Goal: Use online tool/utility: Utilize a website feature to perform a specific function

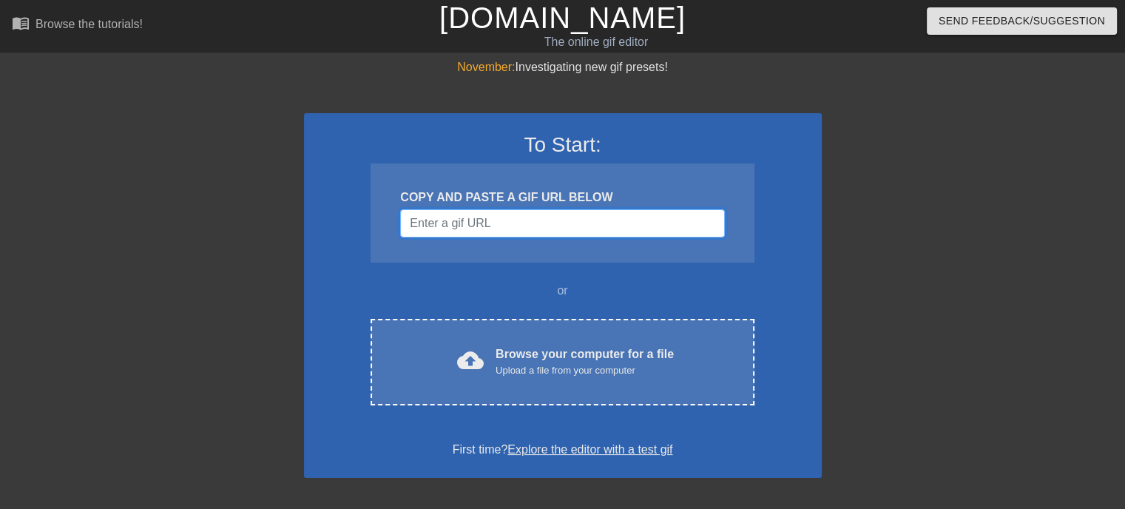
click at [530, 220] on input "Username" at bounding box center [562, 223] width 324 height 28
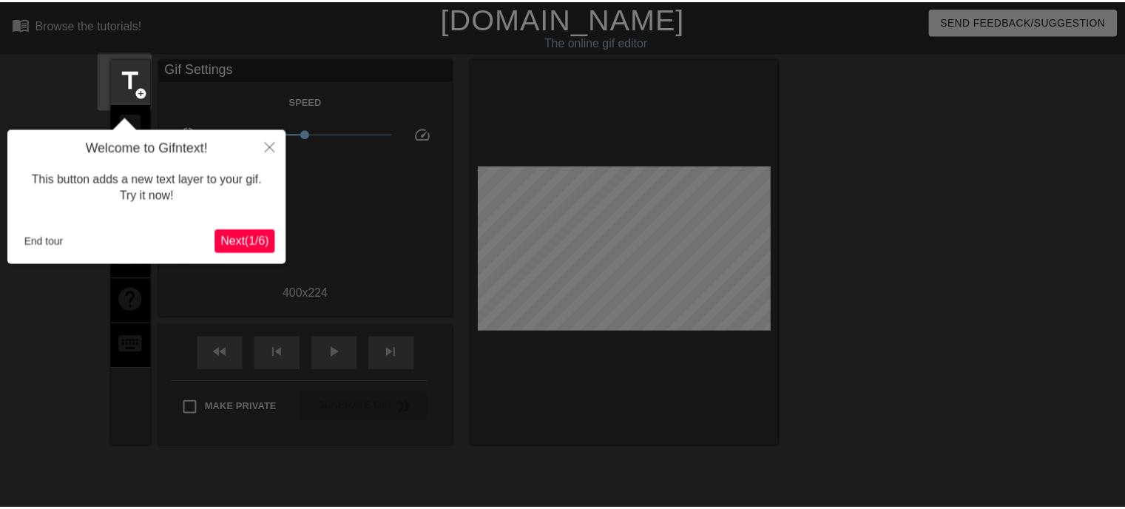
scroll to position [36, 0]
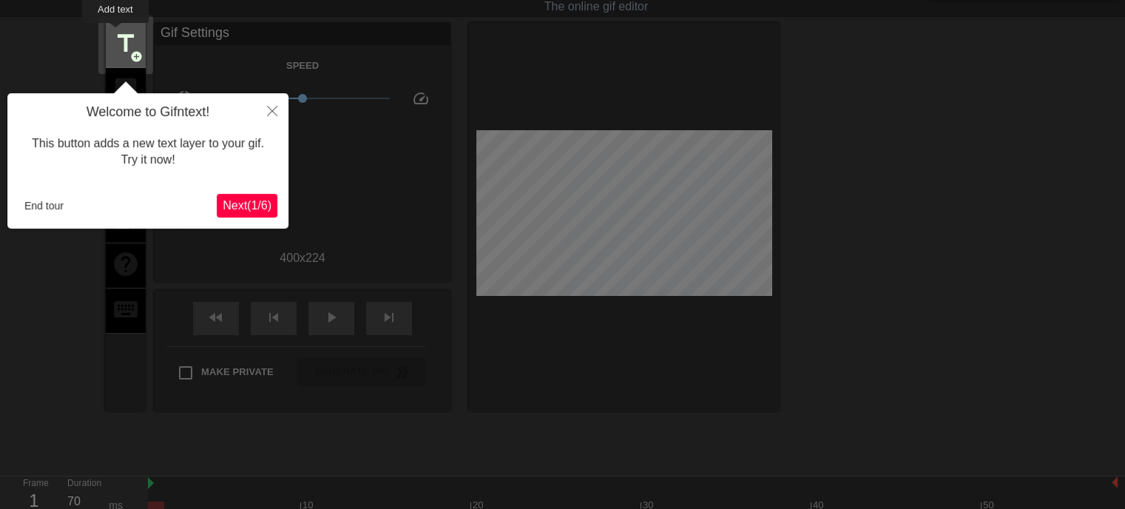
click at [117, 33] on span "title" at bounding box center [126, 44] width 28 height 28
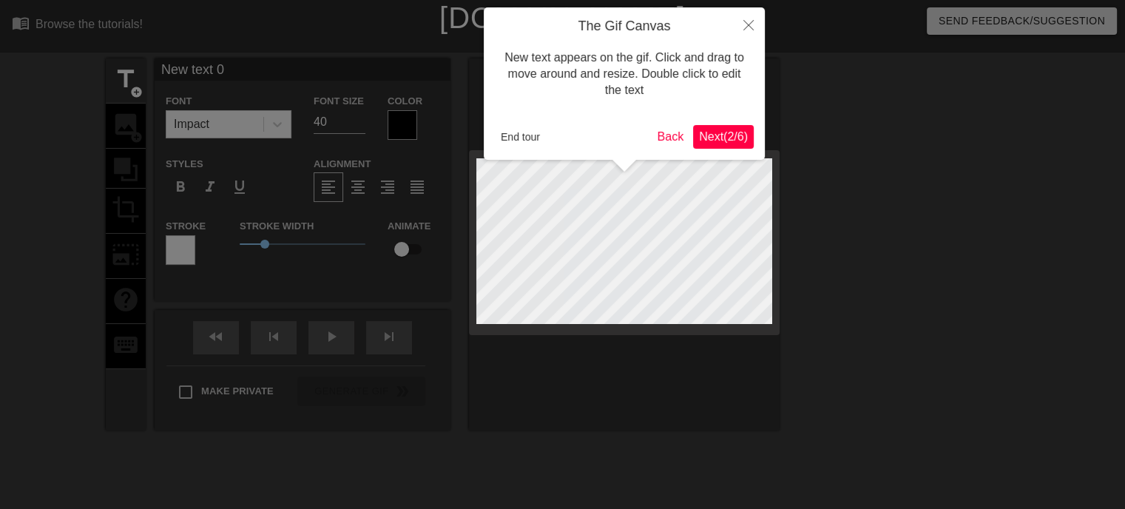
scroll to position [1, 4]
type input "M"
type textarea "M"
type input "Me"
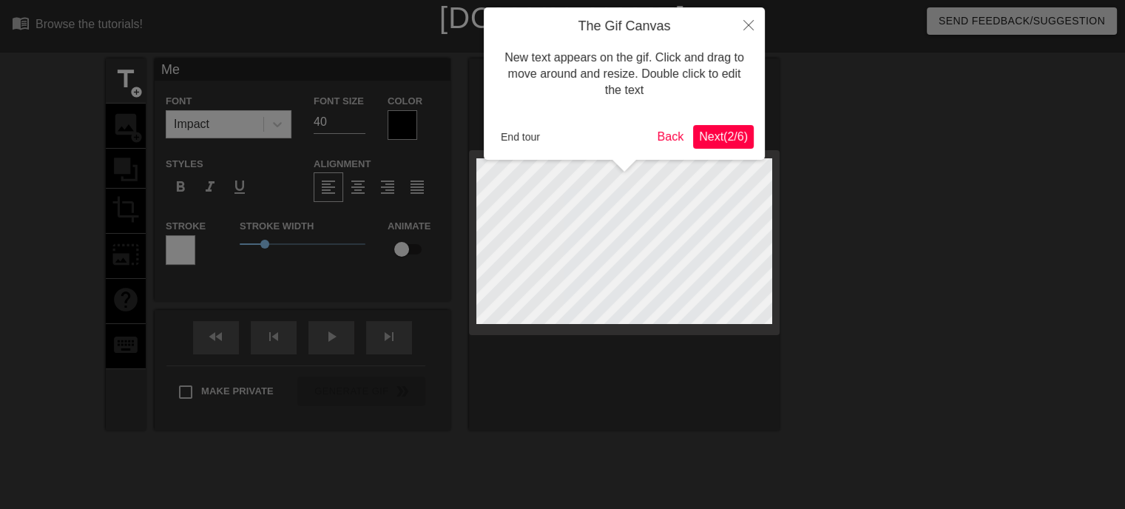
type textarea "Me"
click at [740, 138] on span "Next ( 2 / 6 )" at bounding box center [723, 136] width 49 height 13
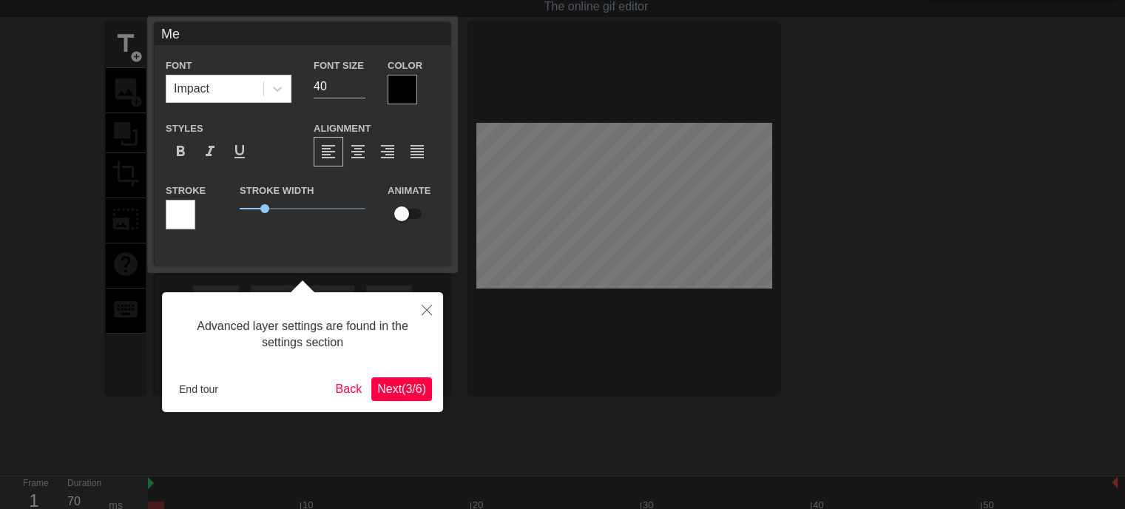
click at [398, 387] on span "Next ( 3 / 6 )" at bounding box center [401, 388] width 49 height 13
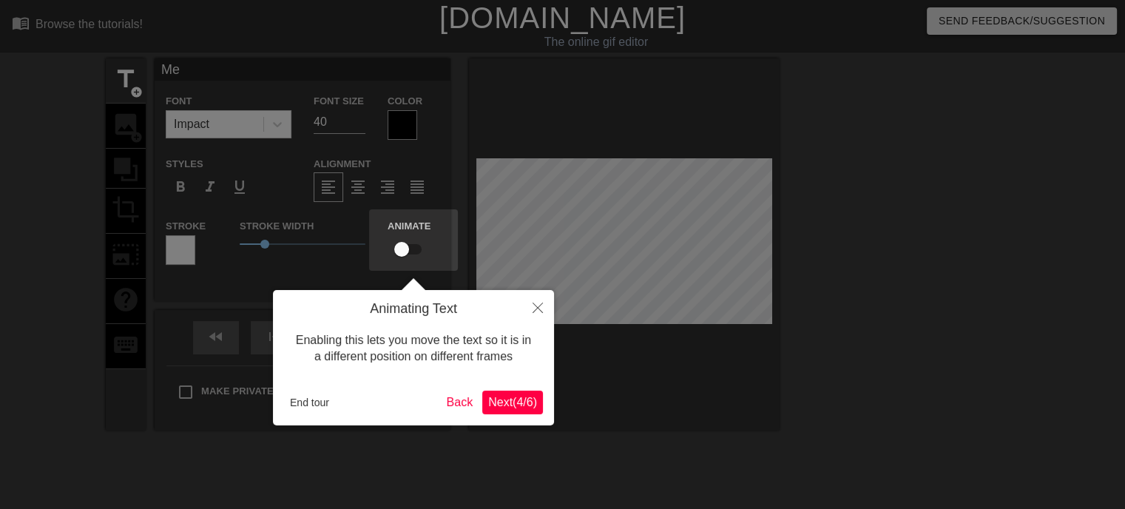
click at [499, 403] on span "Next ( 4 / 6 )" at bounding box center [512, 402] width 49 height 13
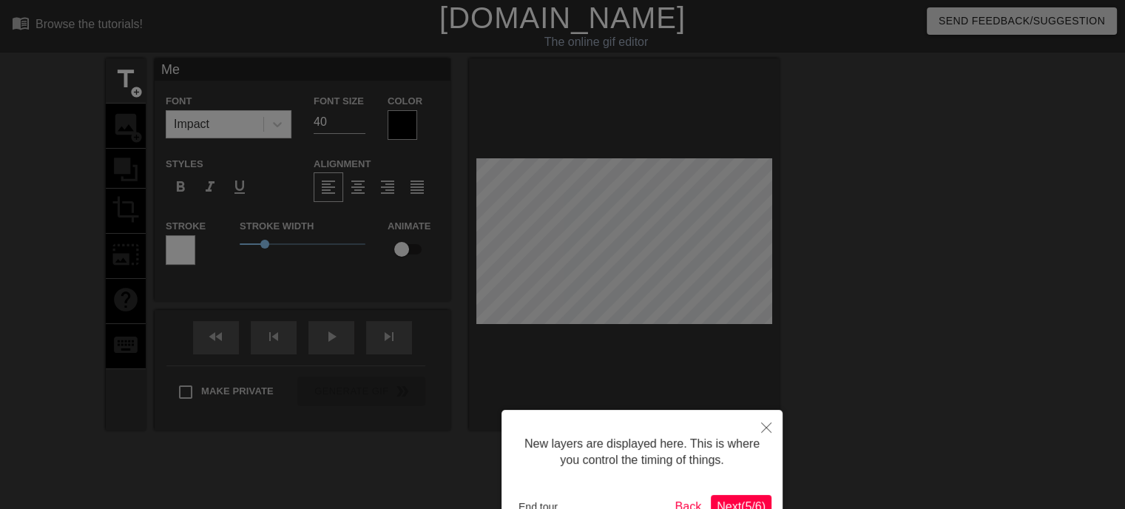
scroll to position [94, 0]
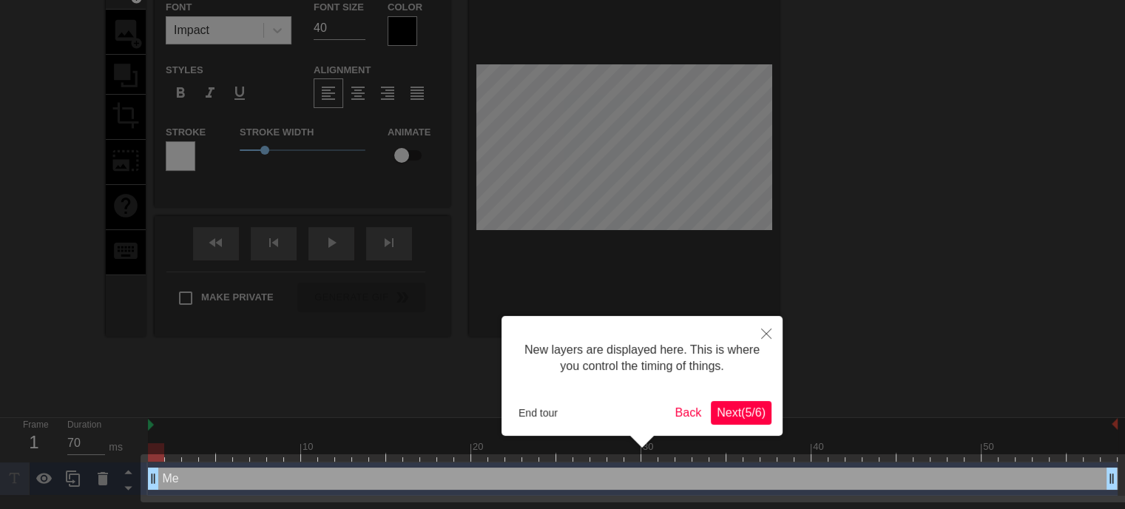
click at [740, 410] on span "Next ( 5 / 6 )" at bounding box center [741, 412] width 49 height 13
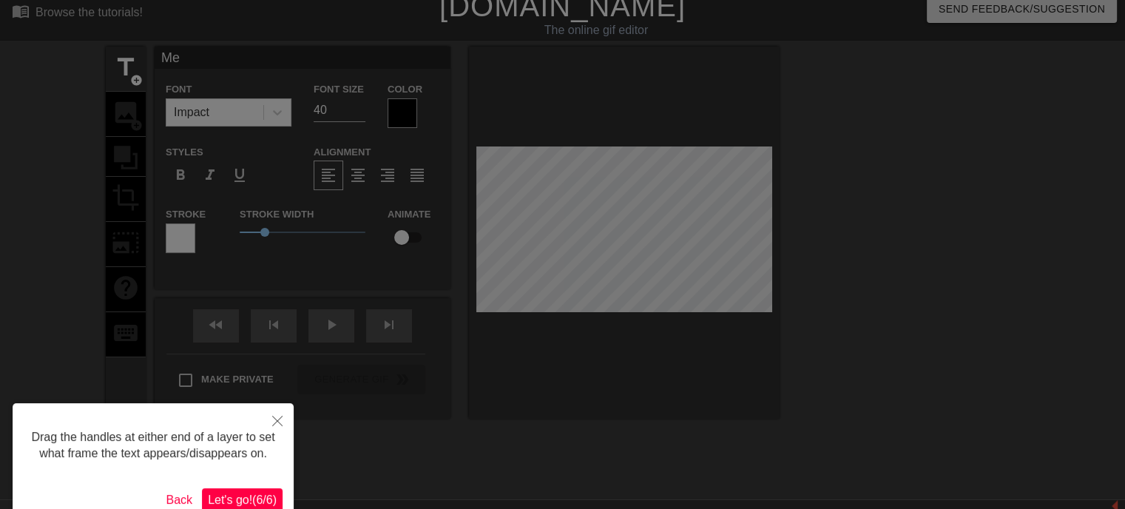
scroll to position [0, 0]
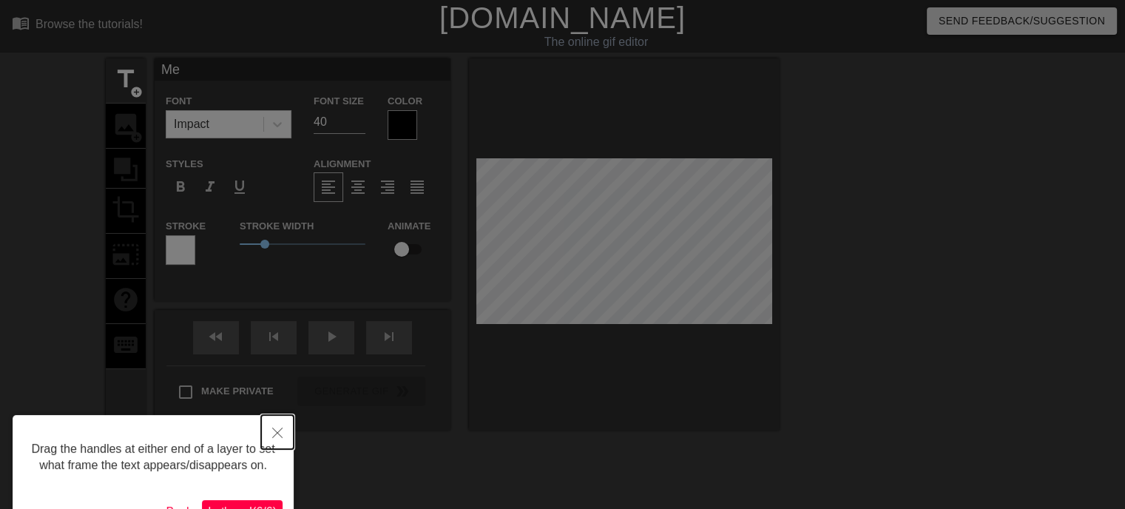
click at [280, 434] on icon "Close" at bounding box center [277, 433] width 10 height 10
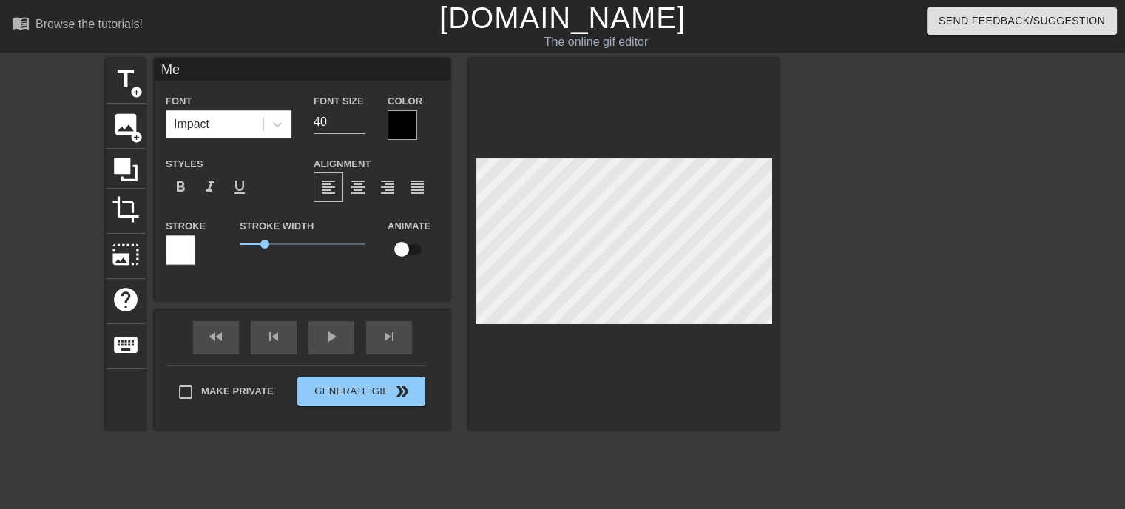
click at [776, 319] on div at bounding box center [624, 244] width 311 height 372
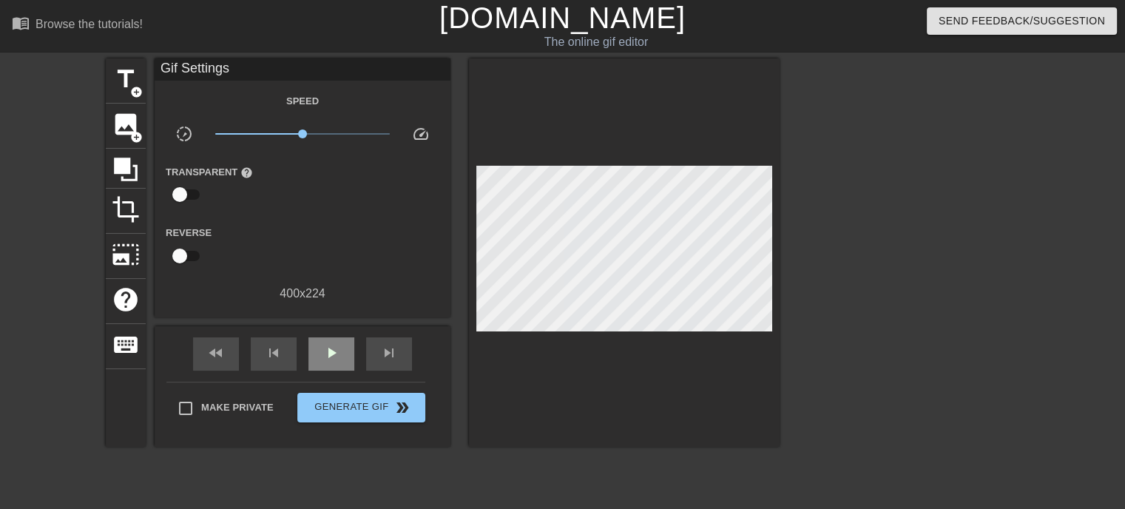
click at [353, 346] on div "play_arrow" at bounding box center [331, 353] width 46 height 33
click at [334, 345] on span "pause" at bounding box center [332, 353] width 18 height 18
click at [346, 337] on div "play_arrow" at bounding box center [331, 353] width 46 height 33
click at [346, 337] on div "pause" at bounding box center [331, 353] width 46 height 33
click at [346, 337] on div "play_arrow" at bounding box center [331, 353] width 46 height 33
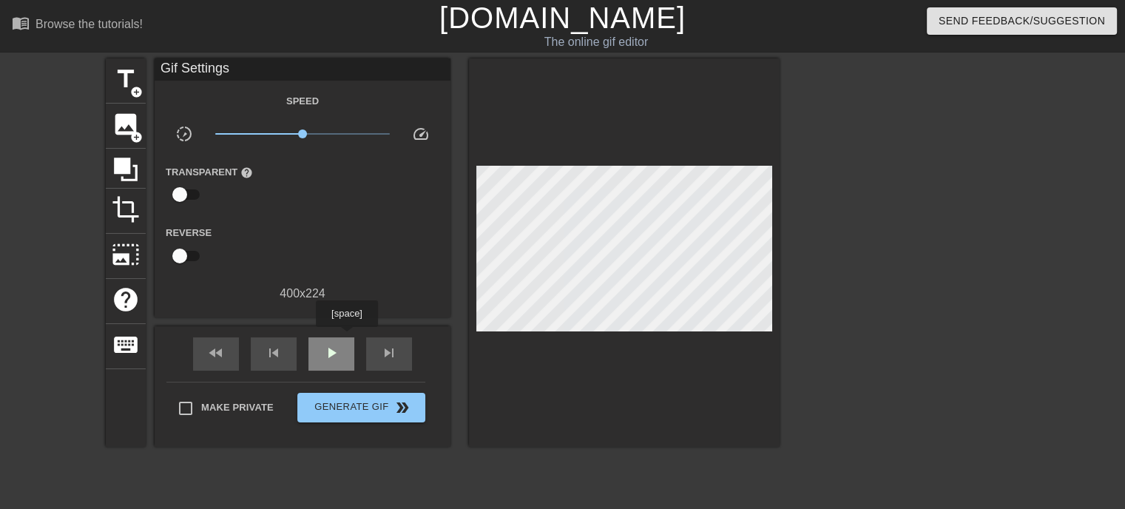
click at [346, 337] on div "play_arrow" at bounding box center [331, 353] width 46 height 33
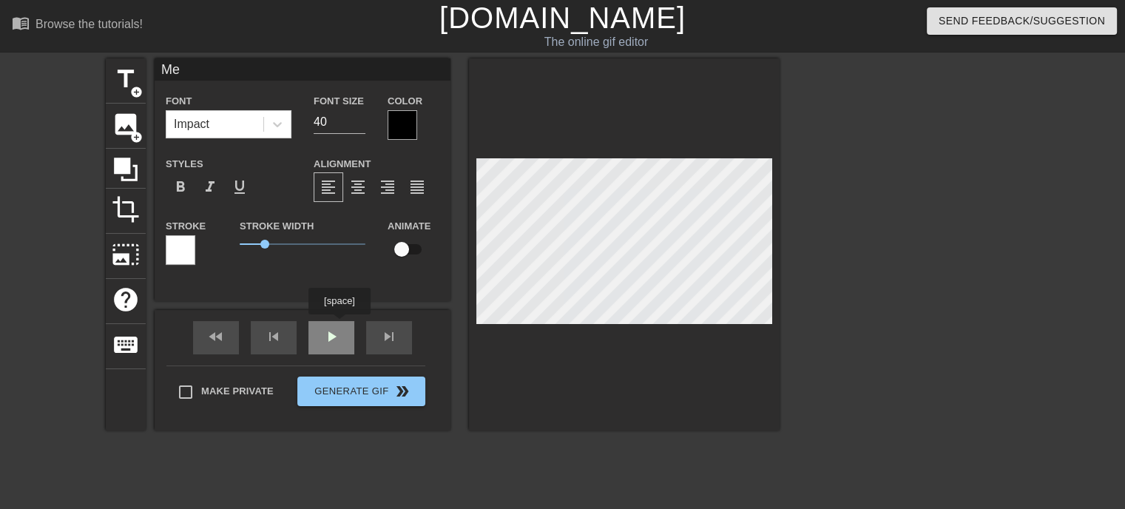
click at [340, 334] on div "fast_rewind skip_previous play_arrow skip_next" at bounding box center [302, 337] width 241 height 55
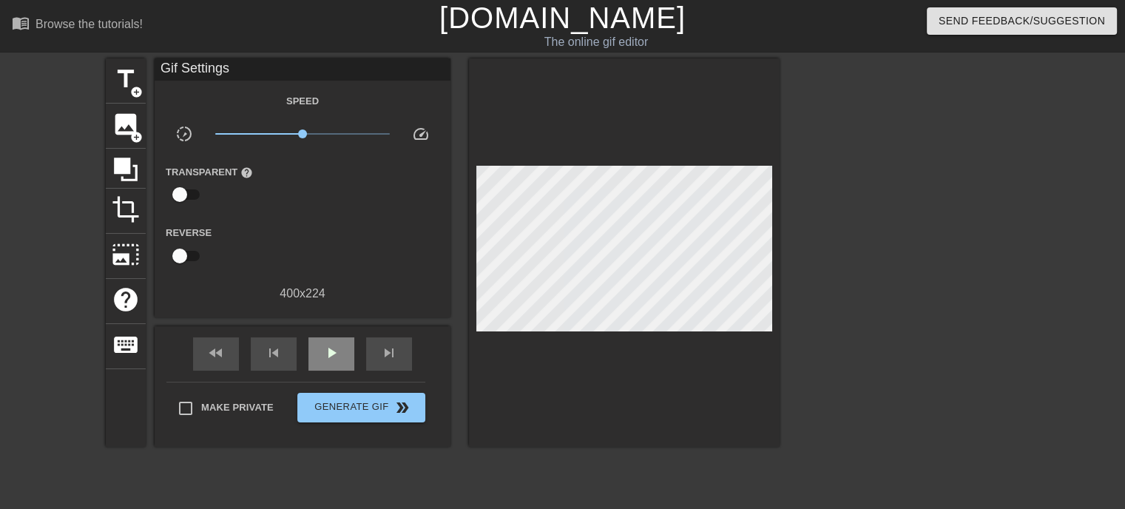
click at [340, 334] on div "fast_rewind skip_previous play_arrow skip_next" at bounding box center [302, 353] width 241 height 55
click at [336, 346] on span "play_arrow" at bounding box center [332, 353] width 18 height 18
click at [336, 346] on span "pause" at bounding box center [332, 353] width 18 height 18
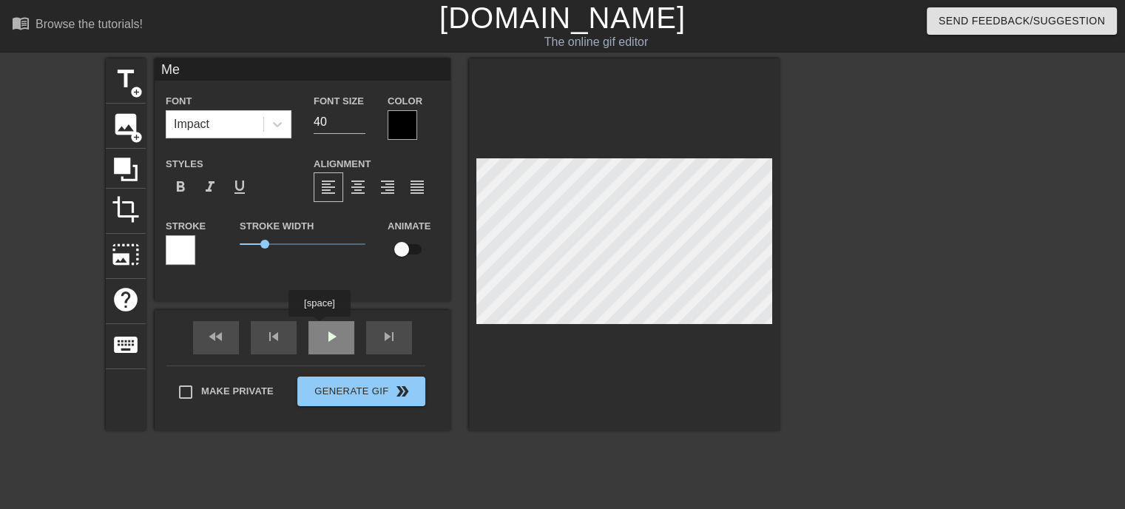
click at [317, 331] on div "fast_rewind skip_previous play_arrow skip_next" at bounding box center [302, 337] width 241 height 55
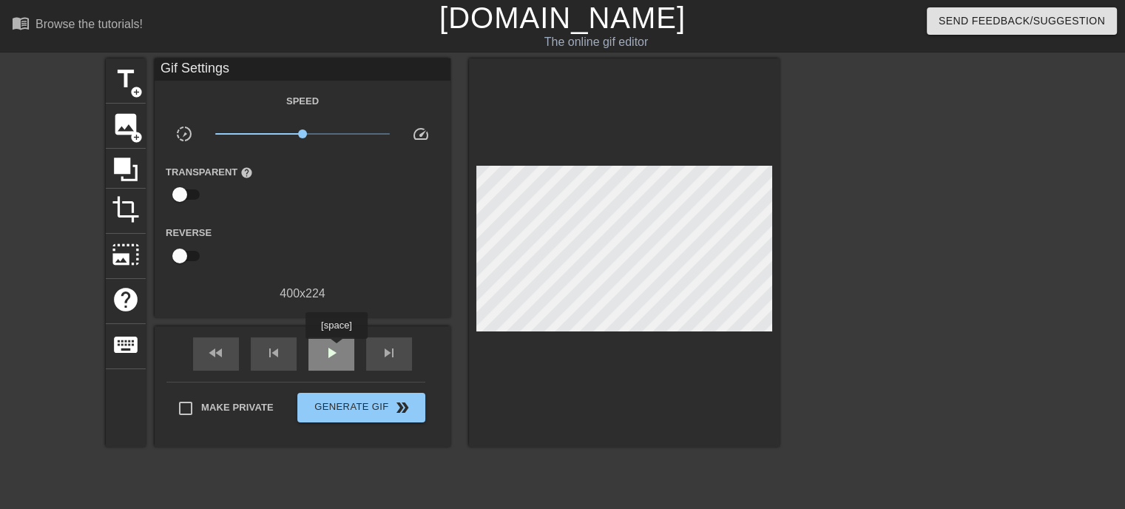
click at [336, 349] on span "play_arrow" at bounding box center [332, 353] width 18 height 18
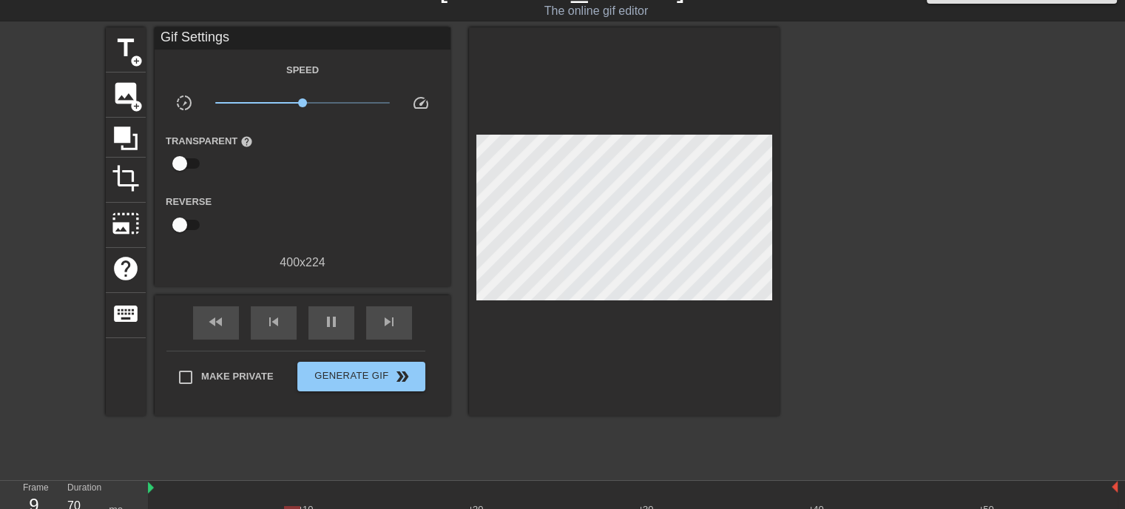
scroll to position [83, 0]
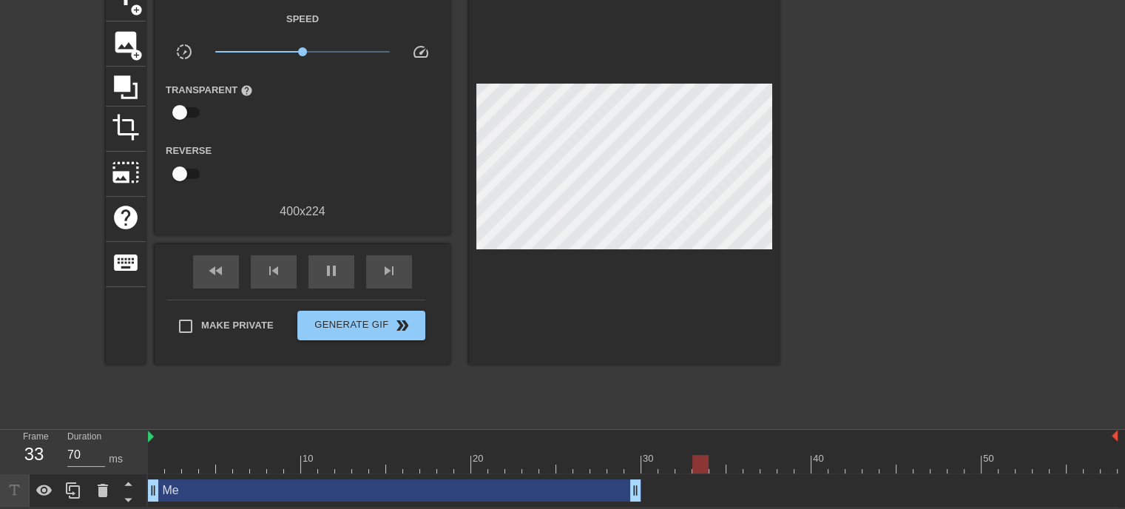
drag, startPoint x: 1114, startPoint y: 485, endPoint x: 420, endPoint y: 499, distance: 694.0
click at [420, 499] on div "Me drag_handle drag_handle" at bounding box center [633, 490] width 970 height 22
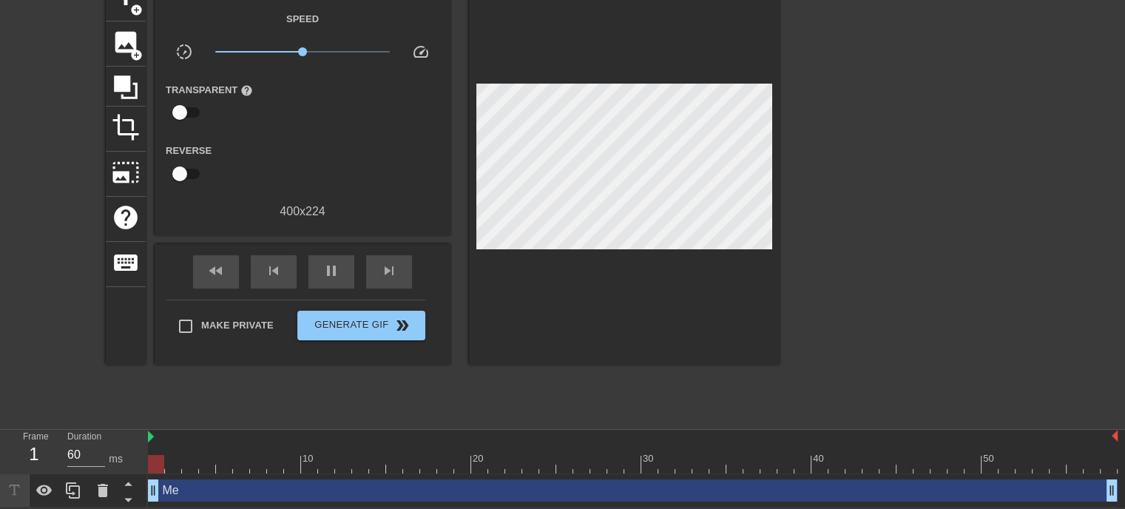
drag, startPoint x: 411, startPoint y: 493, endPoint x: 1135, endPoint y: 437, distance: 726.3
click at [1124, 437] on html "menu_book Browse the tutorials! Gifntext.com The online gif editor Send Feedbac…" at bounding box center [562, 213] width 1125 height 590
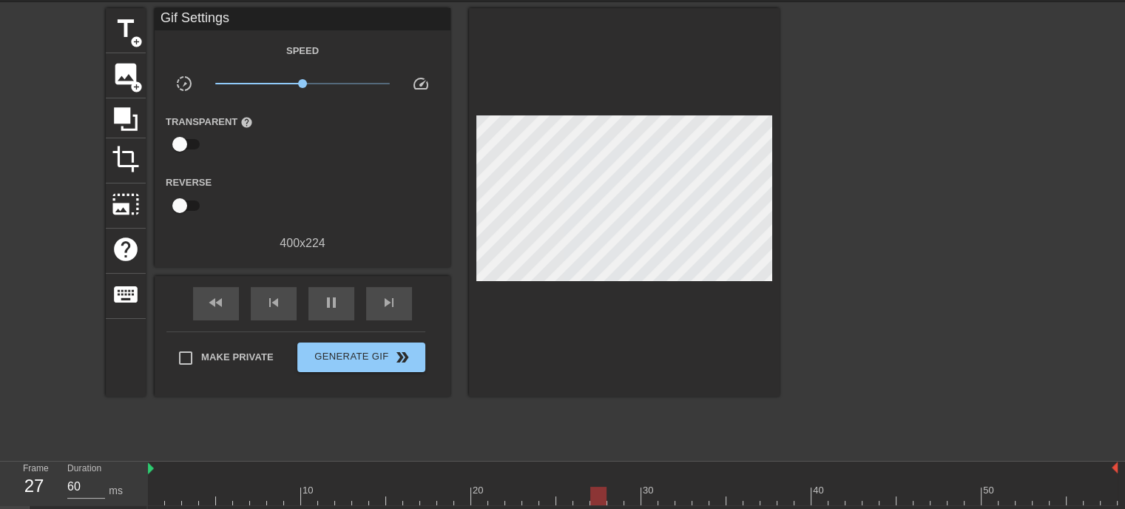
scroll to position [35, 0]
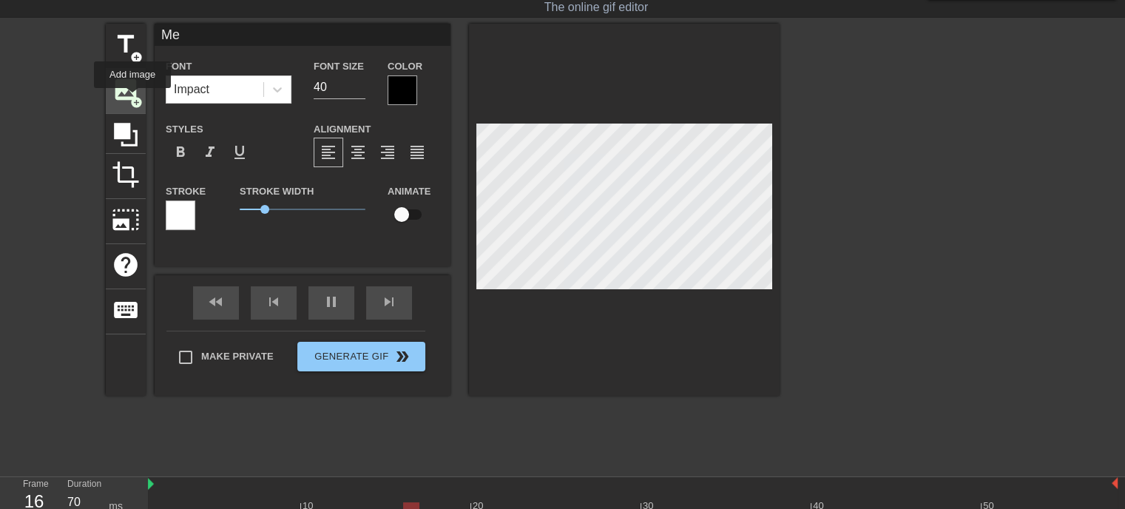
click at [132, 98] on span "add_circle" at bounding box center [136, 102] width 13 height 13
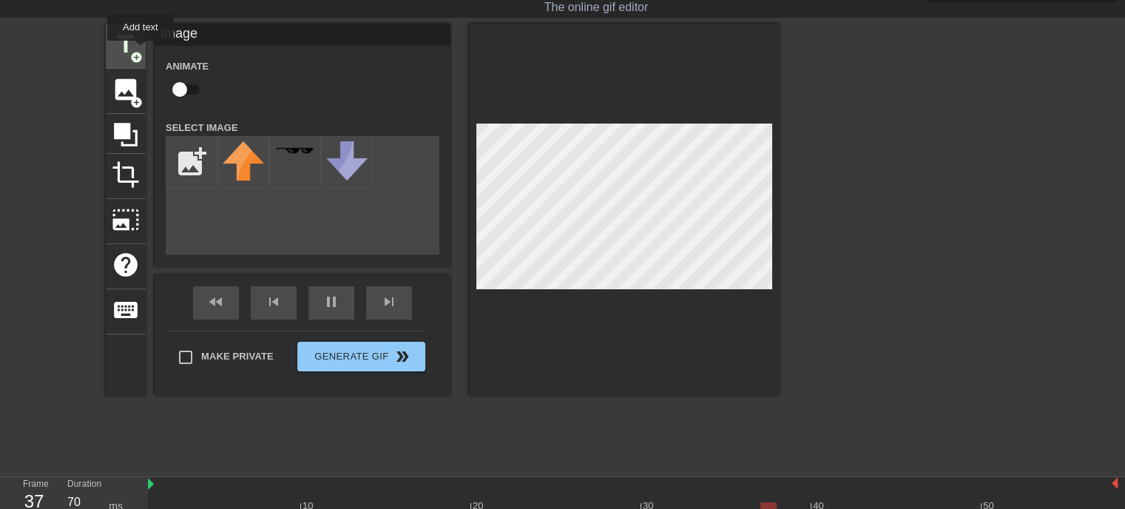
click at [124, 54] on span "title" at bounding box center [126, 44] width 28 height 28
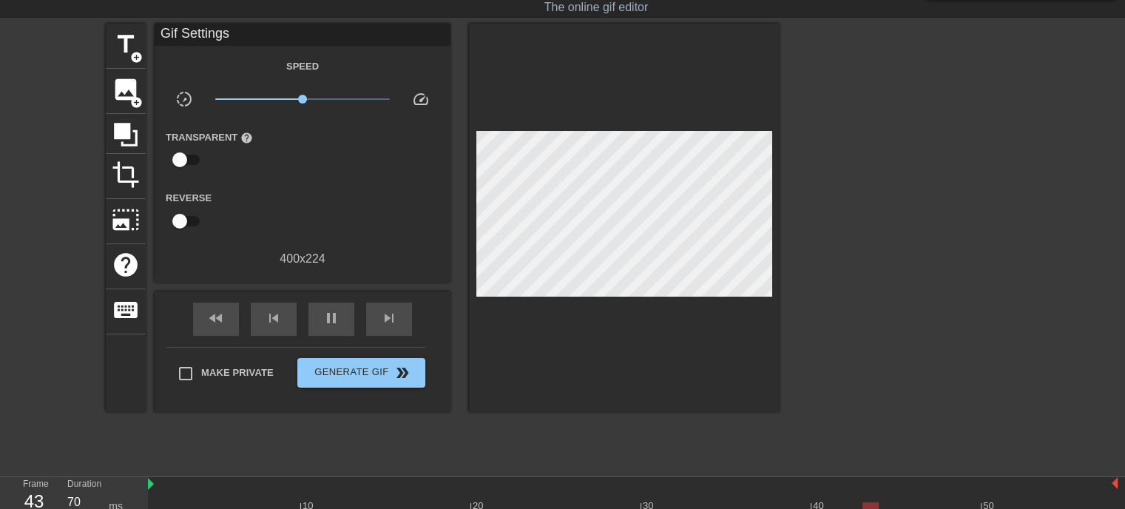
click at [1008, 253] on div at bounding box center [908, 246] width 222 height 444
click at [1090, 303] on div "title add_circle image add_circle crop photo_size_select_large help keyboard Gi…" at bounding box center [562, 246] width 1125 height 444
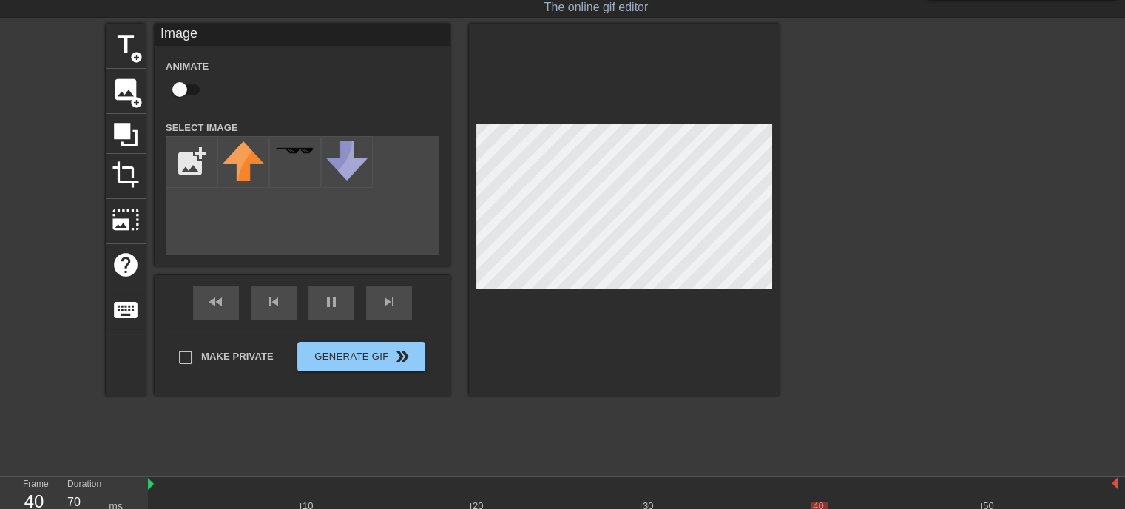
click at [1031, 378] on div "title add_circle image add_circle crop photo_size_select_large help keyboard Im…" at bounding box center [562, 246] width 1125 height 444
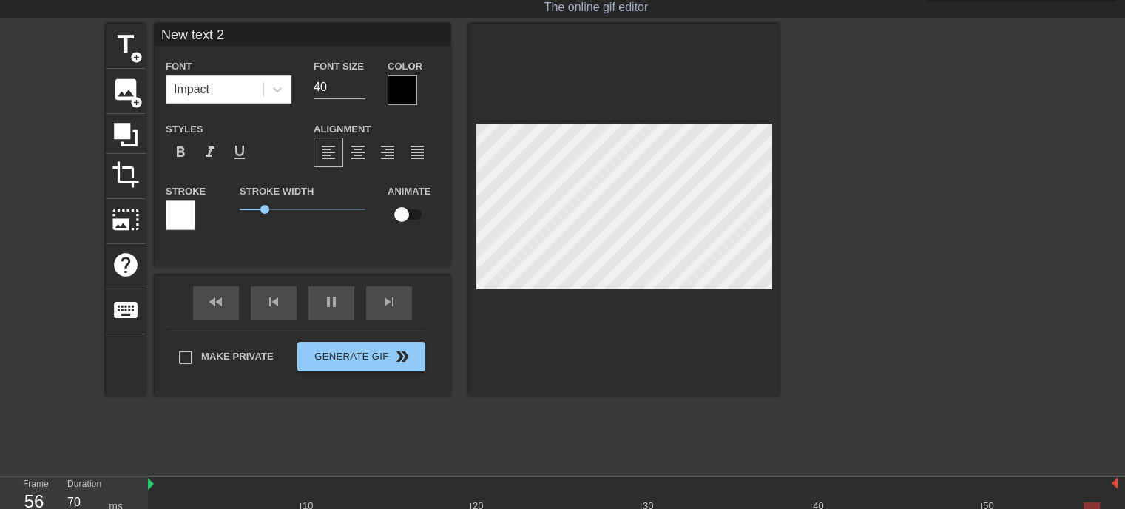
type input "60"
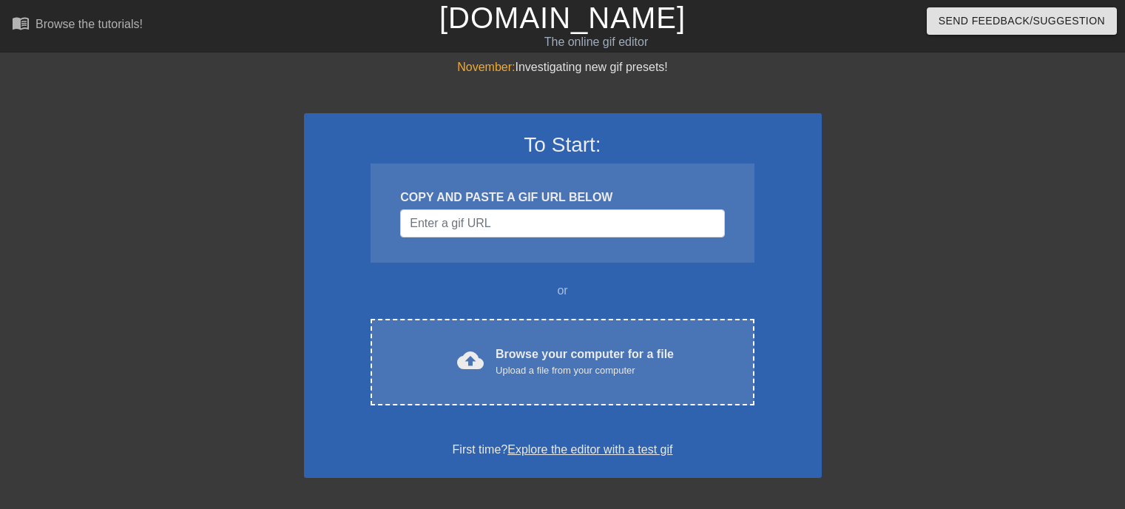
scroll to position [35, 0]
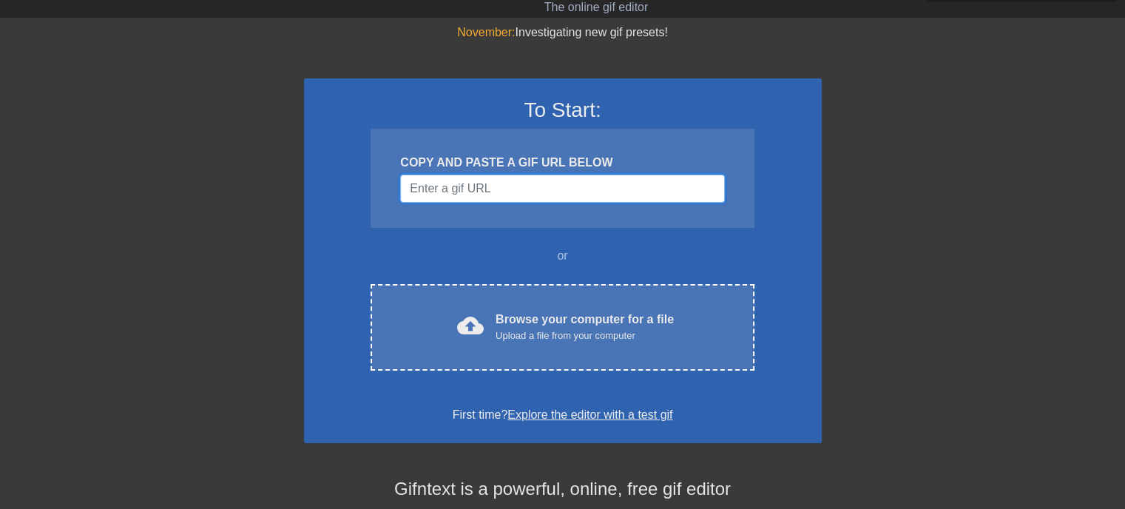
click at [562, 192] on input "Username" at bounding box center [562, 189] width 324 height 28
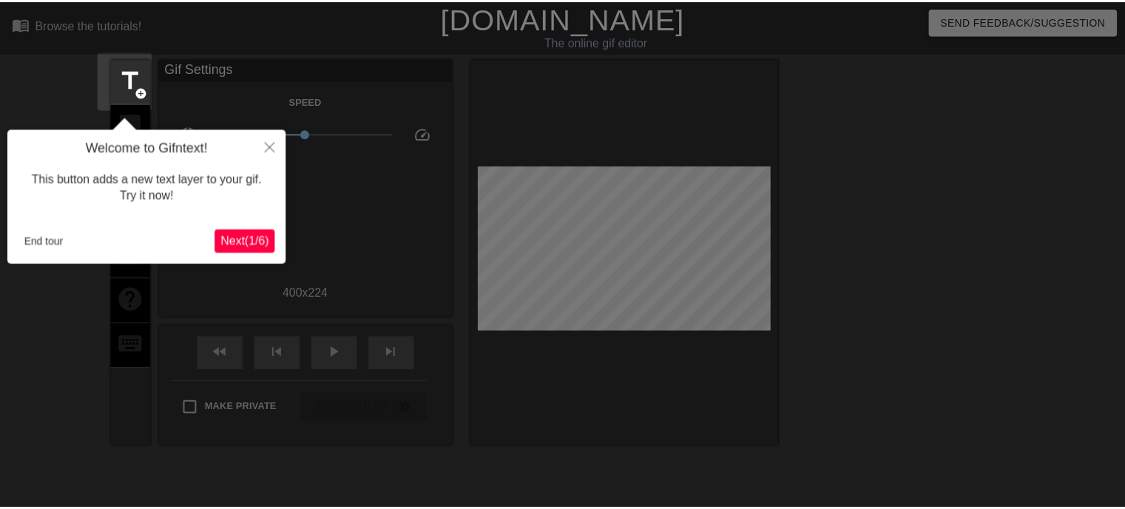
scroll to position [36, 0]
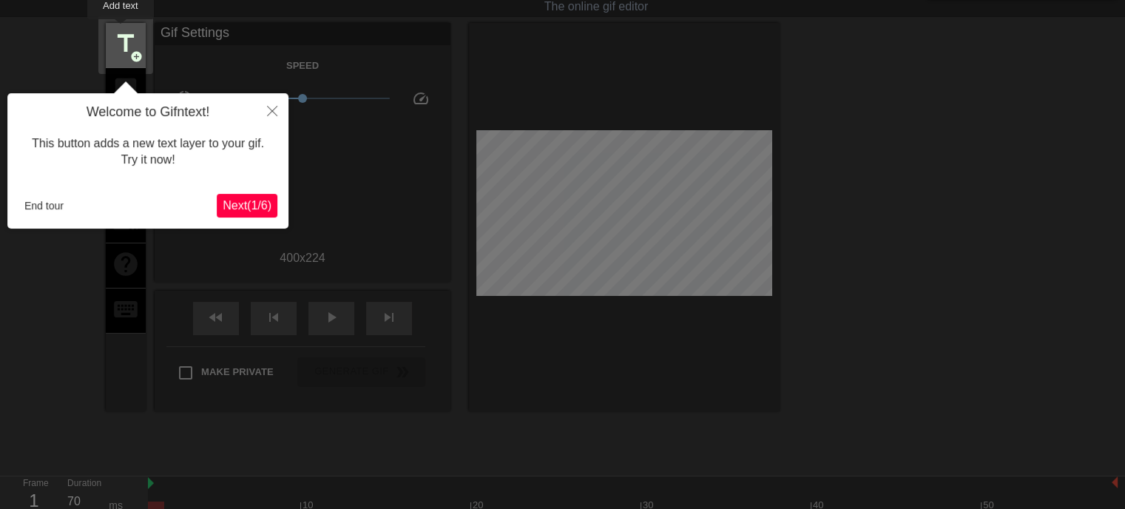
click at [121, 30] on span "title" at bounding box center [126, 44] width 28 height 28
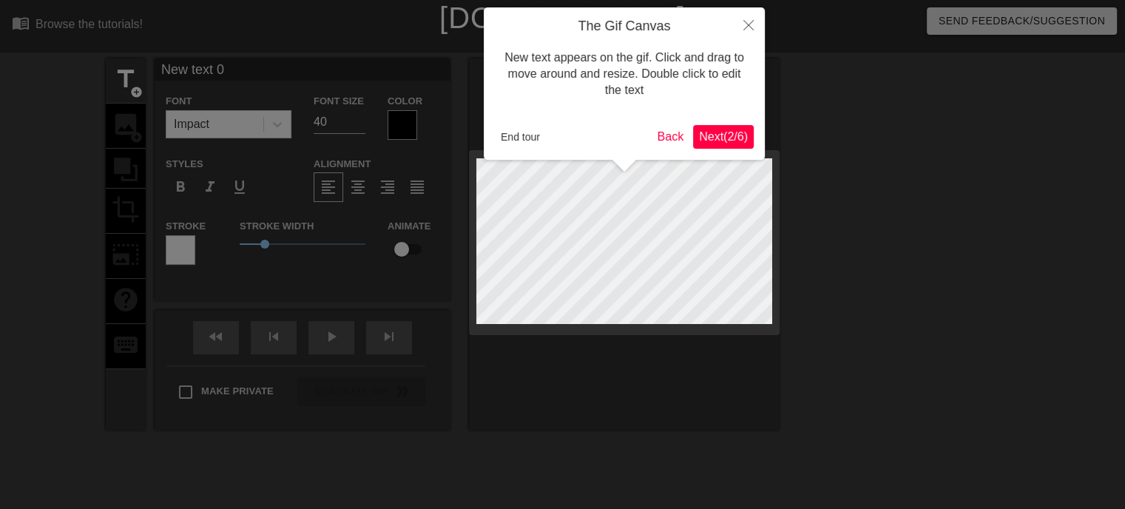
scroll to position [1, 1]
type input "M"
type textarea "M"
type input "Me"
type textarea "Me"
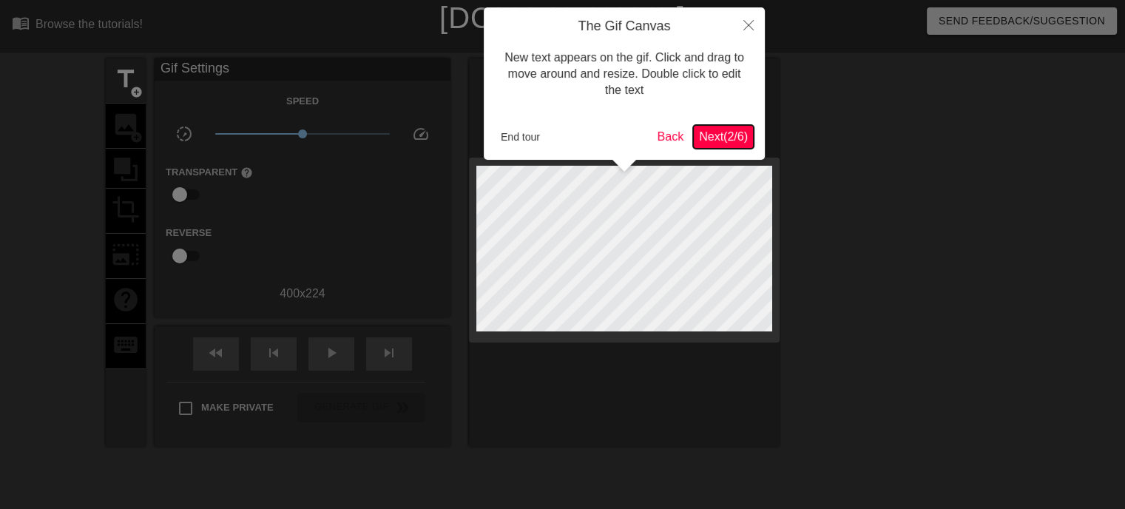
click at [712, 131] on span "Next ( 2 / 6 )" at bounding box center [723, 136] width 49 height 13
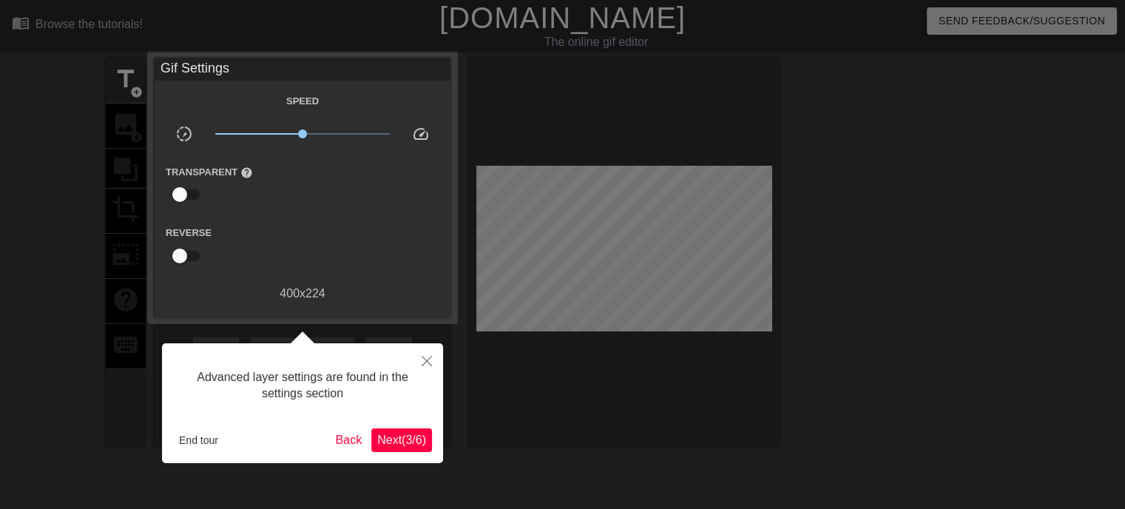
scroll to position [36, 0]
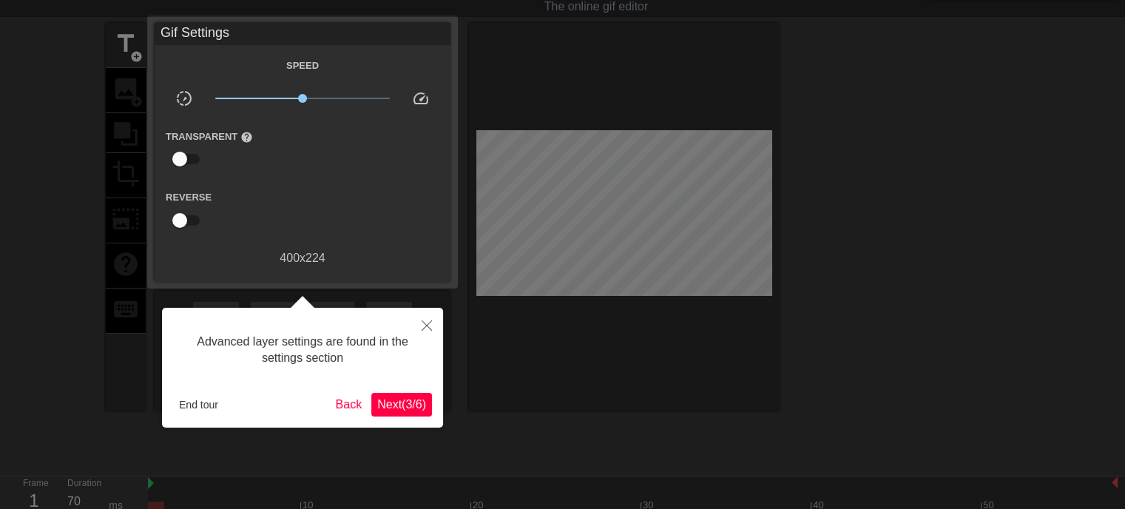
click at [293, 254] on div "400 x 224" at bounding box center [303, 258] width 296 height 18
click at [179, 162] on input "checkbox" at bounding box center [180, 159] width 84 height 28
click at [179, 162] on input "checkbox" at bounding box center [194, 159] width 84 height 28
checkbox input "false"
click at [395, 408] on span "Next ( 3 / 6 )" at bounding box center [401, 404] width 49 height 13
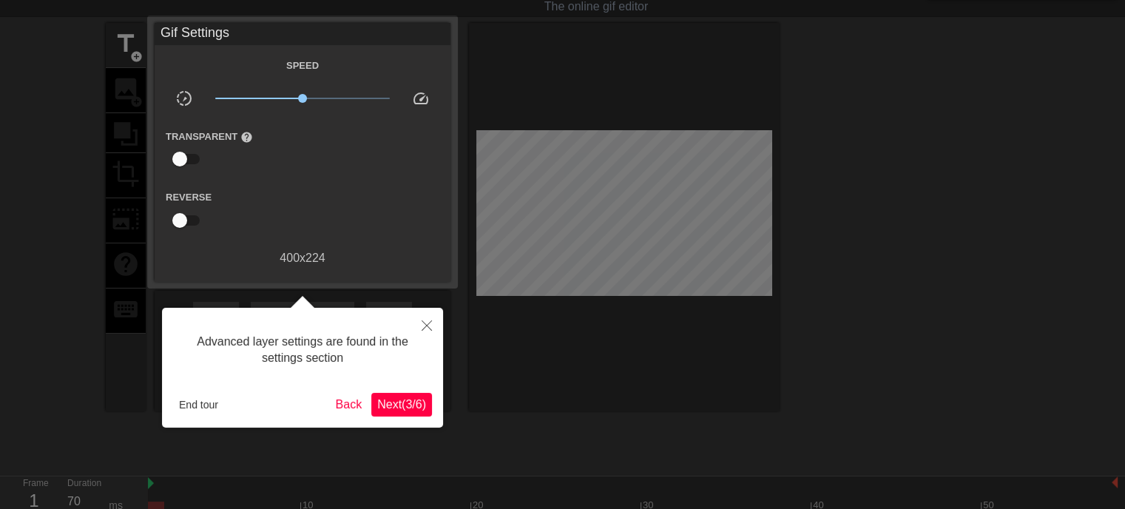
scroll to position [94, 0]
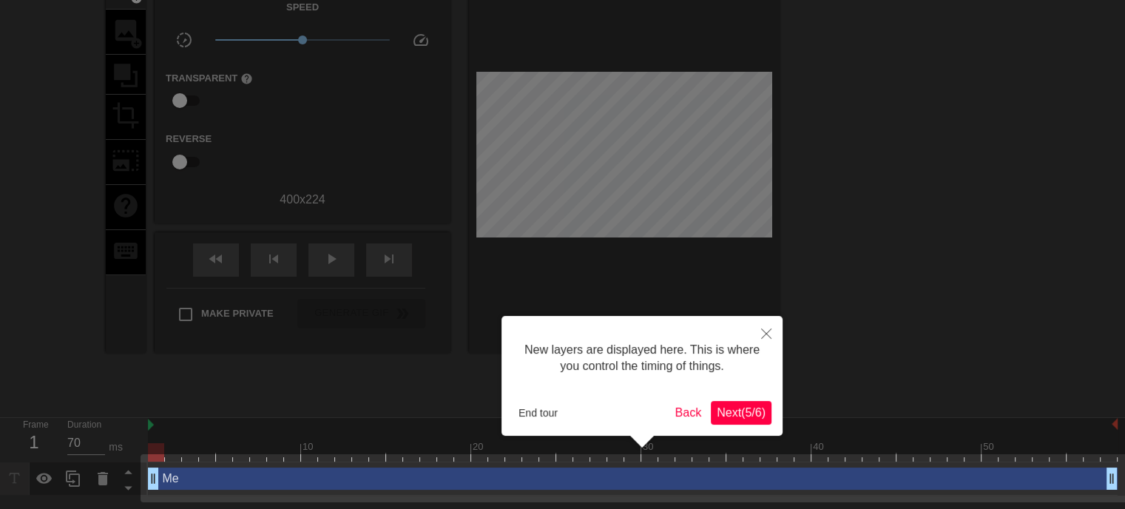
drag, startPoint x: 156, startPoint y: 482, endPoint x: 67, endPoint y: 502, distance: 91.7
click at [67, 496] on body "menu_book Browse the tutorials! [DOMAIN_NAME] The online gif editor Send Feedba…" at bounding box center [562, 201] width 1125 height 590
click at [728, 415] on span "Next ( 5 / 6 )" at bounding box center [741, 412] width 49 height 13
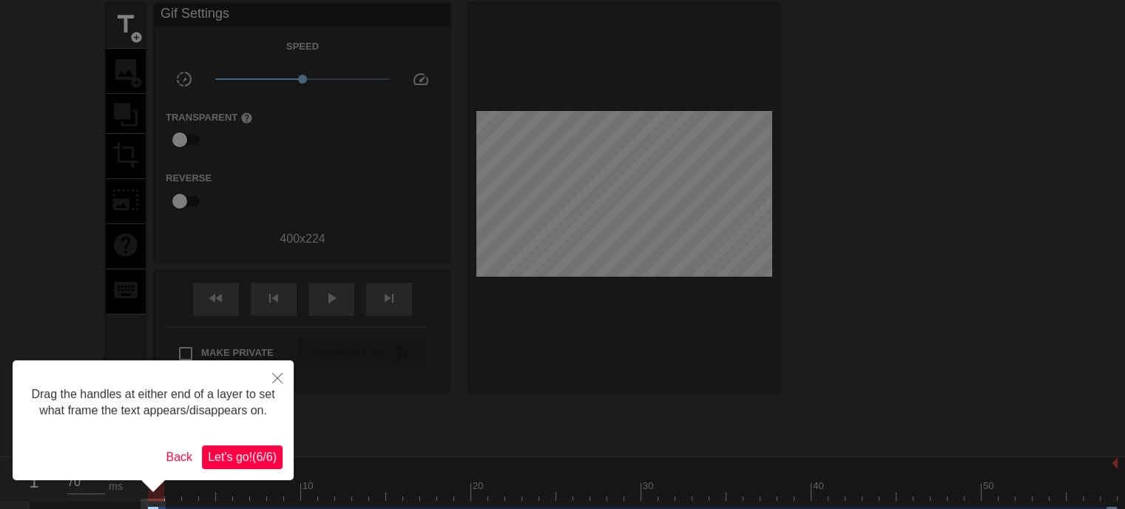
scroll to position [88, 0]
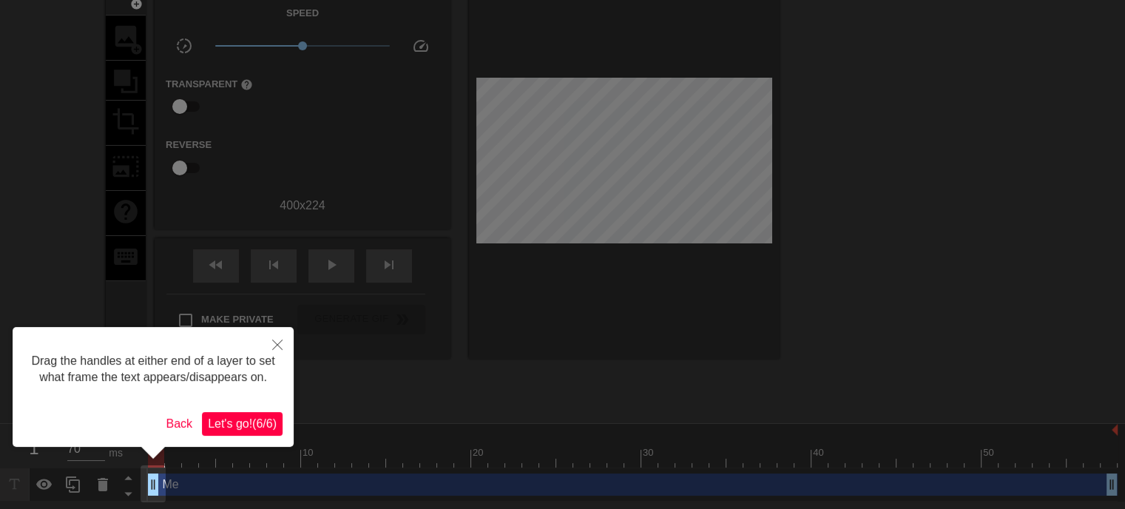
click at [251, 428] on span "Let's go! ( 6 / 6 )" at bounding box center [242, 423] width 69 height 13
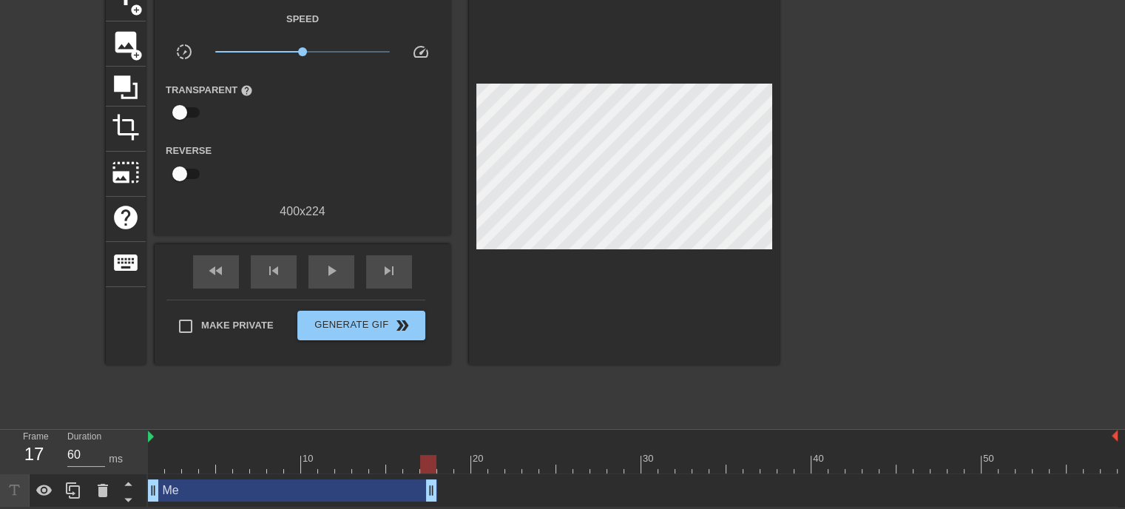
type input "70"
drag, startPoint x: 1113, startPoint y: 488, endPoint x: 419, endPoint y: 473, distance: 694.8
click at [419, 474] on div "Me drag_handle drag_handle" at bounding box center [633, 490] width 970 height 33
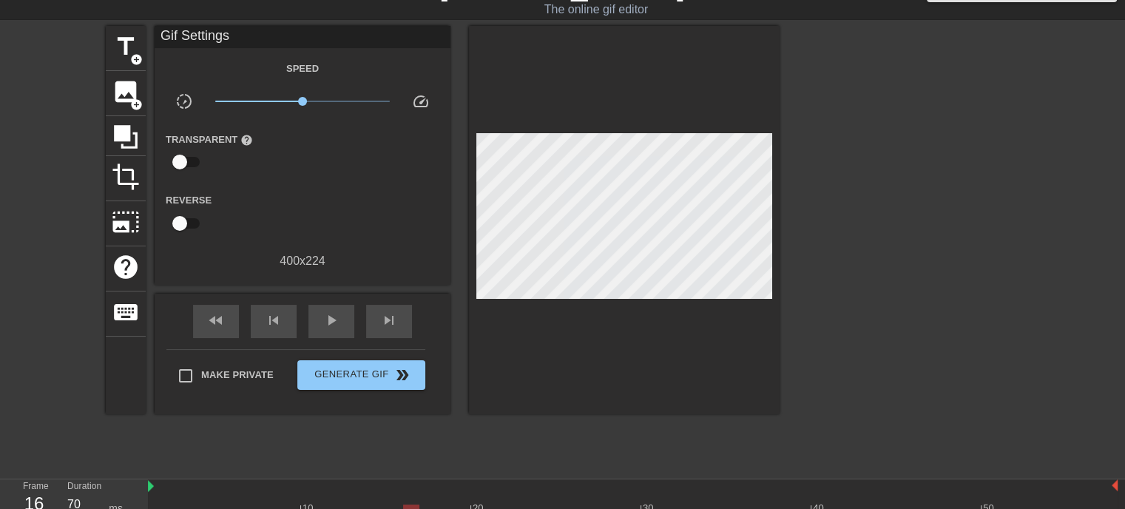
scroll to position [30, 0]
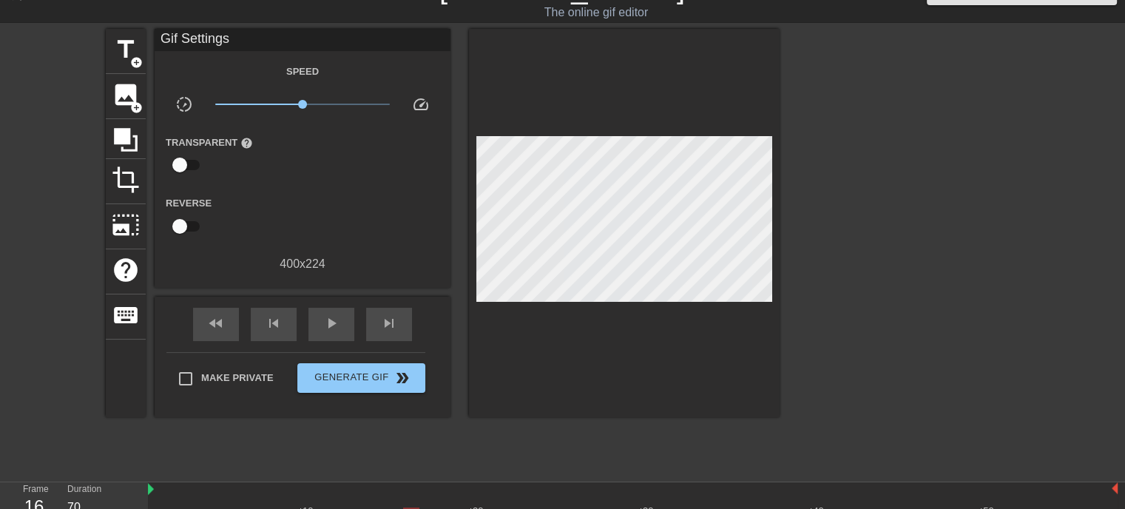
click at [228, 183] on div "Speed slow_motion_video x1.00 speed Transparent help Reverse 400 x 224" at bounding box center [303, 167] width 274 height 211
click at [118, 52] on span "title" at bounding box center [126, 50] width 28 height 28
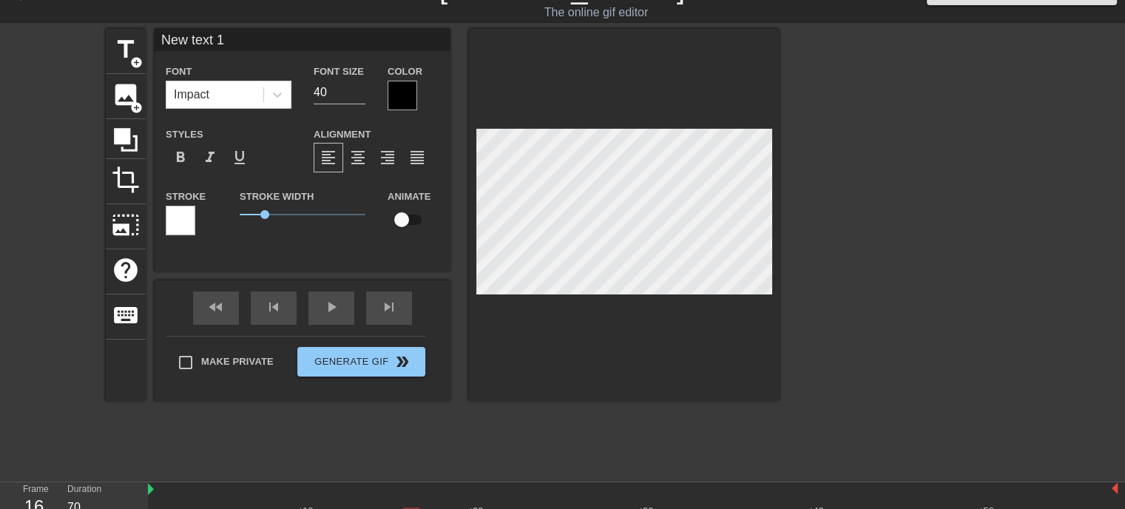
scroll to position [1, 3]
type input "M"
type textarea "M"
type input "Me"
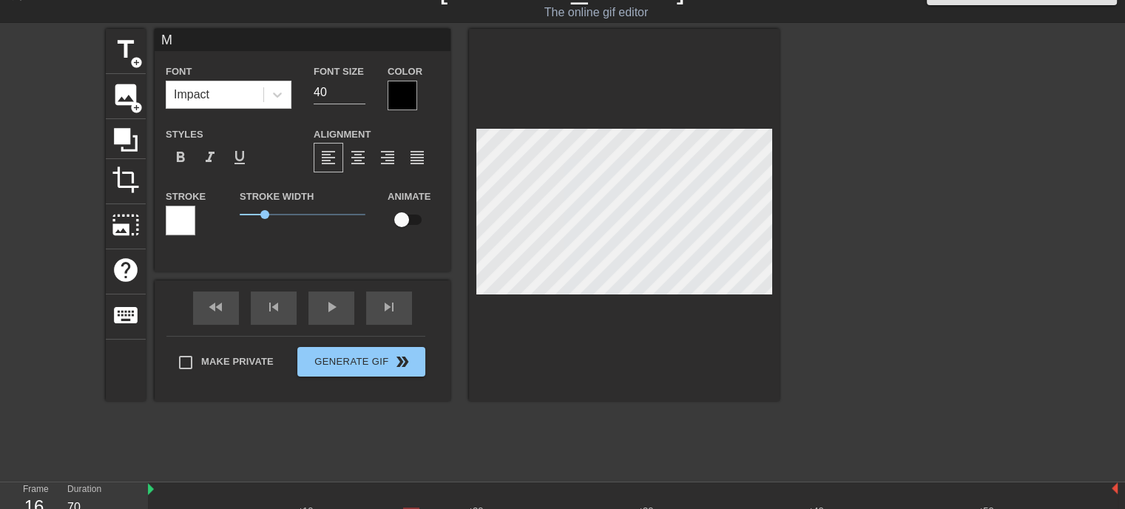
type textarea "Me"
click at [779, 248] on div at bounding box center [624, 215] width 311 height 372
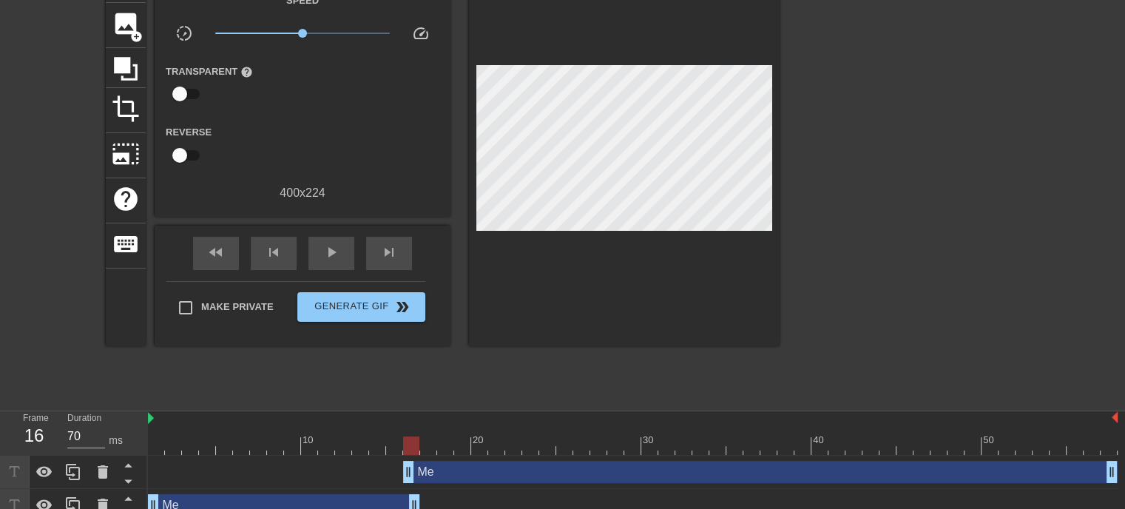
scroll to position [116, 0]
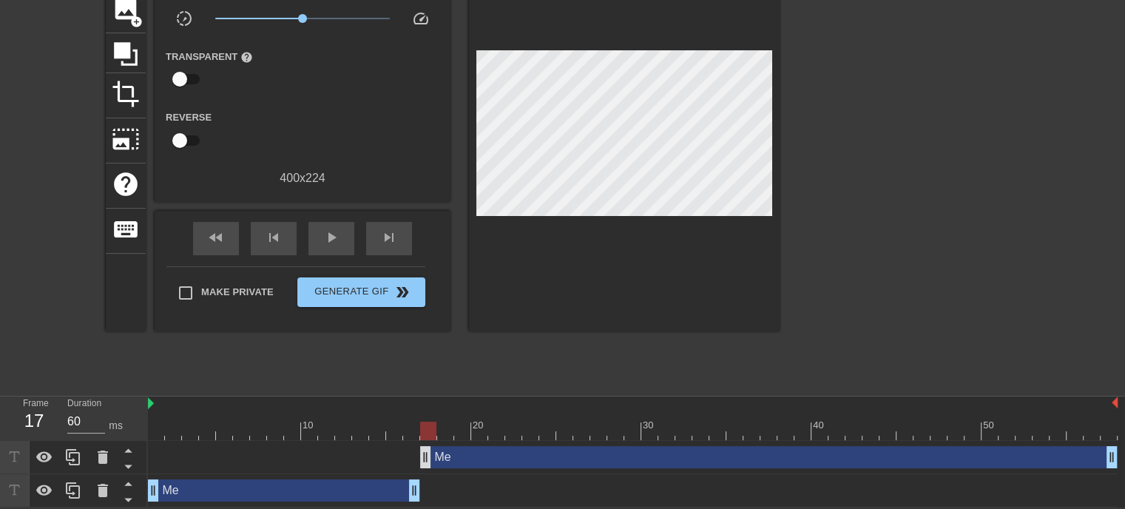
drag, startPoint x: 412, startPoint y: 462, endPoint x: 423, endPoint y: 467, distance: 12.2
click at [422, 467] on div "Me drag_handle drag_handle" at bounding box center [633, 457] width 970 height 33
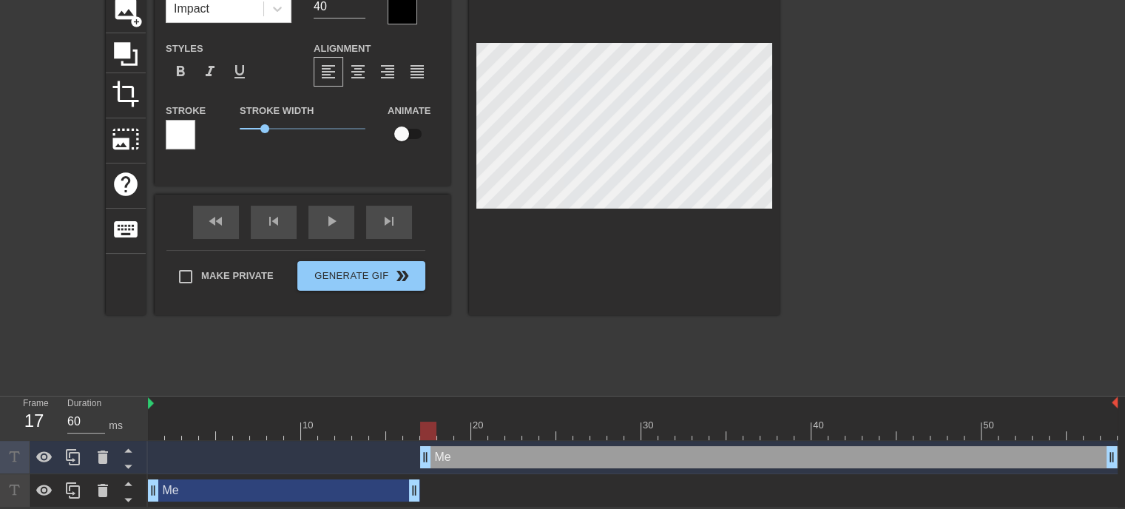
click at [570, 366] on div "title add_circle image add_circle crop photo_size_select_large help keyboard Me…" at bounding box center [443, 165] width 674 height 444
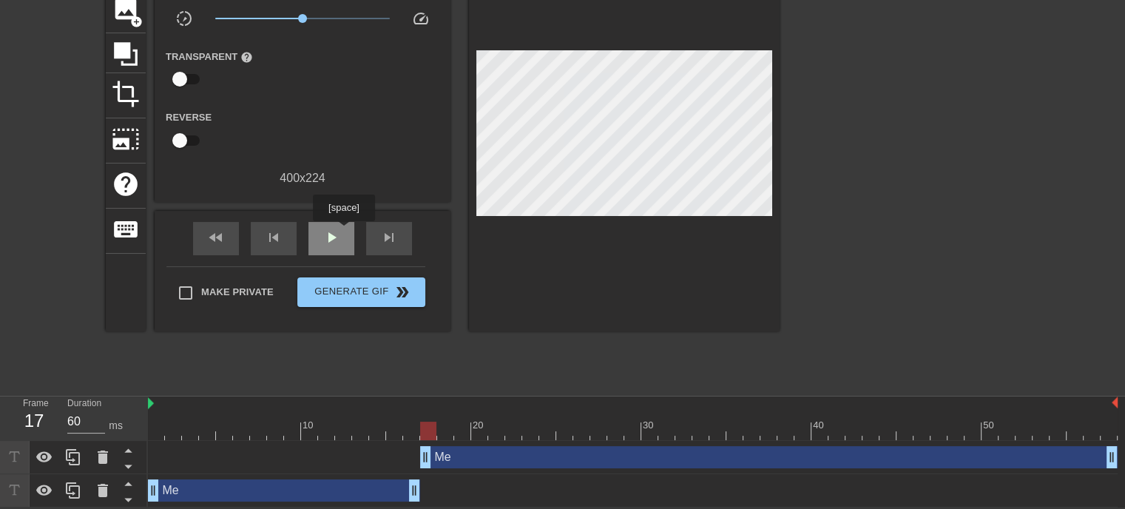
click at [331, 229] on span "play_arrow" at bounding box center [332, 238] width 18 height 18
click at [331, 229] on span "pause" at bounding box center [332, 238] width 18 height 18
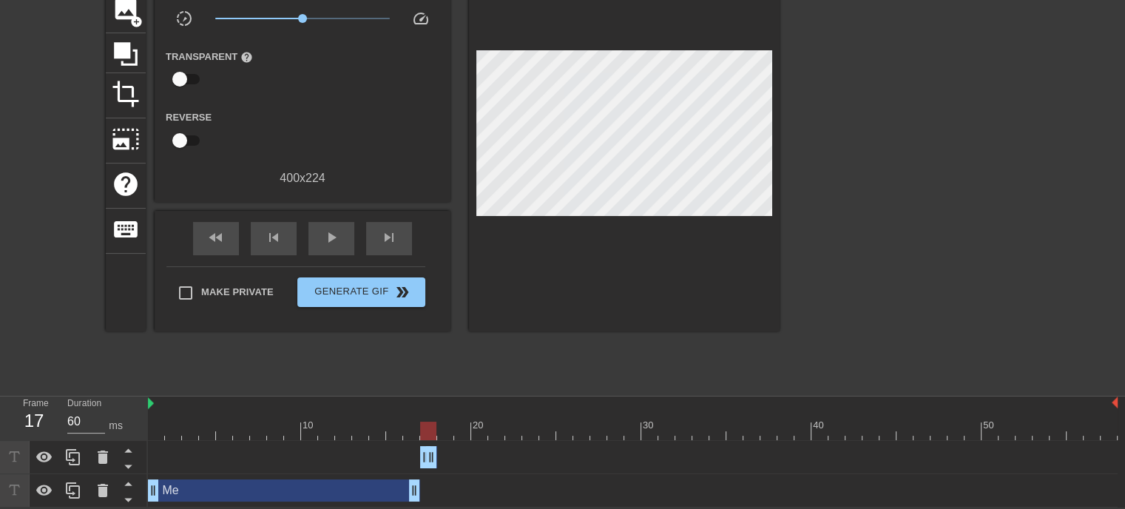
type input "70"
drag, startPoint x: 1110, startPoint y: 458, endPoint x: 459, endPoint y: 436, distance: 651.3
click at [459, 436] on div "10 20 30 40 50 Me drag_handle drag_handle Me drag_handle drag_handle" at bounding box center [636, 451] width 977 height 111
click at [572, 351] on div "title add_circle image add_circle crop photo_size_select_large help keyboard Gi…" at bounding box center [443, 165] width 674 height 444
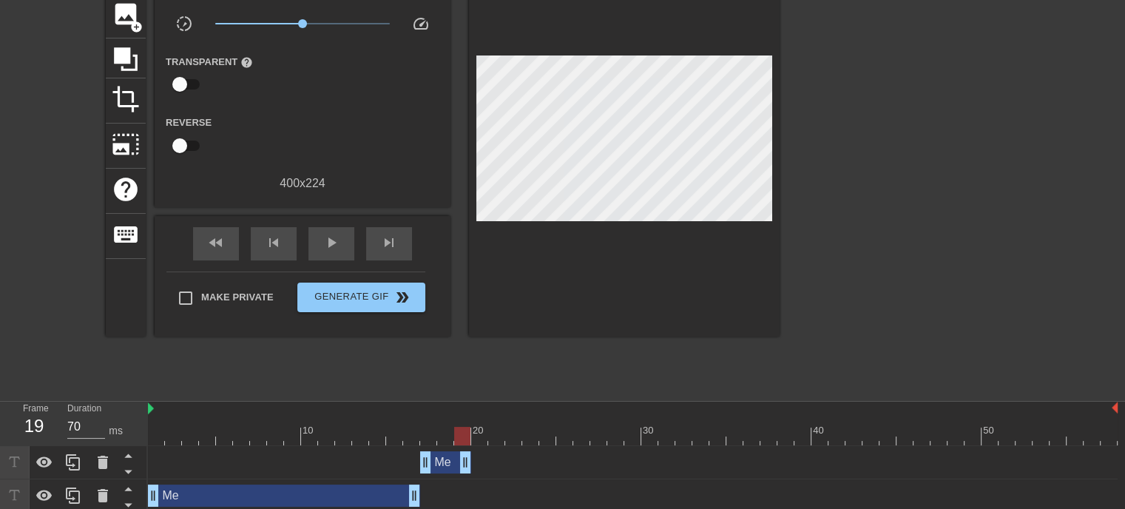
scroll to position [109, 0]
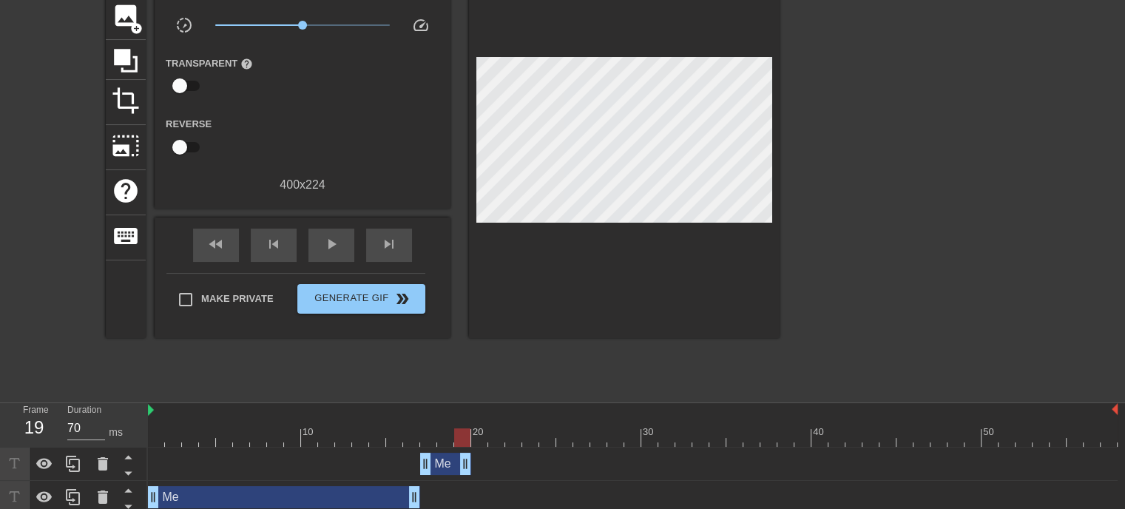
click at [985, 267] on div at bounding box center [908, 172] width 222 height 444
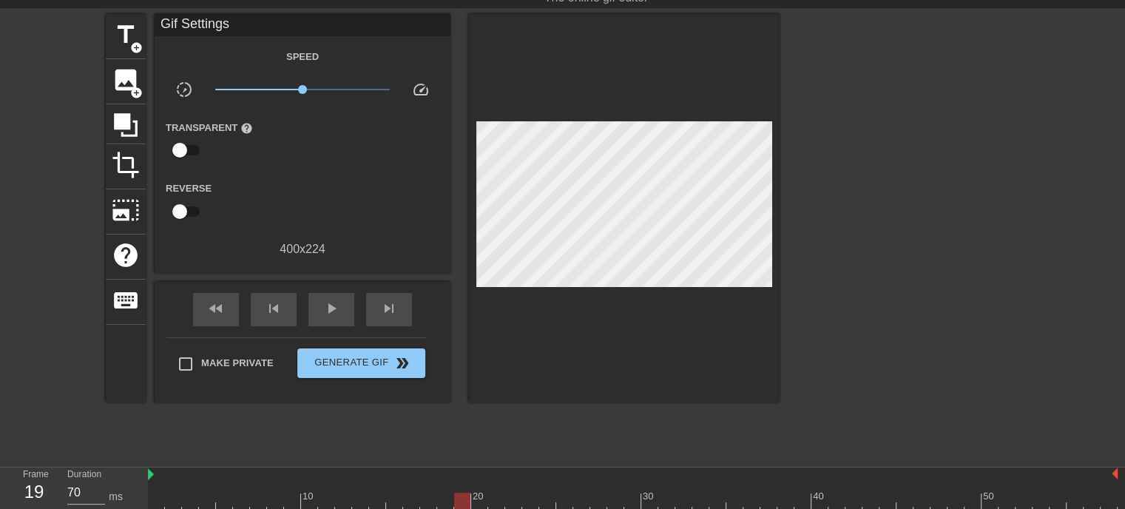
scroll to position [41, 0]
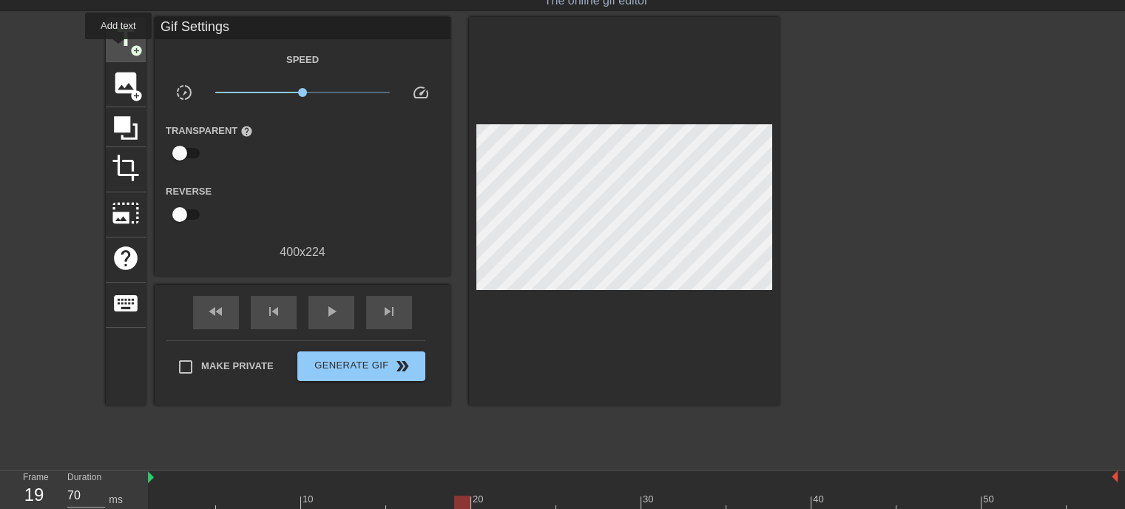
click at [118, 50] on span "title" at bounding box center [126, 38] width 28 height 28
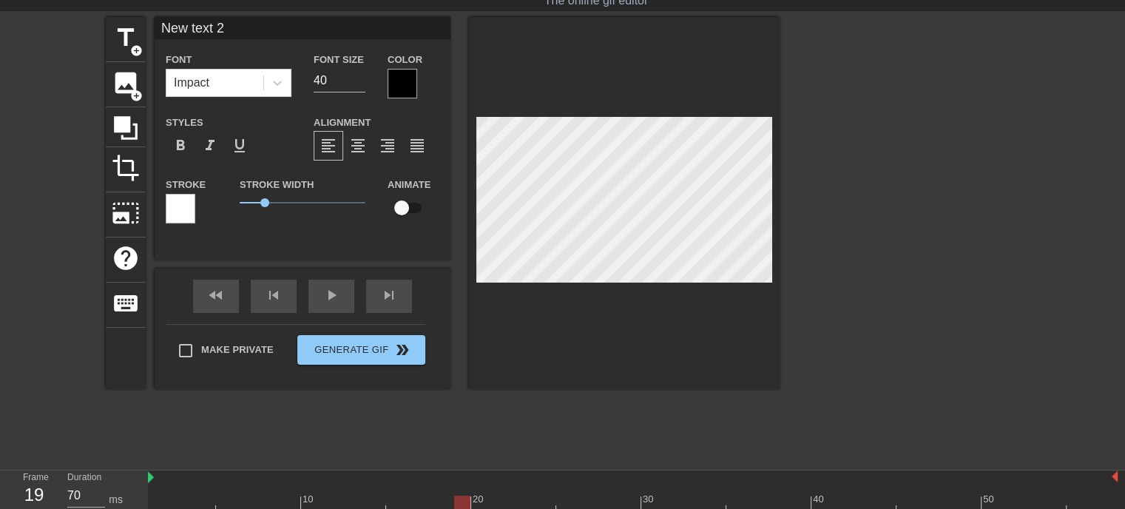
scroll to position [1, 1]
type input "M"
type textarea "M"
type input "Me"
type textarea "Me"
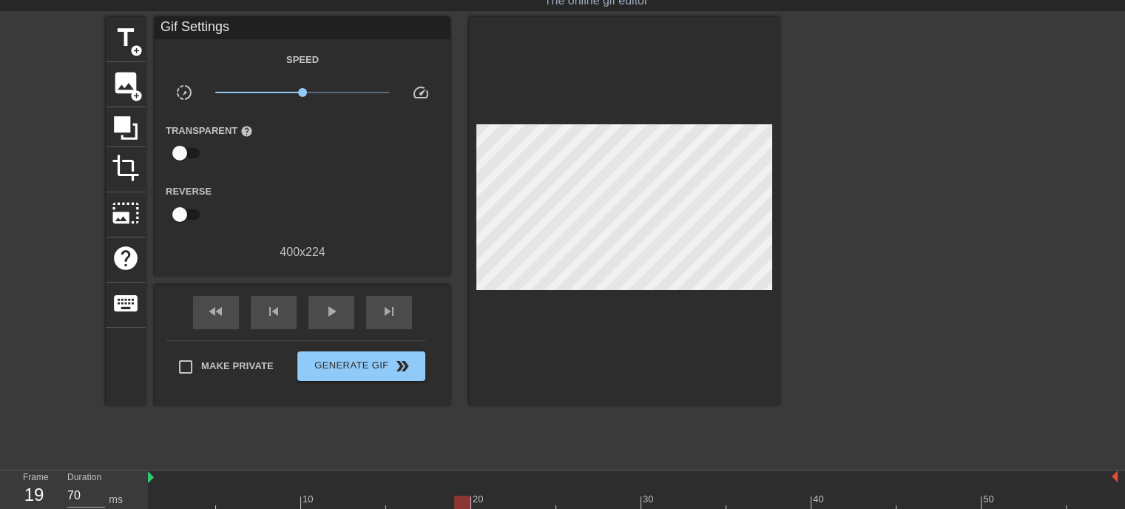
click at [985, 256] on div at bounding box center [908, 239] width 222 height 444
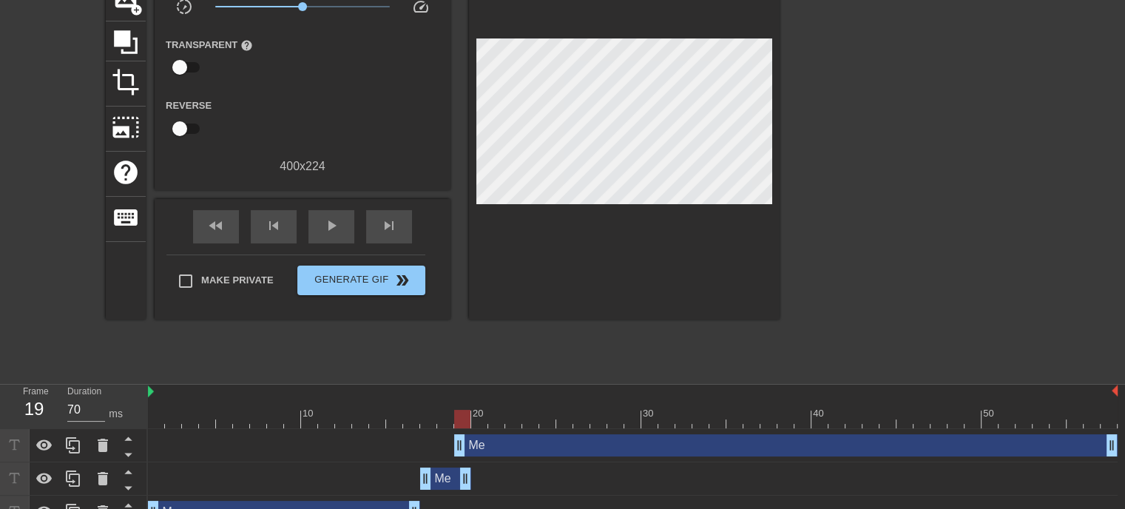
scroll to position [150, 0]
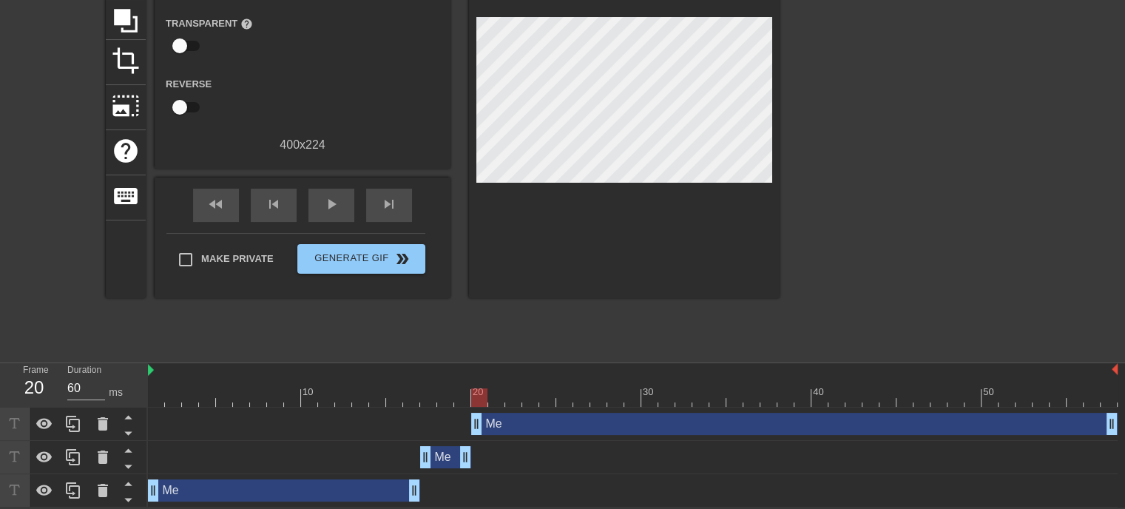
drag, startPoint x: 459, startPoint y: 424, endPoint x: 474, endPoint y: 426, distance: 15.7
click at [826, 276] on div at bounding box center [908, 132] width 222 height 444
click at [319, 207] on div "play_arrow" at bounding box center [331, 205] width 46 height 33
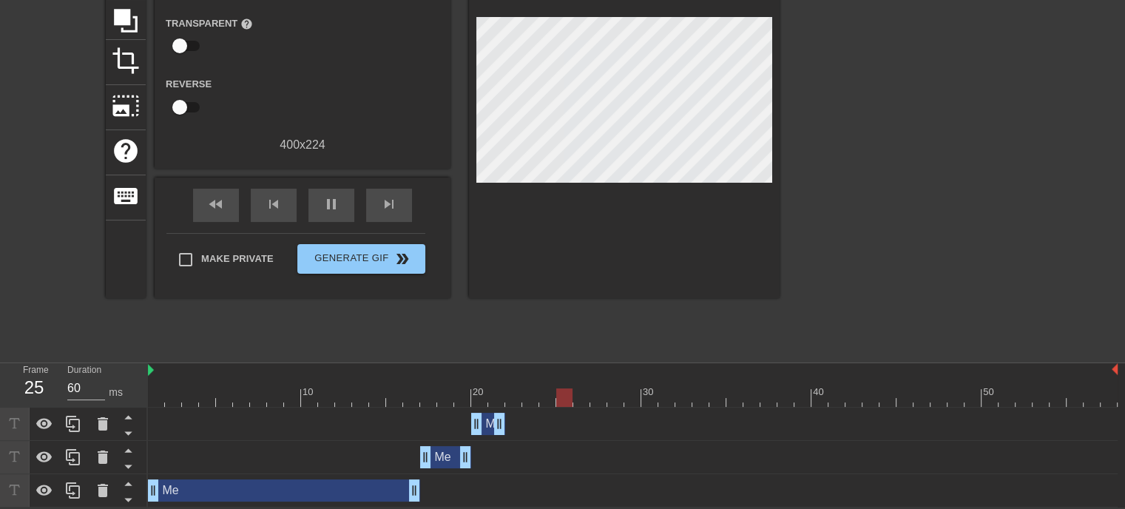
drag, startPoint x: 1111, startPoint y: 424, endPoint x: 507, endPoint y: 429, distance: 604.4
click at [507, 429] on div "Me drag_handle drag_handle" at bounding box center [633, 424] width 970 height 22
click at [319, 194] on div "pause" at bounding box center [331, 205] width 46 height 33
type input "70"
drag, startPoint x: 502, startPoint y: 416, endPoint x: 508, endPoint y: 423, distance: 8.9
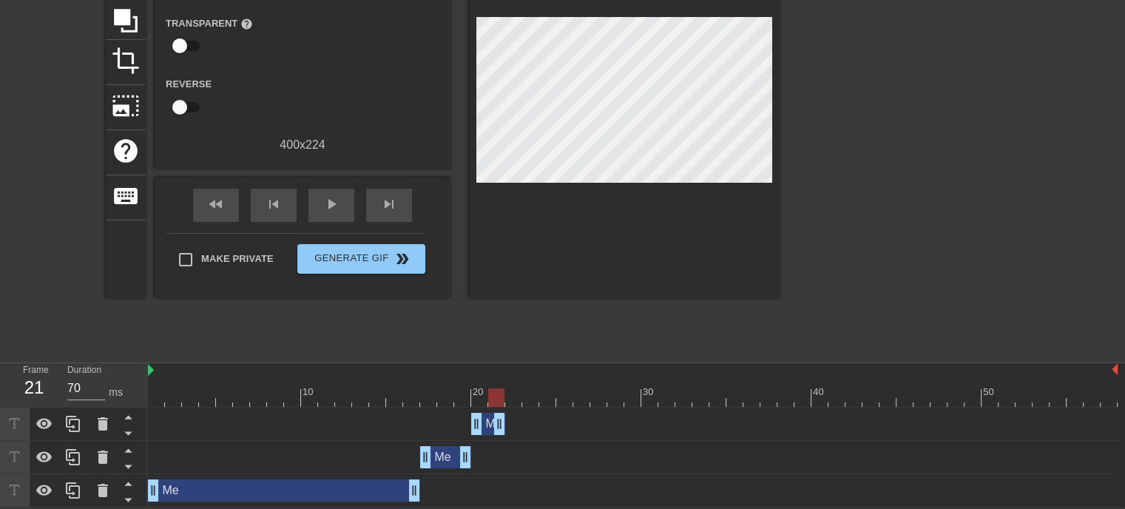
click at [508, 423] on div "Me drag_handle drag_handle" at bounding box center [633, 424] width 970 height 22
click at [959, 255] on div at bounding box center [908, 132] width 222 height 444
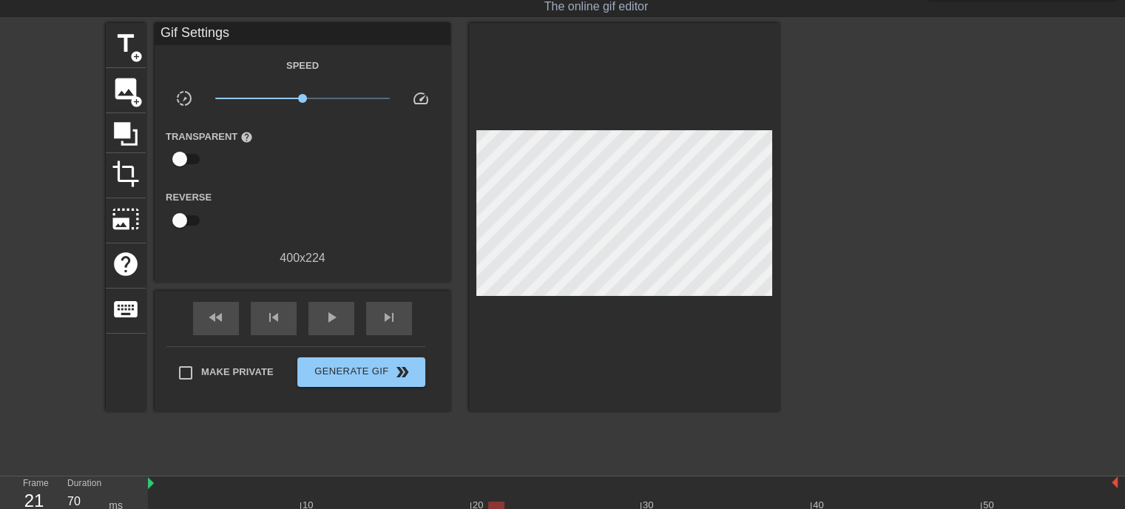
scroll to position [33, 0]
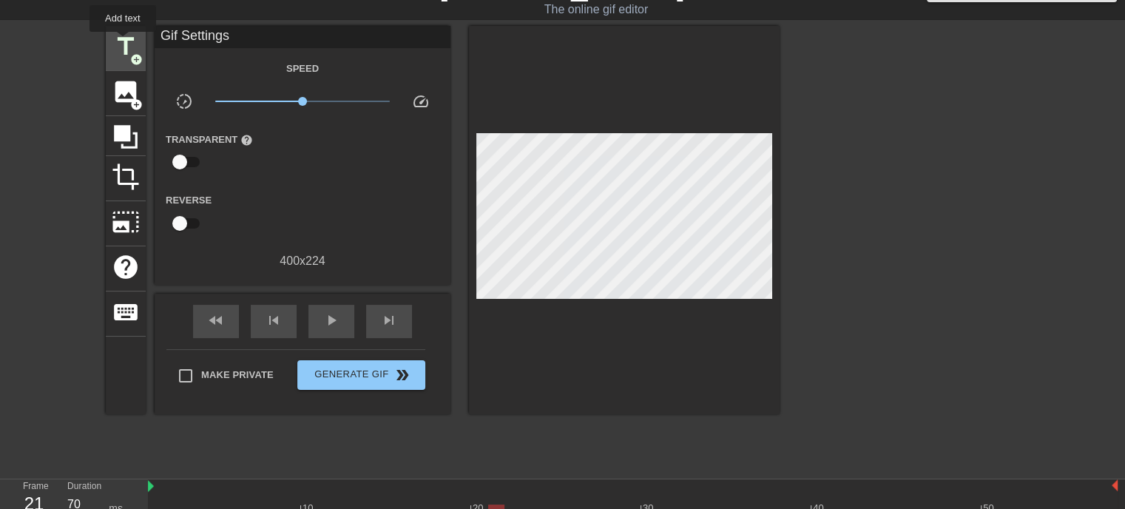
click at [124, 43] on span "title" at bounding box center [126, 47] width 28 height 28
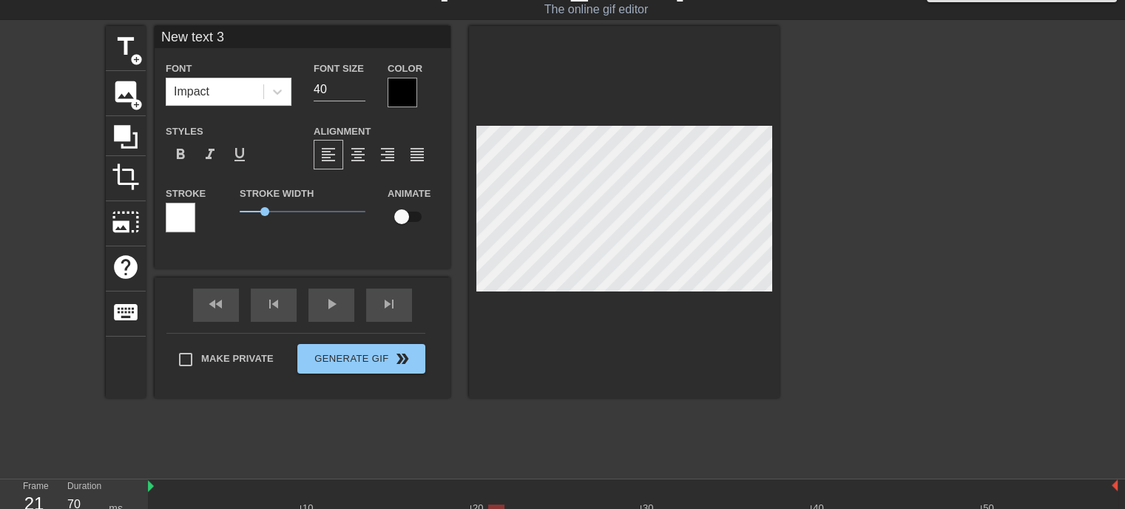
type input "M"
type textarea "M"
type input "Me"
type textarea "Me"
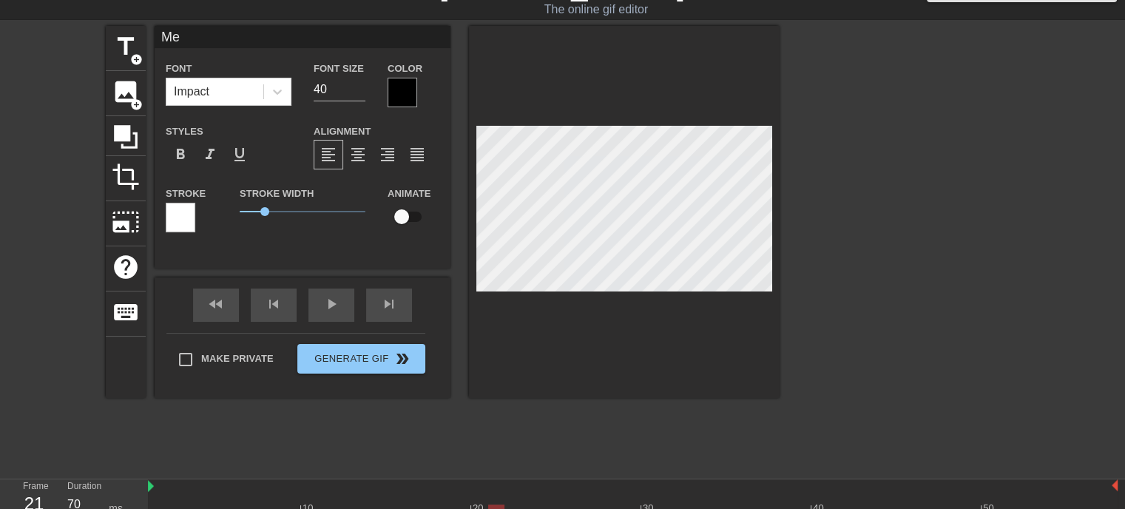
click at [804, 274] on div at bounding box center [908, 248] width 222 height 444
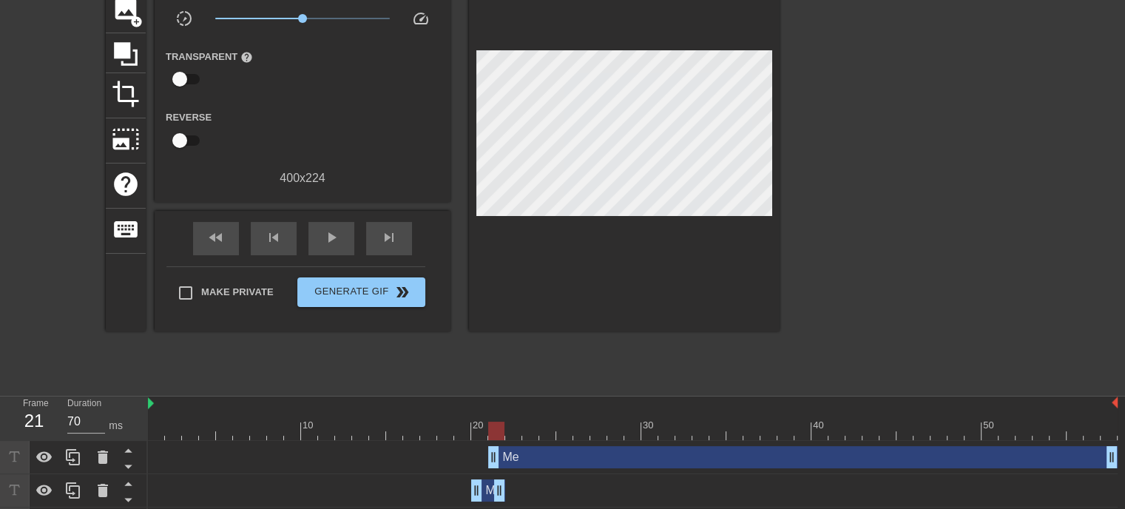
scroll to position [126, 0]
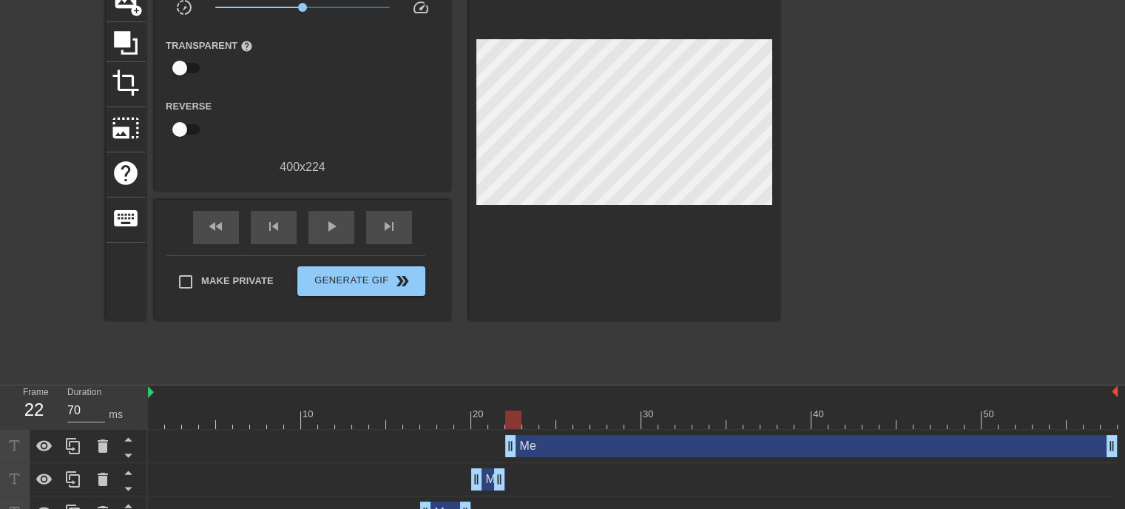
drag, startPoint x: 494, startPoint y: 447, endPoint x: 506, endPoint y: 449, distance: 12.0
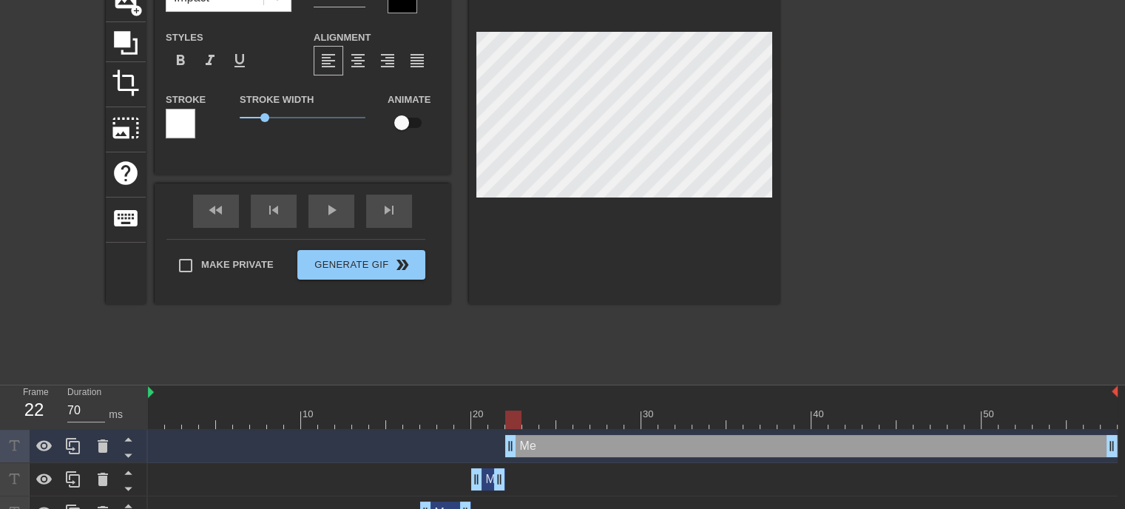
click at [837, 264] on div at bounding box center [908, 154] width 222 height 444
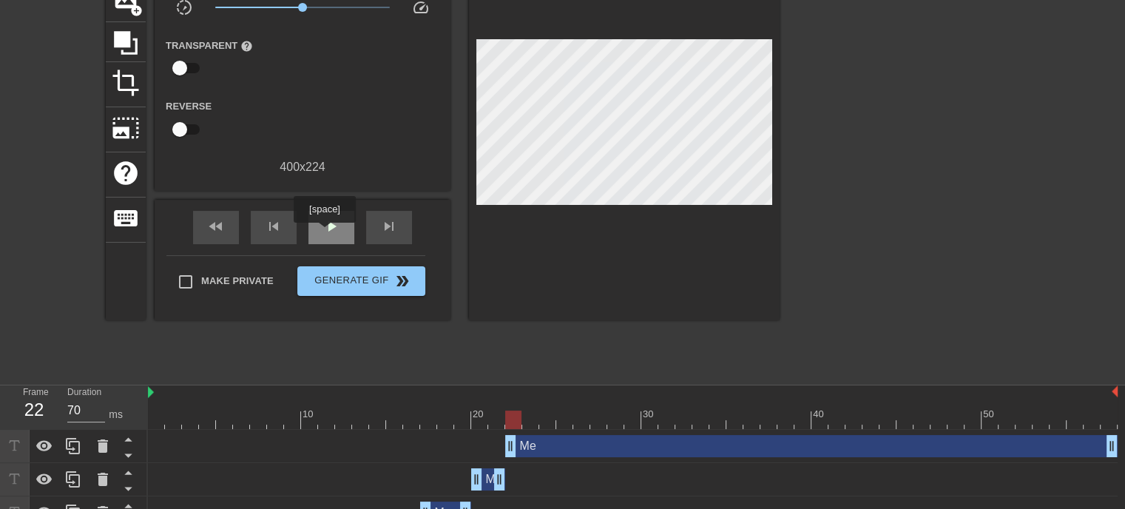
click at [326, 230] on span "play_arrow" at bounding box center [332, 226] width 18 height 18
click at [343, 236] on div "pause" at bounding box center [331, 227] width 46 height 33
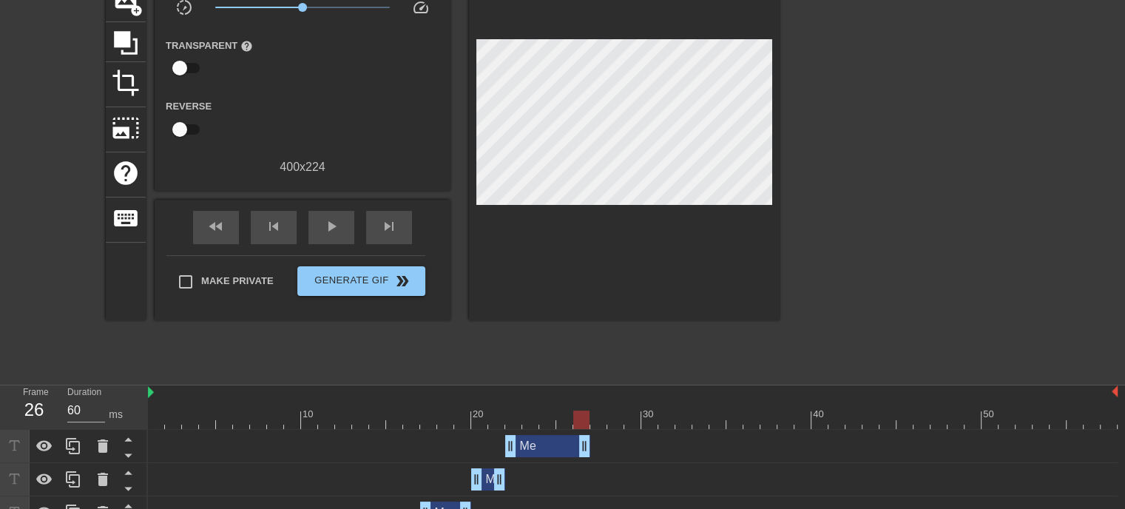
type input "70"
drag, startPoint x: 1109, startPoint y: 446, endPoint x: 566, endPoint y: 438, distance: 543.0
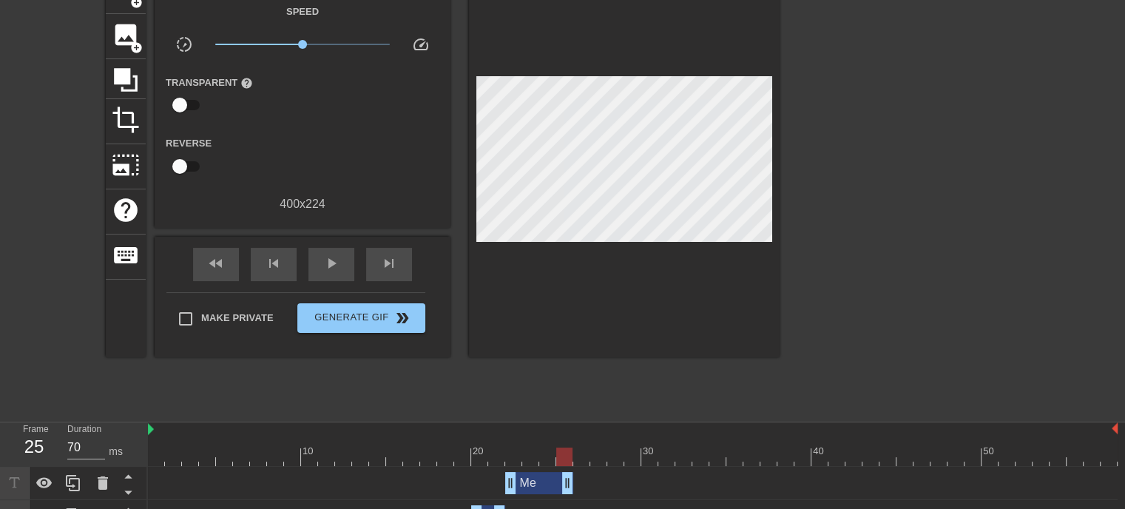
scroll to position [68, 0]
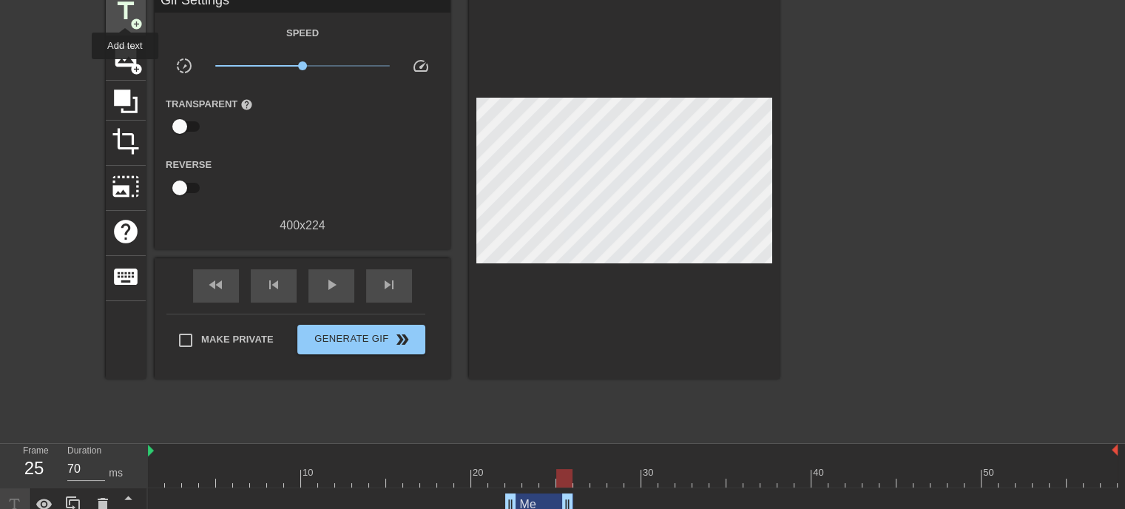
click at [125, 13] on span "title" at bounding box center [126, 11] width 28 height 28
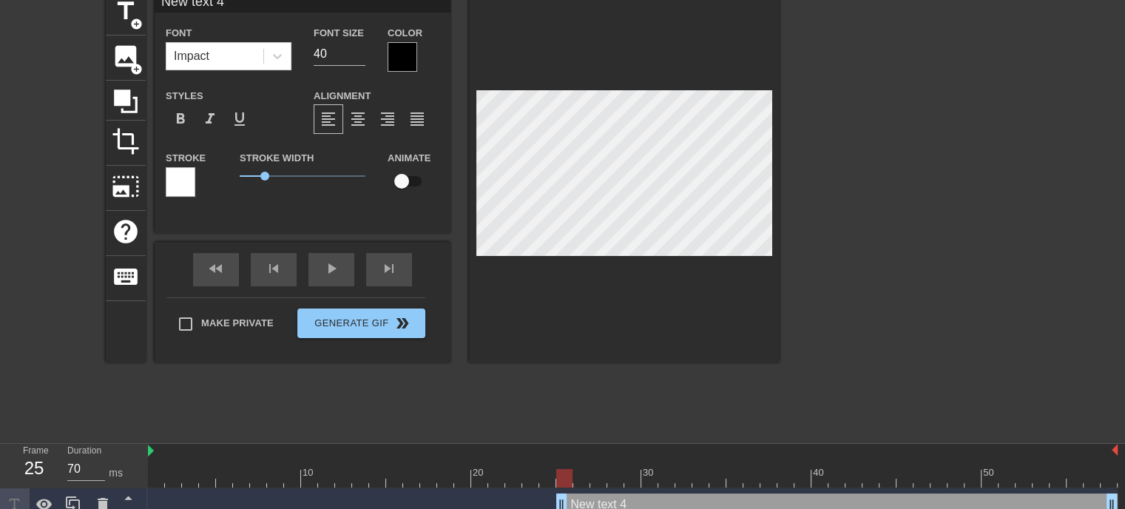
scroll to position [1, 3]
type input "M"
type textarea "M"
type input "Me"
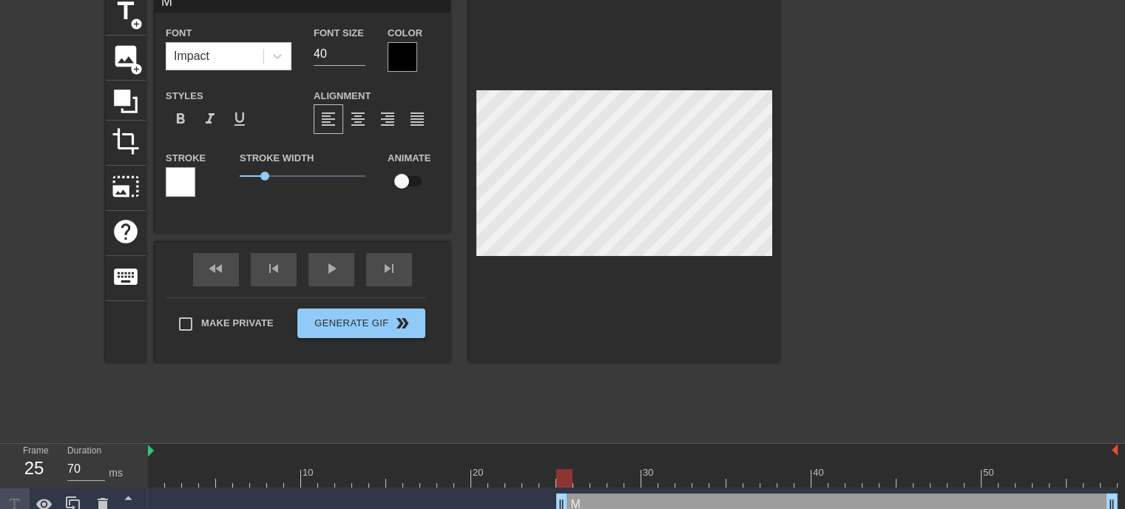
type textarea "Me"
click at [921, 268] on div at bounding box center [908, 212] width 222 height 444
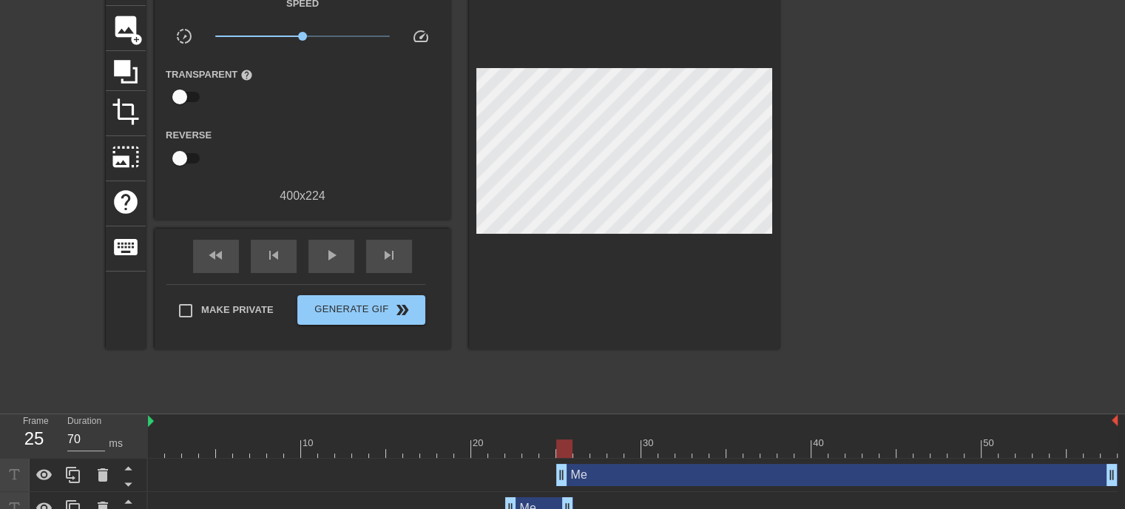
scroll to position [142, 0]
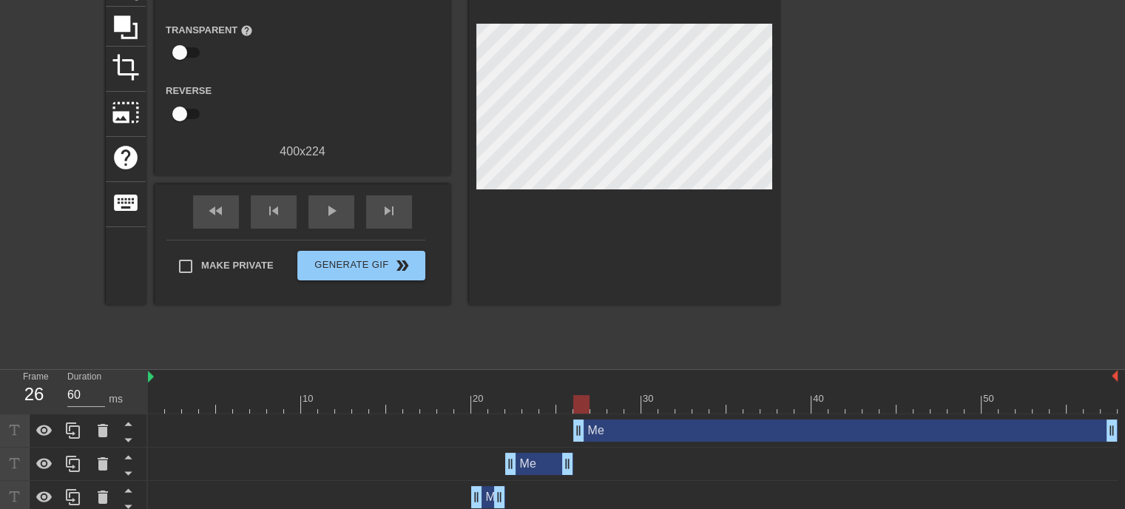
drag, startPoint x: 562, startPoint y: 434, endPoint x: 580, endPoint y: 439, distance: 18.5
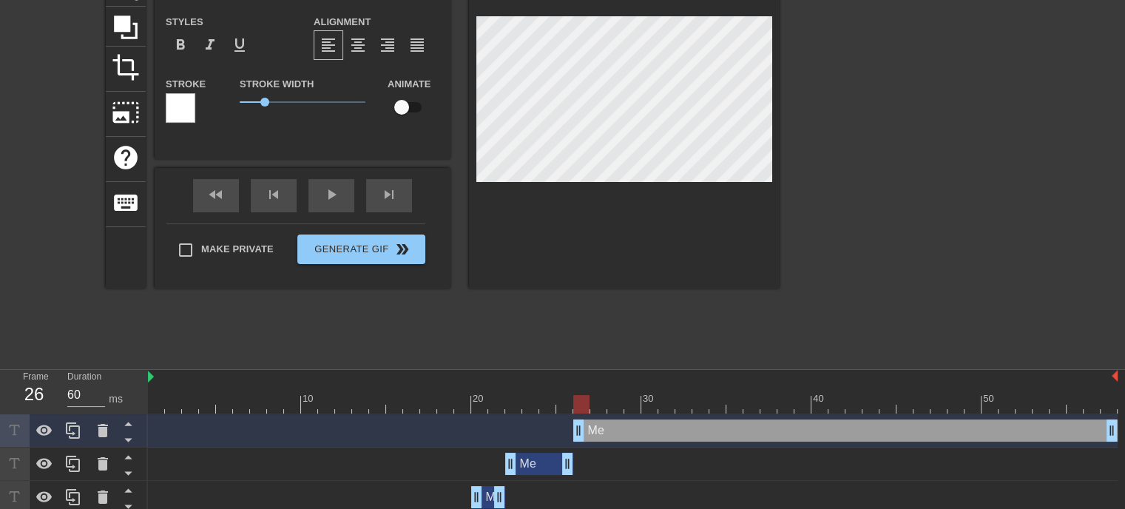
click at [870, 282] on div at bounding box center [908, 138] width 222 height 444
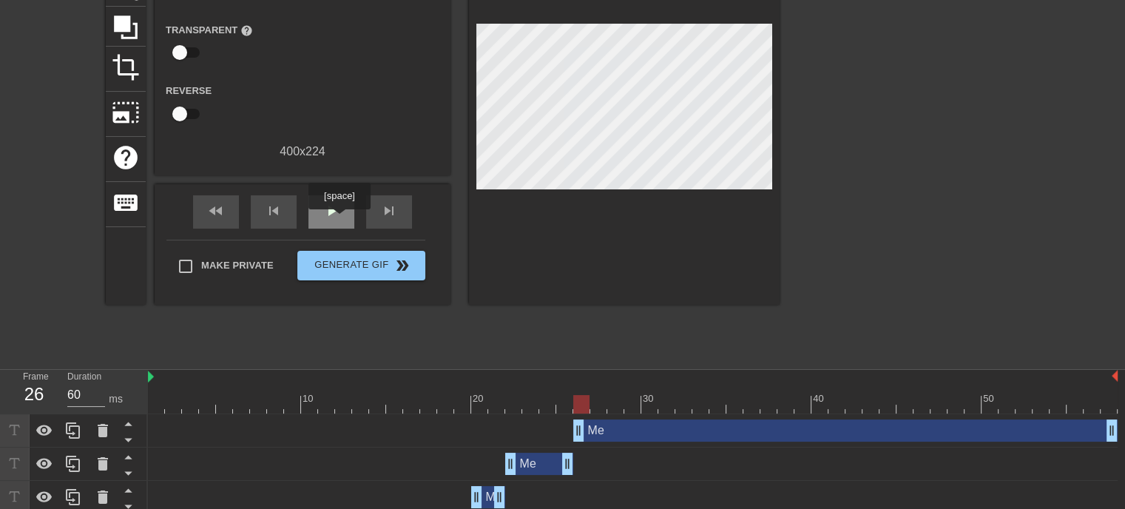
click at [338, 219] on div "play_arrow" at bounding box center [331, 211] width 46 height 33
drag, startPoint x: 1110, startPoint y: 428, endPoint x: 1098, endPoint y: 426, distance: 11.3
click at [337, 215] on span "pause" at bounding box center [332, 211] width 18 height 18
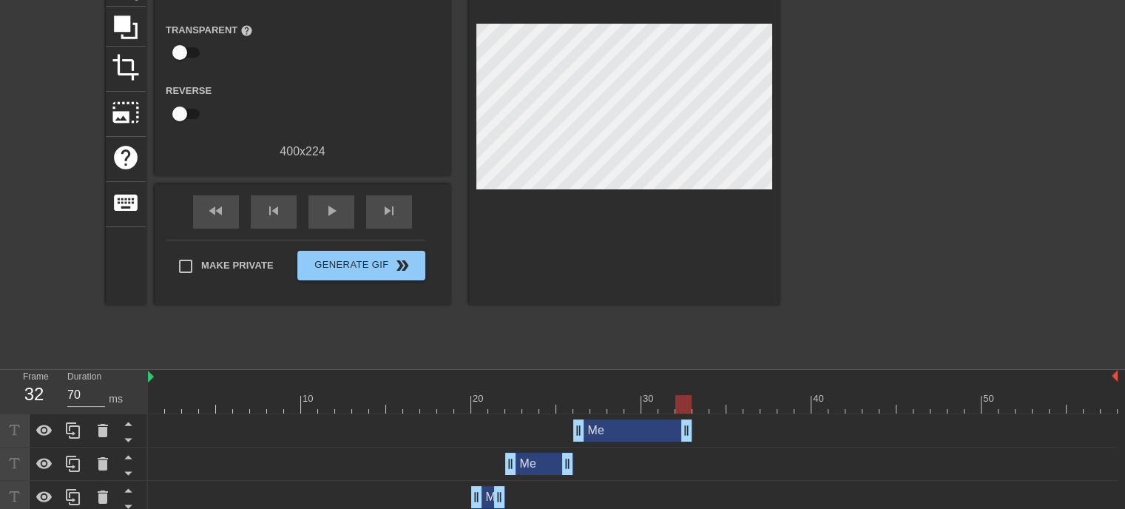
type input "60"
drag, startPoint x: 1095, startPoint y: 431, endPoint x: 642, endPoint y: 451, distance: 453.1
click at [642, 451] on div "Me drag_handle drag_handle Me drag_handle drag_handle Me drag_handle drag_handl…" at bounding box center [636, 497] width 977 height 166
click at [942, 266] on div at bounding box center [908, 138] width 222 height 444
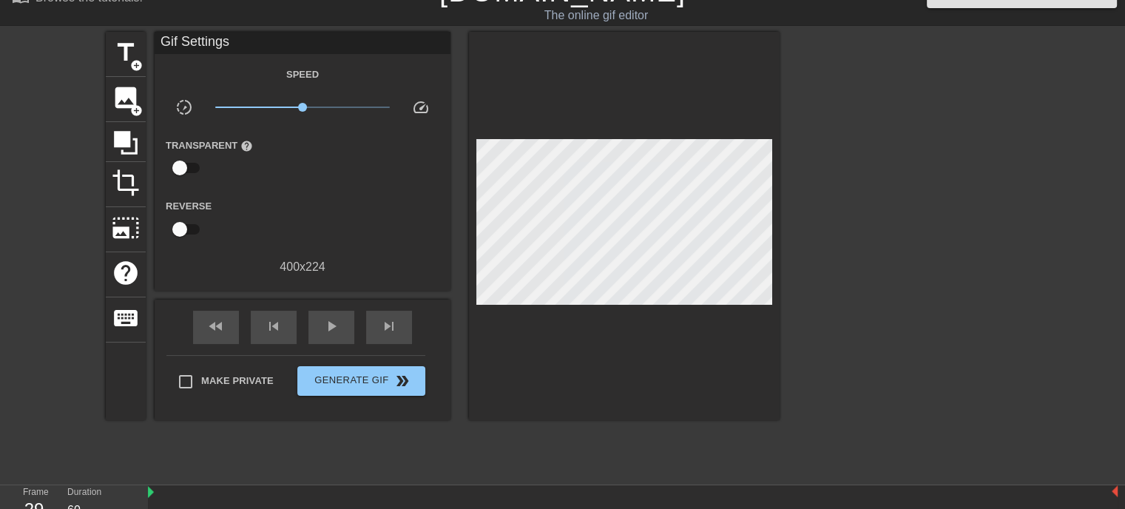
scroll to position [0, 0]
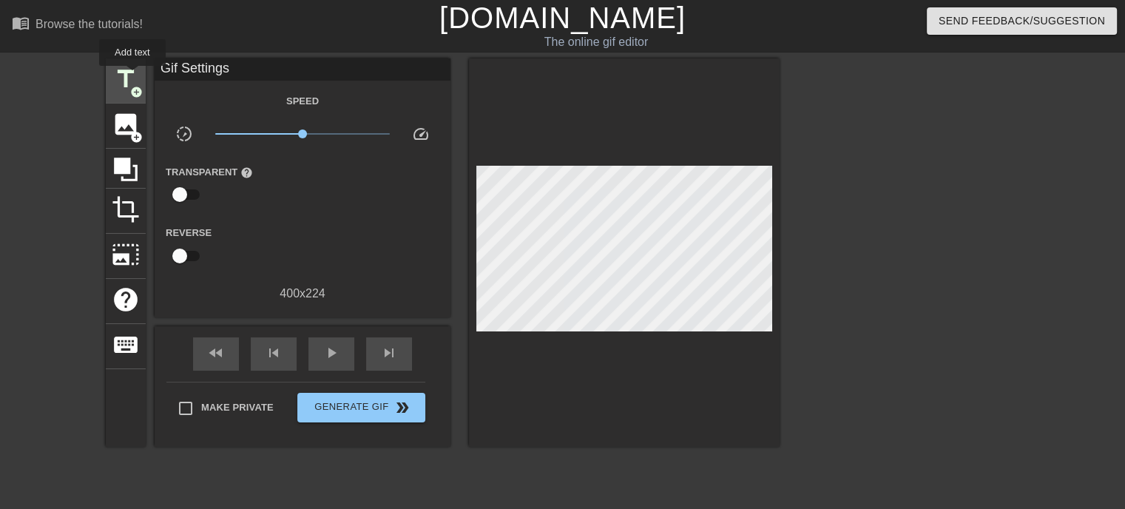
click at [124, 76] on span "title" at bounding box center [126, 79] width 28 height 28
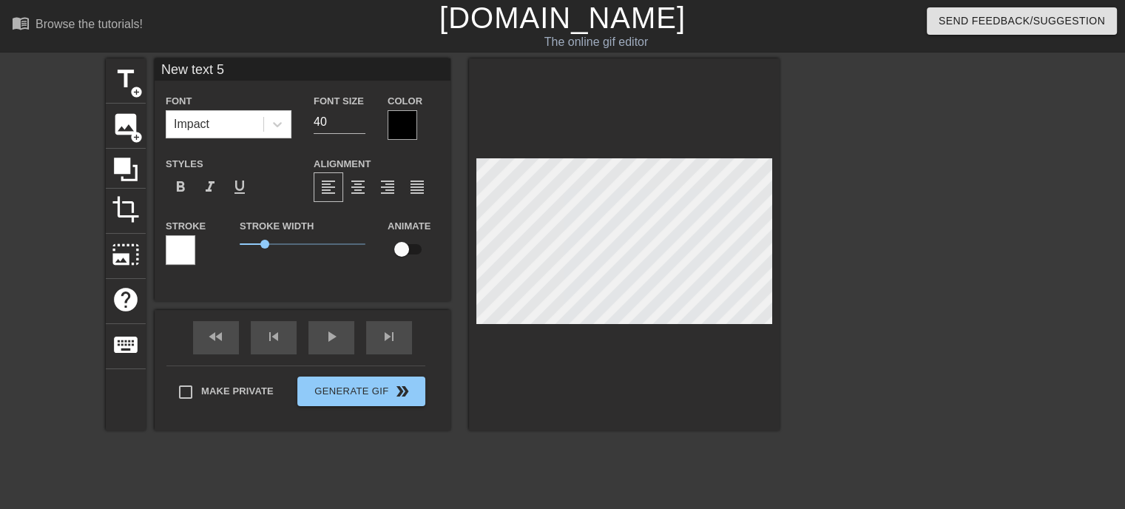
scroll to position [1, 3]
type input "M"
type textarea "M"
type input "Me"
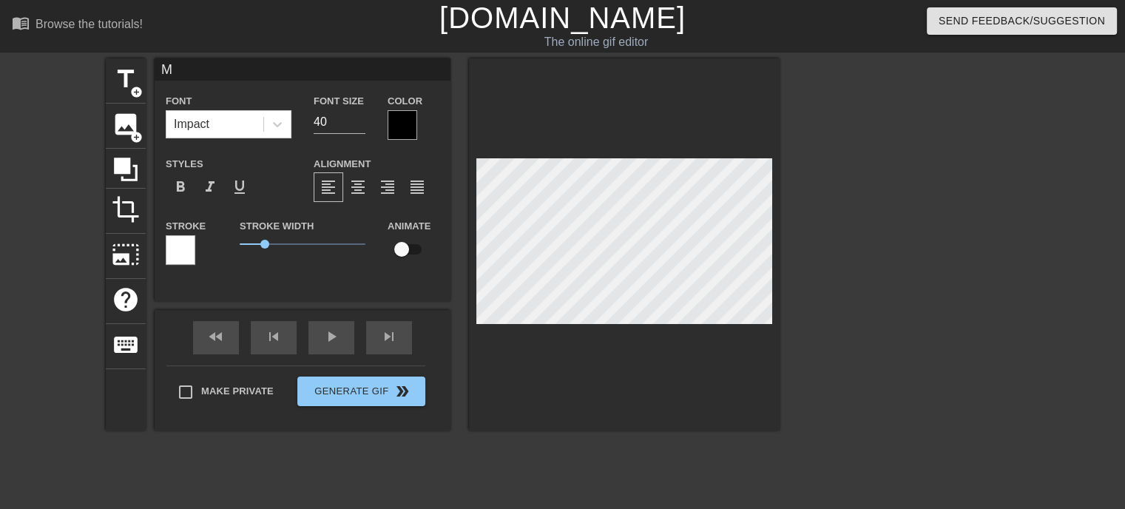
type textarea "Me"
click at [899, 290] on div at bounding box center [908, 280] width 222 height 444
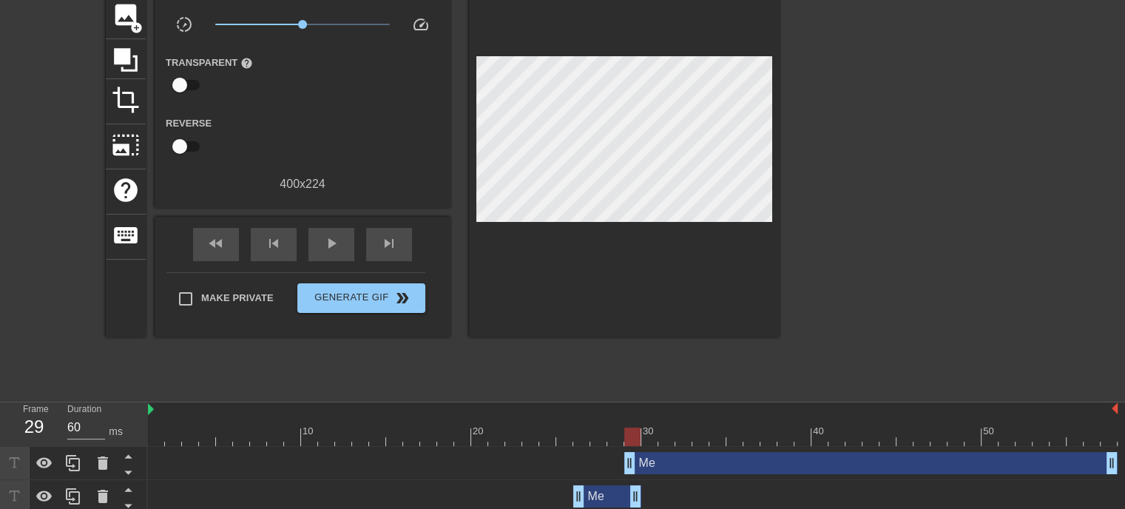
scroll to position [115, 0]
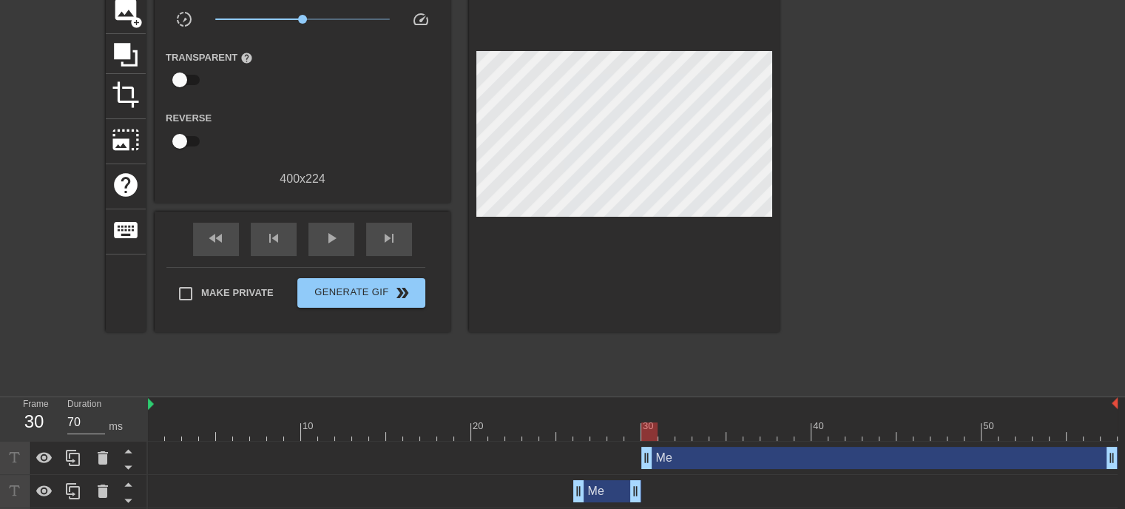
drag, startPoint x: 629, startPoint y: 457, endPoint x: 647, endPoint y: 458, distance: 17.0
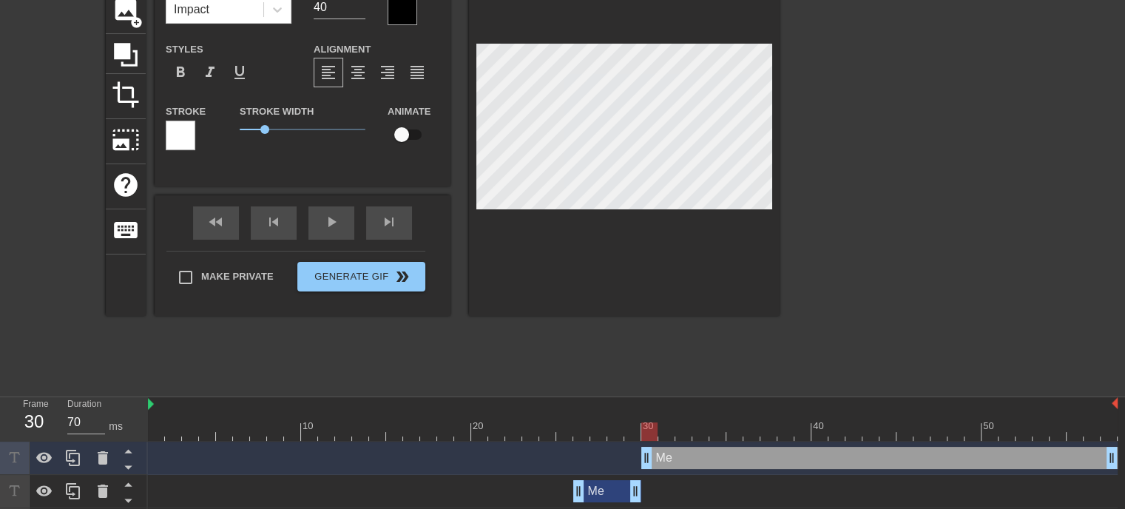
click at [917, 215] on div at bounding box center [908, 166] width 222 height 444
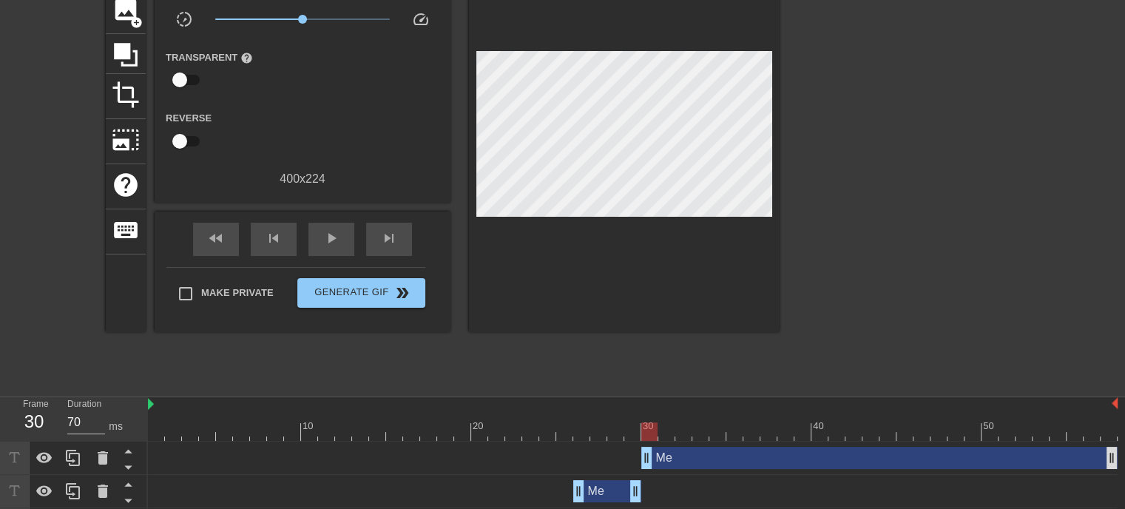
type input "70"
drag, startPoint x: 1113, startPoint y: 458, endPoint x: 977, endPoint y: 487, distance: 138.4
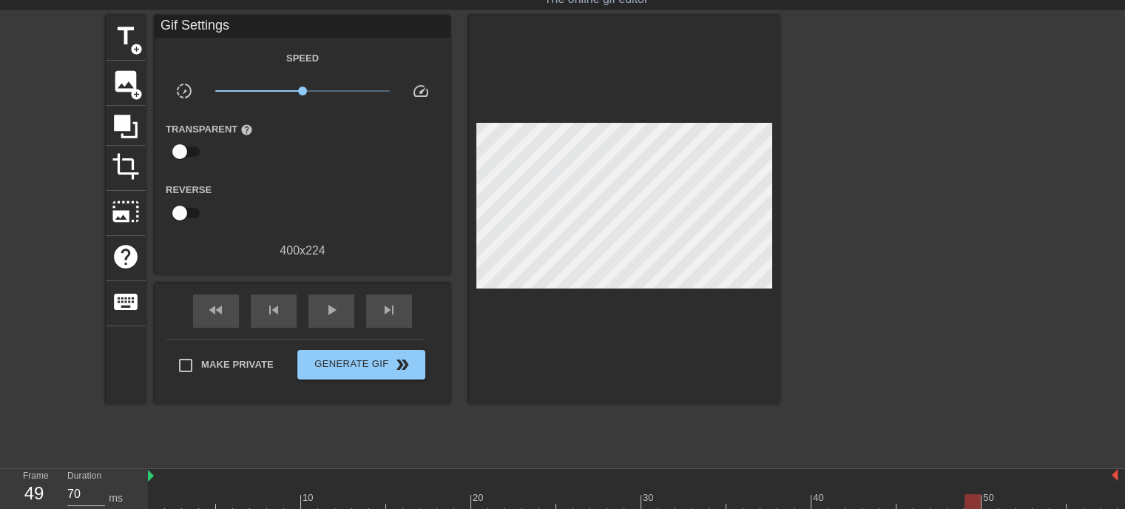
scroll to position [32, 0]
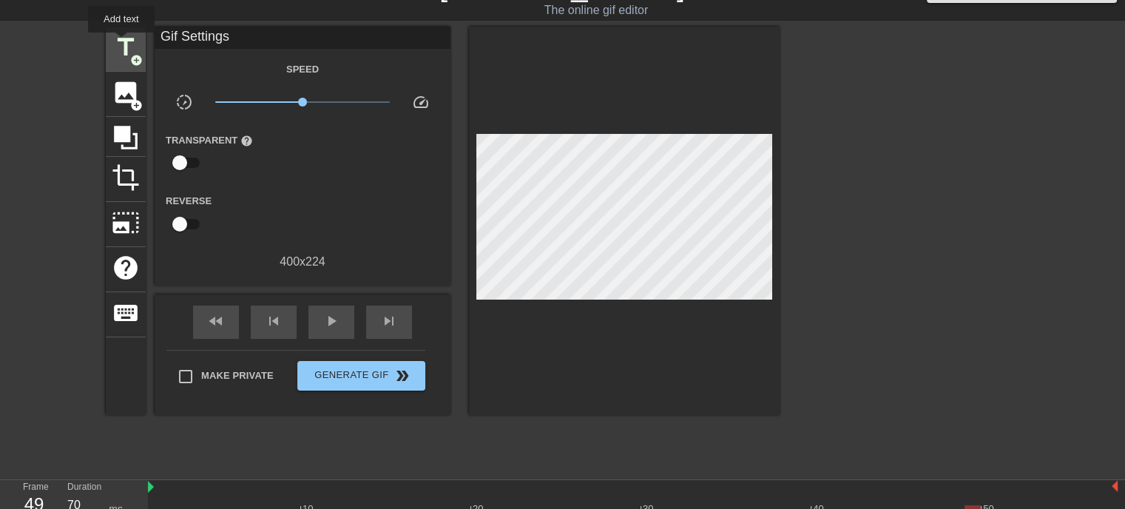
click at [121, 43] on span "title" at bounding box center [126, 47] width 28 height 28
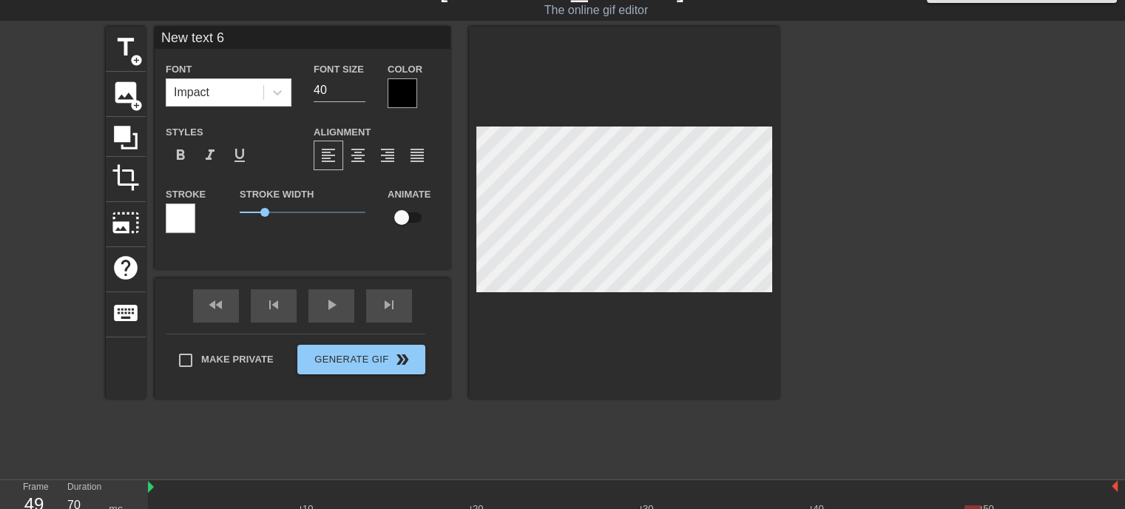
click at [229, 36] on input "New text 6" at bounding box center [303, 38] width 296 height 22
type input "M"
type textarea "M"
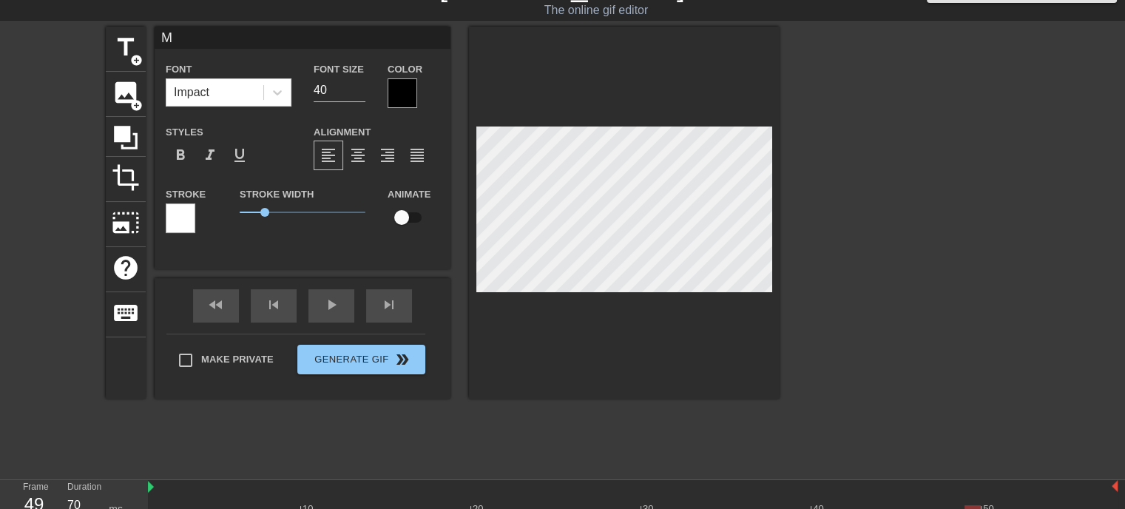
type input "Me"
type textarea "Me"
click at [1115, 331] on div "title add_circle image add_circle crop photo_size_select_large help keyboard Me…" at bounding box center [562, 249] width 1125 height 444
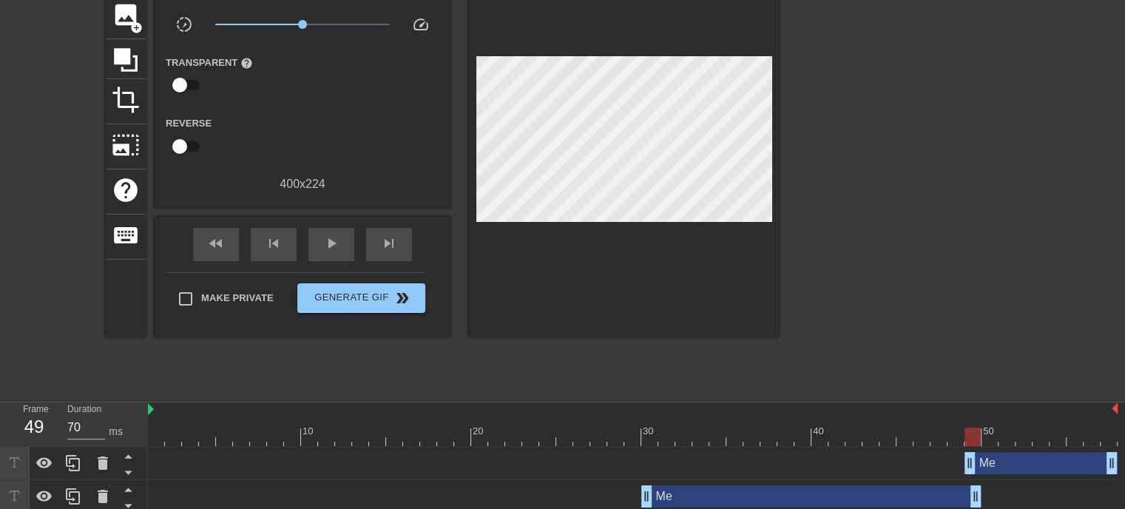
scroll to position [160, 0]
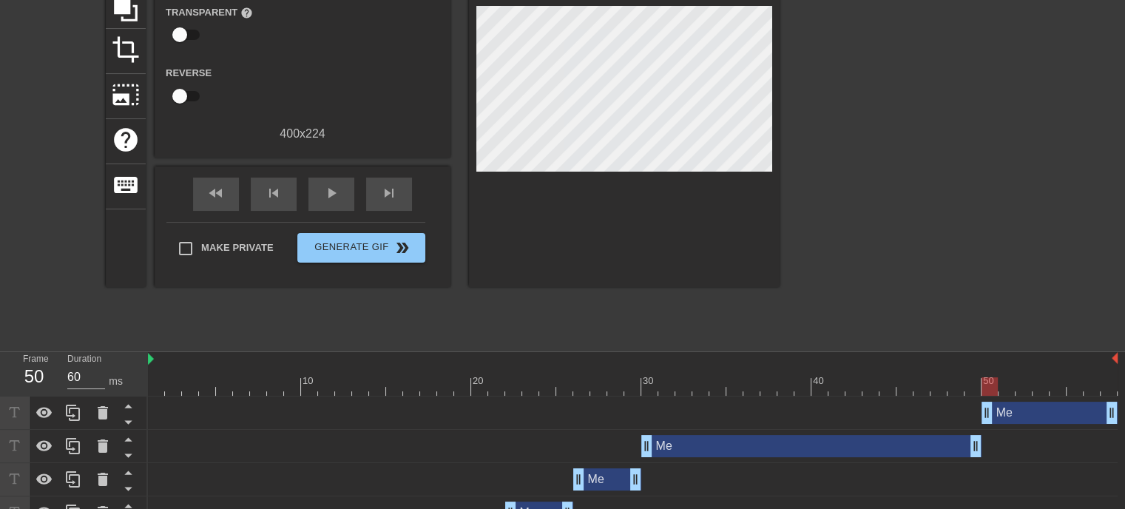
drag, startPoint x: 968, startPoint y: 416, endPoint x: 982, endPoint y: 423, distance: 15.6
click at [982, 211] on div at bounding box center [908, 121] width 222 height 444
drag, startPoint x: 1111, startPoint y: 407, endPoint x: 1065, endPoint y: 384, distance: 51.3
click at [1065, 384] on div "10 20 30 40 50 Me drag_handle drag_handle Me drag_handle drag_handle Me drag_ha…" at bounding box center [636, 490] width 977 height 277
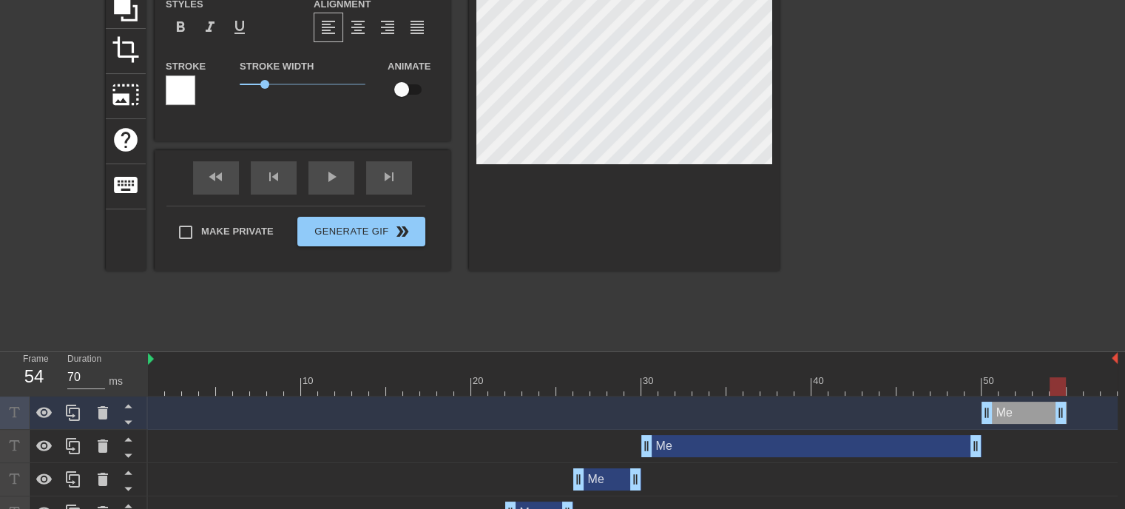
click at [877, 219] on div at bounding box center [908, 121] width 222 height 444
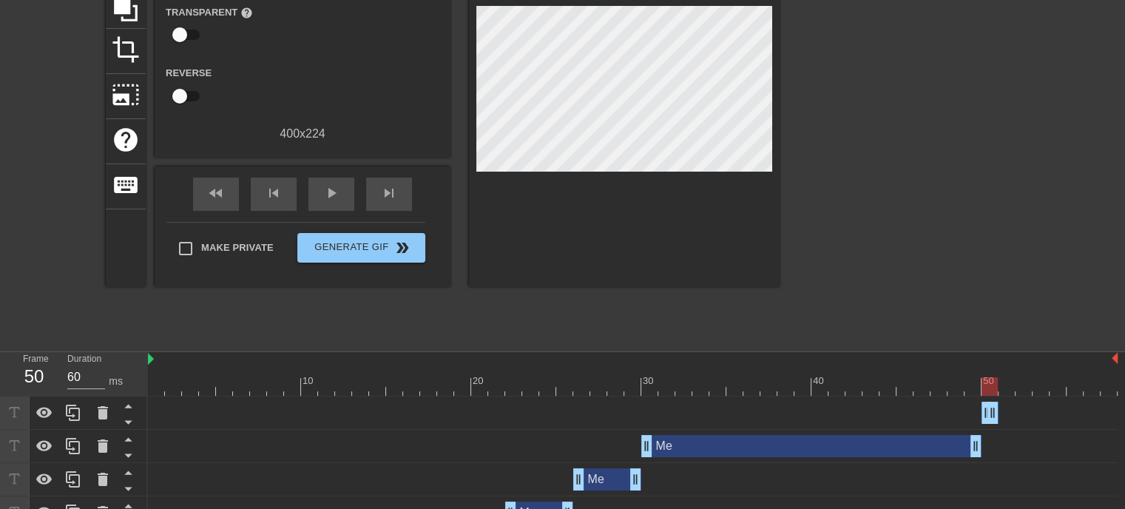
drag, startPoint x: 1062, startPoint y: 412, endPoint x: 964, endPoint y: 385, distance: 102.1
click at [964, 385] on div "10 20 30 40 50 Me drag_handle drag_handle Me drag_handle drag_handle Me drag_ha…" at bounding box center [636, 490] width 977 height 277
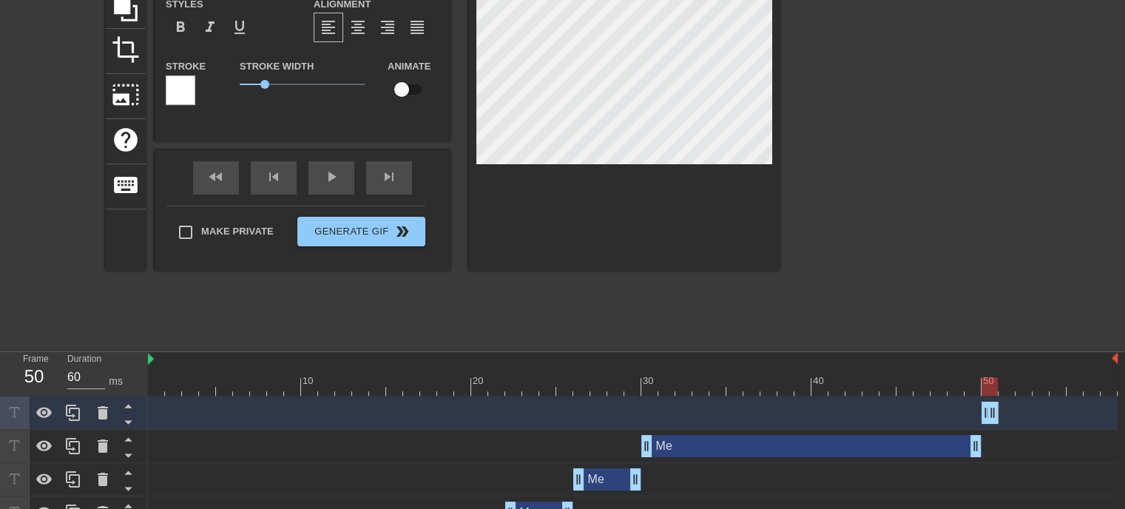
click at [1047, 176] on div "title add_circle image add_circle crop photo_size_select_large help keyboard Me…" at bounding box center [562, 121] width 1125 height 444
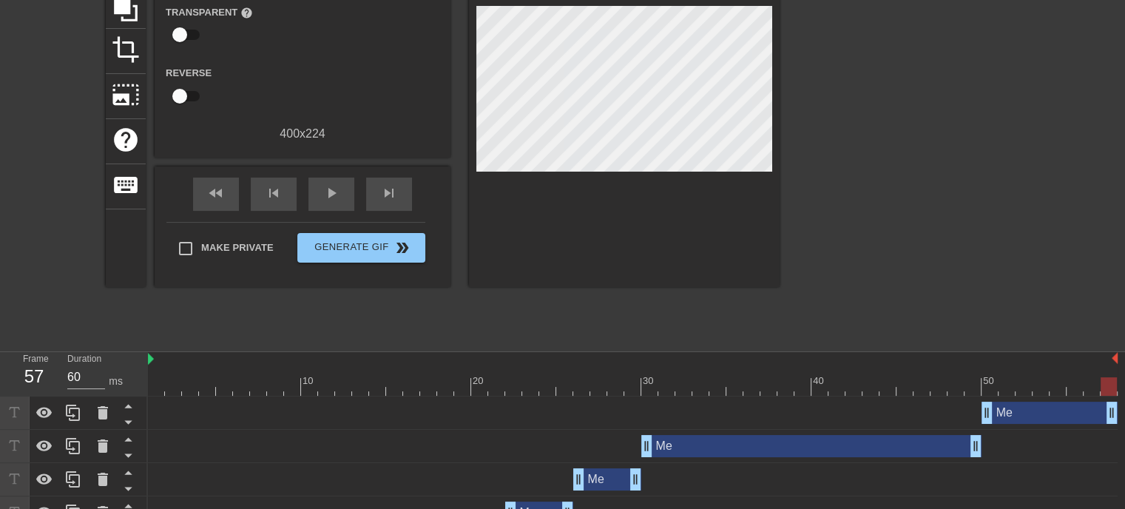
drag, startPoint x: 993, startPoint y: 416, endPoint x: 1135, endPoint y: 416, distance: 142.0
click at [1124, 416] on html "menu_book Browse the tutorials! [DOMAIN_NAME] The online gif editor Send Feedba…" at bounding box center [562, 234] width 1125 height 789
type input "60"
drag, startPoint x: 1113, startPoint y: 416, endPoint x: 1048, endPoint y: 411, distance: 64.5
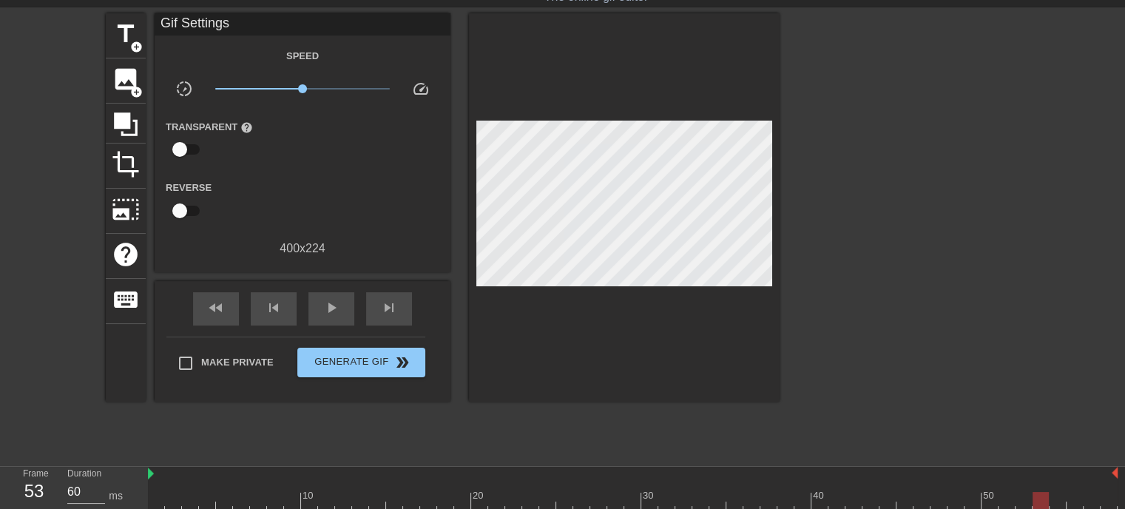
scroll to position [44, 0]
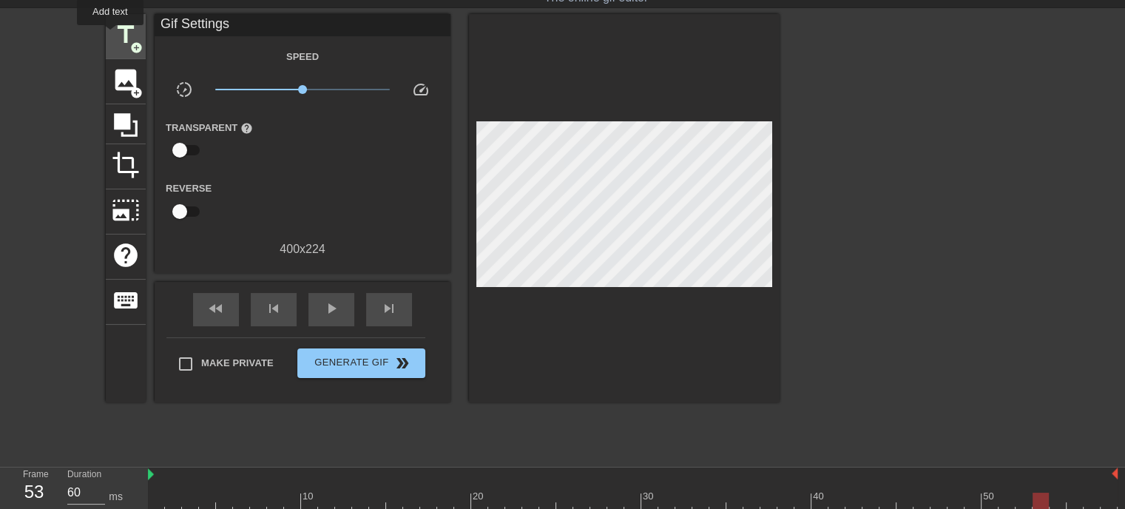
click at [110, 36] on div "title add_circle" at bounding box center [126, 36] width 40 height 45
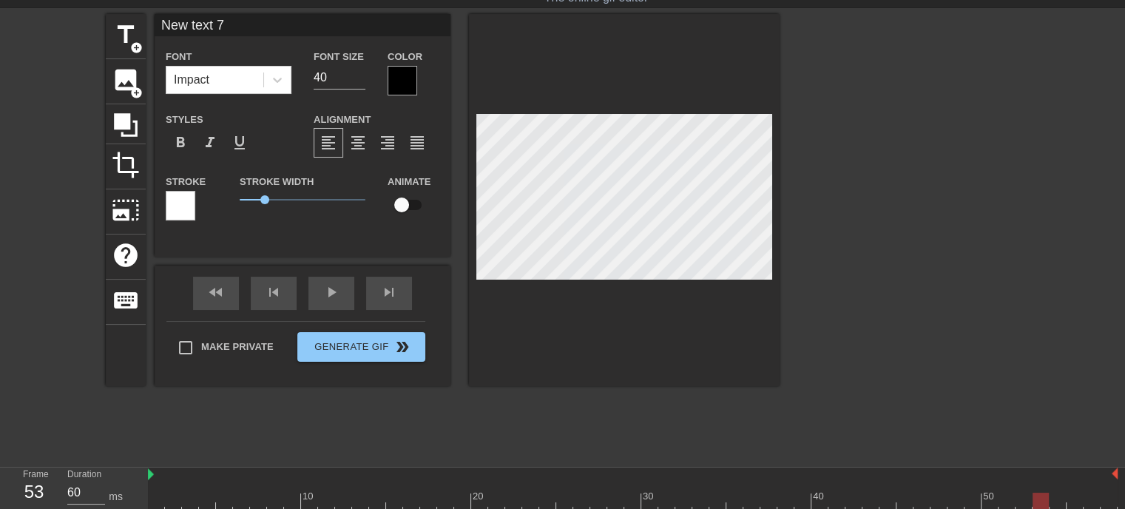
click at [230, 15] on input "New text 7" at bounding box center [303, 25] width 296 height 22
click at [227, 17] on input "New text 7" at bounding box center [303, 25] width 296 height 22
type input "Me"
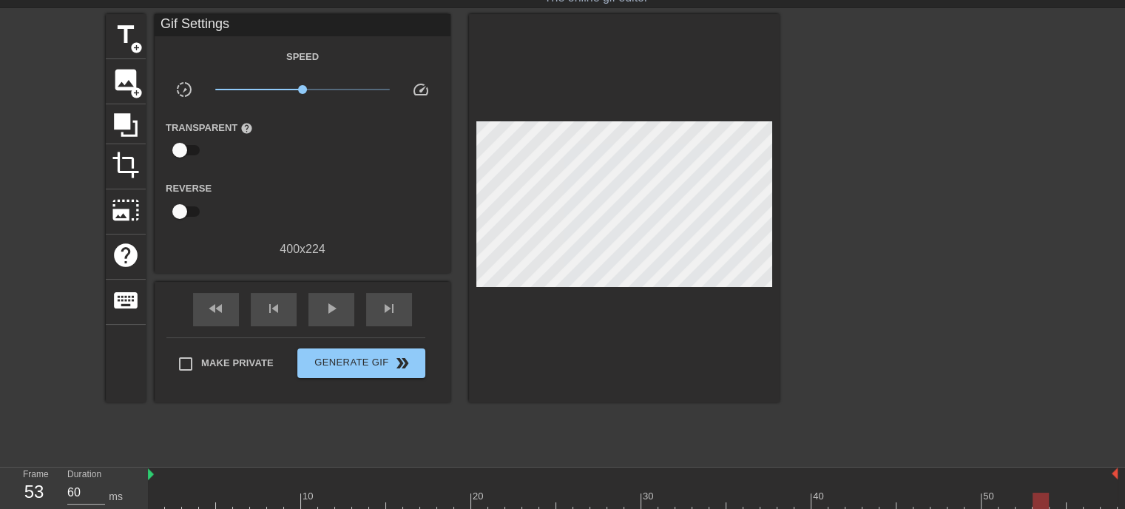
click at [841, 182] on div at bounding box center [908, 236] width 222 height 444
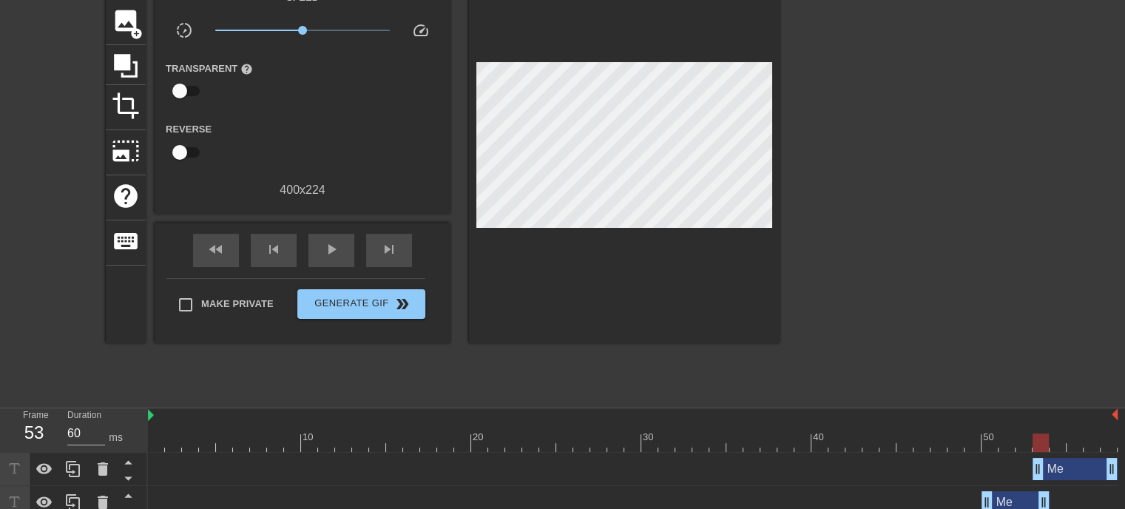
scroll to position [127, 0]
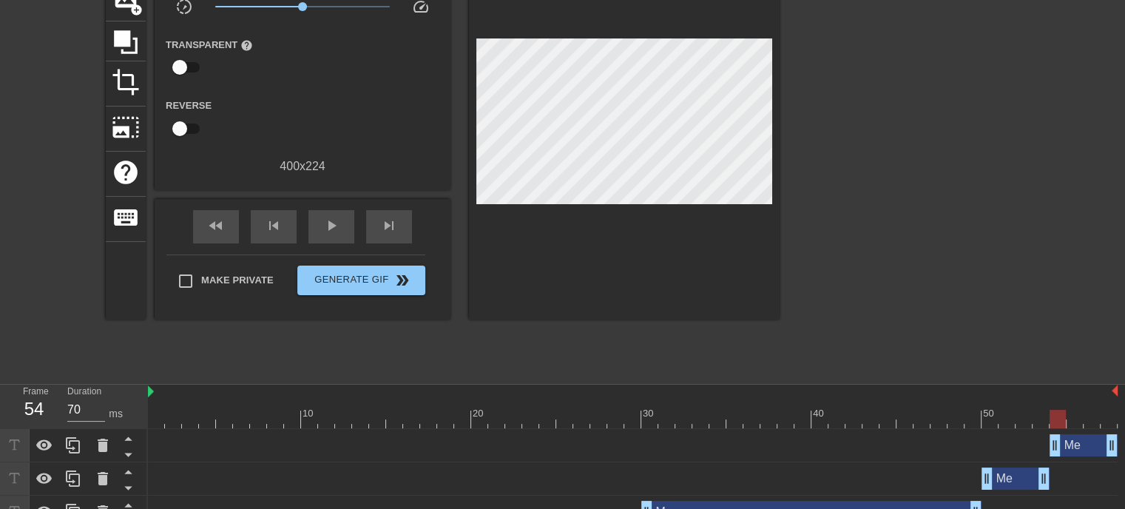
drag, startPoint x: 1042, startPoint y: 448, endPoint x: 1067, endPoint y: 451, distance: 24.7
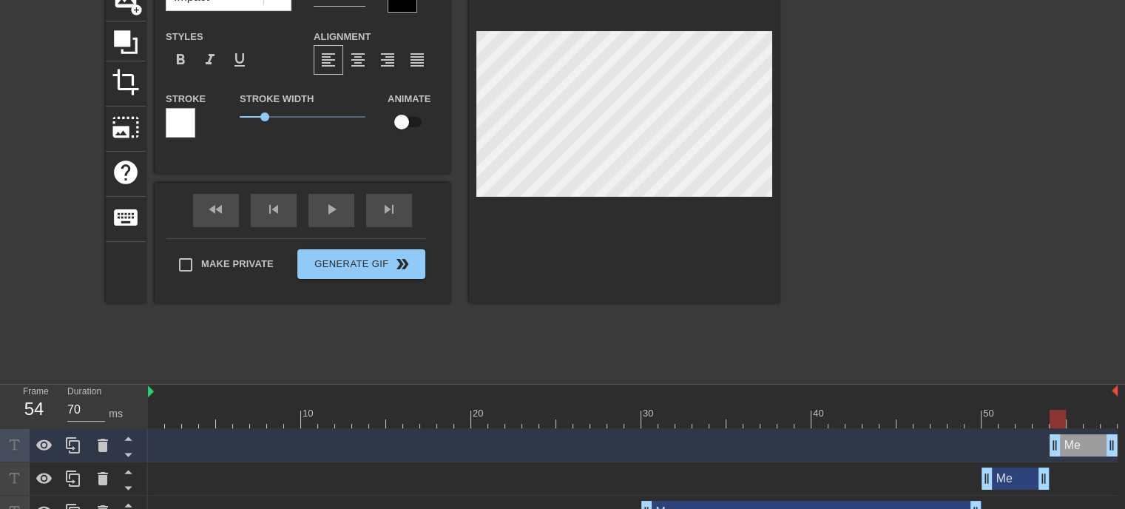
click at [996, 226] on div at bounding box center [908, 153] width 222 height 444
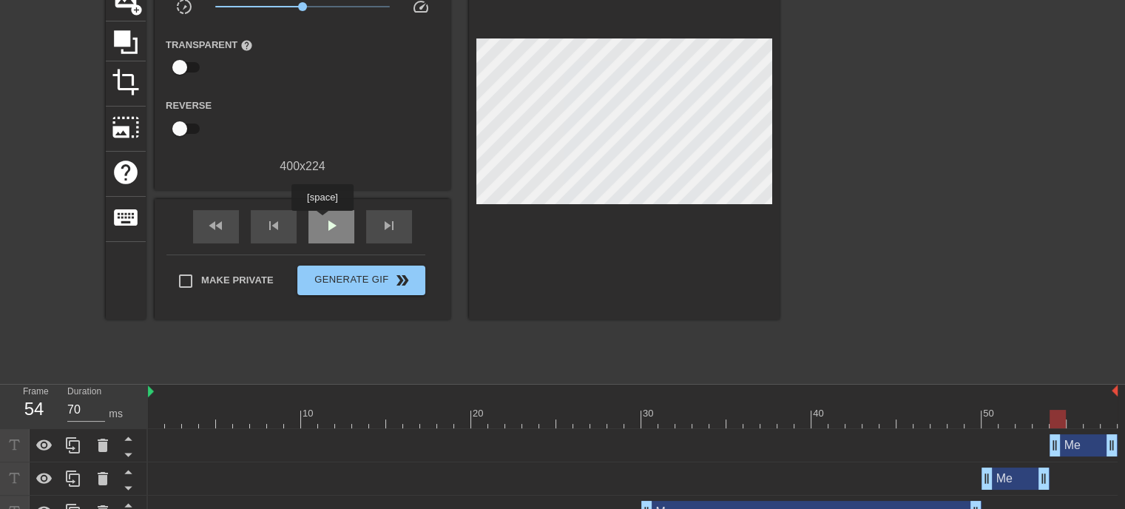
click at [323, 221] on span "play_arrow" at bounding box center [332, 226] width 18 height 18
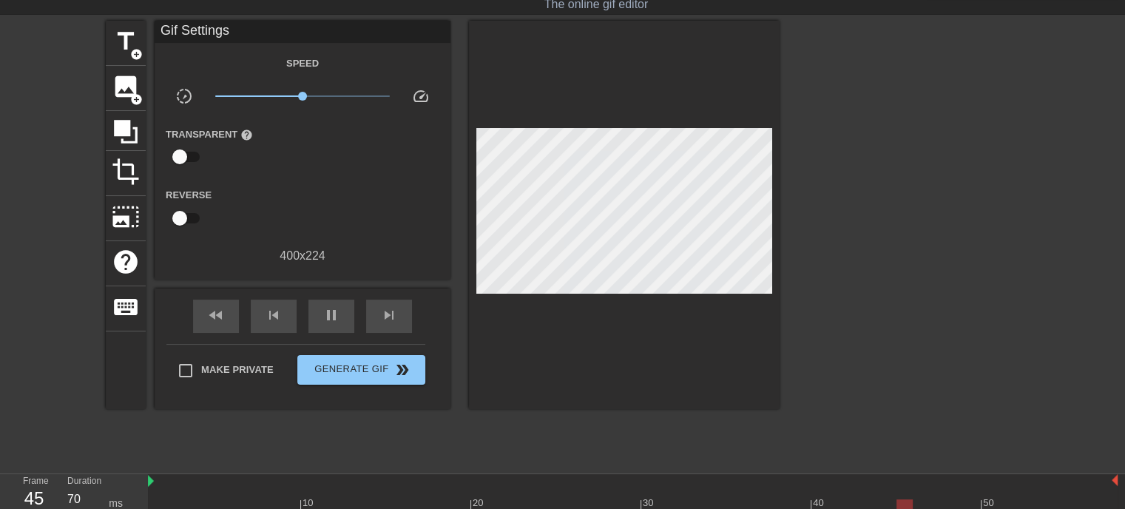
scroll to position [36, 0]
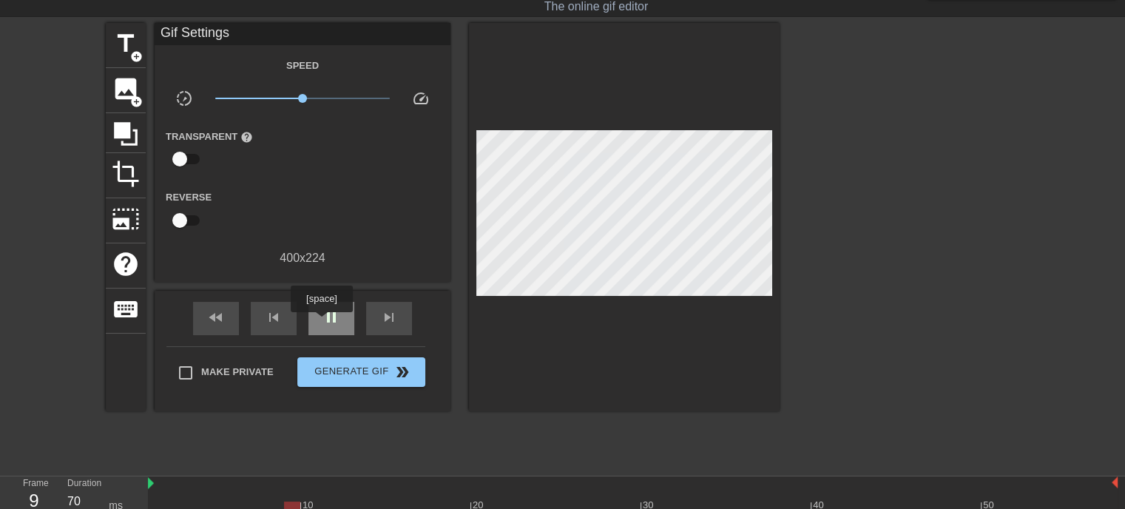
type input "60"
click at [334, 327] on div "pause" at bounding box center [331, 318] width 46 height 33
click at [117, 47] on span "title" at bounding box center [126, 44] width 28 height 28
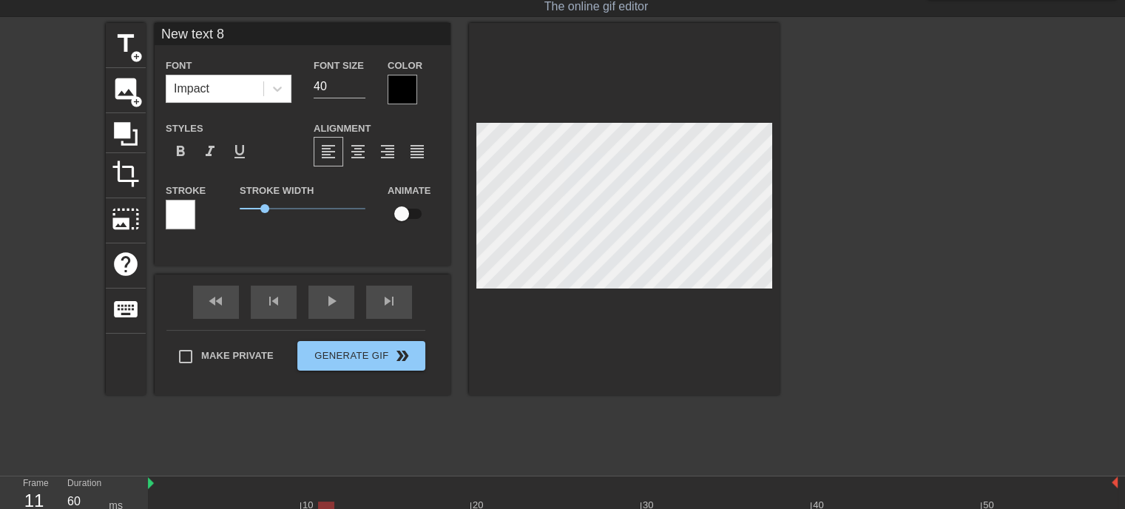
click at [211, 24] on input "New text 8" at bounding box center [303, 34] width 296 height 22
type input "Nia"
click at [970, 205] on div at bounding box center [908, 245] width 222 height 444
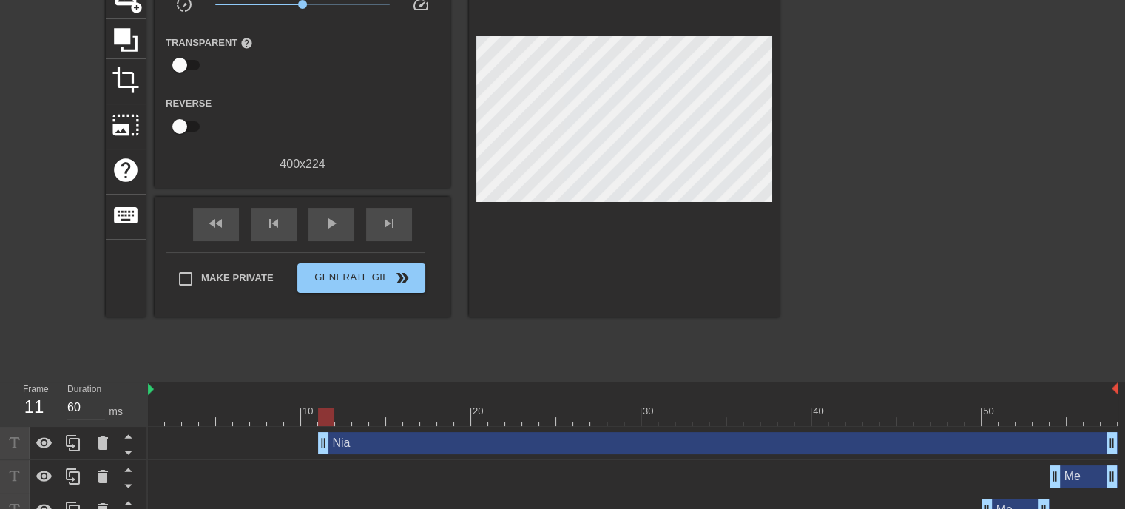
scroll to position [142, 0]
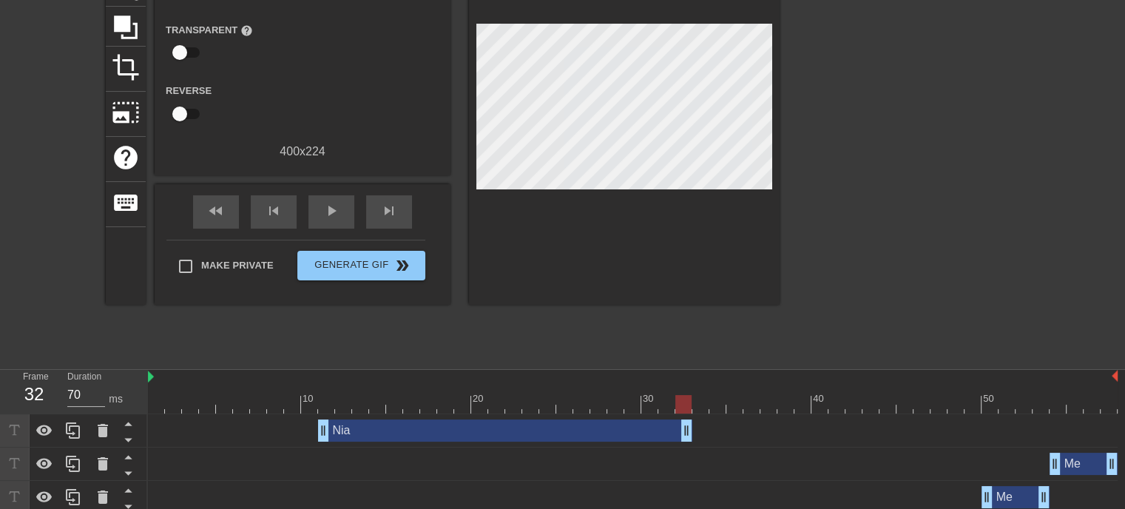
drag, startPoint x: 1110, startPoint y: 431, endPoint x: 544, endPoint y: 419, distance: 566.0
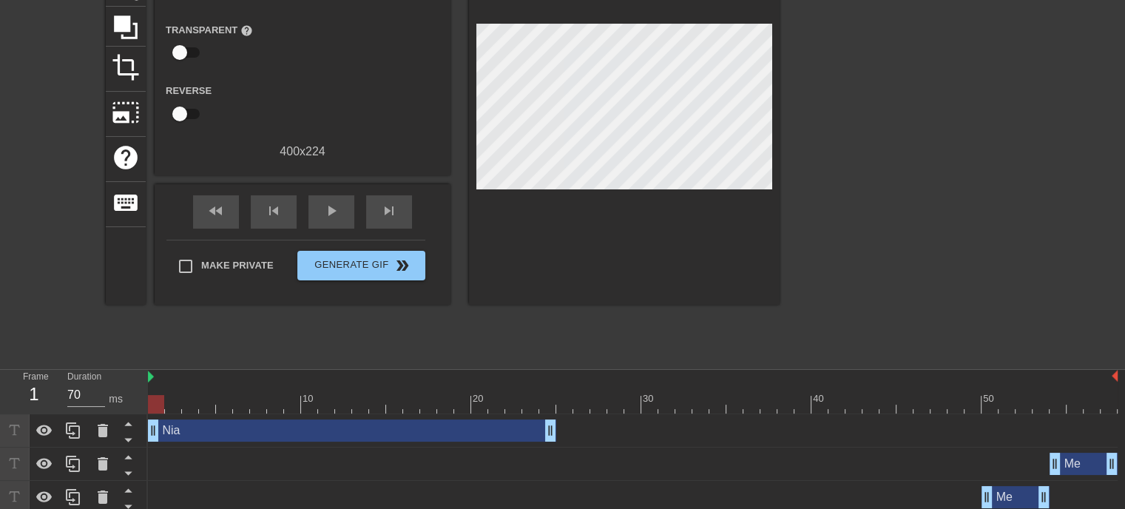
drag, startPoint x: 319, startPoint y: 435, endPoint x: 0, endPoint y: 434, distance: 318.8
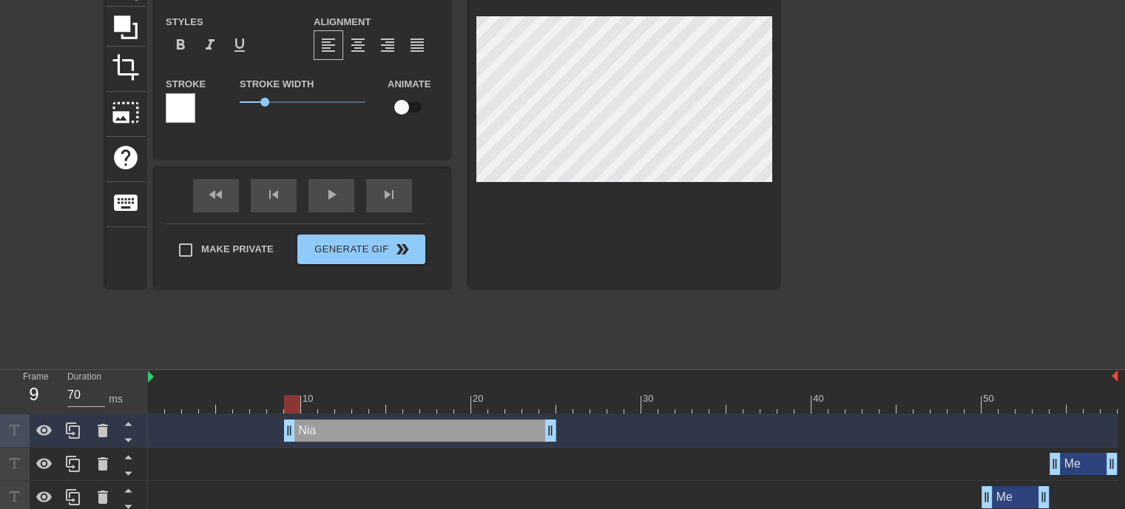
drag, startPoint x: 151, startPoint y: 433, endPoint x: 283, endPoint y: 436, distance: 131.7
click at [283, 436] on div "Nia drag_handle drag_handle" at bounding box center [633, 430] width 970 height 22
click at [534, 310] on div "title add_circle image add_circle crop photo_size_select_large help keyboard Ni…" at bounding box center [443, 138] width 674 height 444
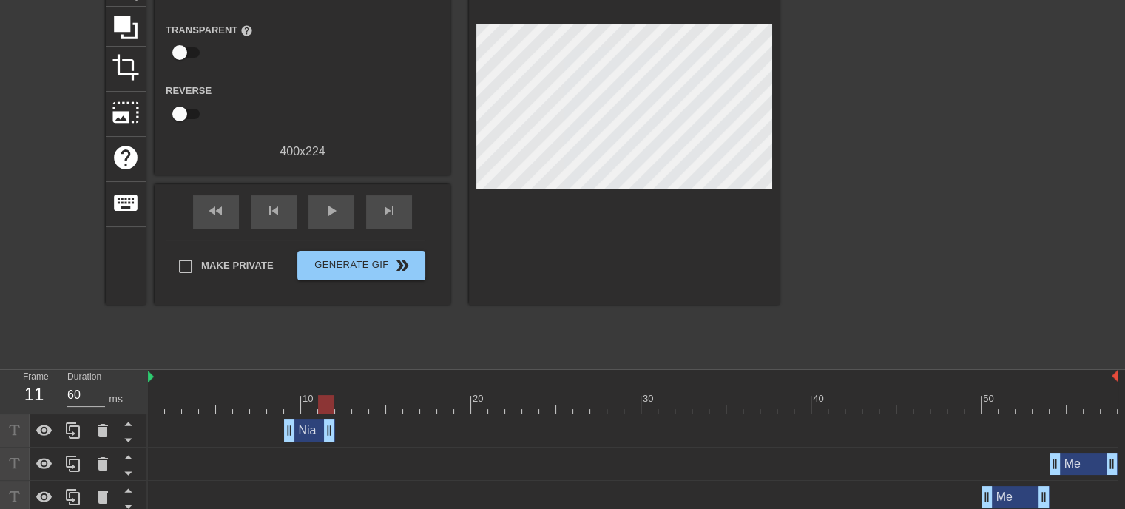
type input "70"
drag, startPoint x: 553, startPoint y: 434, endPoint x: 321, endPoint y: 451, distance: 232.2
click at [968, 283] on div at bounding box center [908, 138] width 222 height 444
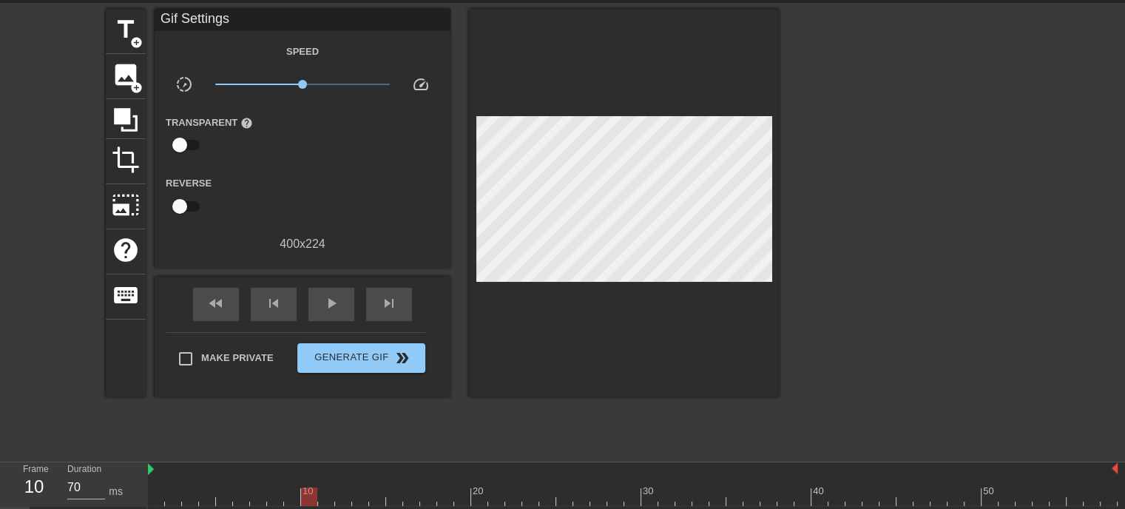
scroll to position [47, 0]
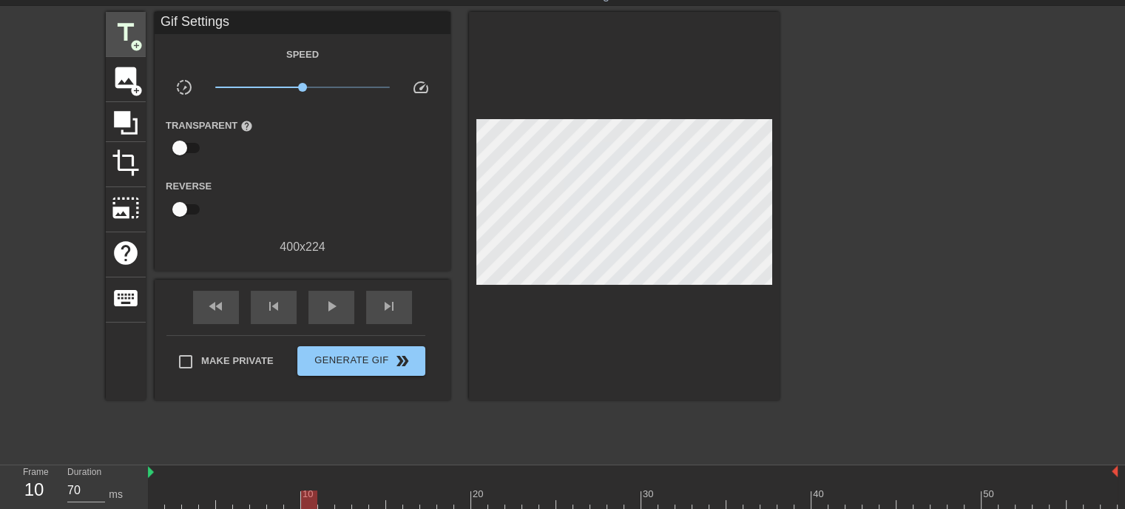
click at [124, 35] on span "title" at bounding box center [126, 32] width 28 height 28
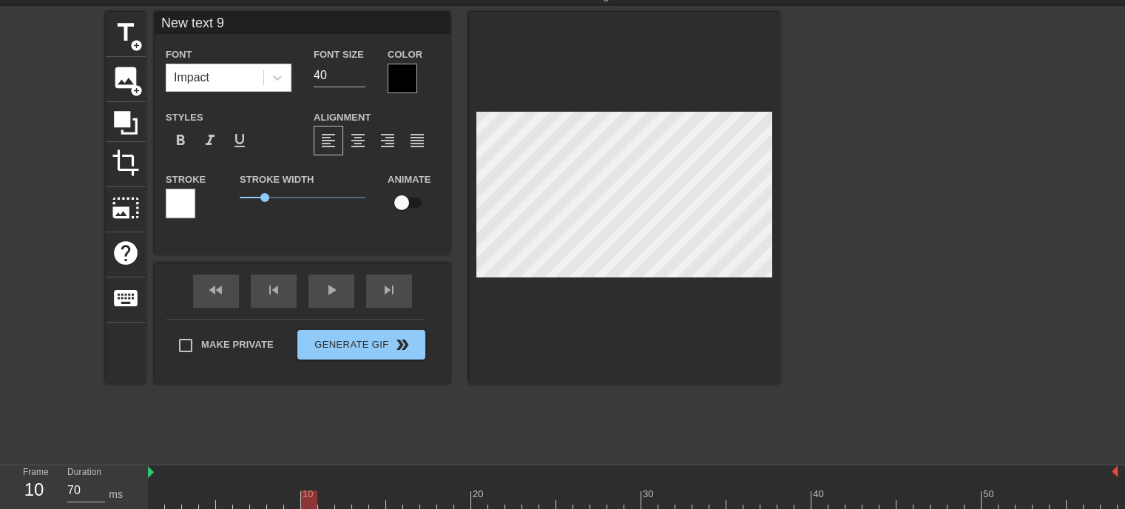
click at [220, 27] on input "New text 9" at bounding box center [303, 23] width 296 height 22
type input "Nia"
click at [894, 195] on div at bounding box center [908, 234] width 222 height 444
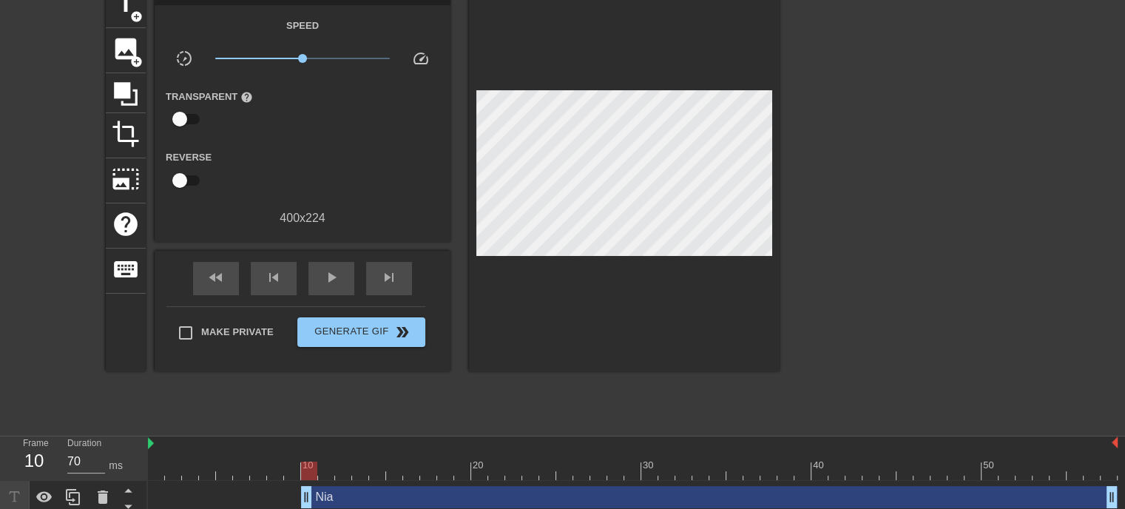
scroll to position [99, 0]
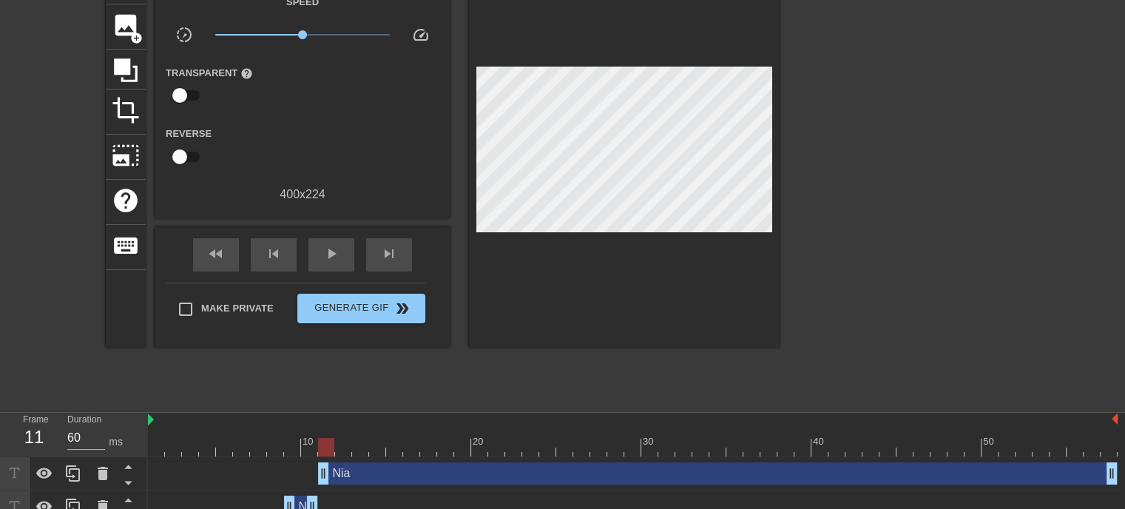
drag, startPoint x: 306, startPoint y: 471, endPoint x: 318, endPoint y: 471, distance: 11.8
click at [977, 284] on div at bounding box center [908, 181] width 222 height 444
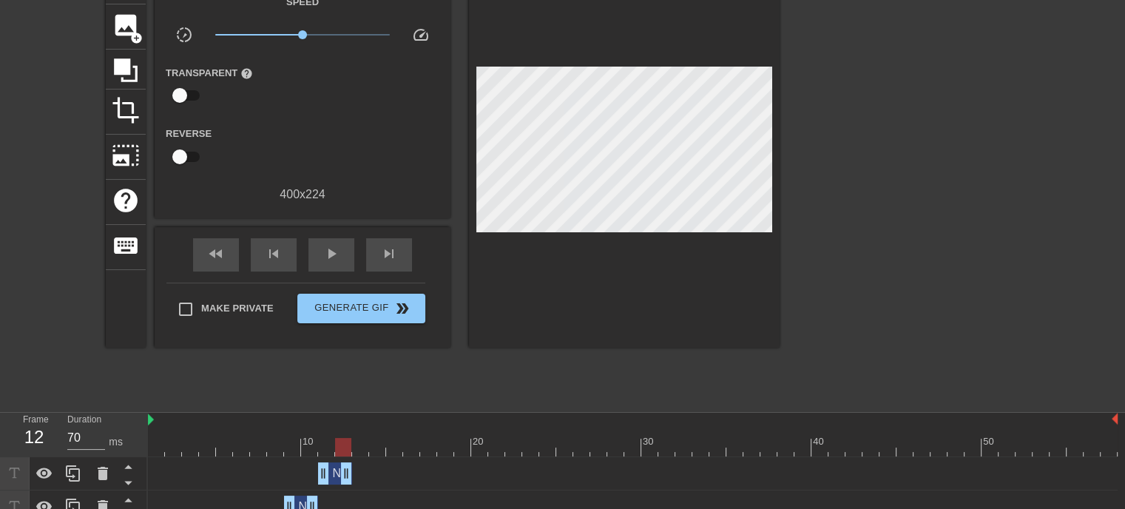
type input "60"
drag, startPoint x: 1111, startPoint y: 473, endPoint x: 331, endPoint y: 485, distance: 779.7
click at [331, 485] on div "Nia drag_handle drag_handle" at bounding box center [633, 473] width 970 height 33
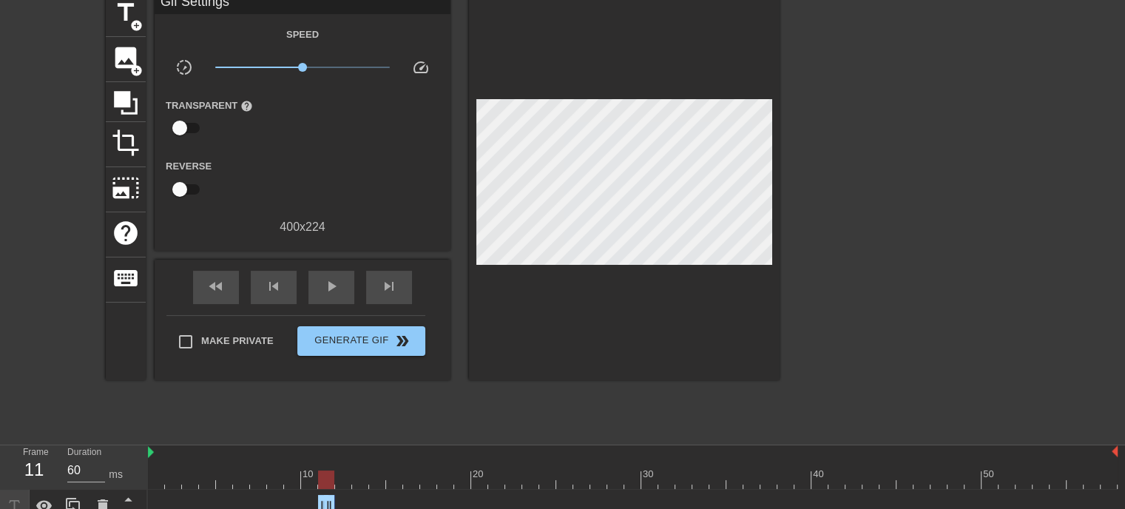
scroll to position [41, 0]
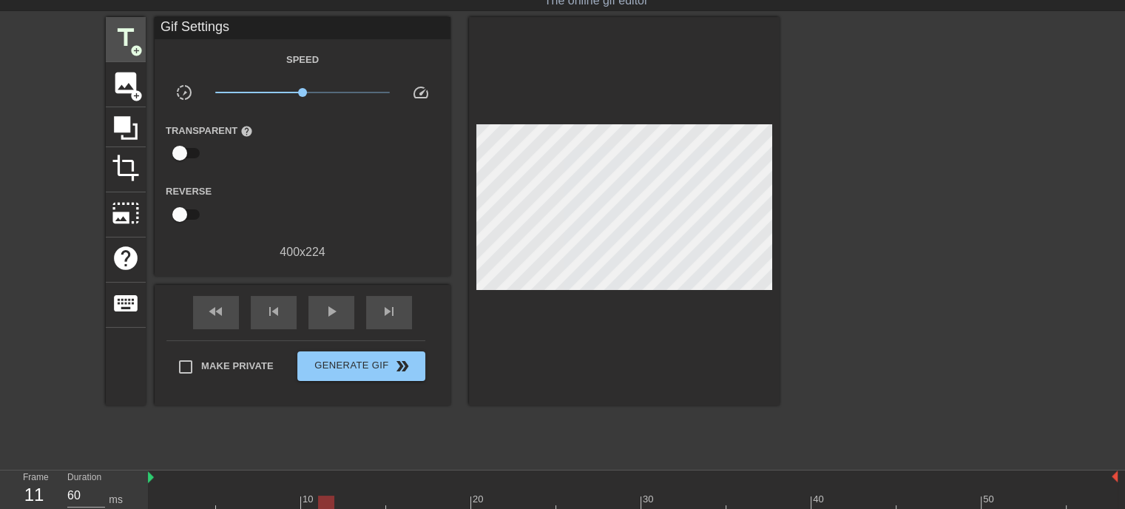
click at [108, 27] on div "title add_circle" at bounding box center [126, 39] width 40 height 45
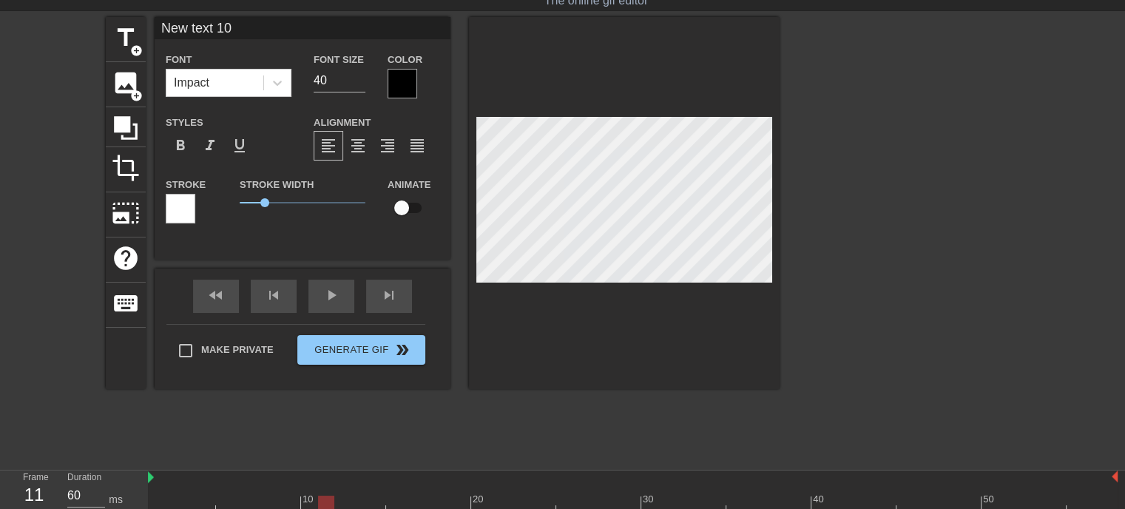
click at [214, 23] on input "New text 10" at bounding box center [303, 28] width 296 height 22
type input "Nia"
click at [1015, 277] on div at bounding box center [908, 239] width 222 height 444
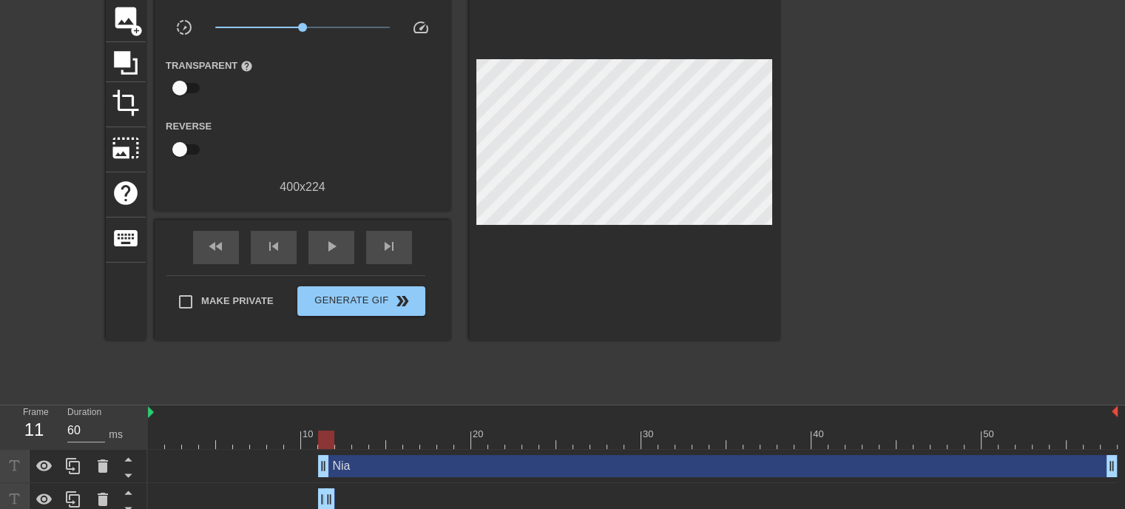
scroll to position [109, 0]
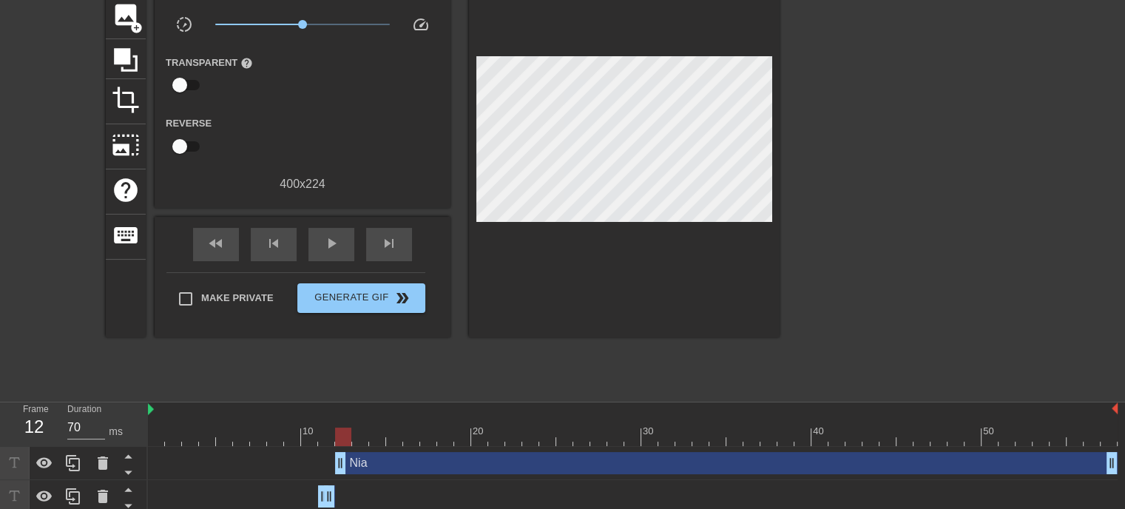
drag, startPoint x: 322, startPoint y: 466, endPoint x: 334, endPoint y: 467, distance: 12.6
click at [334, 467] on div "Nia drag_handle drag_handle" at bounding box center [633, 463] width 970 height 22
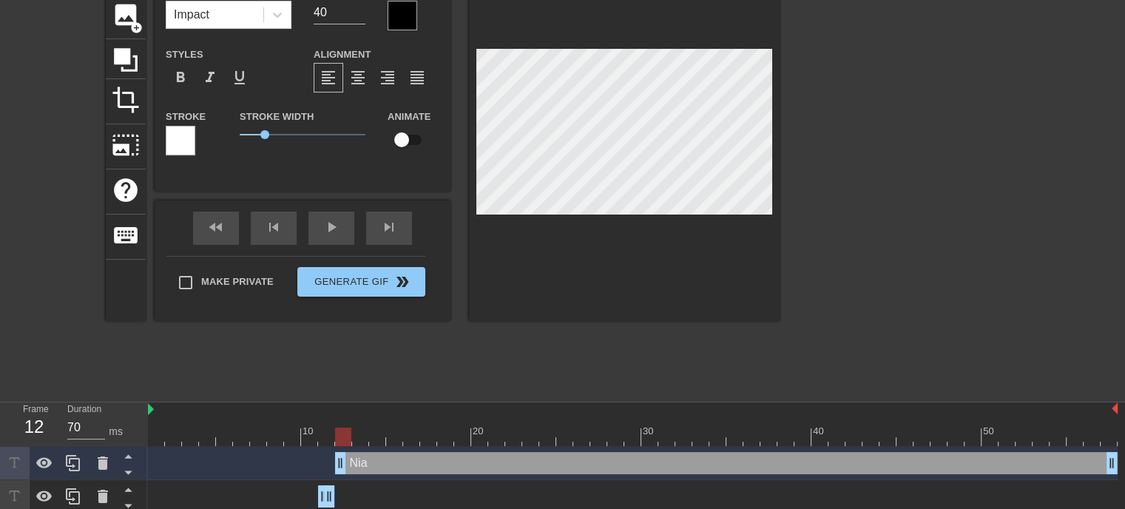
click at [919, 315] on div at bounding box center [908, 171] width 222 height 444
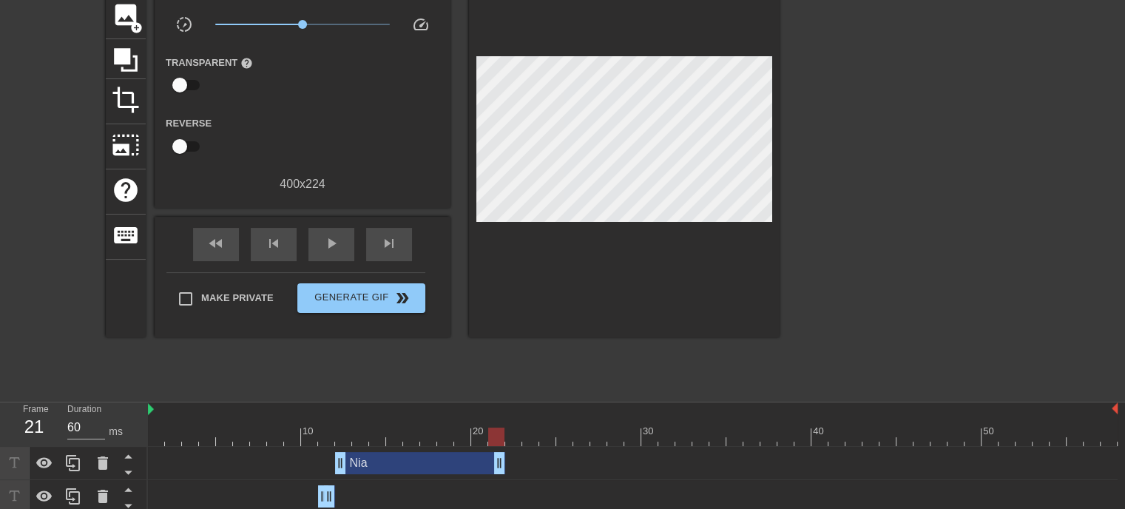
type input "70"
drag, startPoint x: 1111, startPoint y: 461, endPoint x: 316, endPoint y: 430, distance: 795.8
click at [935, 301] on div at bounding box center [908, 171] width 222 height 444
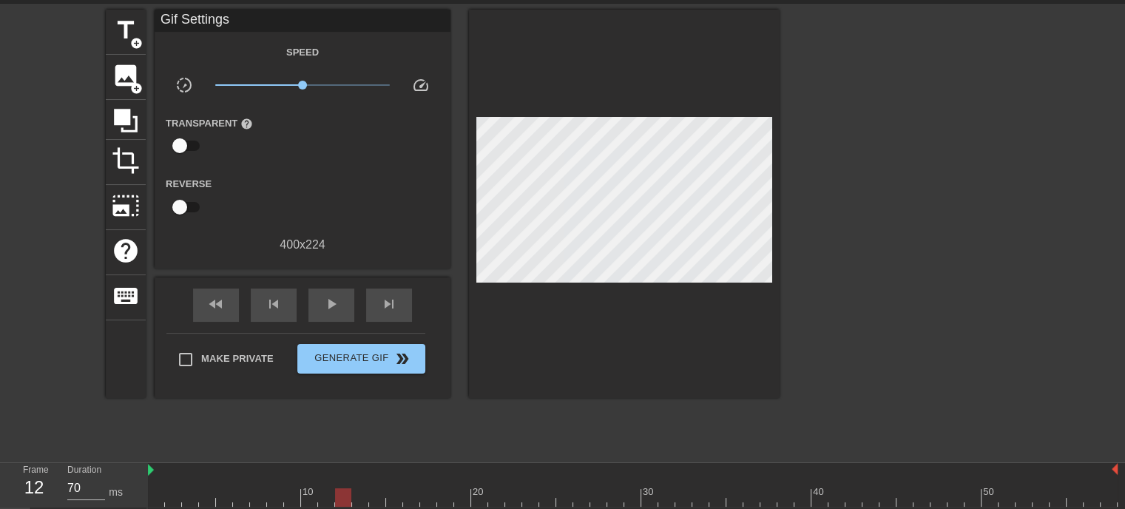
scroll to position [40, 0]
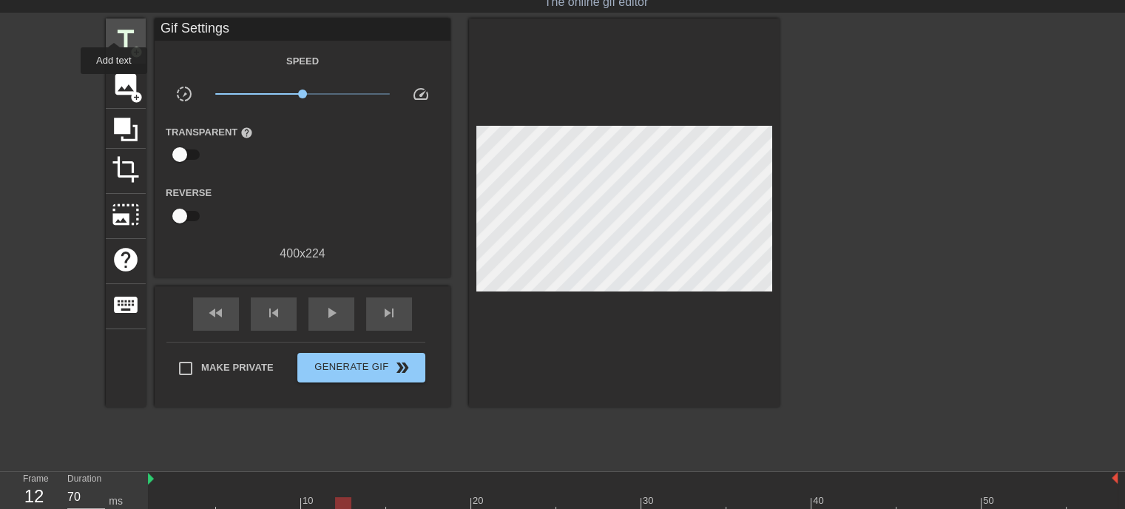
click at [115, 32] on span "title" at bounding box center [126, 39] width 28 height 28
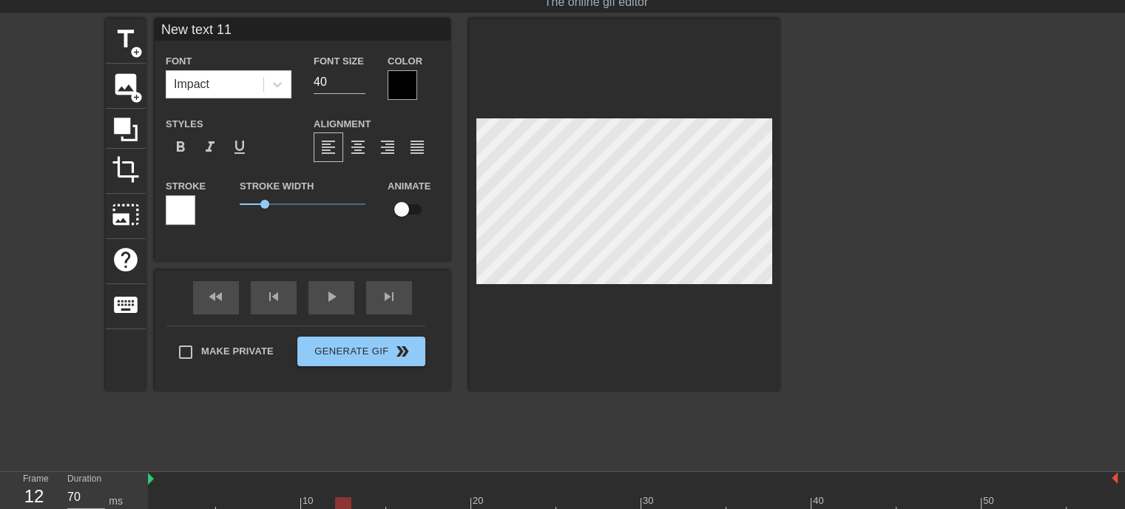
click at [204, 30] on input "New text 11" at bounding box center [303, 29] width 296 height 22
type input "Nia"
click at [808, 236] on div at bounding box center [908, 240] width 222 height 444
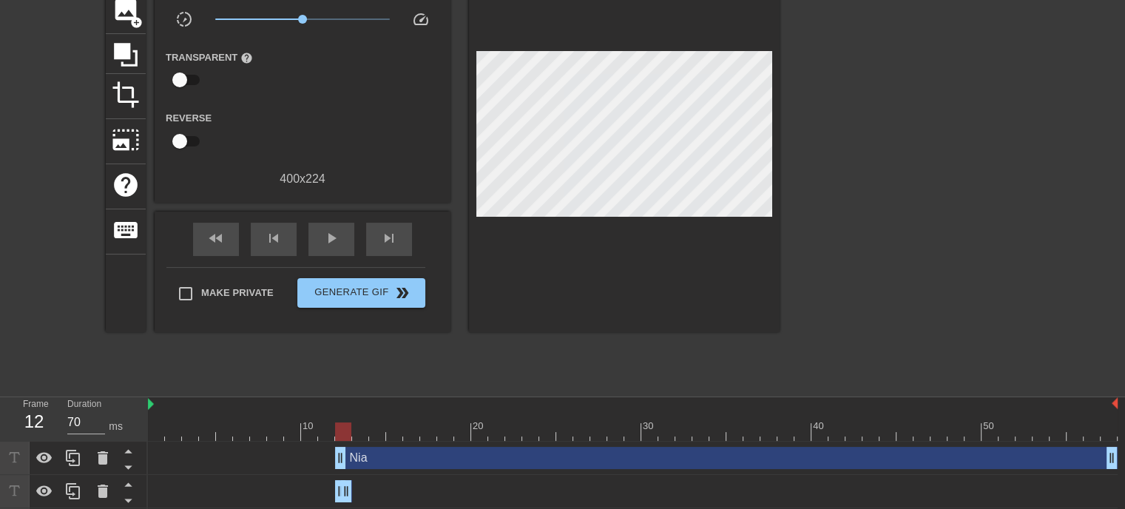
scroll to position [117, 0]
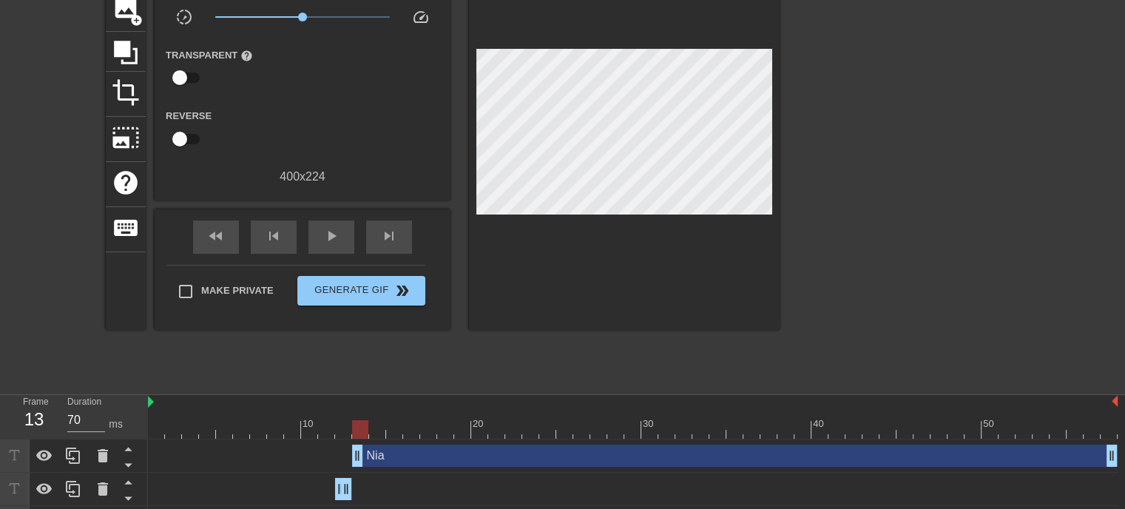
drag, startPoint x: 342, startPoint y: 458, endPoint x: 354, endPoint y: 459, distance: 12.6
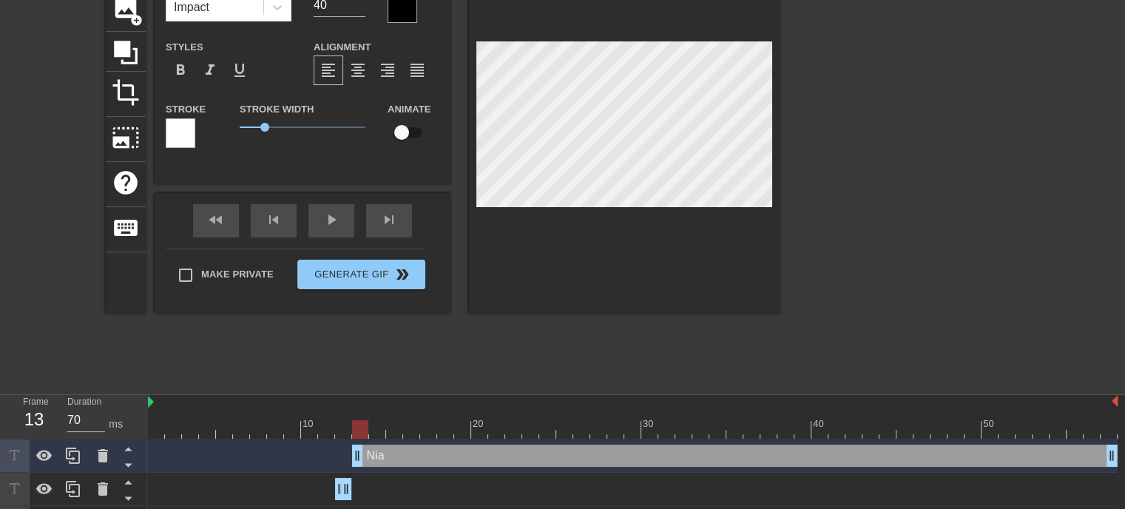
click at [951, 280] on div at bounding box center [908, 164] width 222 height 444
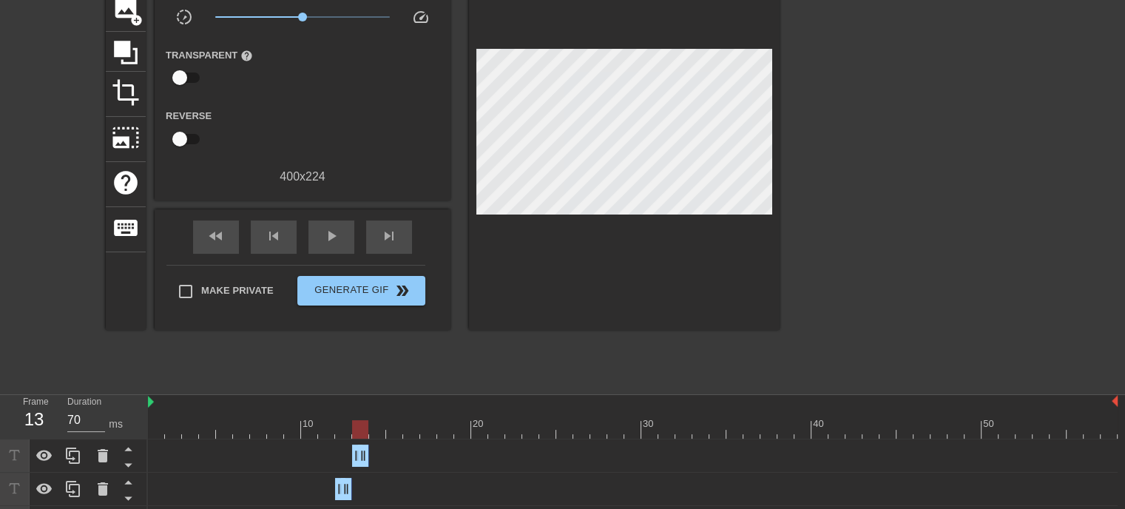
drag, startPoint x: 1113, startPoint y: 456, endPoint x: 352, endPoint y: 455, distance: 760.4
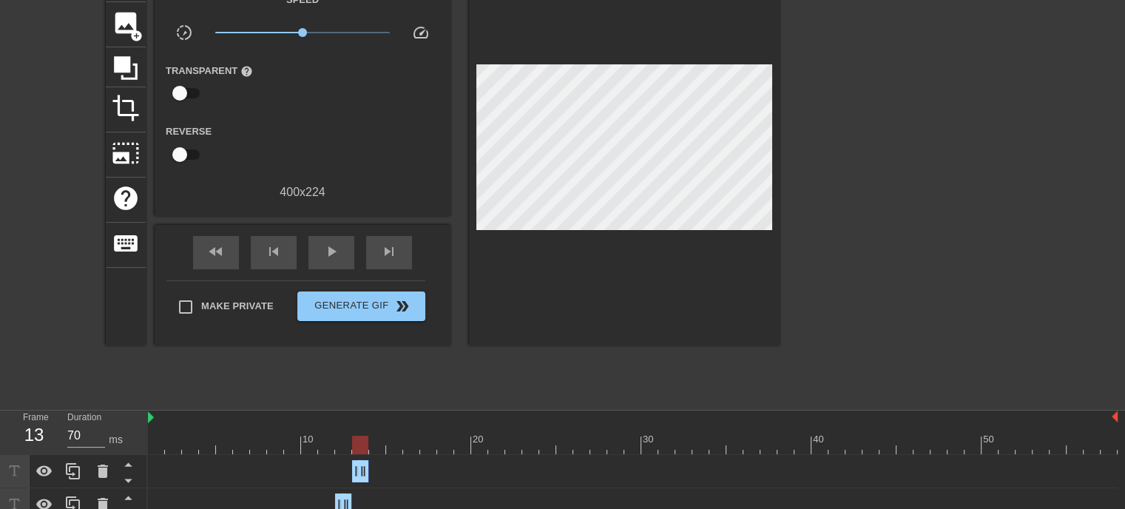
scroll to position [95, 0]
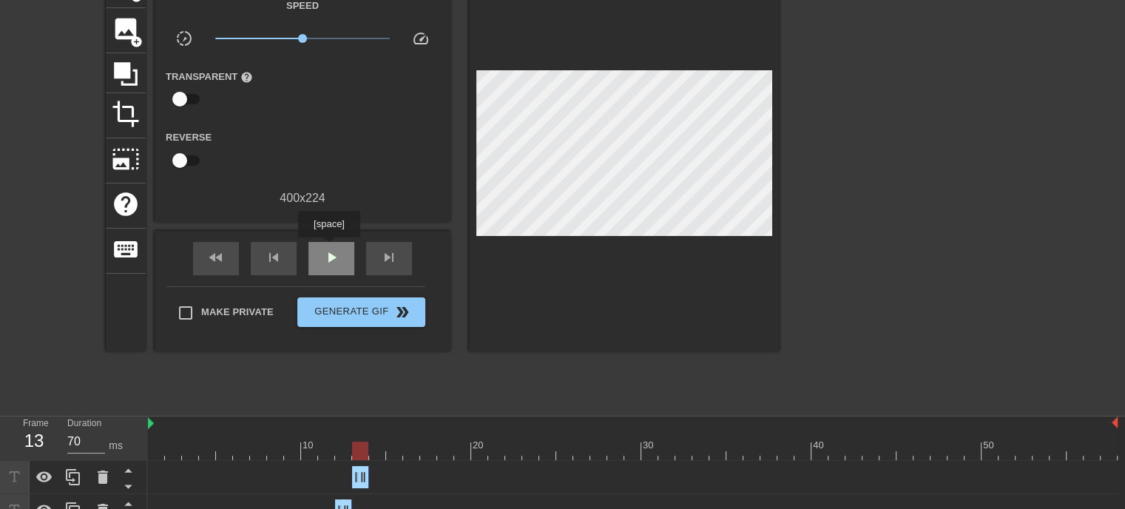
click at [328, 249] on span "play_arrow" at bounding box center [332, 258] width 18 height 18
type input "60"
click at [317, 257] on div "pause" at bounding box center [331, 258] width 46 height 33
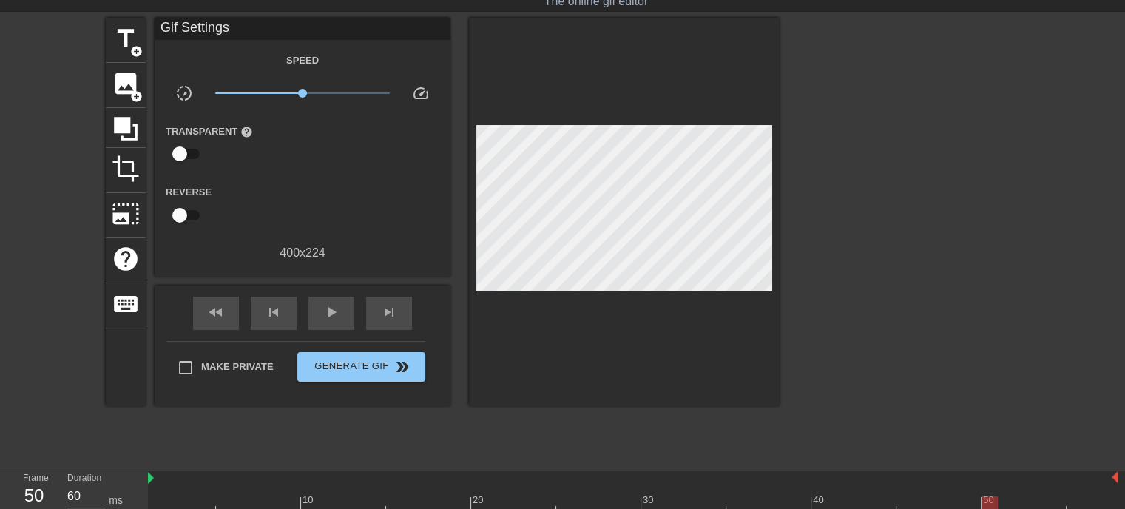
scroll to position [38, 0]
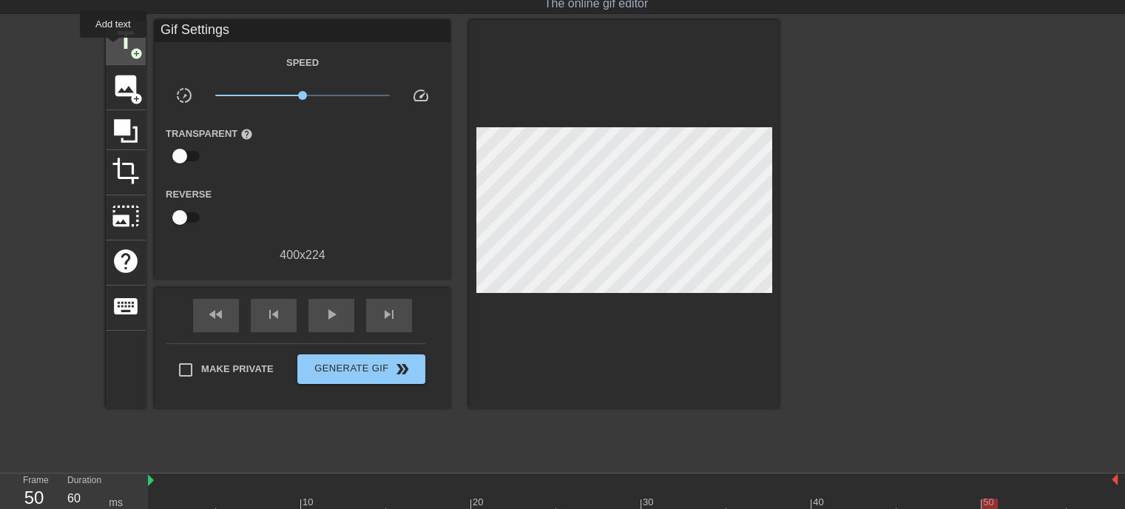
click at [113, 47] on span "title" at bounding box center [126, 41] width 28 height 28
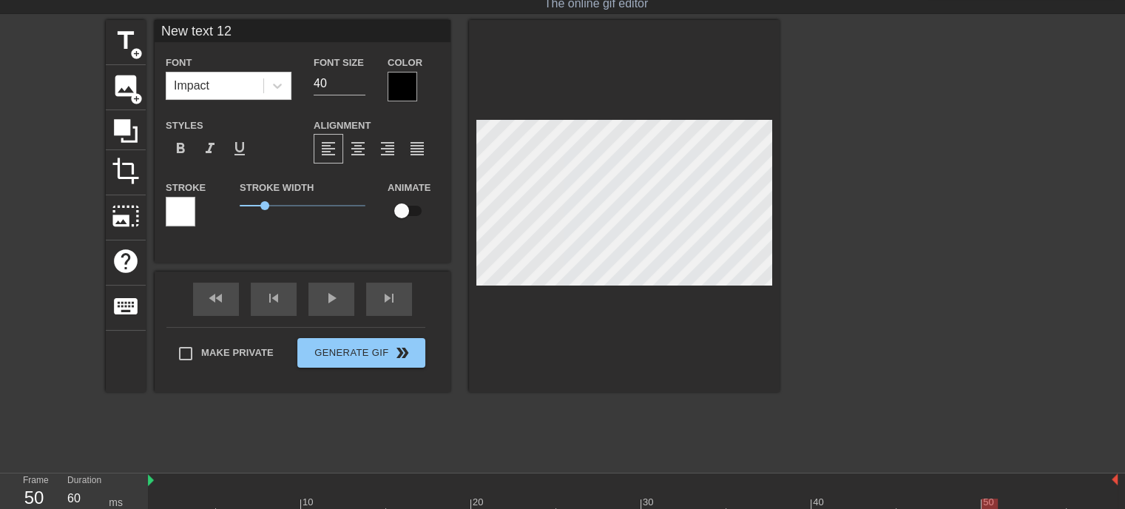
click at [250, 33] on input "New text 12" at bounding box center [303, 31] width 296 height 22
type input "Nia"
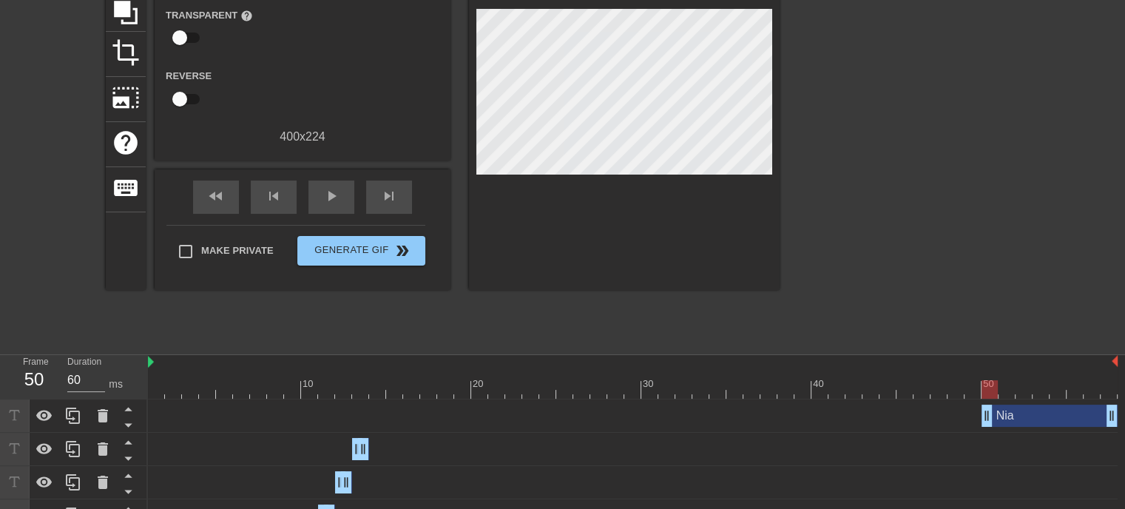
scroll to position [162, 0]
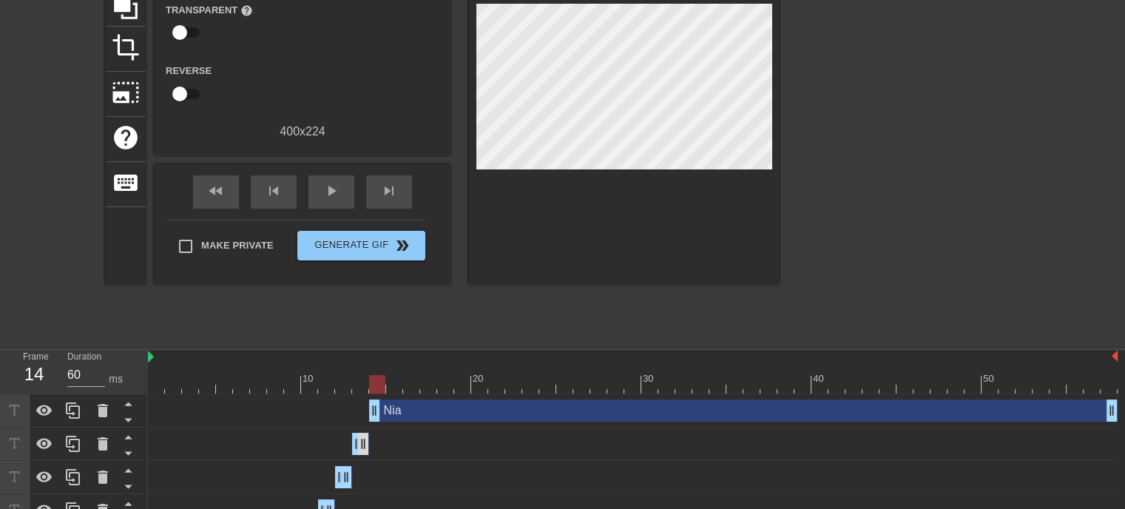
drag, startPoint x: 985, startPoint y: 405, endPoint x: 368, endPoint y: 454, distance: 619.6
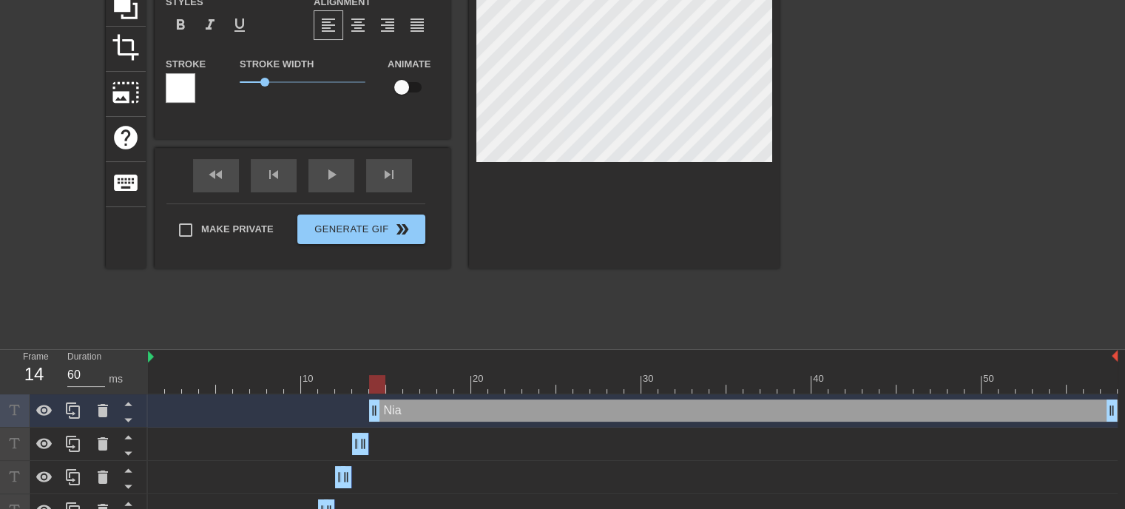
click at [1064, 294] on div "title add_circle image add_circle crop photo_size_select_large help keyboard Ni…" at bounding box center [562, 118] width 1125 height 444
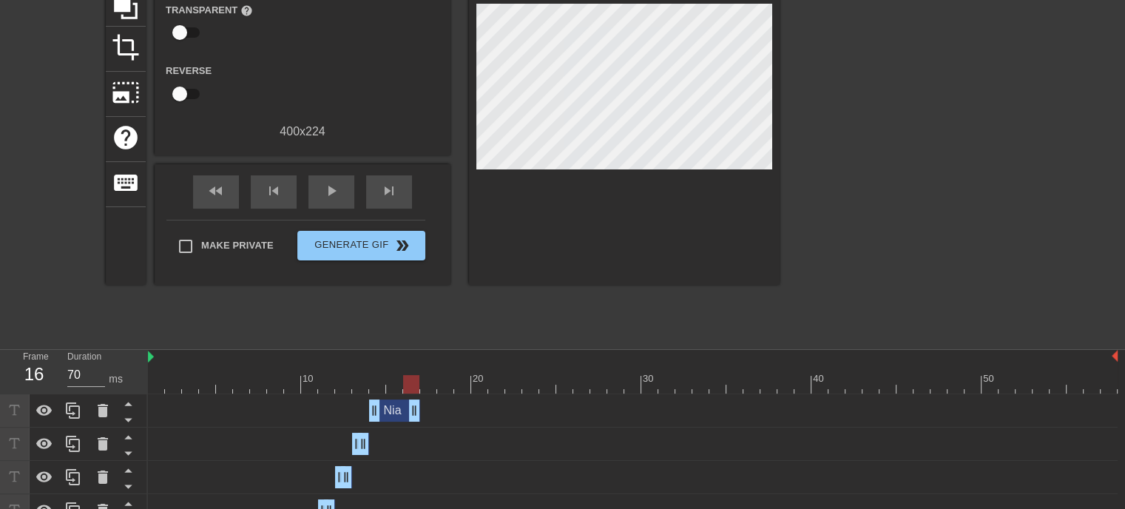
type input "60"
drag, startPoint x: 1109, startPoint y: 405, endPoint x: 429, endPoint y: 423, distance: 680.0
click at [429, 423] on div "Nia drag_handle drag_handle" at bounding box center [633, 410] width 970 height 33
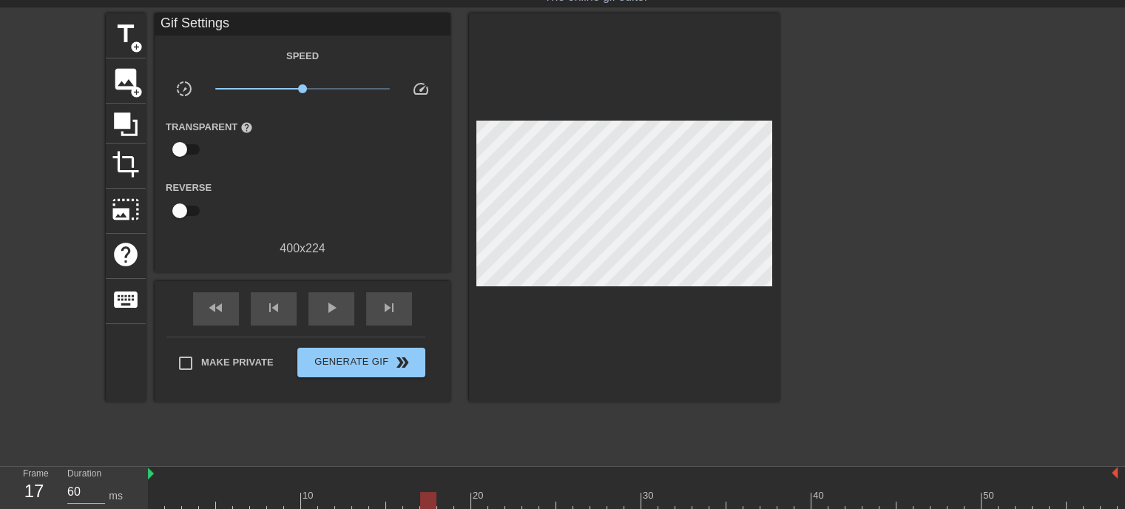
scroll to position [35, 0]
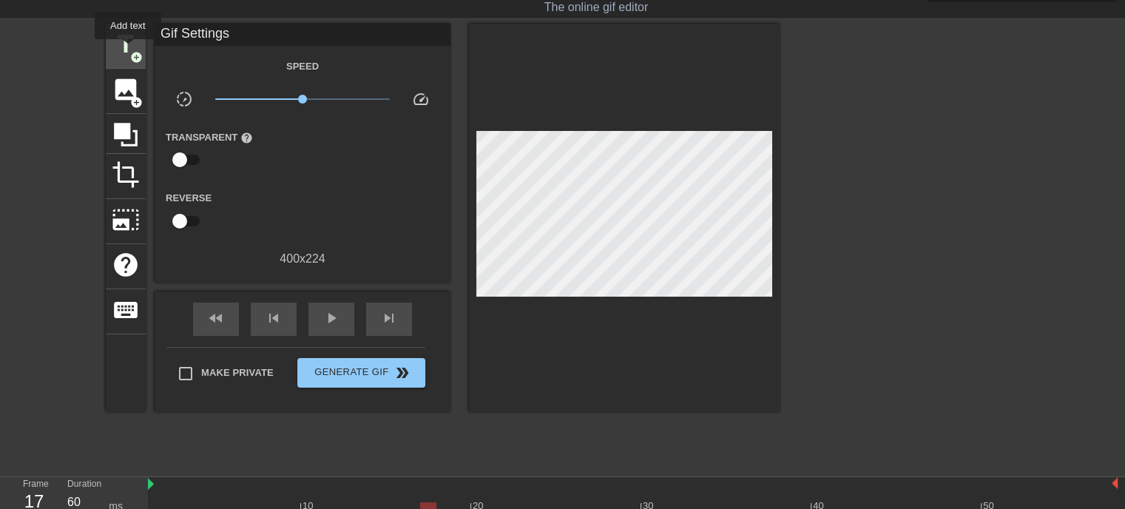
click at [122, 43] on span "title" at bounding box center [126, 44] width 28 height 28
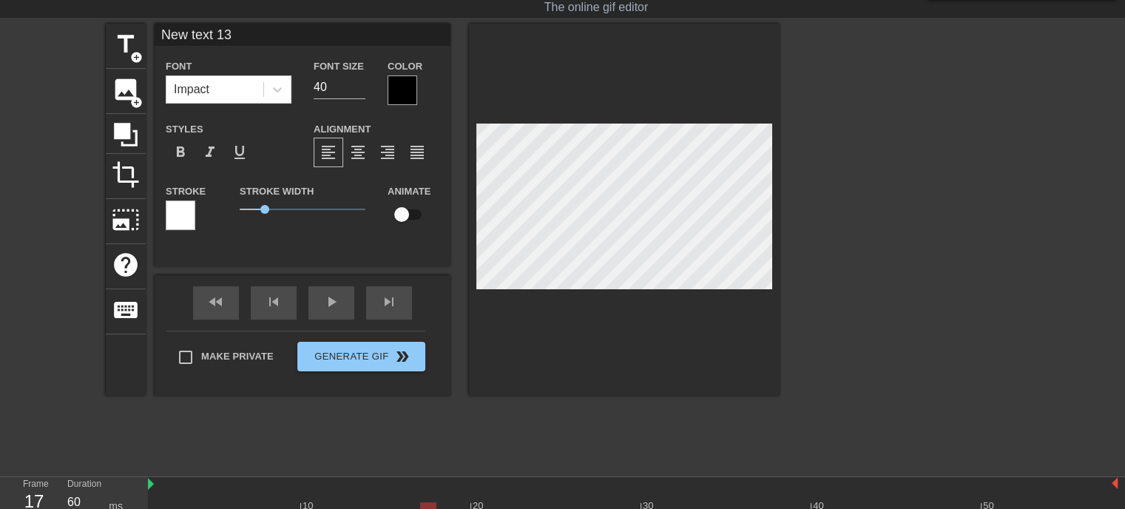
click at [201, 37] on input "New text 13" at bounding box center [303, 35] width 296 height 22
type input "Nia"
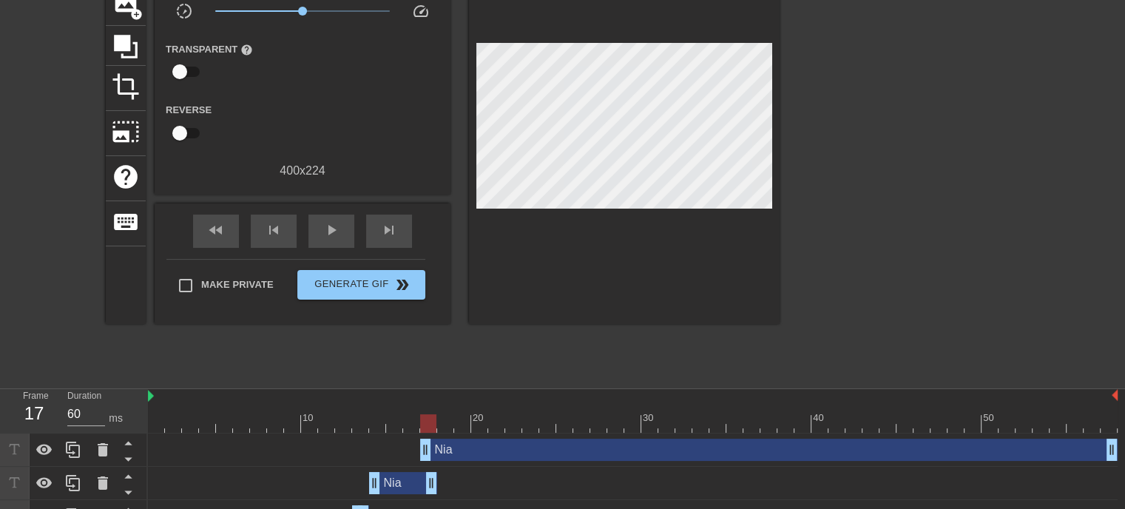
scroll to position [180, 0]
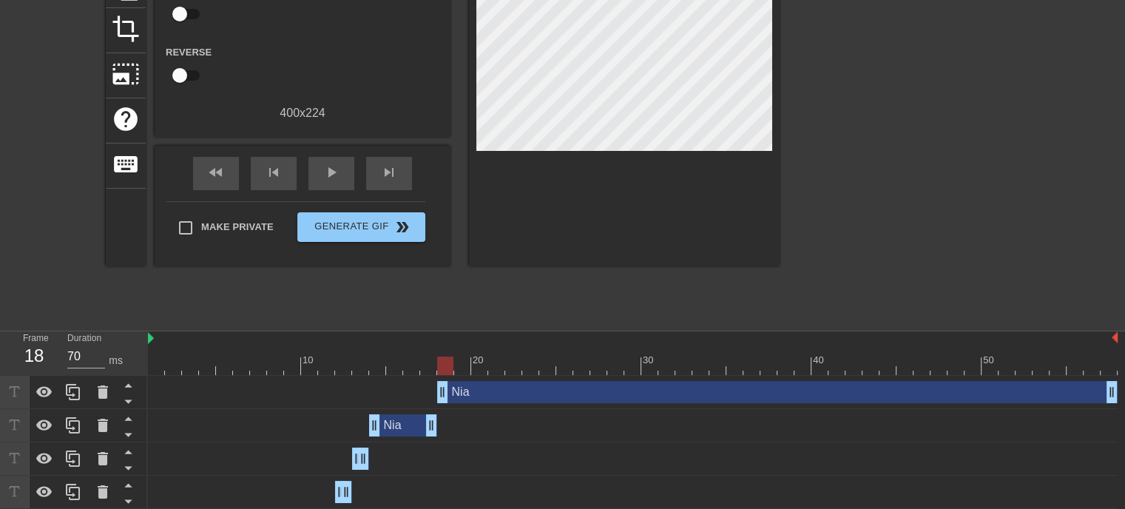
drag, startPoint x: 426, startPoint y: 396, endPoint x: 438, endPoint y: 396, distance: 11.8
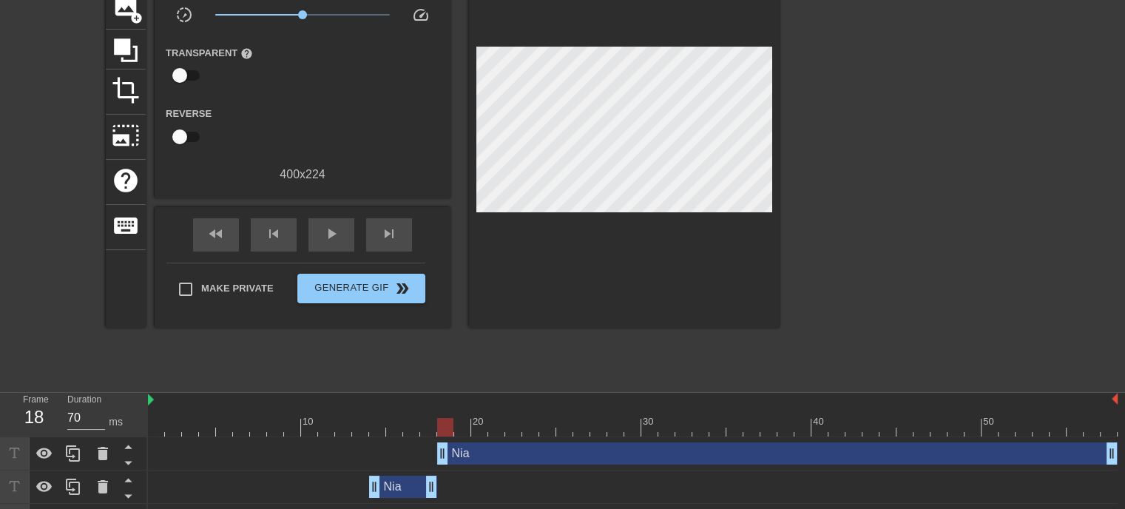
scroll to position [86, 0]
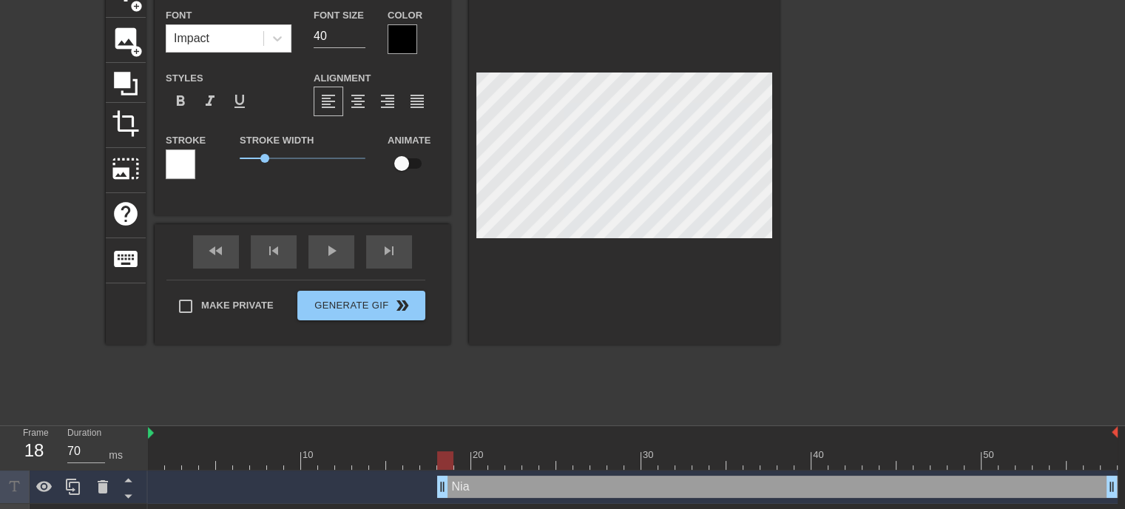
click at [1013, 294] on div at bounding box center [908, 195] width 222 height 444
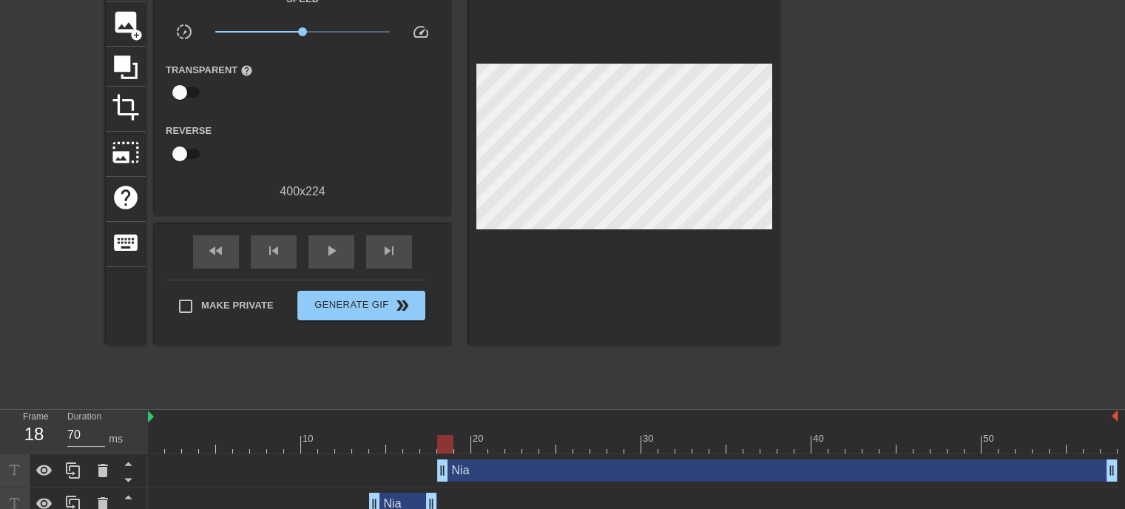
scroll to position [113, 0]
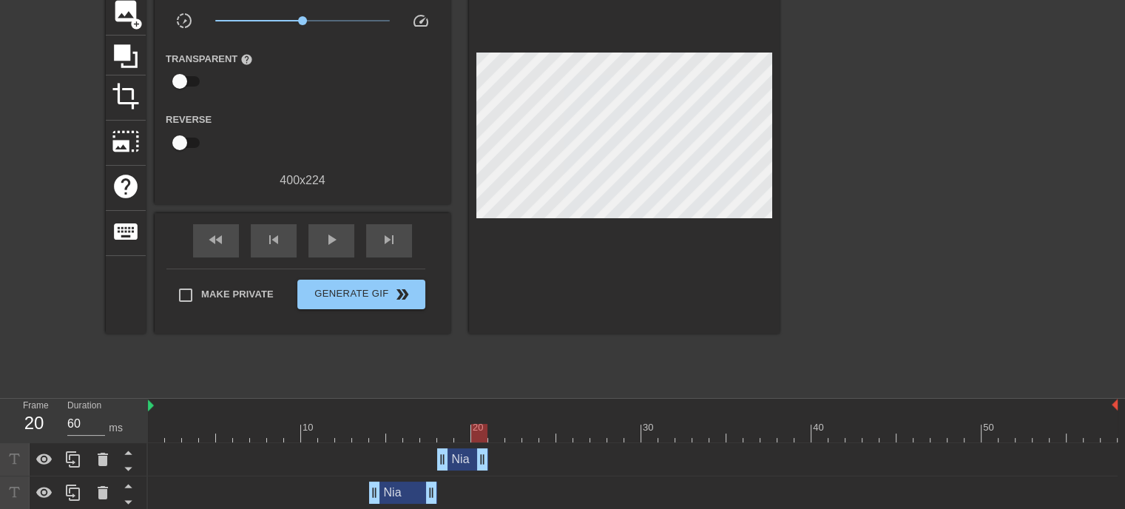
type input "70"
drag, startPoint x: 1113, startPoint y: 460, endPoint x: 472, endPoint y: 476, distance: 640.8
click at [891, 242] on div at bounding box center [908, 167] width 222 height 444
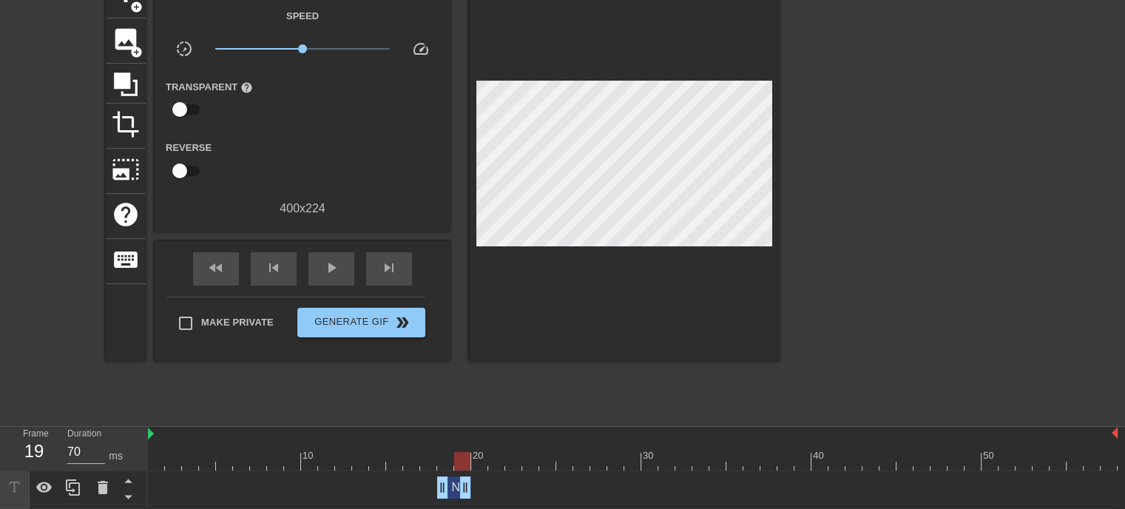
scroll to position [21, 0]
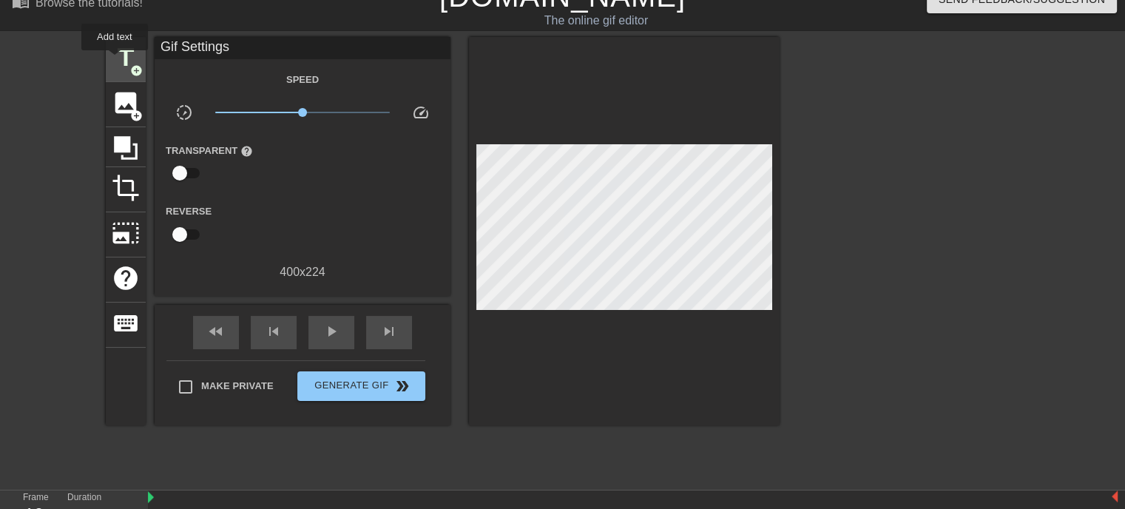
click at [112, 61] on span "title" at bounding box center [126, 58] width 28 height 28
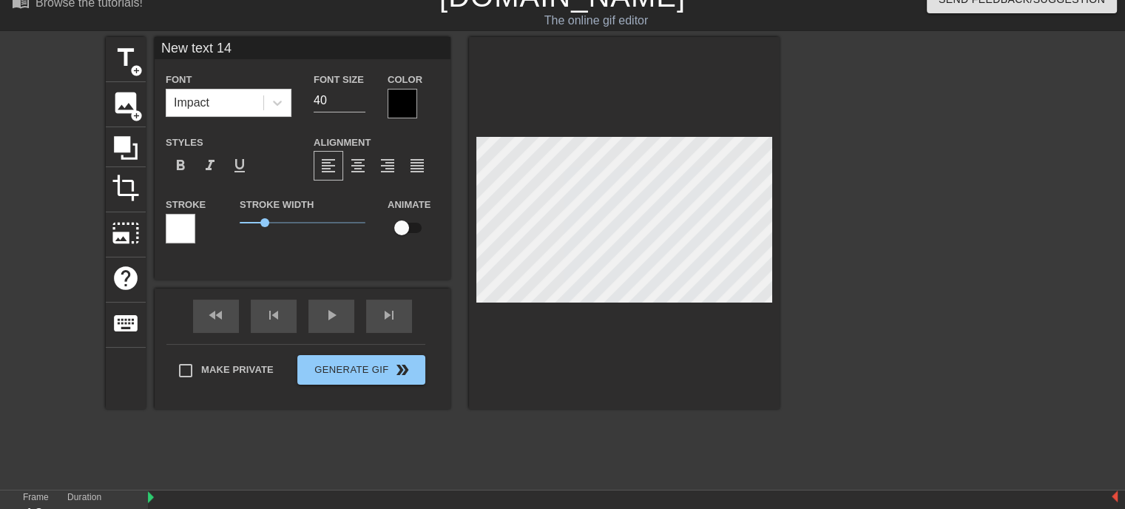
click at [206, 50] on input "New text 14" at bounding box center [303, 48] width 296 height 22
type input "Nia"
click at [1011, 234] on div at bounding box center [908, 259] width 222 height 444
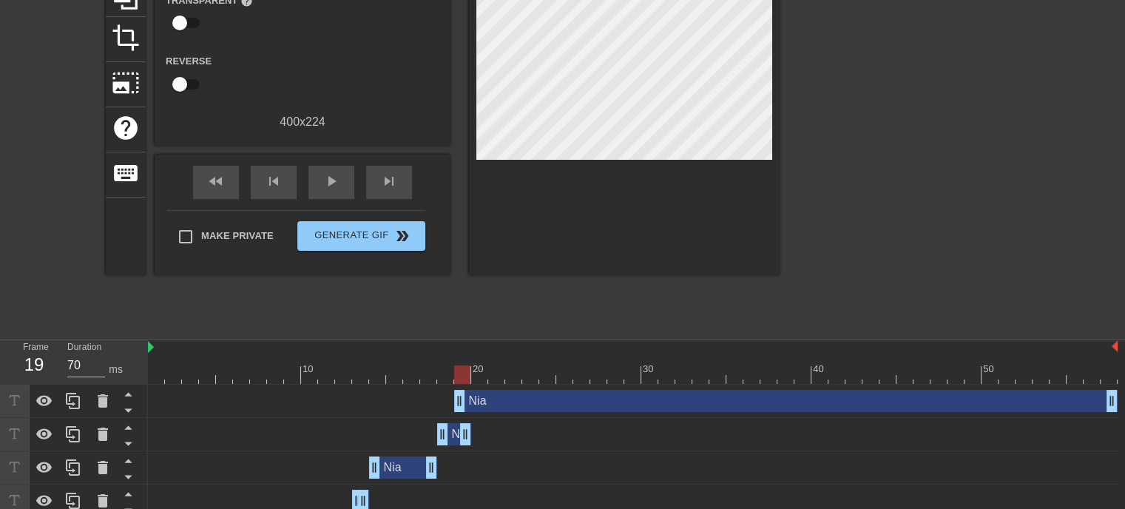
scroll to position [178, 0]
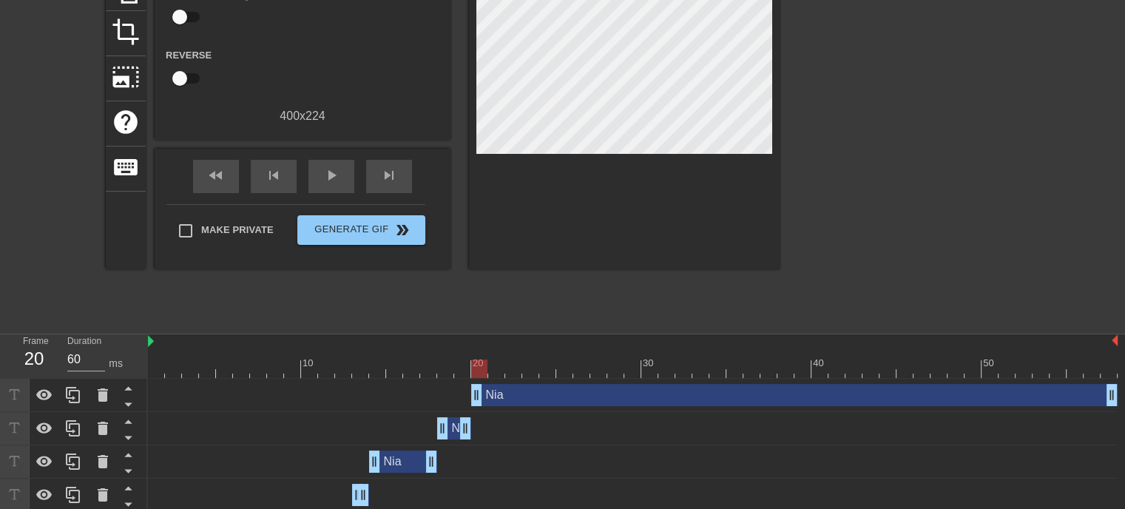
drag, startPoint x: 464, startPoint y: 399, endPoint x: 474, endPoint y: 400, distance: 10.5
click at [991, 173] on div at bounding box center [908, 103] width 222 height 444
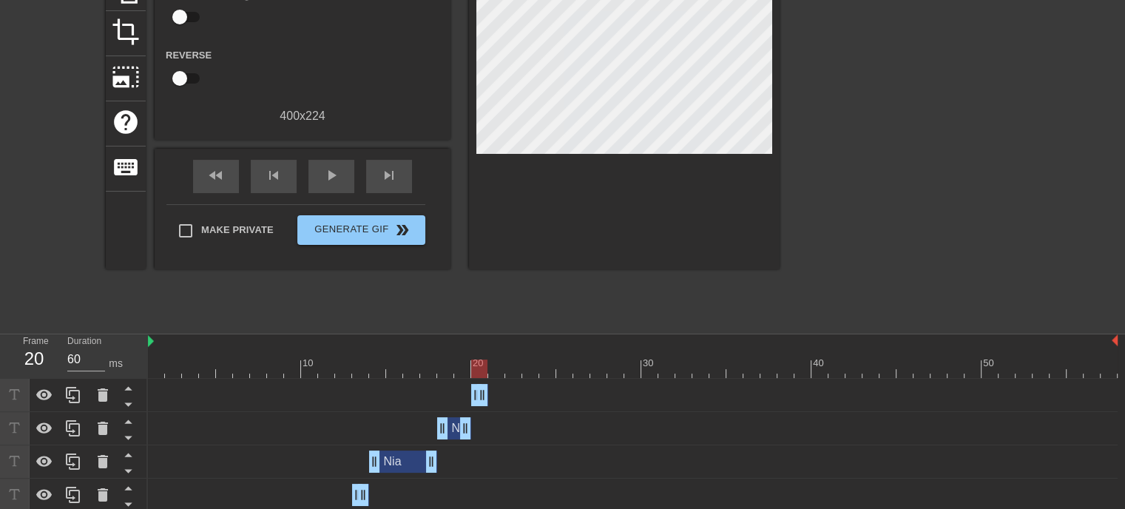
type input "70"
drag, startPoint x: 1107, startPoint y: 394, endPoint x: 509, endPoint y: 400, distance: 598.4
drag, startPoint x: 518, startPoint y: 396, endPoint x: 506, endPoint y: 395, distance: 11.9
click at [506, 395] on div "Nia drag_handle drag_handle" at bounding box center [633, 395] width 970 height 22
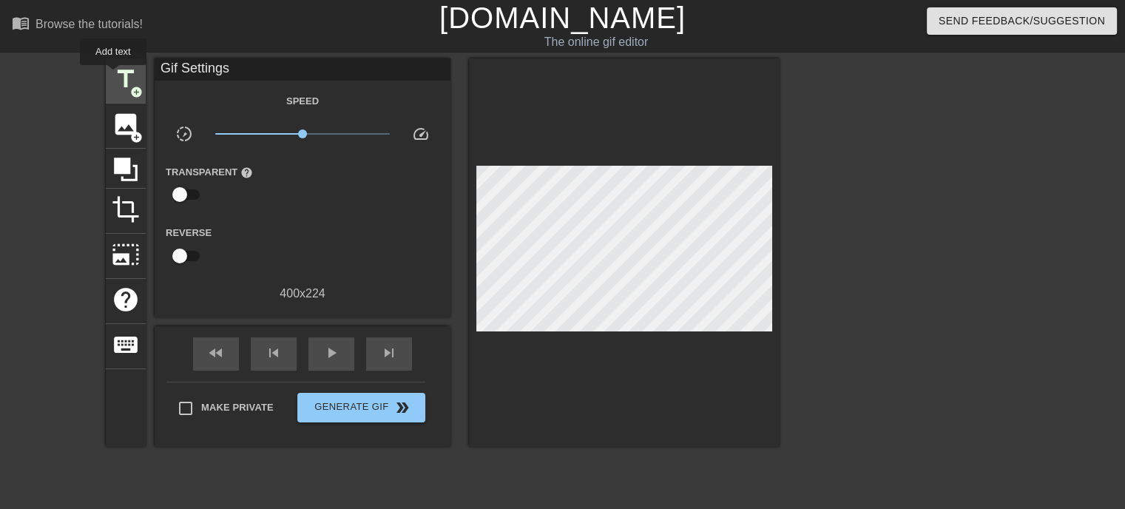
click at [112, 76] on span "title" at bounding box center [126, 79] width 28 height 28
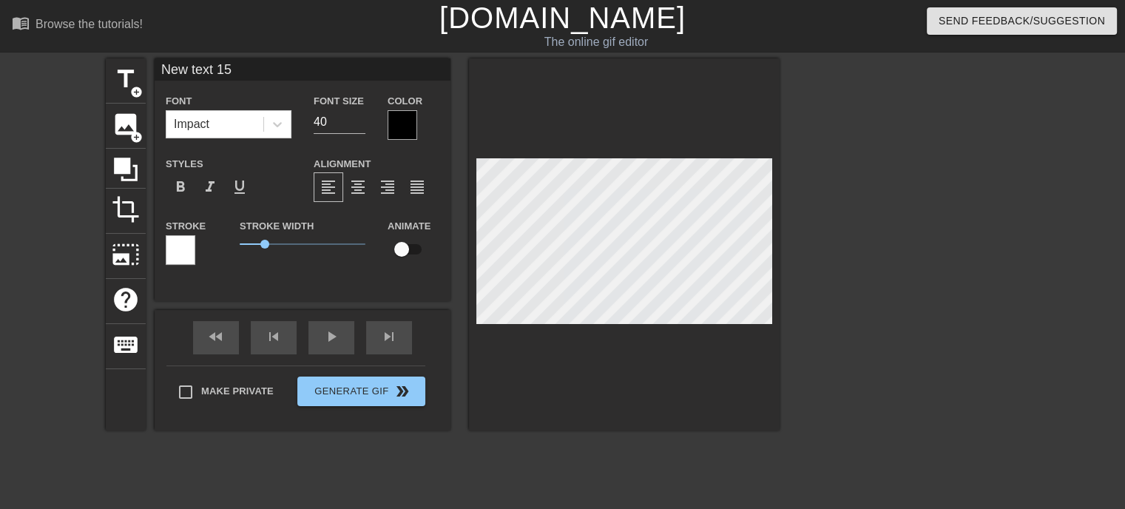
click at [191, 67] on input "New text 15" at bounding box center [303, 69] width 296 height 22
type input "Nia"
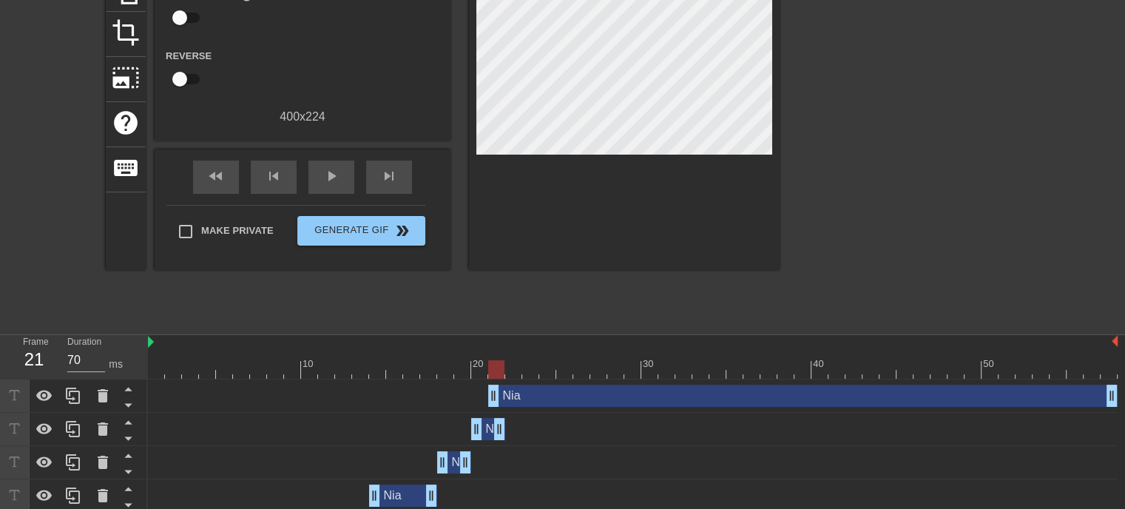
scroll to position [178, 0]
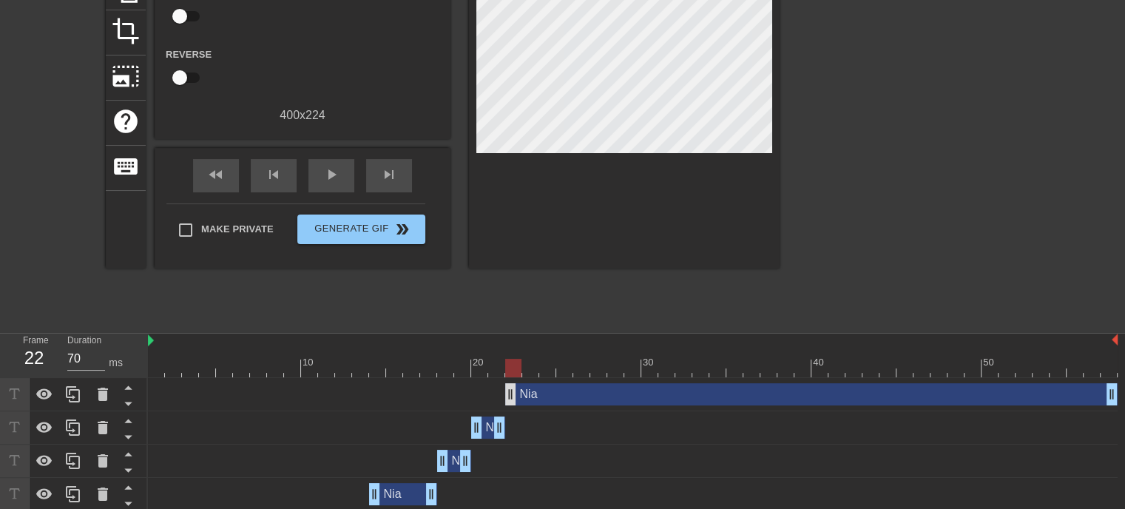
drag, startPoint x: 495, startPoint y: 388, endPoint x: 508, endPoint y: 396, distance: 15.2
click at [1044, 183] on div "title add_circle image add_circle crop photo_size_select_large help keyboard Gi…" at bounding box center [562, 102] width 1125 height 444
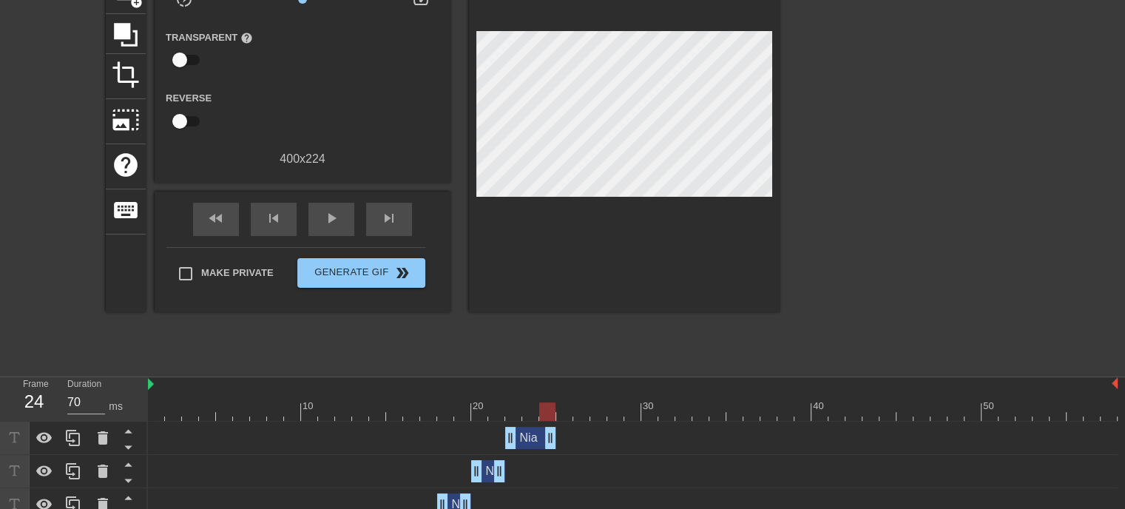
type input "60"
drag, startPoint x: 1110, startPoint y: 439, endPoint x: 536, endPoint y: 456, distance: 575.0
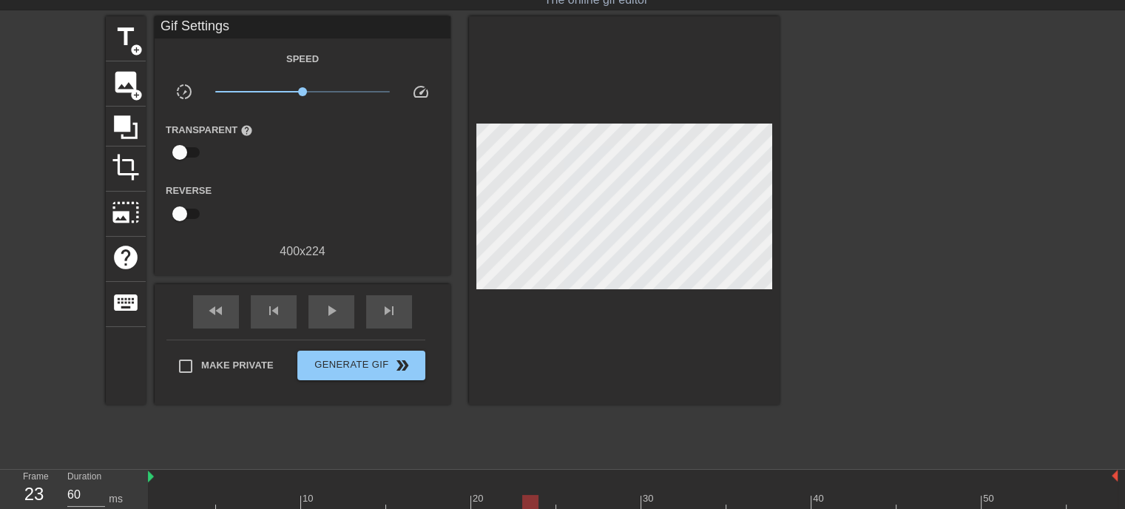
scroll to position [28, 0]
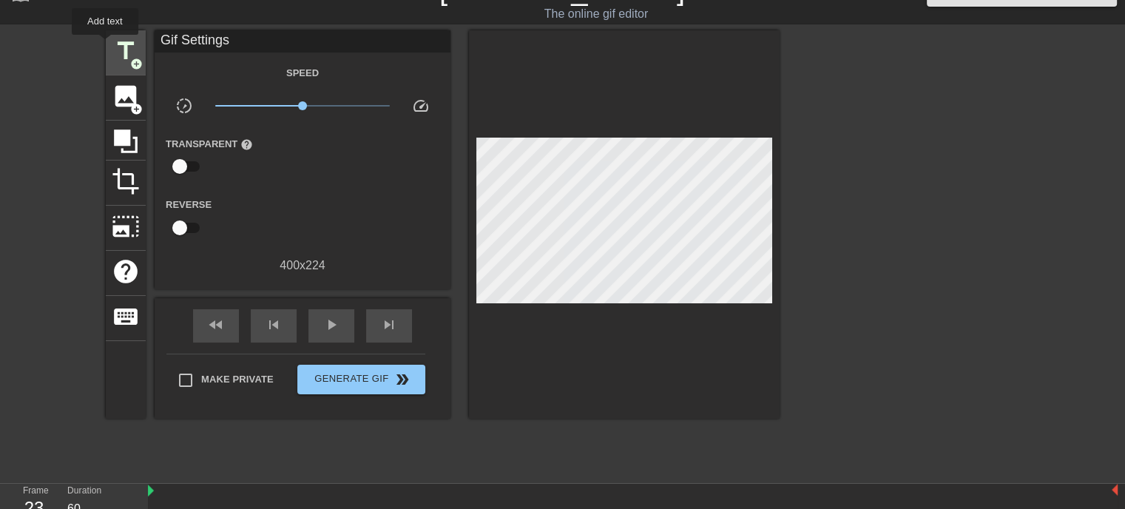
click at [106, 45] on div "title add_circle" at bounding box center [126, 52] width 40 height 45
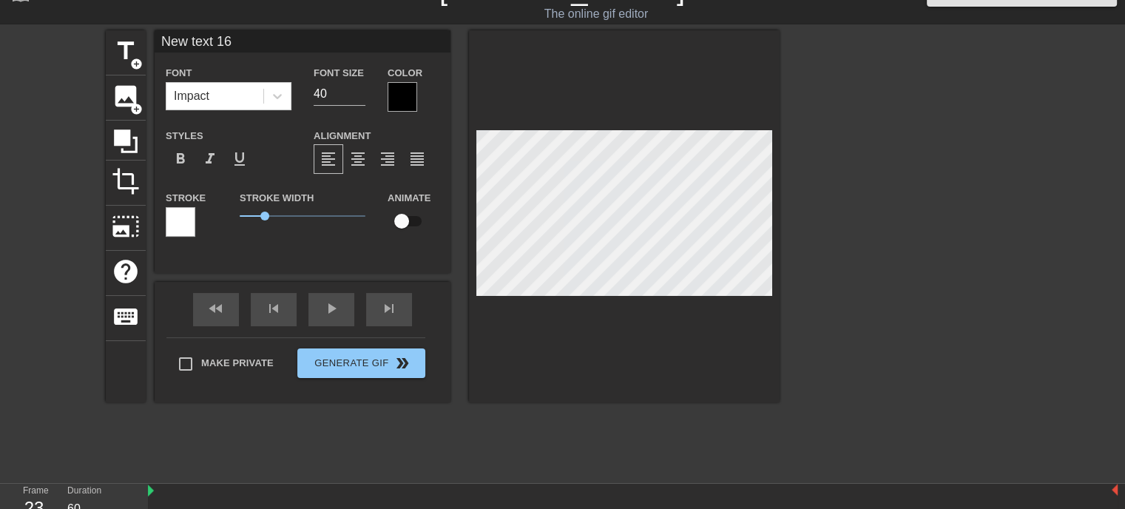
click at [231, 44] on input "New text 16" at bounding box center [303, 41] width 296 height 22
type input "Nia"
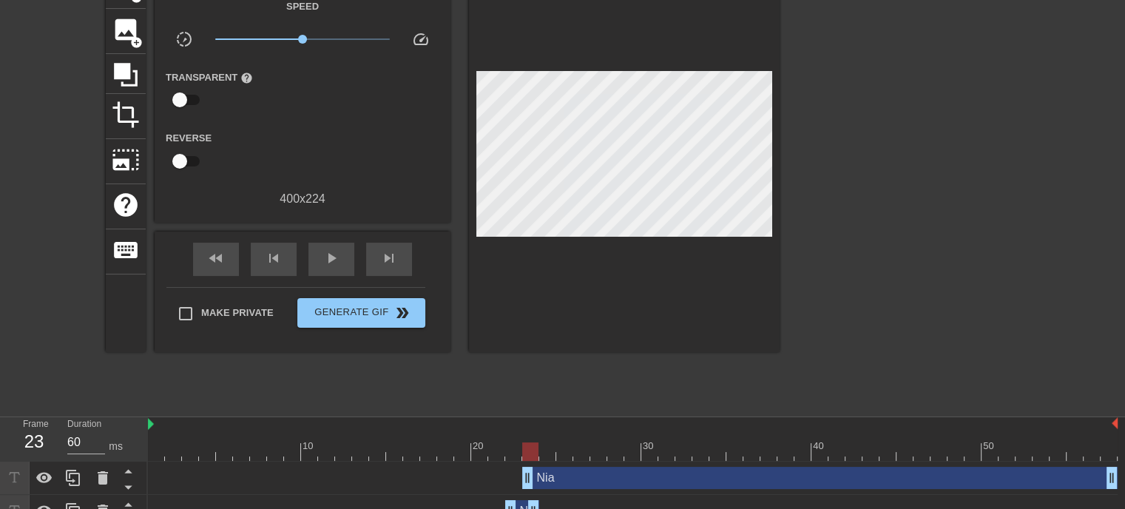
scroll to position [98, 0]
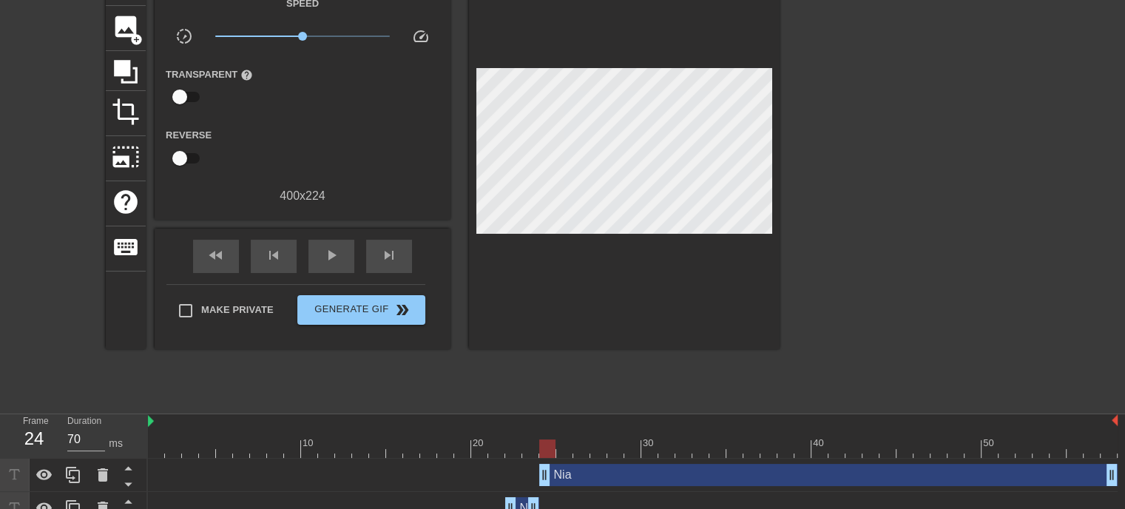
drag, startPoint x: 530, startPoint y: 477, endPoint x: 541, endPoint y: 477, distance: 11.1
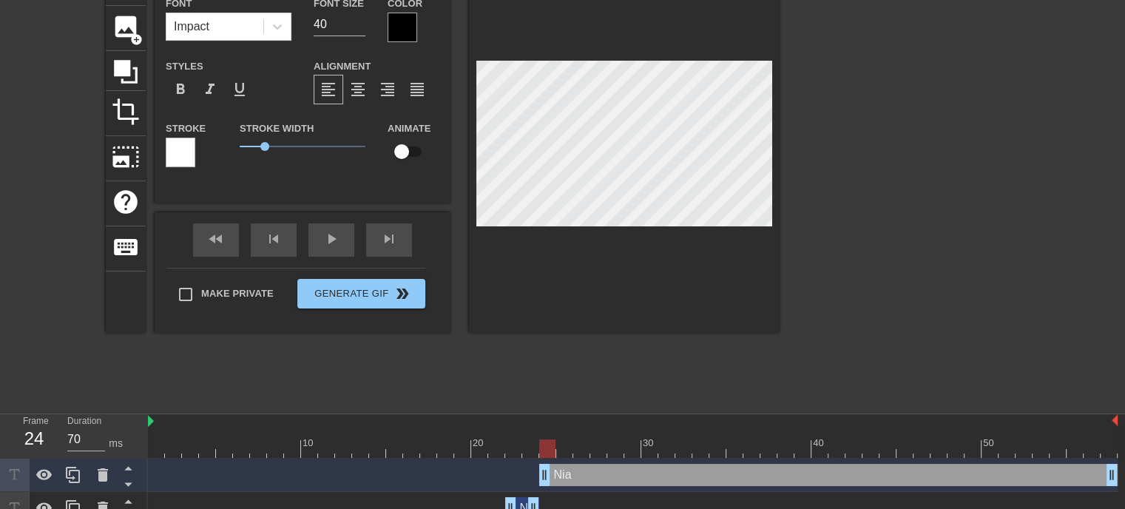
click at [1020, 239] on div "title add_circle image add_circle crop photo_size_select_large help keyboard Ni…" at bounding box center [562, 183] width 1125 height 444
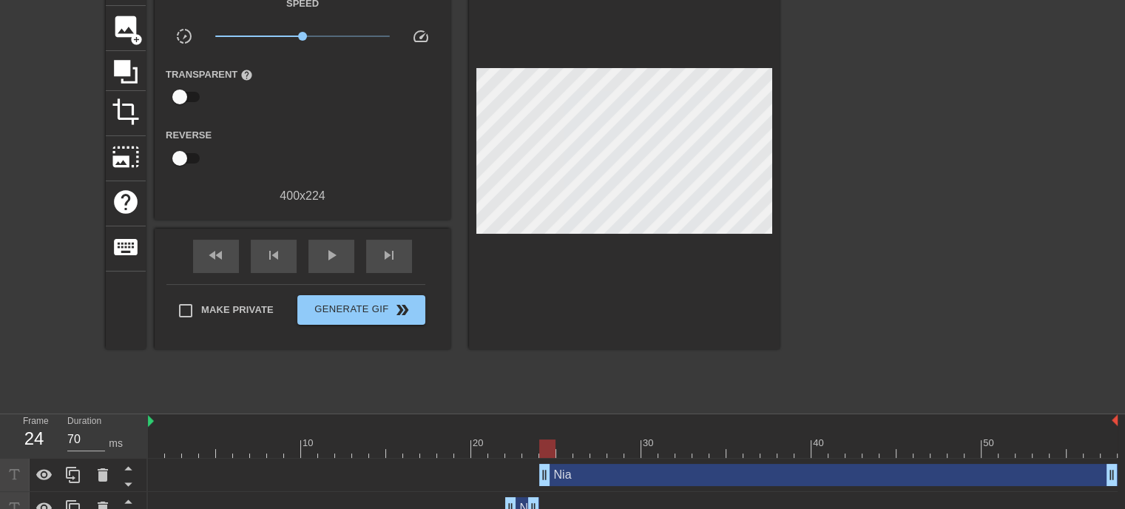
scroll to position [141, 0]
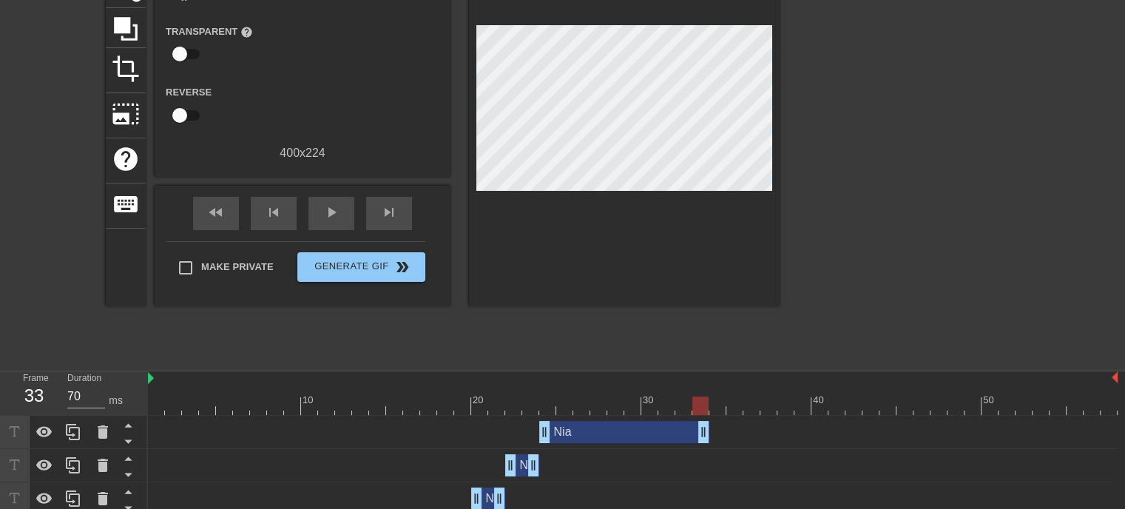
drag, startPoint x: 1111, startPoint y: 428, endPoint x: 710, endPoint y: 453, distance: 401.7
type input "70"
drag, startPoint x: 701, startPoint y: 429, endPoint x: 541, endPoint y: 430, distance: 159.8
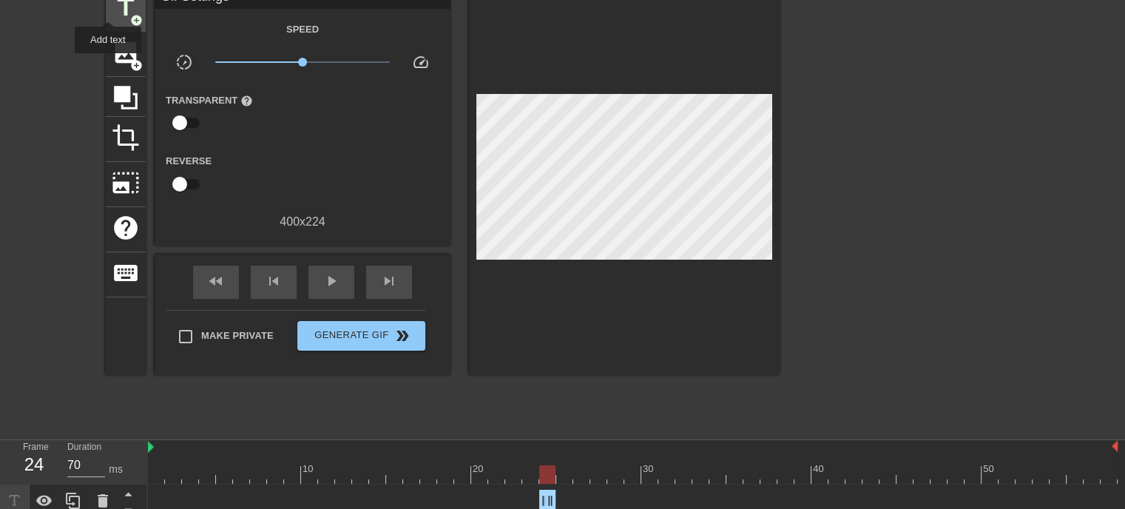
click at [109, 8] on div "title add_circle" at bounding box center [126, 9] width 40 height 45
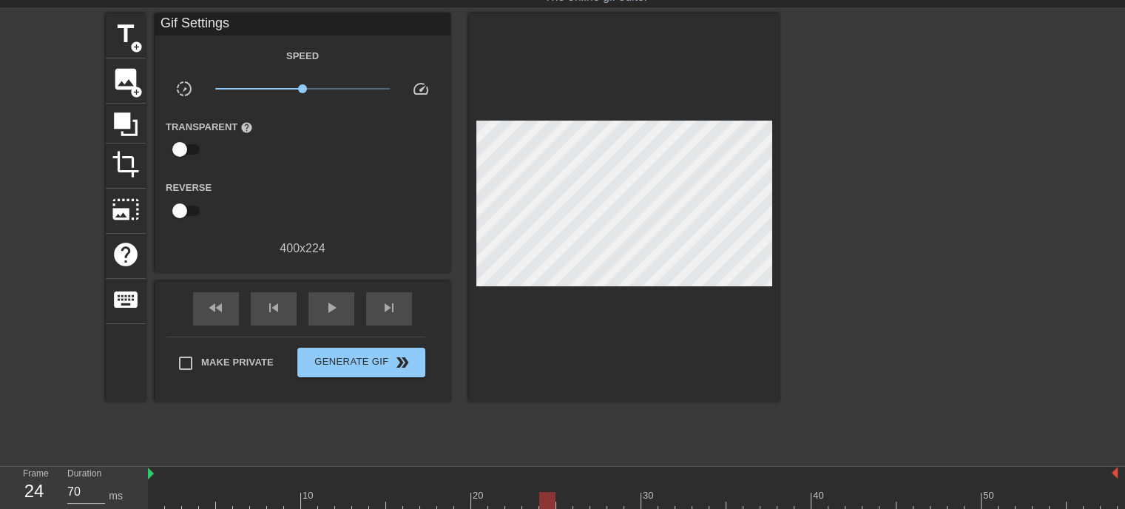
scroll to position [1, 0]
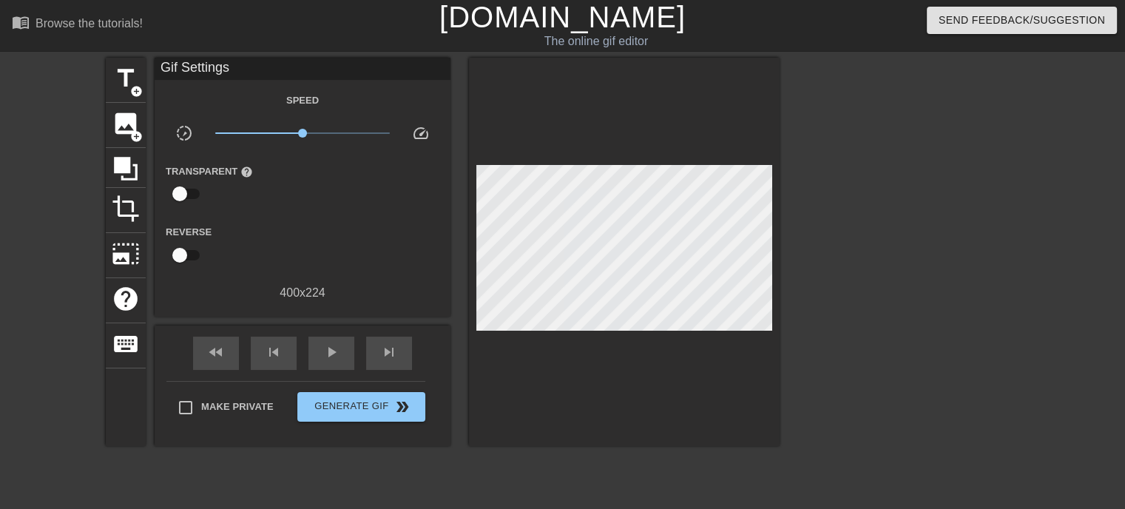
click at [258, 69] on div "Gif Settings" at bounding box center [303, 69] width 296 height 22
click at [226, 58] on div "Gif Settings" at bounding box center [303, 69] width 296 height 22
click at [215, 64] on div "Gif Settings" at bounding box center [303, 69] width 296 height 22
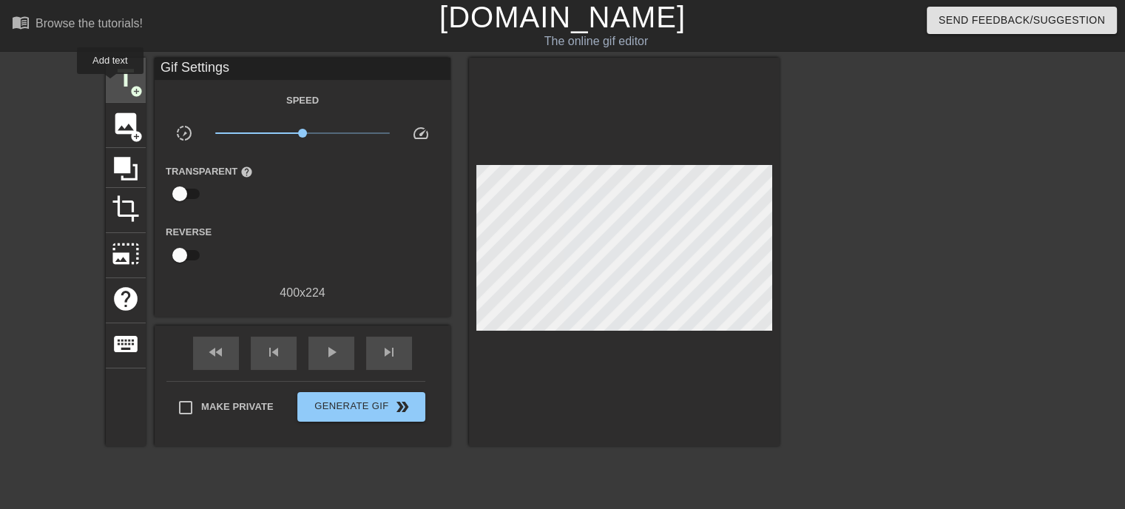
click at [113, 82] on span "title" at bounding box center [126, 78] width 28 height 28
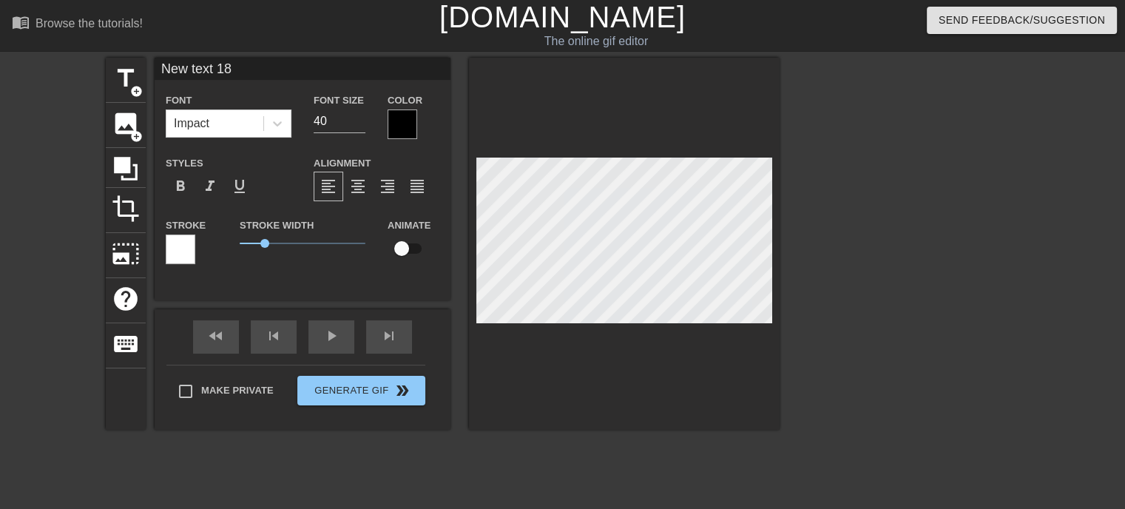
click at [203, 67] on input "New text 18" at bounding box center [303, 69] width 296 height 22
type input "New text 17"
click at [602, 404] on div at bounding box center [624, 244] width 311 height 372
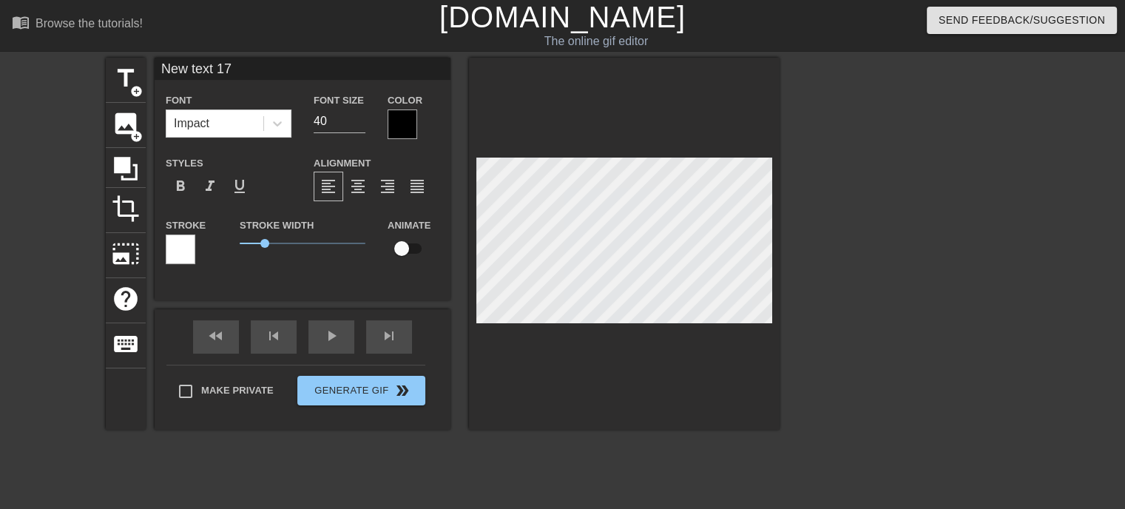
type input "Nia"
click at [935, 266] on div at bounding box center [908, 280] width 222 height 444
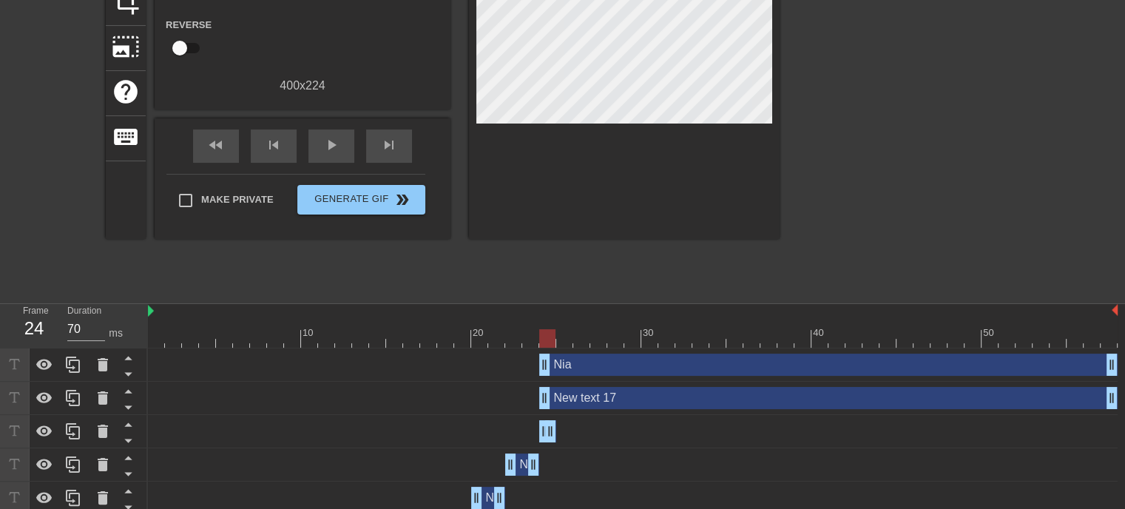
scroll to position [213, 0]
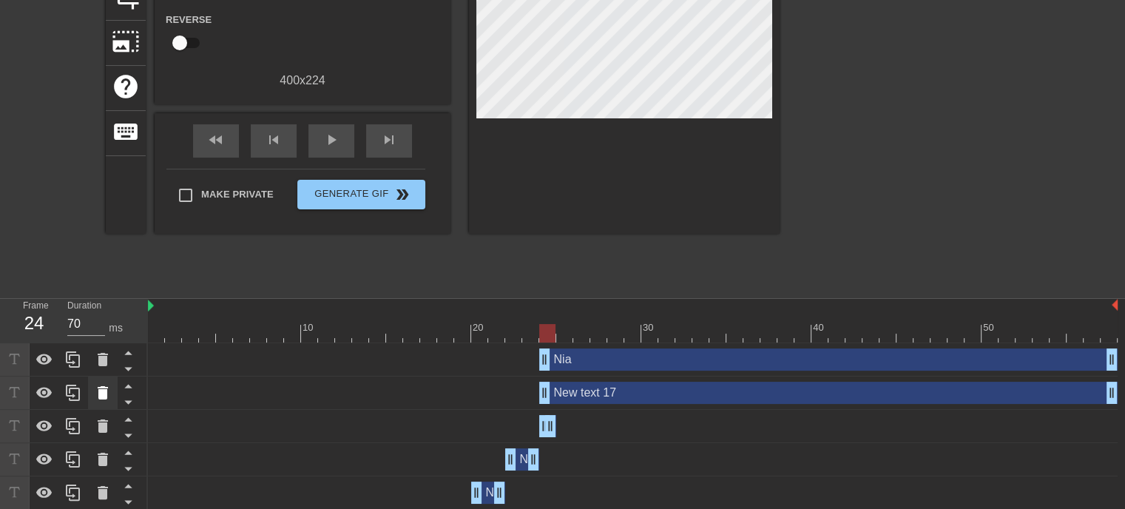
click at [98, 388] on icon at bounding box center [103, 393] width 18 height 18
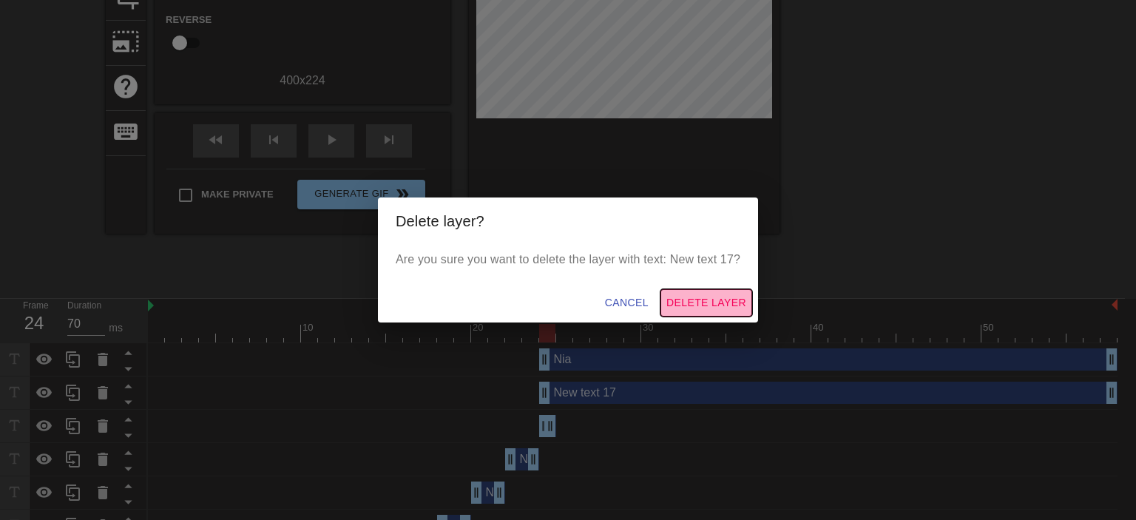
click at [698, 297] on span "Delete Layer" at bounding box center [706, 303] width 80 height 18
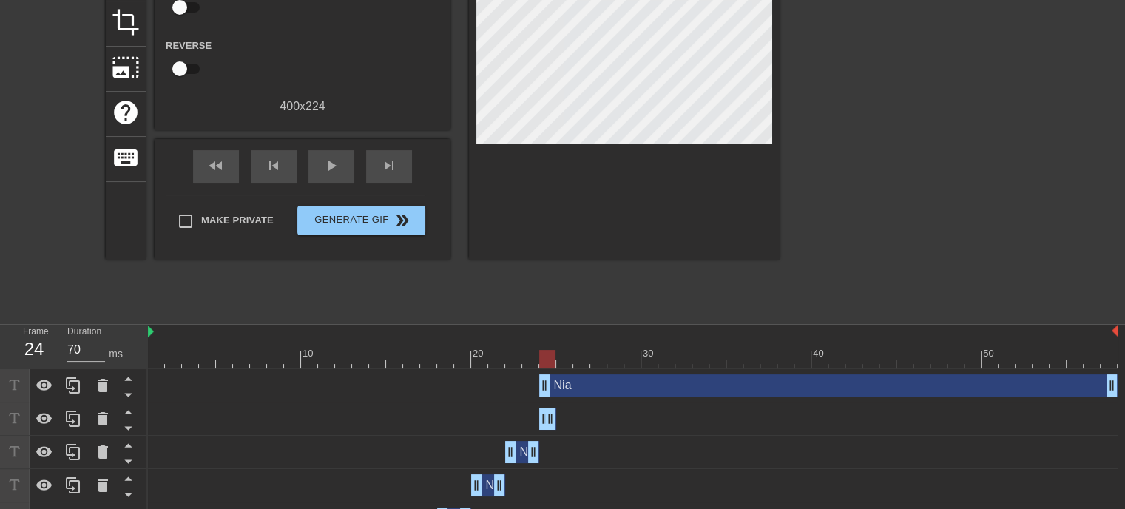
scroll to position [153, 0]
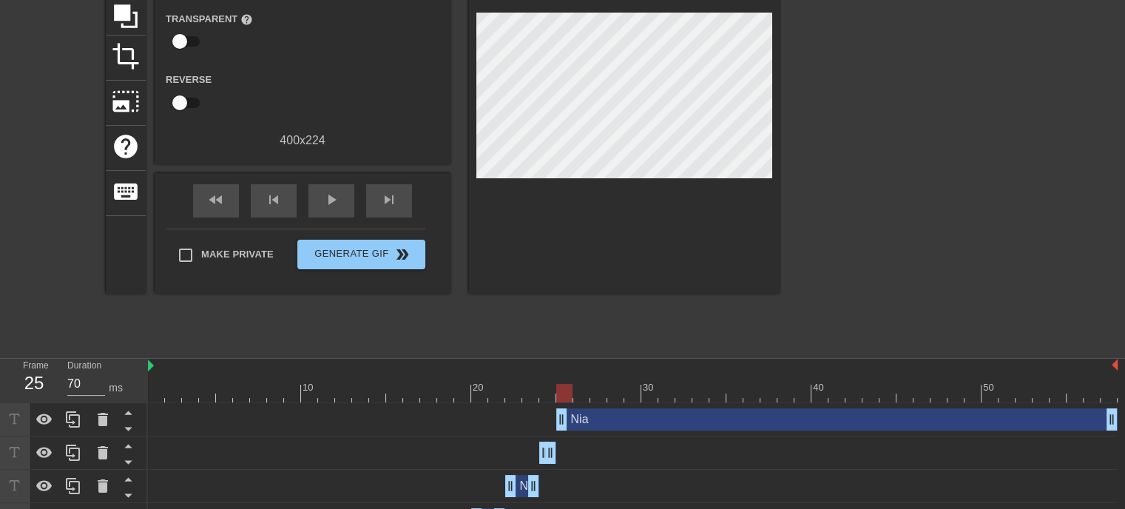
drag, startPoint x: 543, startPoint y: 422, endPoint x: 553, endPoint y: 422, distance: 10.4
click at [553, 422] on div "Nia drag_handle drag_handle" at bounding box center [633, 419] width 970 height 22
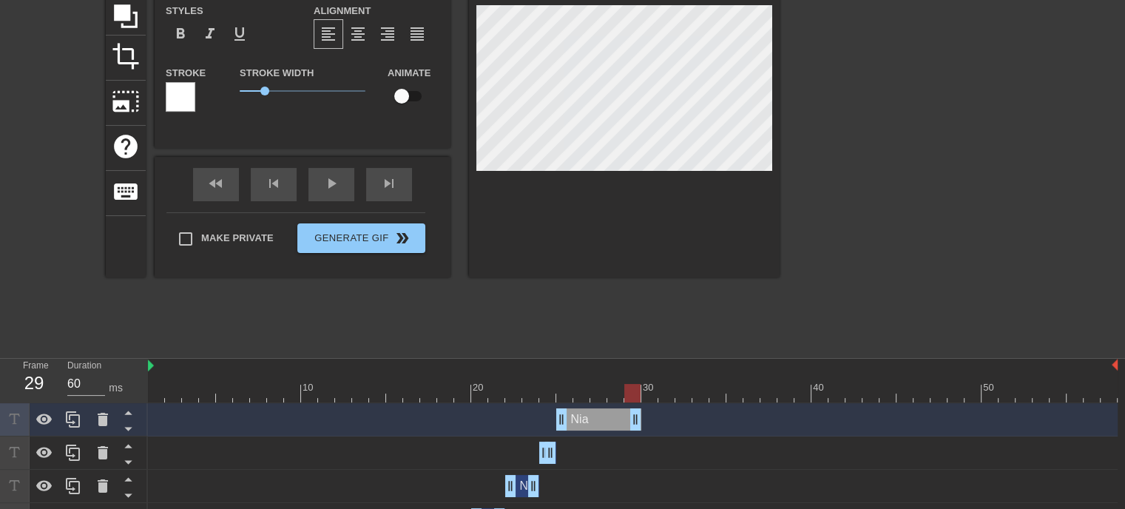
type input "70"
drag, startPoint x: 1110, startPoint y: 413, endPoint x: 621, endPoint y: 433, distance: 489.4
click at [621, 433] on div "Nia drag_handle drag_handle" at bounding box center [633, 419] width 970 height 33
click at [911, 240] on div at bounding box center [908, 127] width 222 height 444
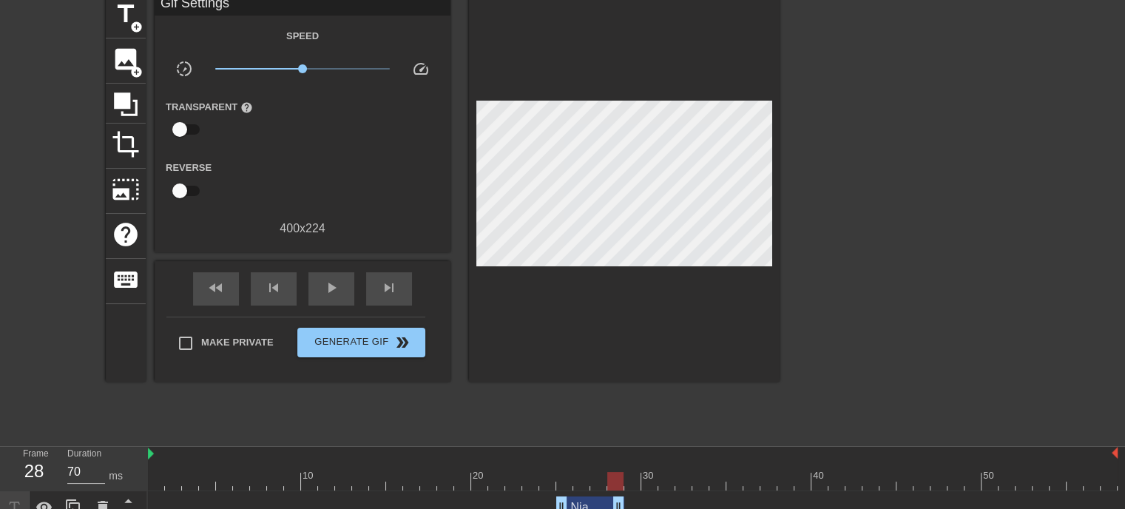
scroll to position [64, 0]
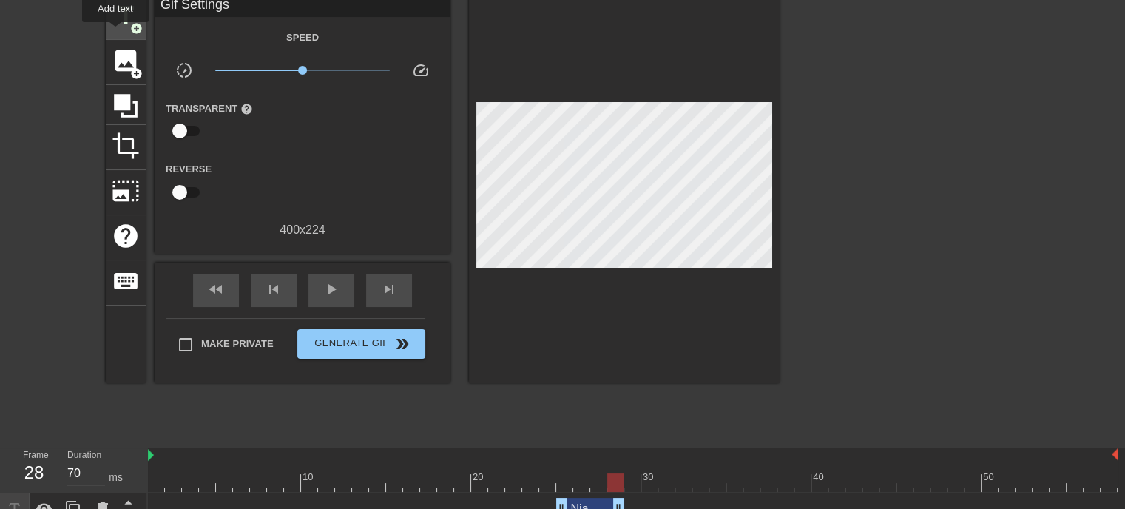
click at [116, 26] on span "title" at bounding box center [126, 15] width 28 height 28
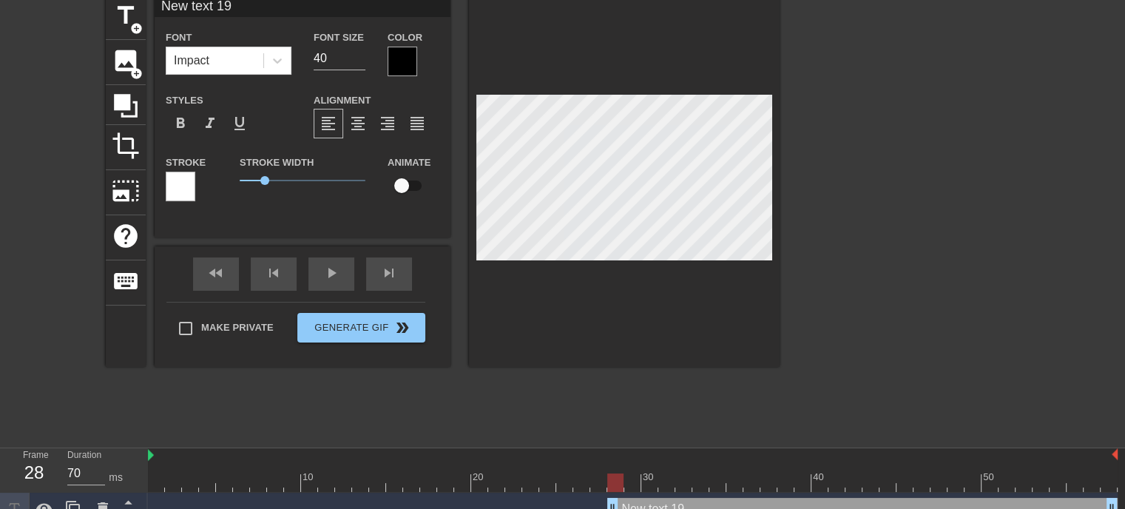
click at [246, 11] on input "New text 19" at bounding box center [303, 6] width 296 height 22
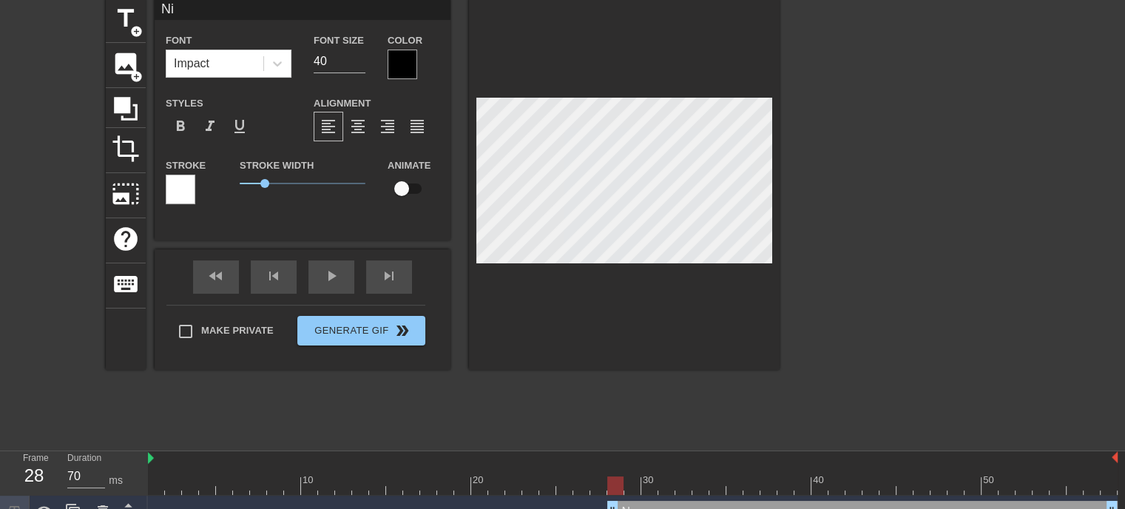
type input "Nia"
click at [1061, 268] on div "title add_circle image add_circle crop photo_size_select_large help keyboard Ni…" at bounding box center [562, 220] width 1125 height 444
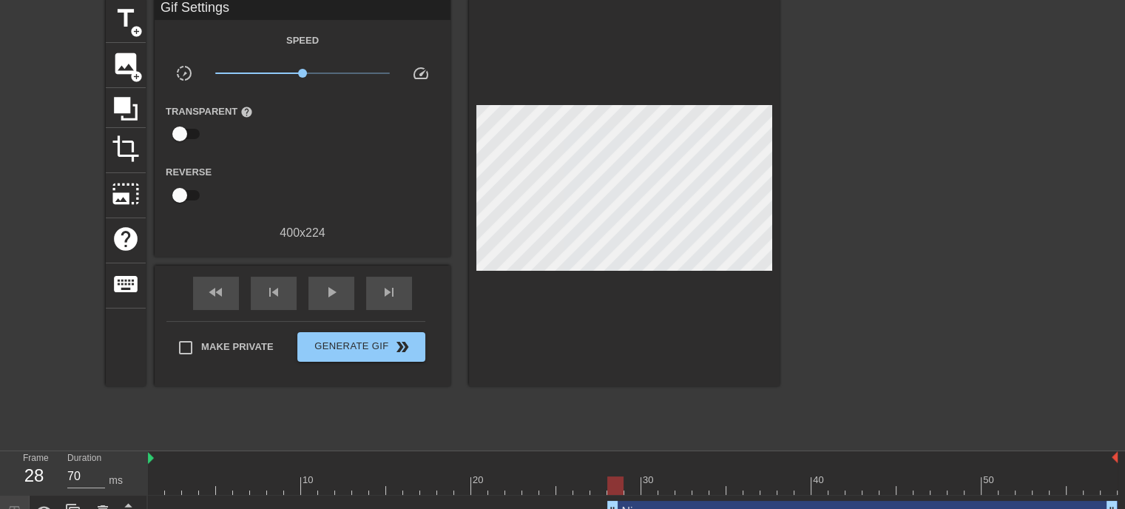
scroll to position [123, 0]
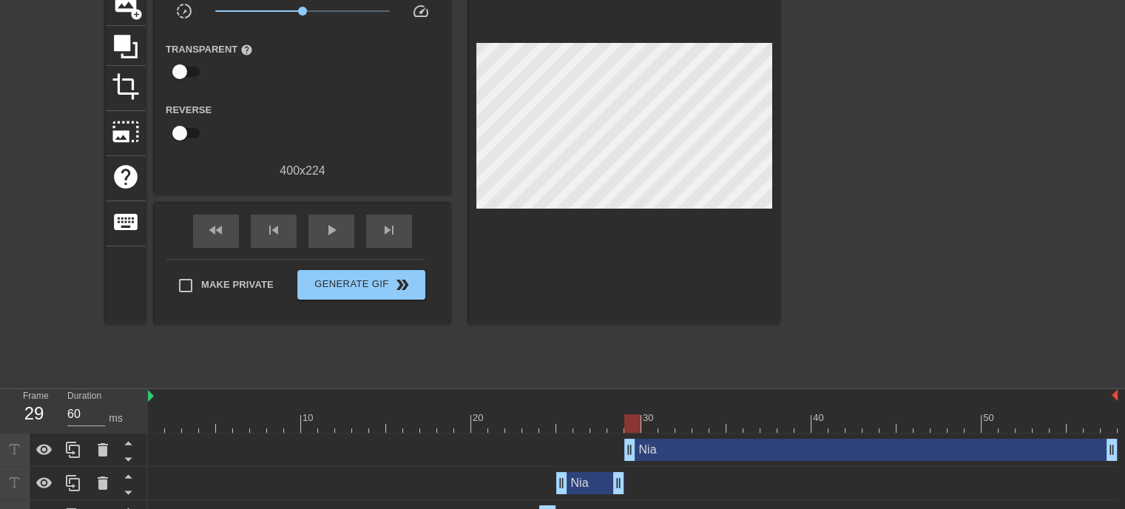
drag, startPoint x: 612, startPoint y: 448, endPoint x: 624, endPoint y: 449, distance: 11.1
click at [624, 449] on div "Nia drag_handle drag_handle" at bounding box center [633, 450] width 970 height 22
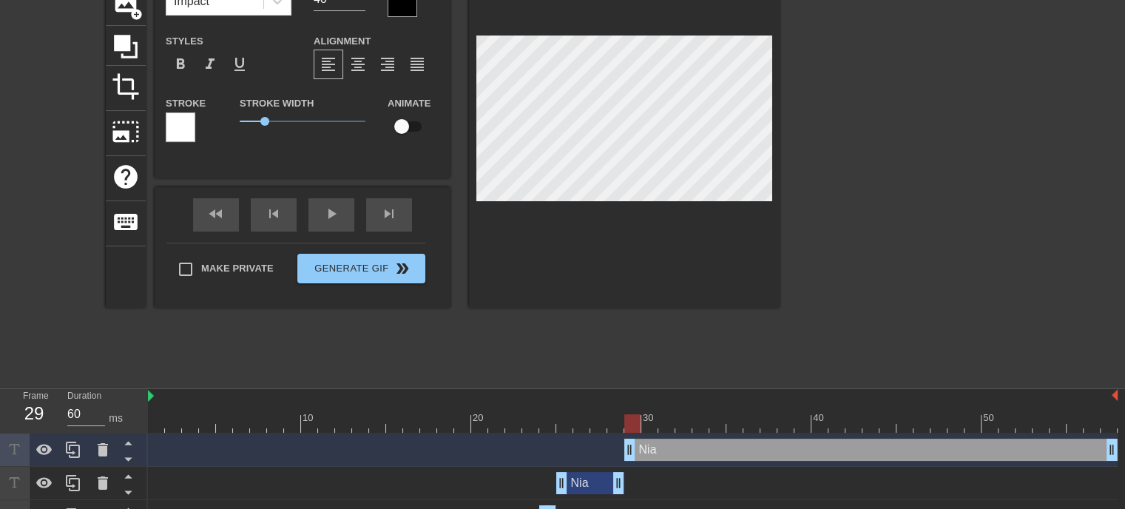
click at [927, 203] on div at bounding box center [908, 158] width 222 height 444
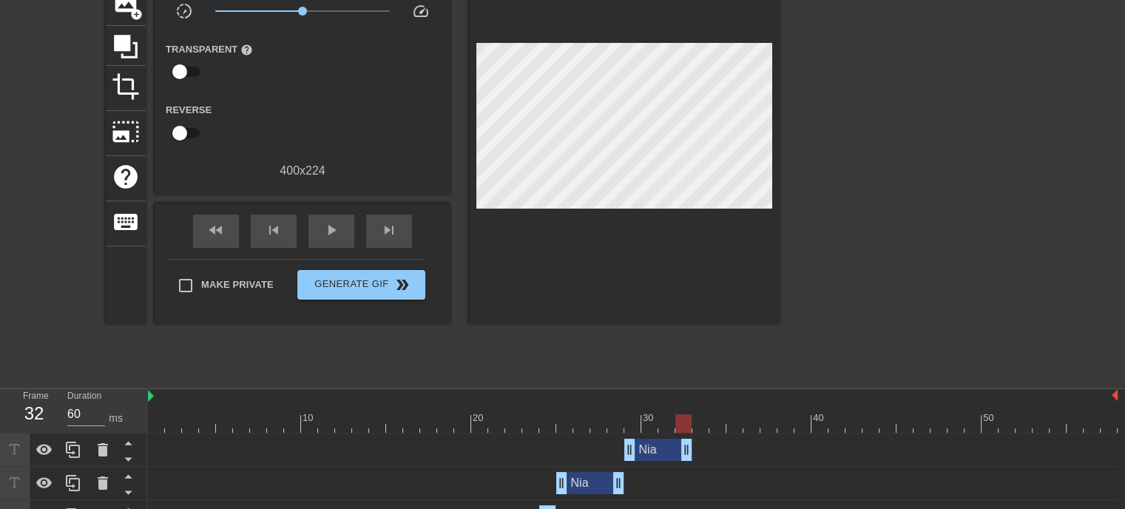
type input "70"
drag, startPoint x: 1110, startPoint y: 452, endPoint x: 673, endPoint y: 443, distance: 436.5
click at [898, 264] on div at bounding box center [908, 158] width 222 height 444
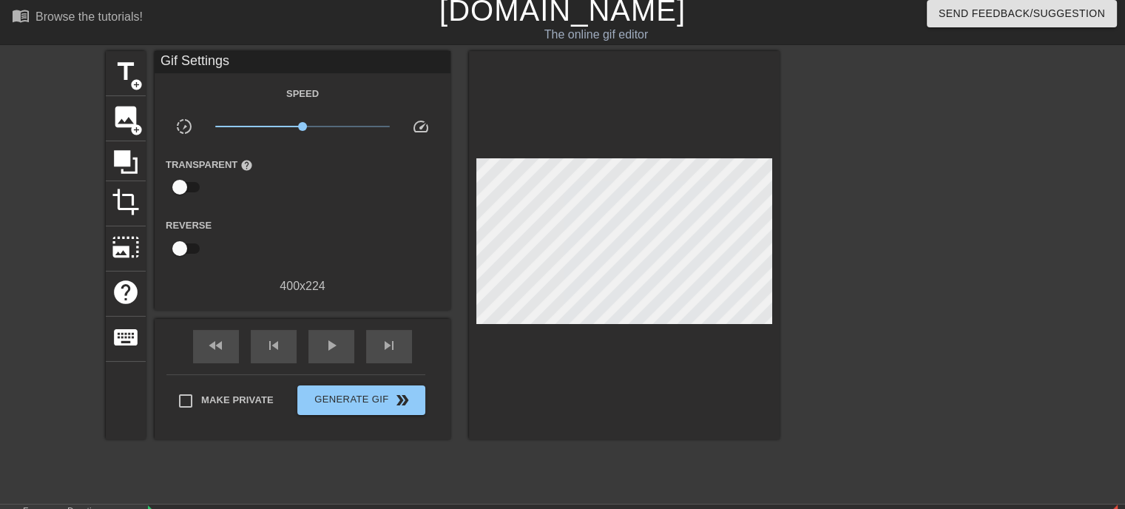
scroll to position [6, 0]
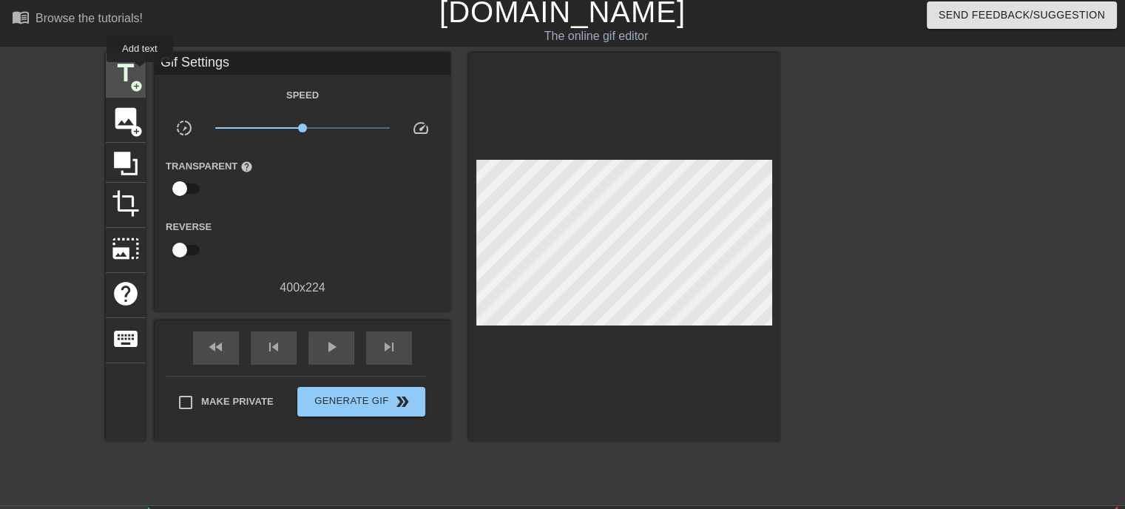
click at [119, 73] on span "title" at bounding box center [126, 73] width 28 height 28
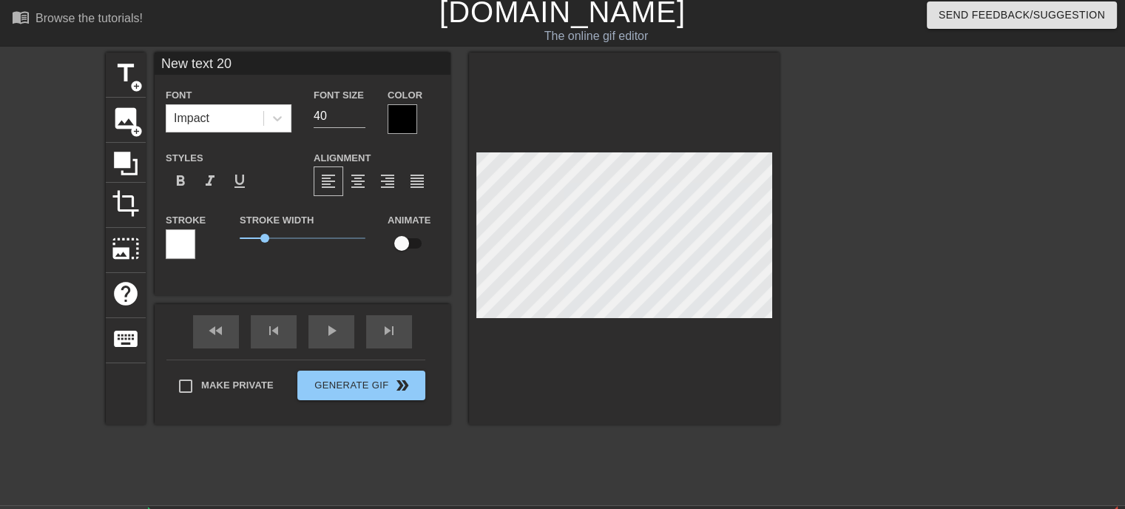
click at [209, 61] on input "New text 20" at bounding box center [303, 64] width 296 height 22
type input "Nia"
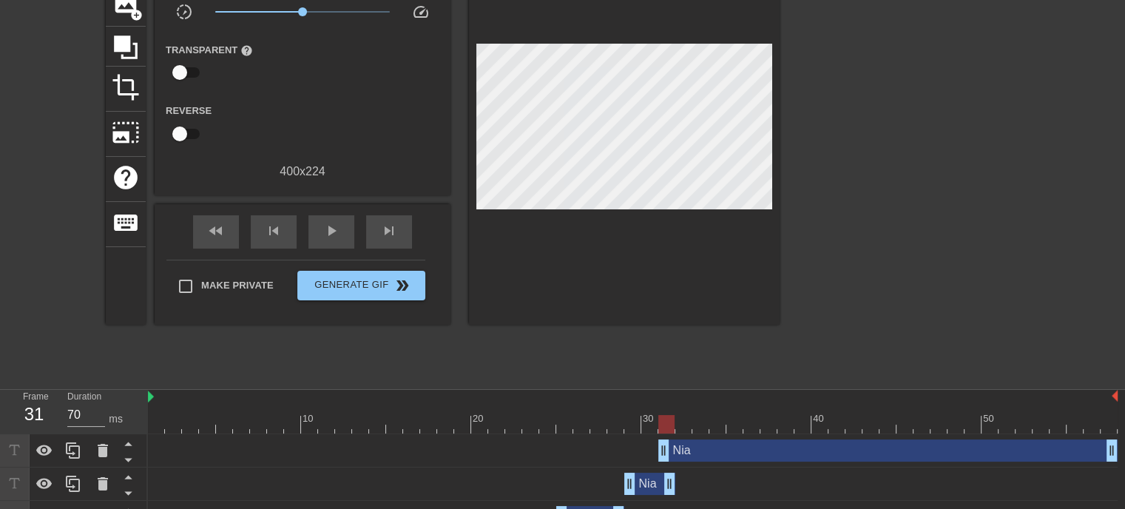
scroll to position [124, 0]
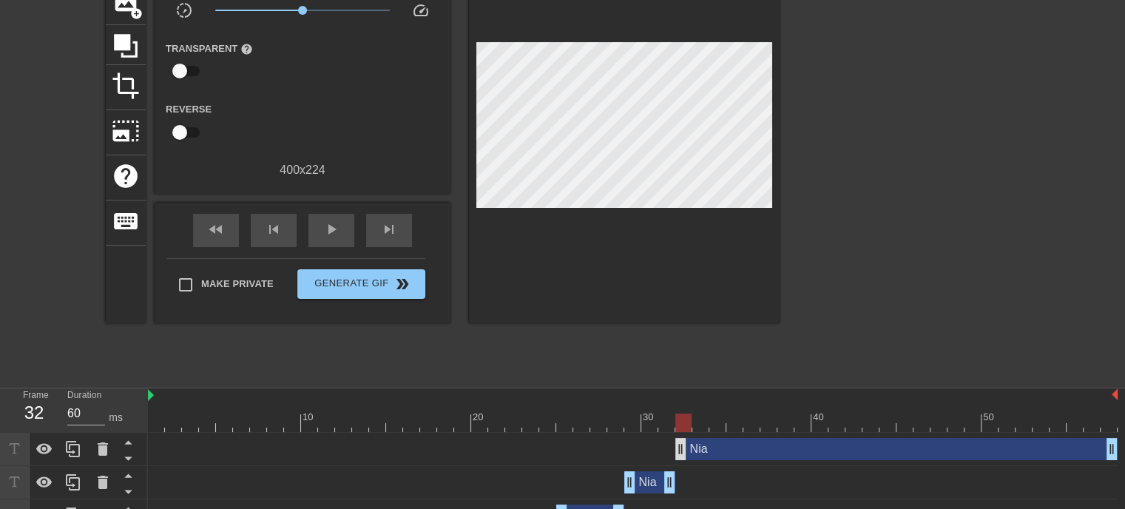
drag, startPoint x: 664, startPoint y: 451, endPoint x: 678, endPoint y: 453, distance: 13.5
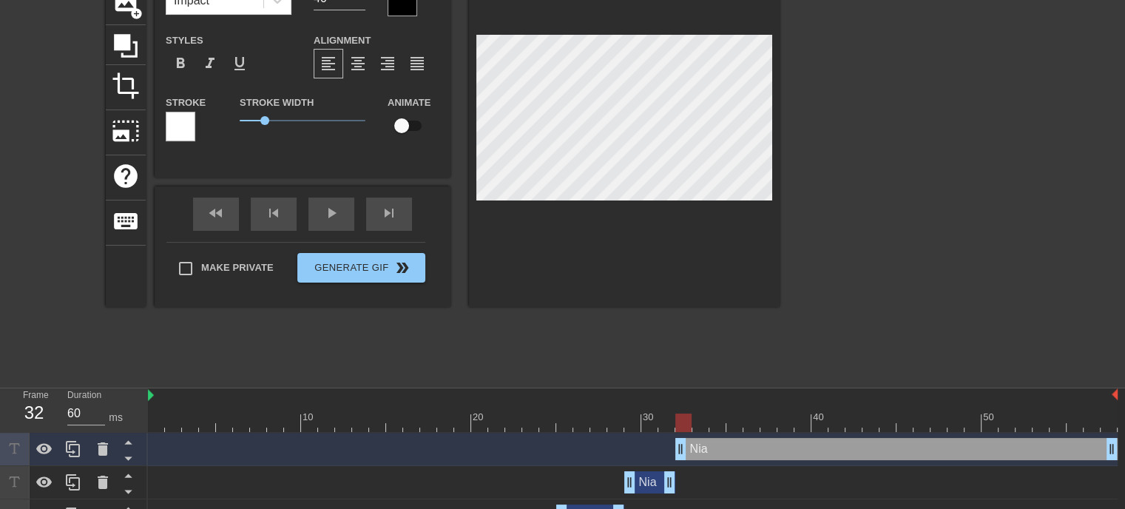
click at [892, 292] on div at bounding box center [908, 157] width 222 height 444
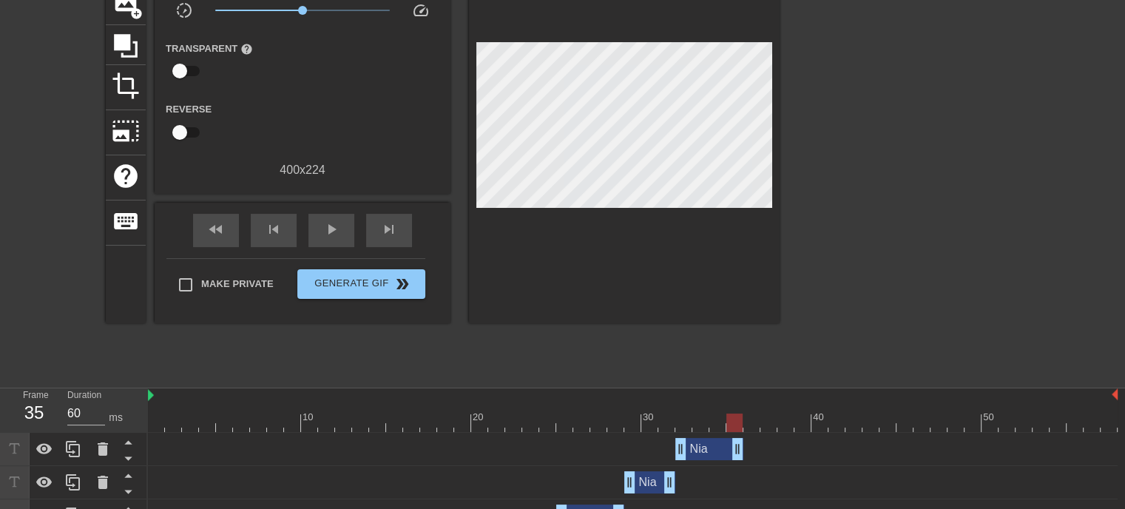
type input "70"
drag, startPoint x: 1110, startPoint y: 447, endPoint x: 766, endPoint y: 458, distance: 344.1
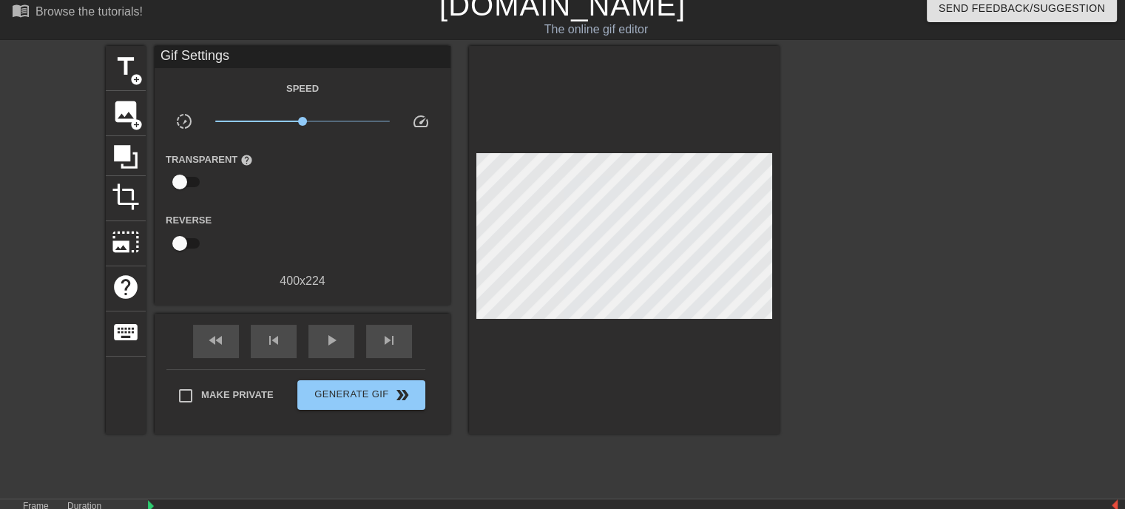
scroll to position [0, 0]
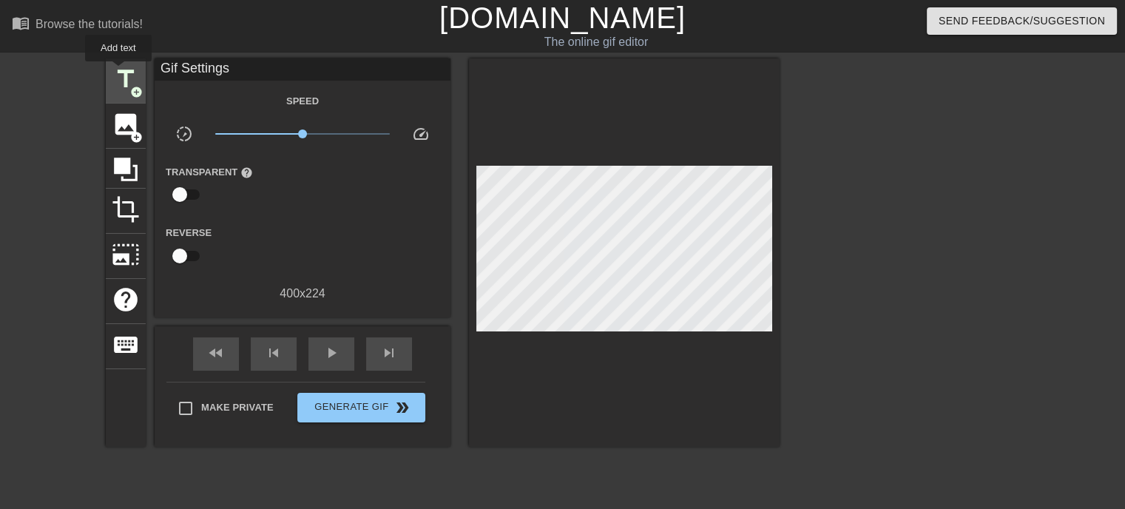
click at [118, 72] on span "title" at bounding box center [126, 79] width 28 height 28
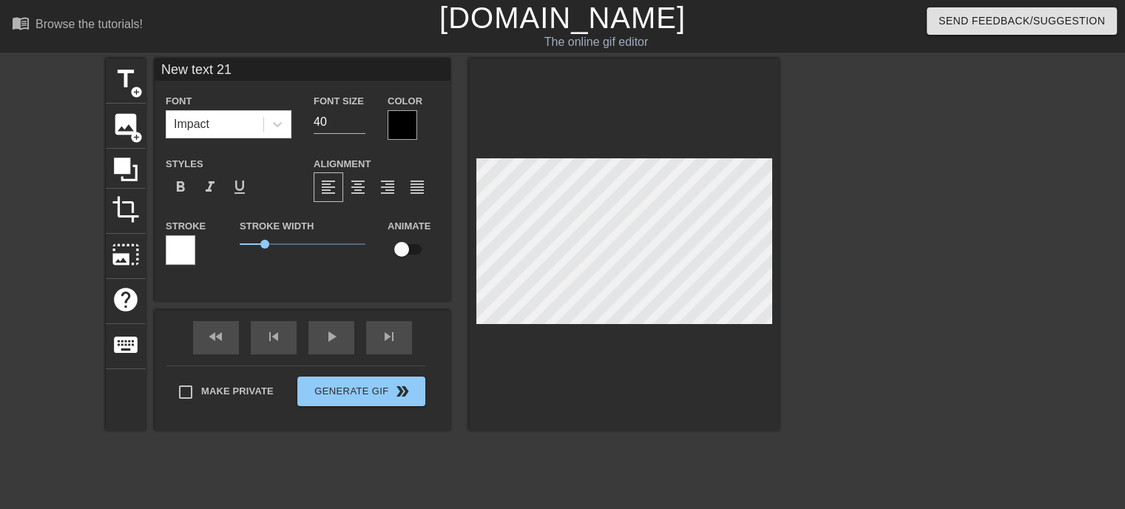
click at [197, 66] on input "New text 21" at bounding box center [303, 69] width 296 height 22
type input "Nia"
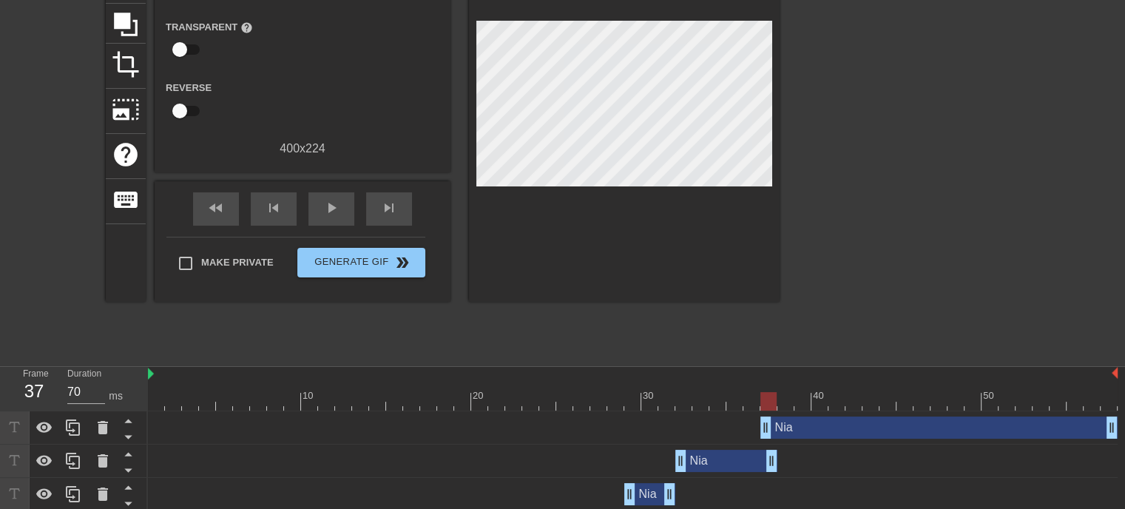
scroll to position [172, 0]
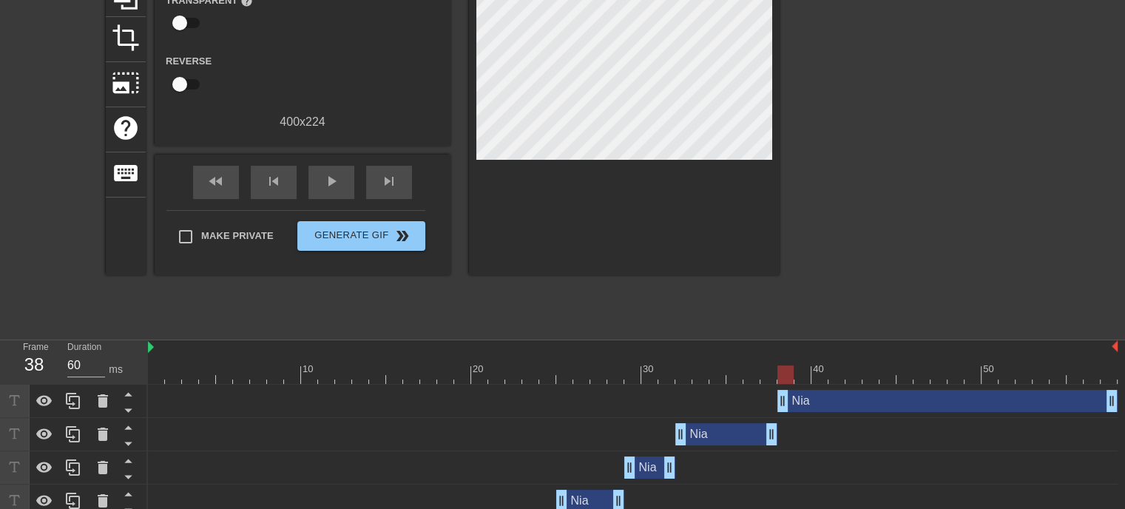
drag, startPoint x: 761, startPoint y: 399, endPoint x: 774, endPoint y: 400, distance: 12.7
click at [774, 400] on div "Nia drag_handle drag_handle" at bounding box center [633, 401] width 970 height 22
click at [905, 308] on div at bounding box center [908, 109] width 222 height 444
type input "70"
drag, startPoint x: 1115, startPoint y: 399, endPoint x: 965, endPoint y: 407, distance: 151.1
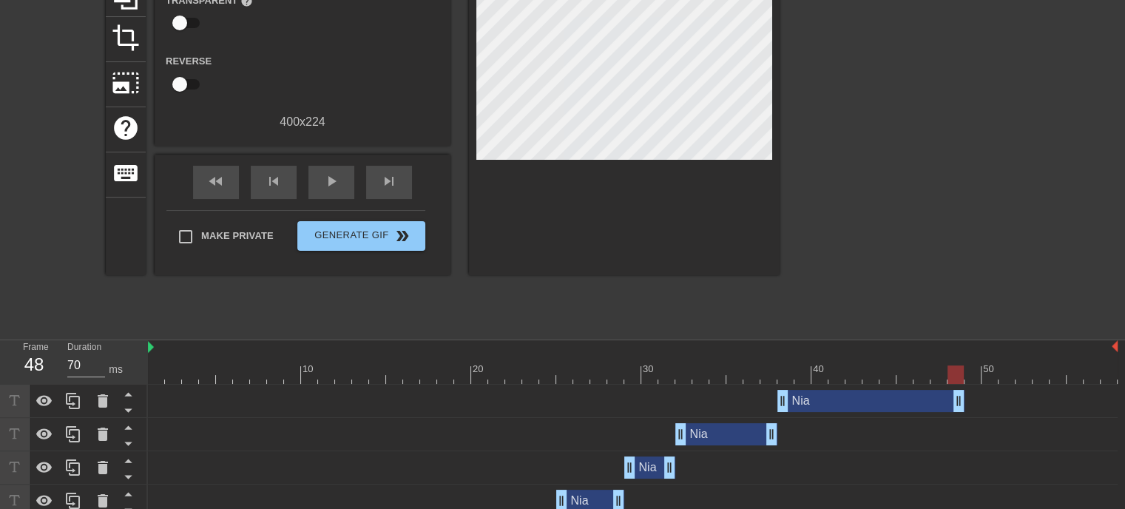
click at [965, 407] on div "Nia drag_handle drag_handle" at bounding box center [633, 401] width 970 height 22
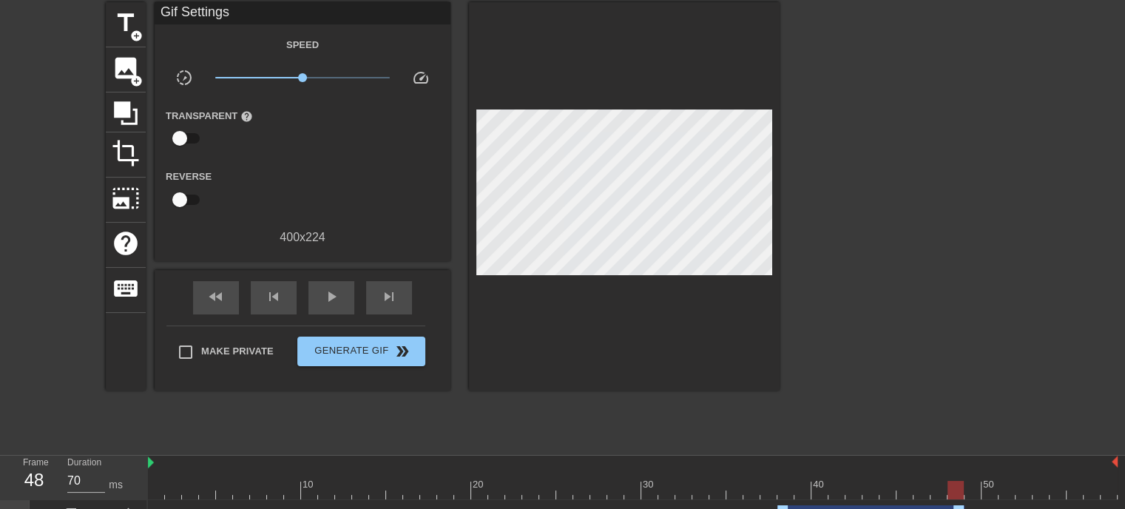
scroll to position [47, 0]
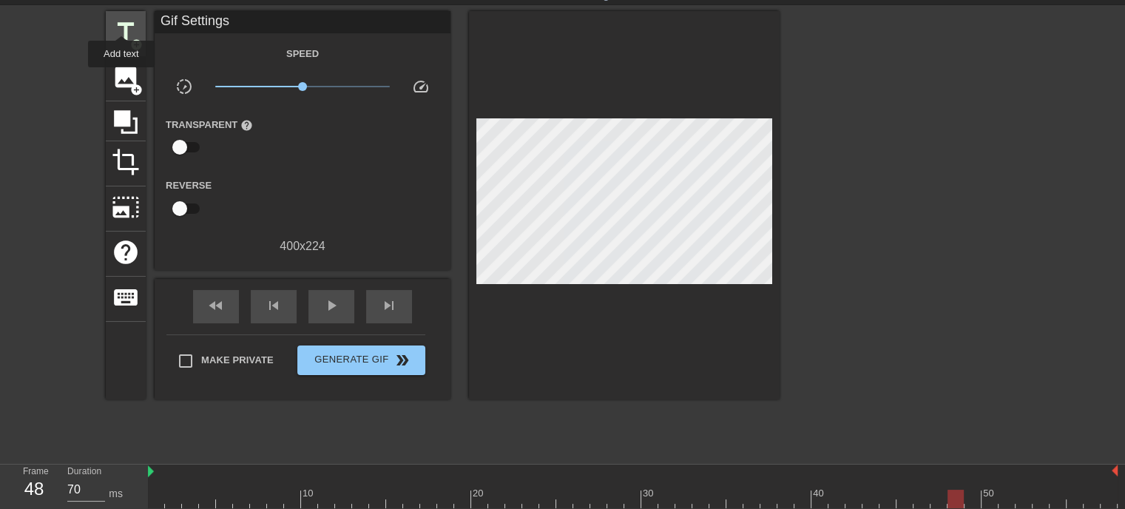
click at [121, 22] on span "title" at bounding box center [126, 32] width 28 height 28
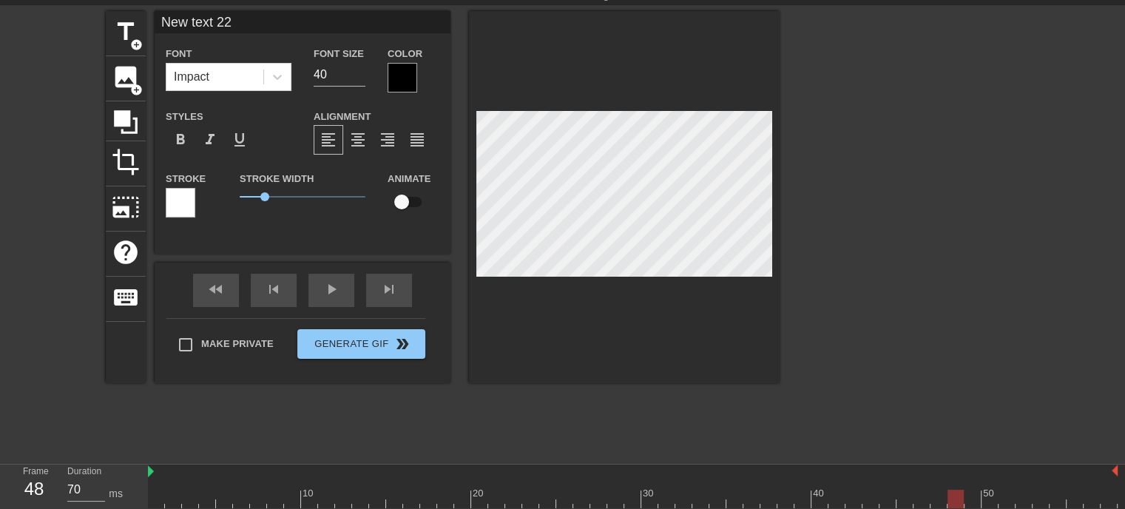
click at [189, 21] on input "New text 22" at bounding box center [303, 22] width 296 height 22
type input "Nia"
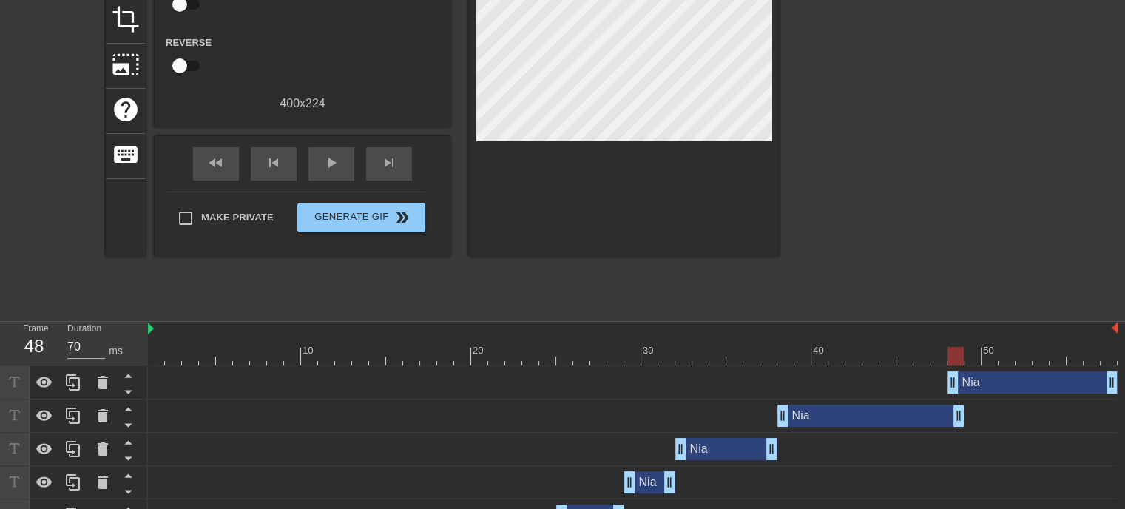
scroll to position [198, 0]
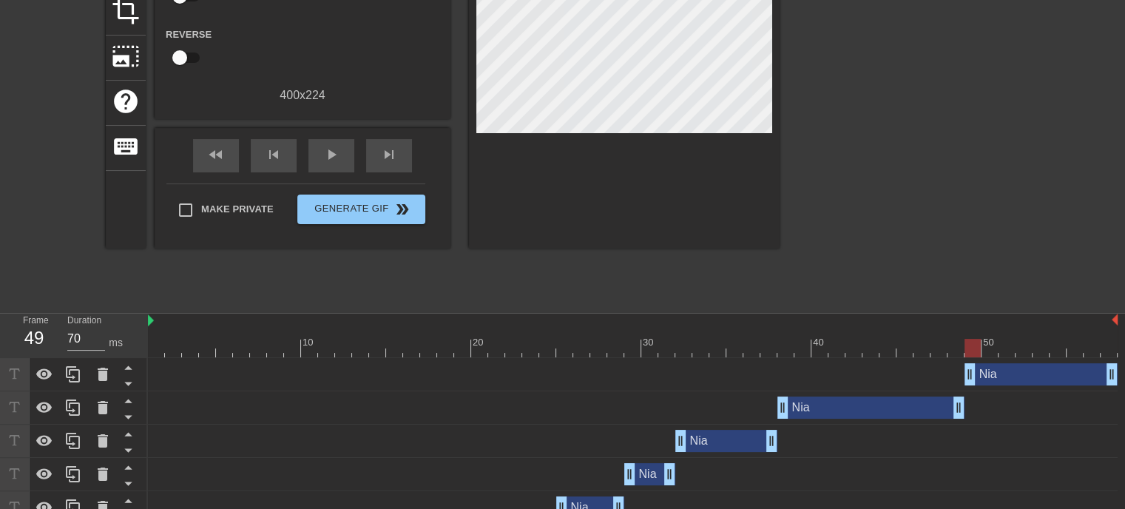
drag, startPoint x: 950, startPoint y: 372, endPoint x: 960, endPoint y: 371, distance: 10.4
click at [960, 371] on div "Nia drag_handle drag_handle" at bounding box center [633, 374] width 970 height 22
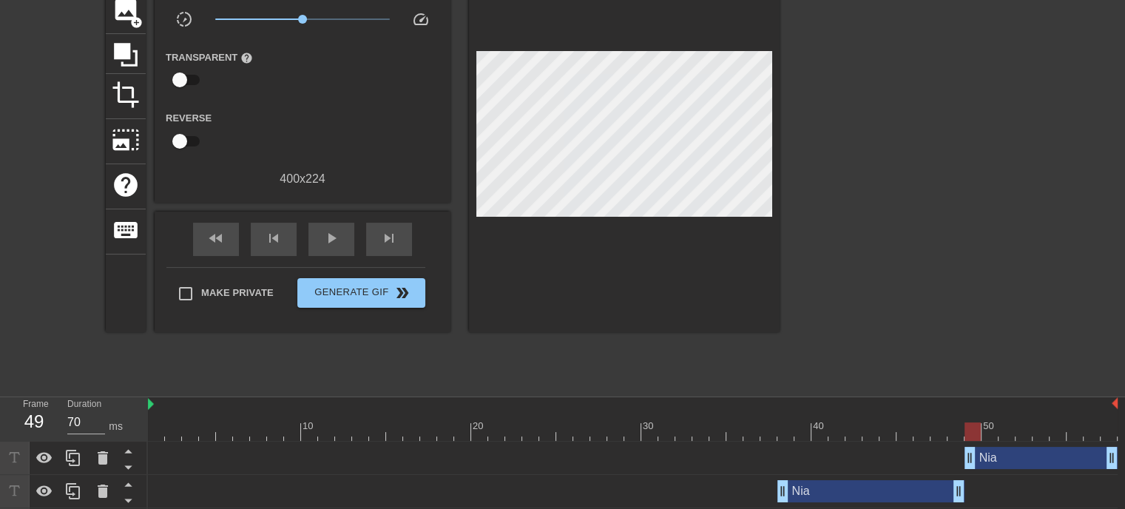
scroll to position [100, 0]
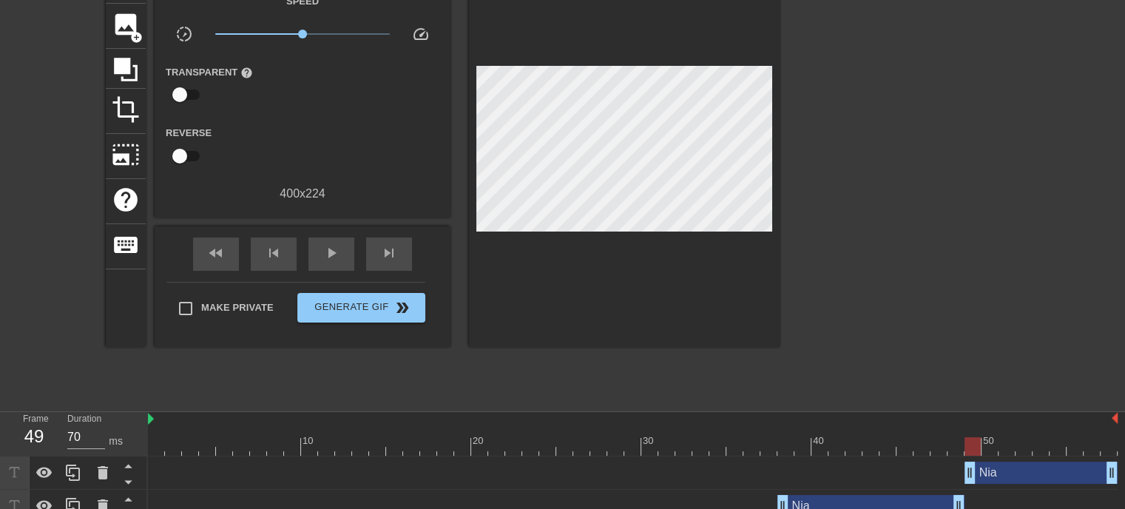
click at [982, 257] on div at bounding box center [908, 181] width 222 height 444
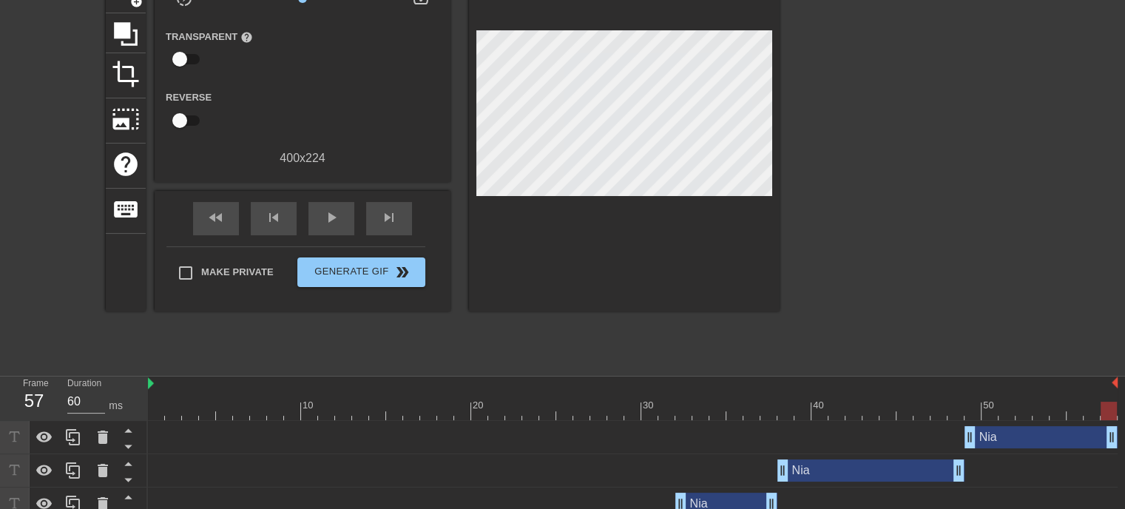
drag, startPoint x: 1111, startPoint y: 441, endPoint x: 1135, endPoint y: 433, distance: 25.5
click at [1124, 433] on html "menu_book Browse the tutorials! [DOMAIN_NAME] The online gif editor Send Feedba…" at bounding box center [562, 509] width 1125 height 1289
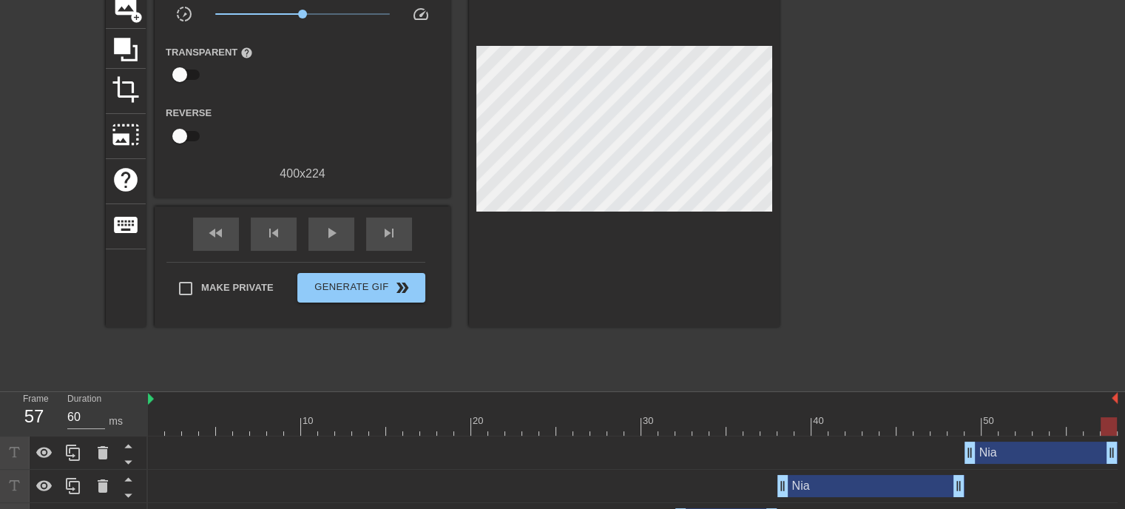
scroll to position [121, 0]
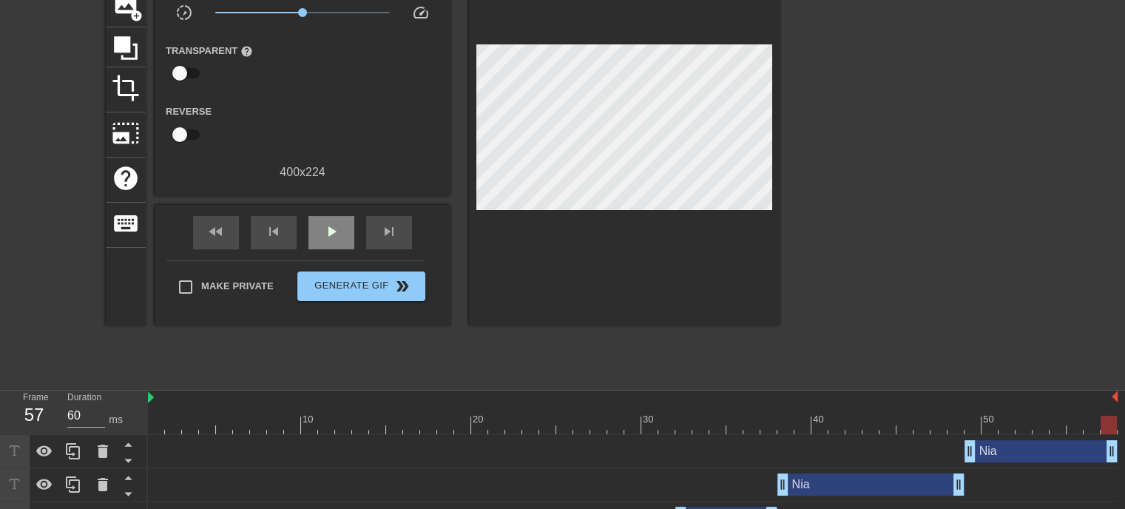
click at [334, 232] on span "play_arrow" at bounding box center [332, 232] width 18 height 18
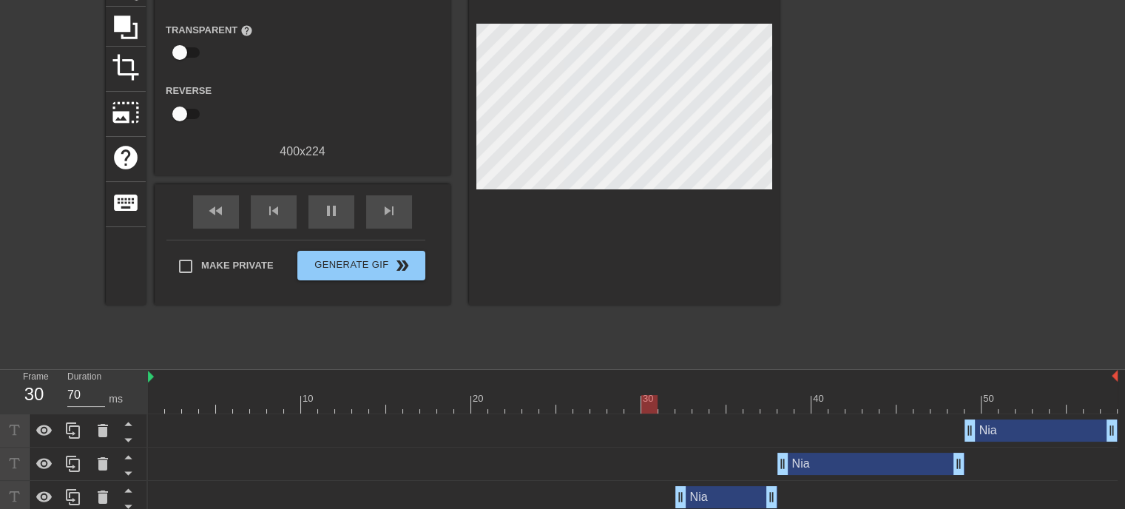
scroll to position [141, 0]
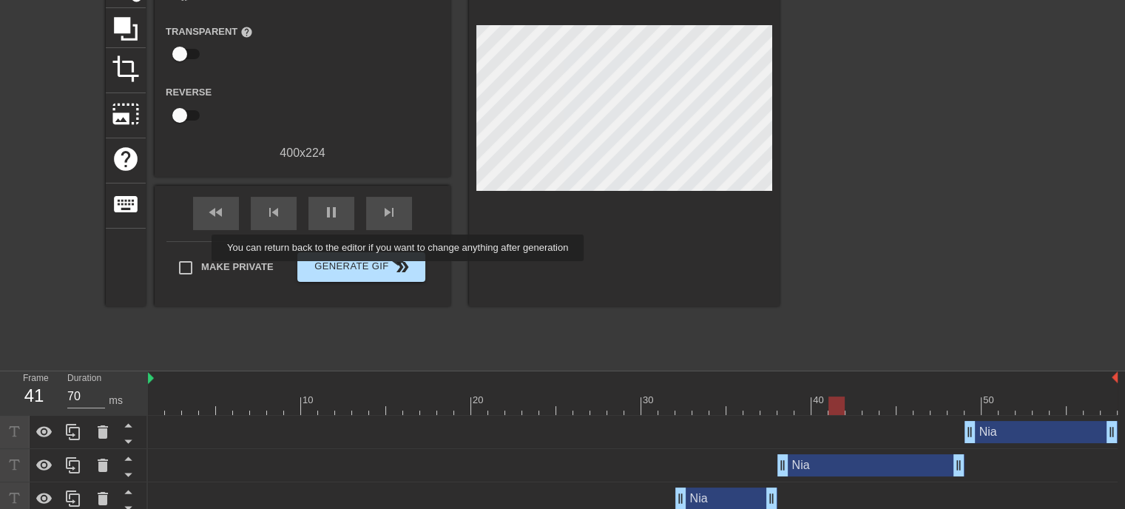
type input "60"
click at [398, 271] on span "double_arrow" at bounding box center [403, 267] width 18 height 18
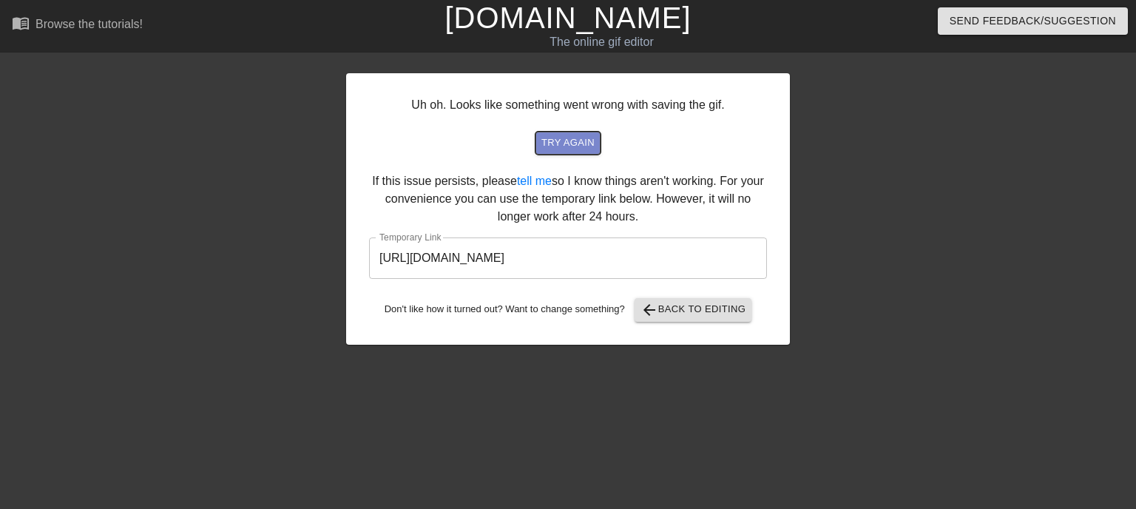
click at [574, 144] on span "try again" at bounding box center [567, 143] width 53 height 17
click at [679, 303] on span "arrow_back Back to Editing" at bounding box center [694, 310] width 106 height 18
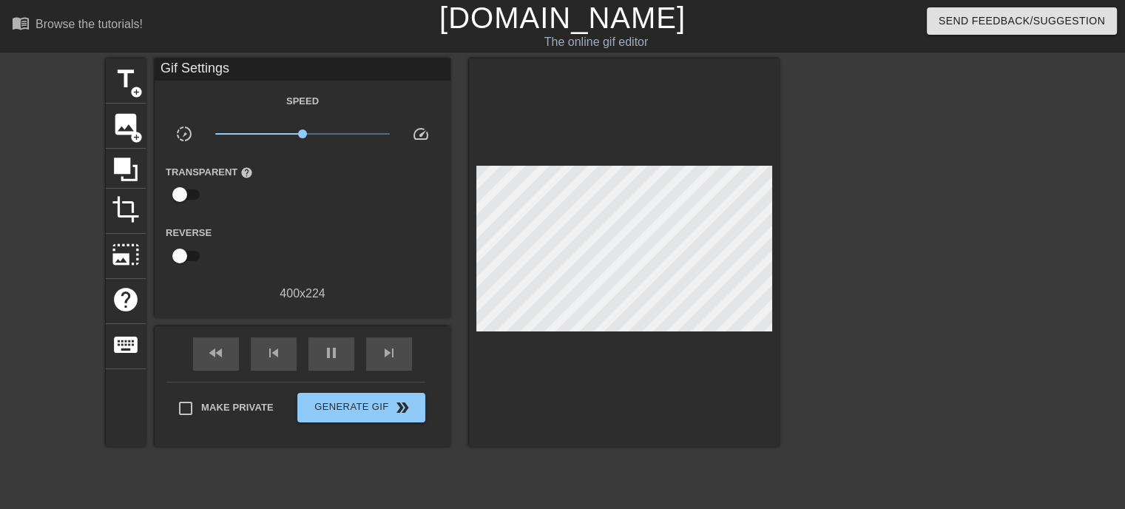
click at [333, 331] on div "fast_rewind skip_previous pause skip_next" at bounding box center [302, 353] width 241 height 55
click at [334, 351] on span "pause" at bounding box center [332, 353] width 18 height 18
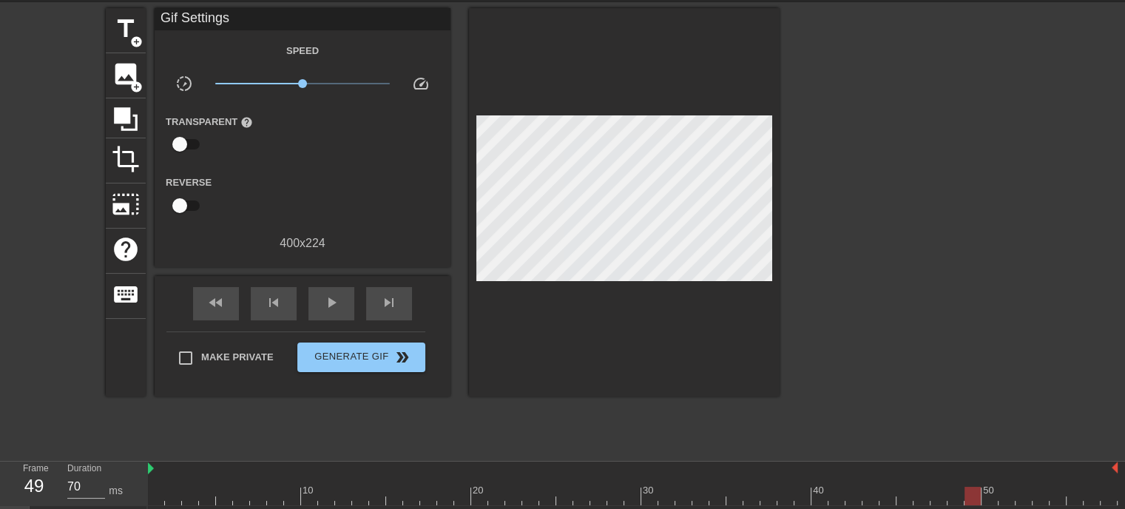
scroll to position [40, 0]
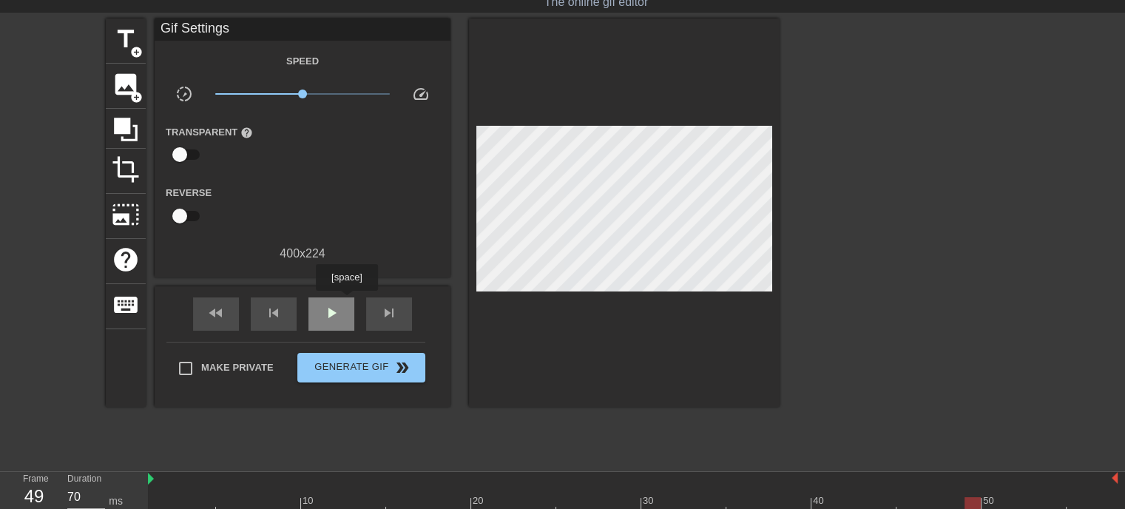
click at [328, 321] on div "play_arrow" at bounding box center [331, 313] width 46 height 33
click at [328, 321] on div "pause" at bounding box center [331, 313] width 46 height 33
click at [328, 321] on div "play_arrow" at bounding box center [331, 313] width 46 height 33
click at [328, 321] on div "pause" at bounding box center [331, 313] width 46 height 33
click at [328, 321] on div "play_arrow" at bounding box center [331, 313] width 46 height 33
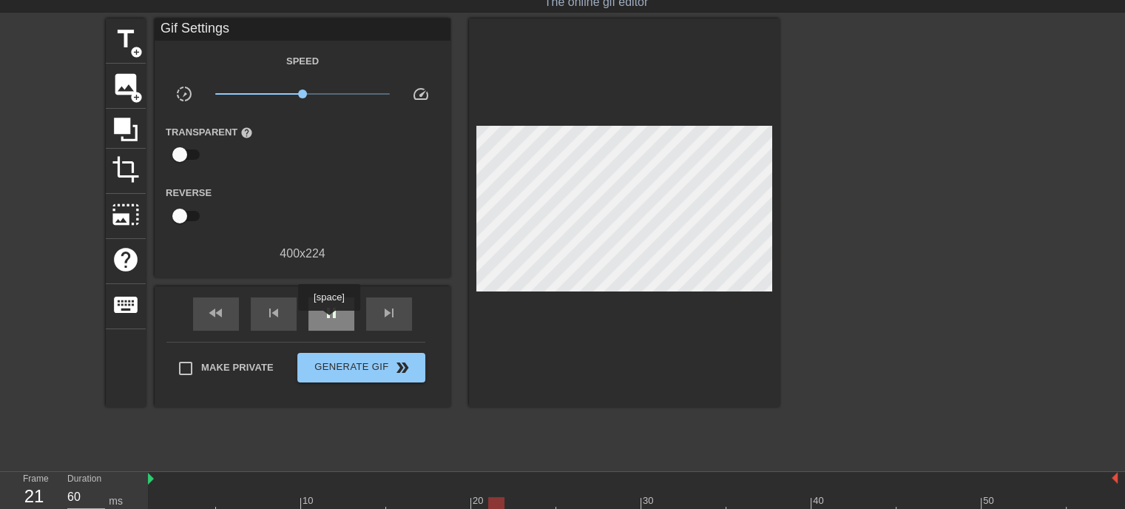
click at [328, 321] on div "pause" at bounding box center [331, 313] width 46 height 33
click at [328, 321] on div "play_arrow" at bounding box center [331, 313] width 46 height 33
click at [328, 321] on div "pause" at bounding box center [331, 313] width 46 height 33
click at [328, 312] on span "play_arrow" at bounding box center [332, 313] width 18 height 18
click at [328, 312] on span "pause" at bounding box center [332, 313] width 18 height 18
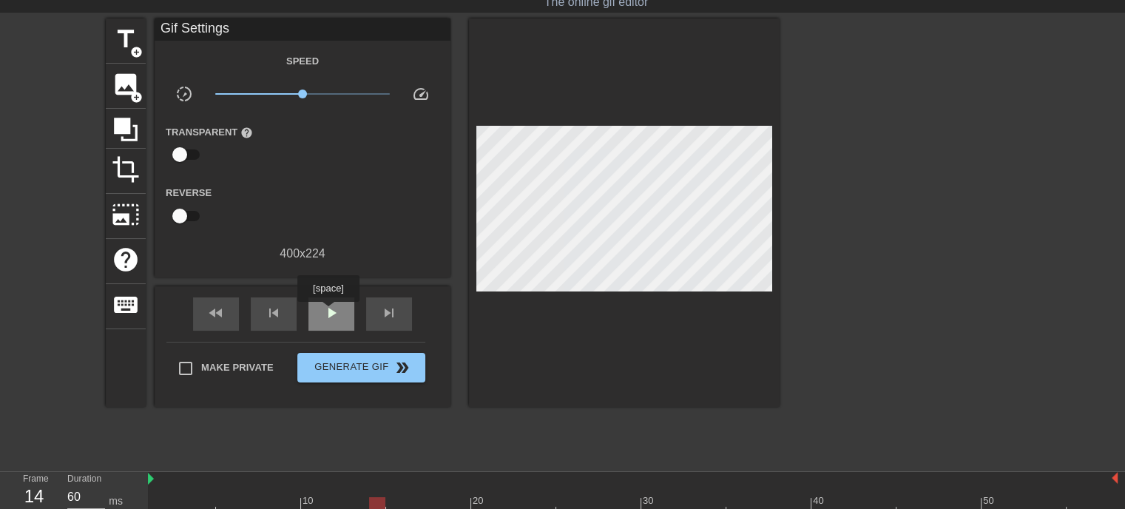
click at [328, 312] on span "play_arrow" at bounding box center [332, 313] width 18 height 18
click at [328, 312] on span "pause" at bounding box center [332, 313] width 18 height 18
click at [328, 312] on span "play_arrow" at bounding box center [332, 313] width 18 height 18
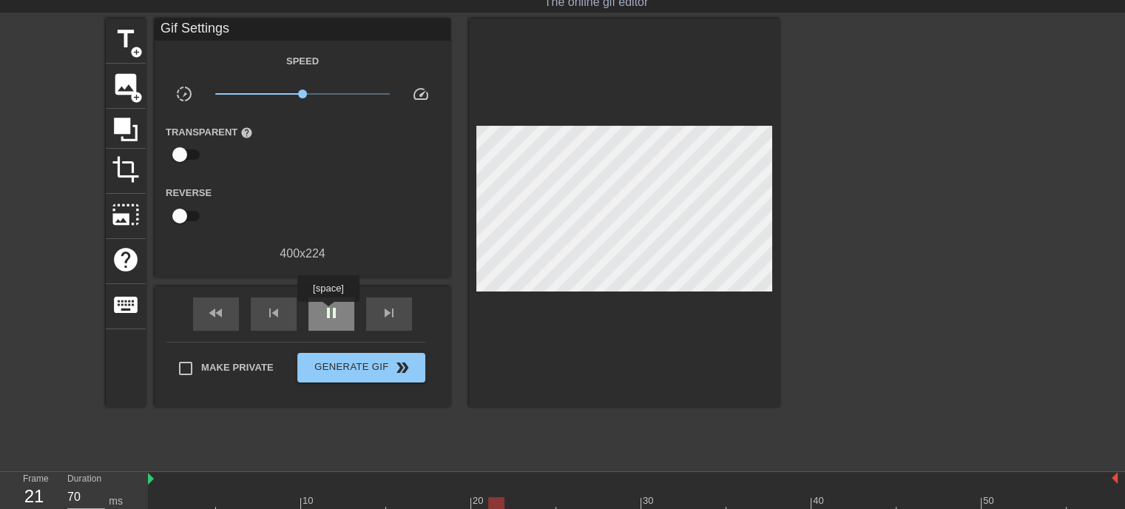
click at [328, 312] on span "pause" at bounding box center [332, 313] width 18 height 18
click at [328, 312] on span "play_arrow" at bounding box center [332, 313] width 18 height 18
click at [328, 312] on span "pause" at bounding box center [332, 313] width 18 height 18
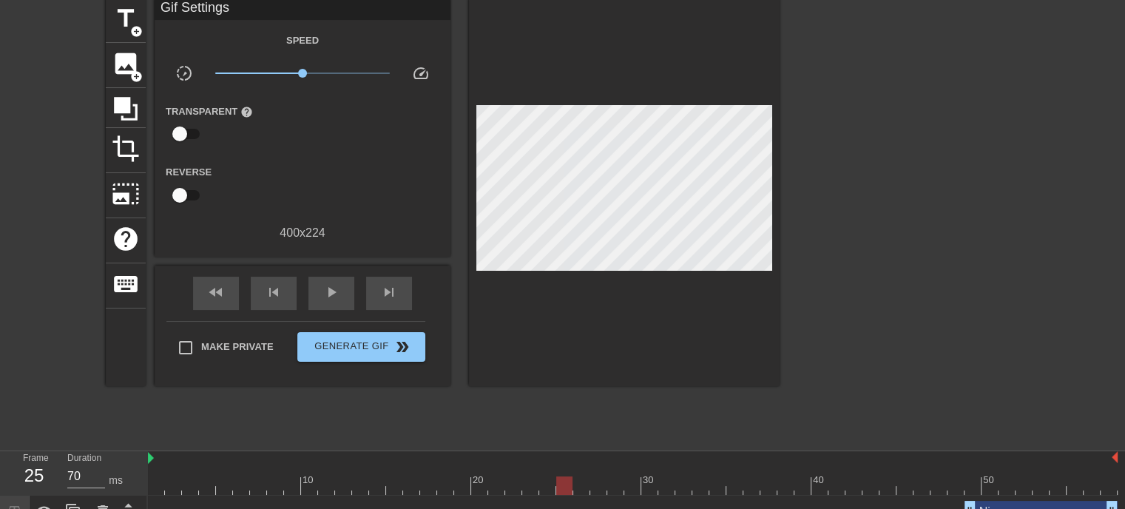
scroll to position [62, 0]
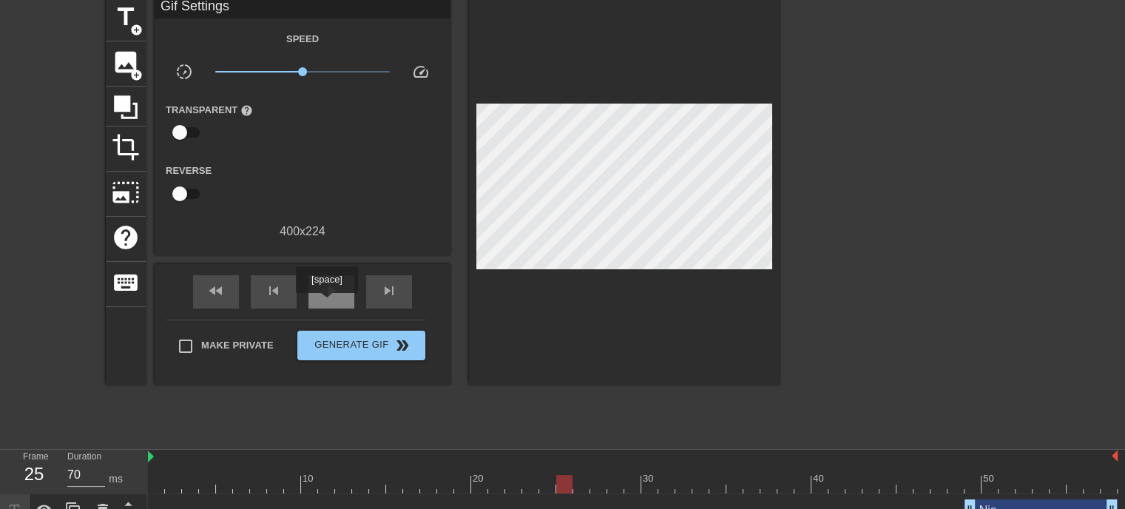
click at [326, 303] on div "play_arrow" at bounding box center [331, 291] width 46 height 33
click at [326, 303] on div "pause" at bounding box center [331, 291] width 46 height 33
click at [326, 303] on div "play_arrow" at bounding box center [331, 291] width 46 height 33
click at [326, 303] on div "pause" at bounding box center [331, 291] width 46 height 33
click at [326, 303] on div "play_arrow" at bounding box center [331, 291] width 46 height 33
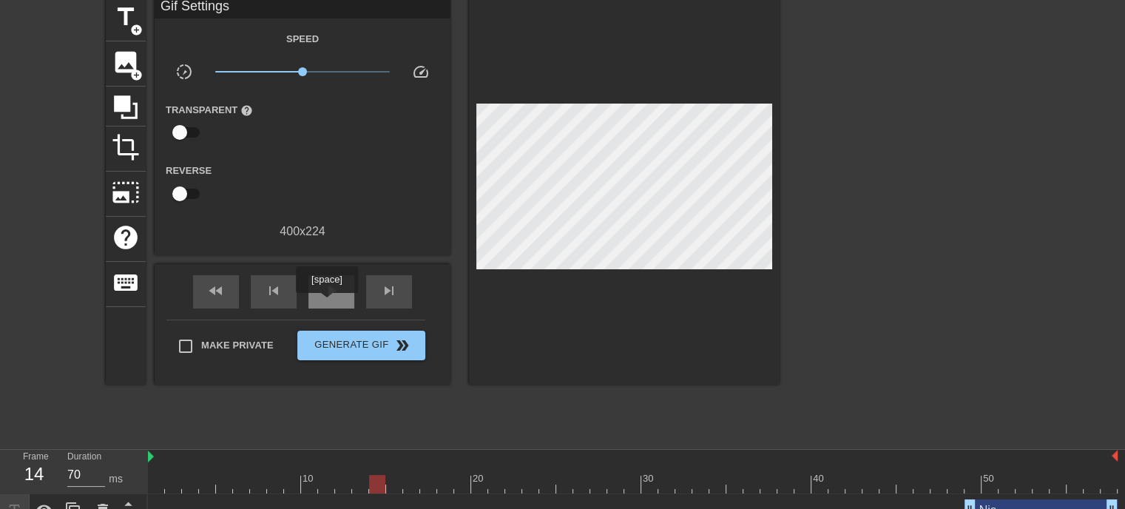
click at [326, 303] on div "play_arrow" at bounding box center [331, 291] width 46 height 33
click at [326, 303] on div "pause" at bounding box center [331, 291] width 46 height 33
click at [326, 303] on div "play_arrow" at bounding box center [331, 291] width 46 height 33
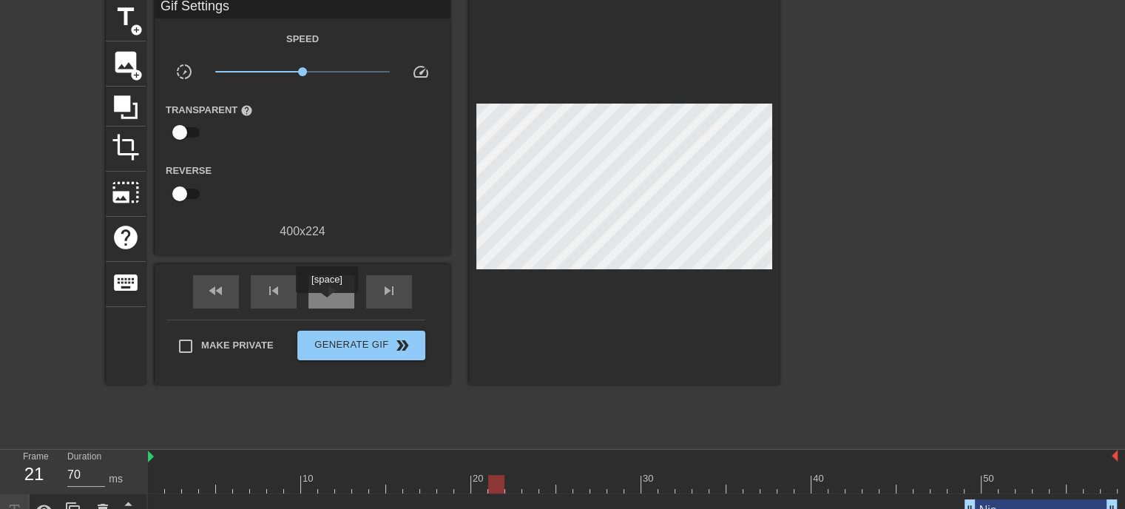
click at [326, 303] on div "play_arrow" at bounding box center [331, 291] width 46 height 33
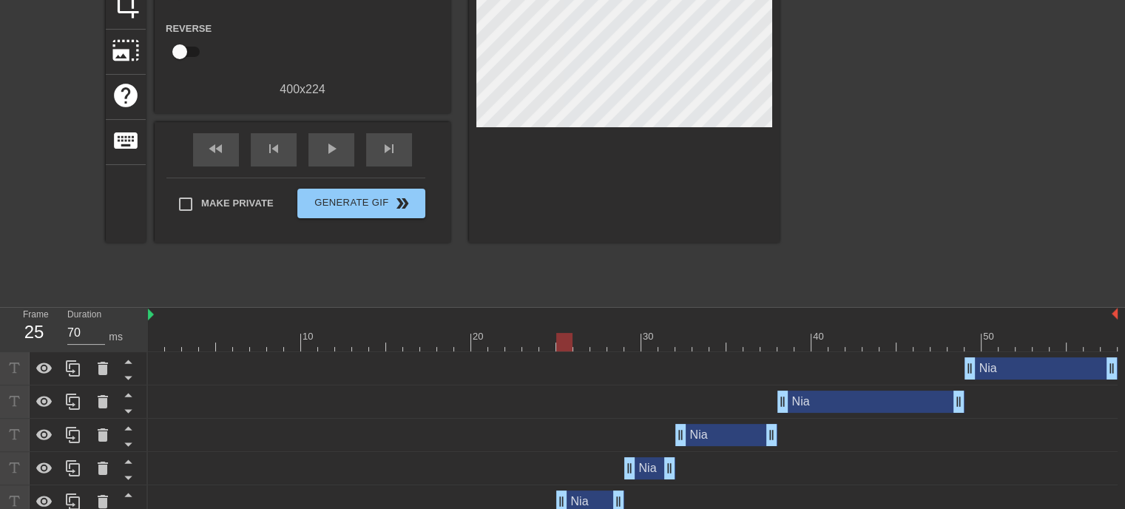
scroll to position [183, 0]
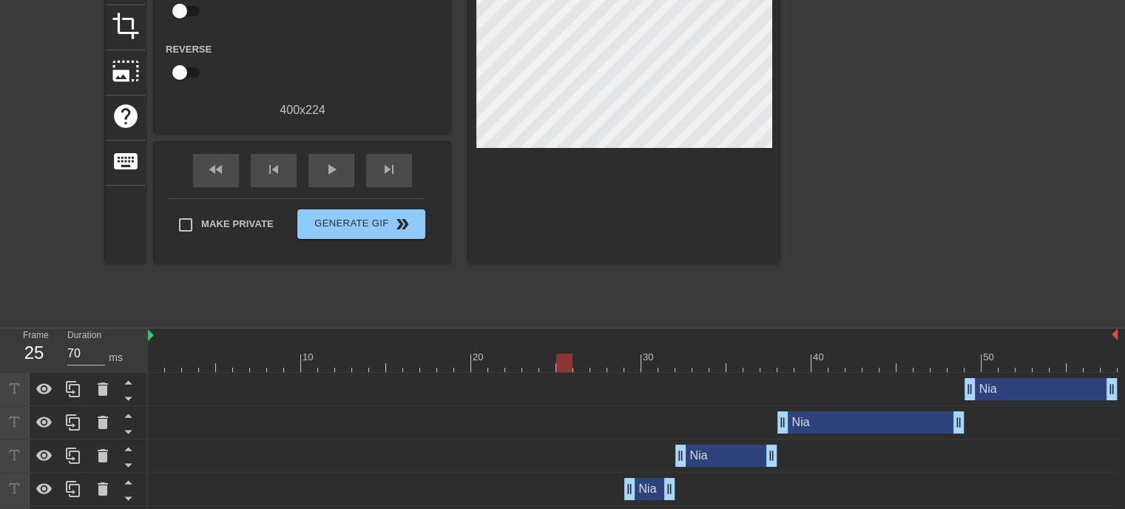
click at [874, 415] on div "Nia drag_handle drag_handle" at bounding box center [870, 422] width 187 height 22
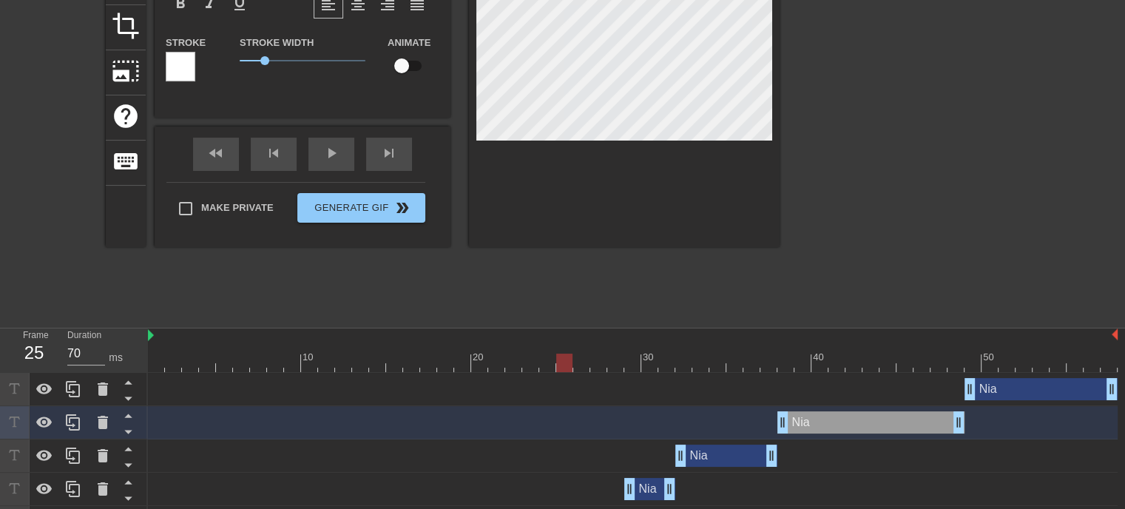
click at [706, 458] on div "Nia drag_handle drag_handle" at bounding box center [726, 456] width 102 height 22
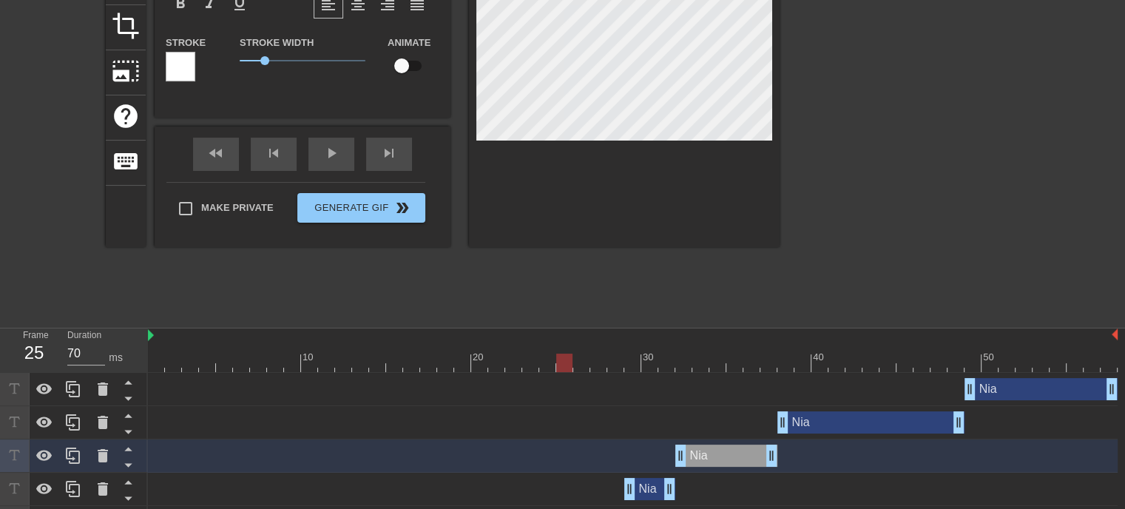
click at [645, 494] on div "Nia drag_handle drag_handle" at bounding box center [649, 489] width 51 height 22
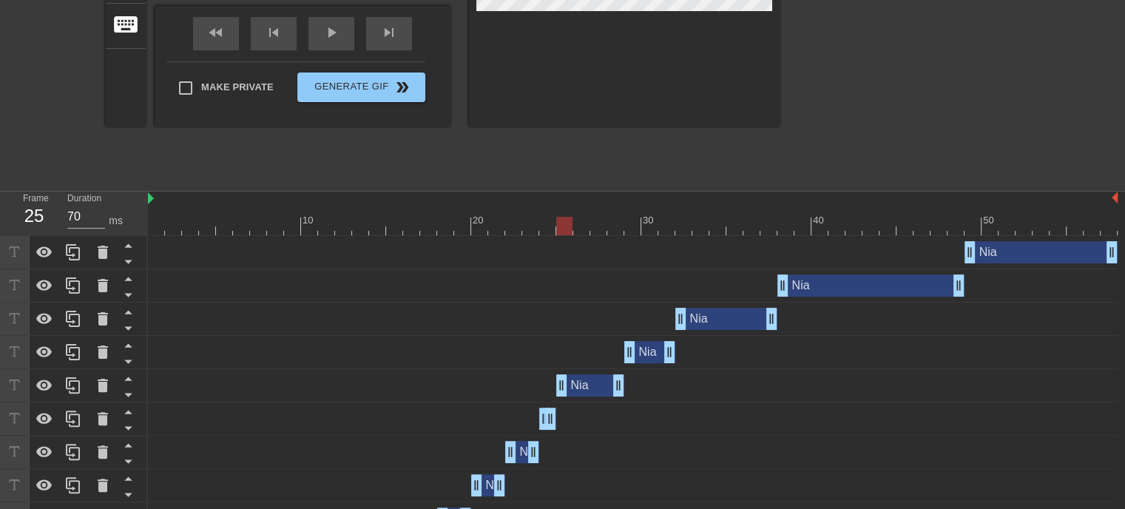
scroll to position [323, 0]
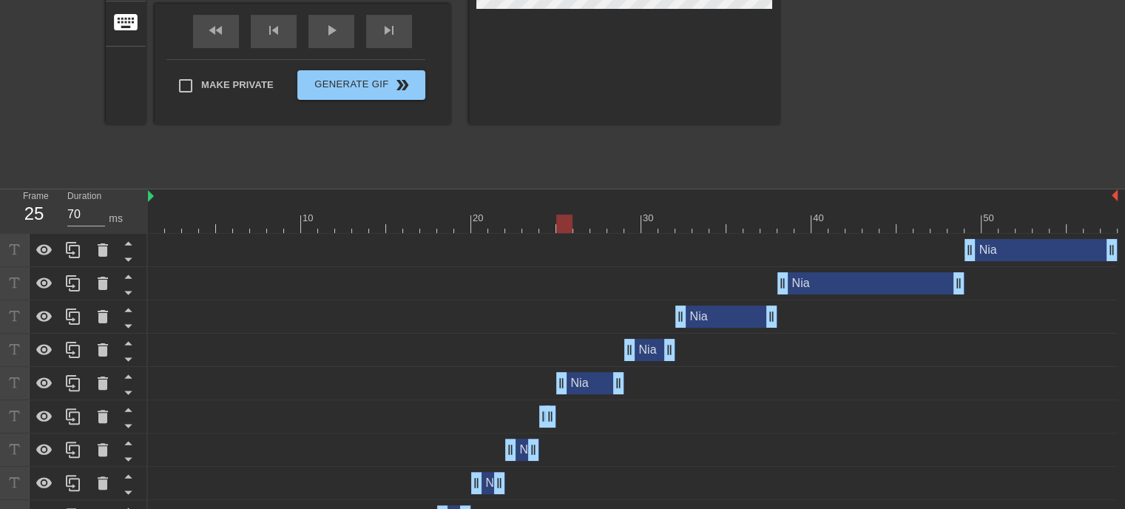
click at [581, 388] on div "Nia drag_handle drag_handle" at bounding box center [590, 383] width 68 height 22
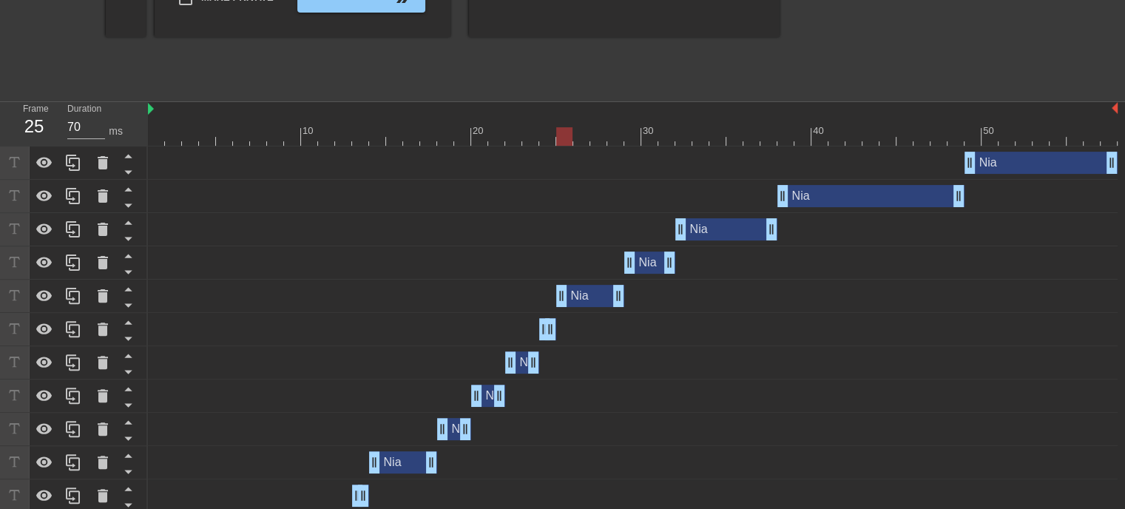
scroll to position [418, 0]
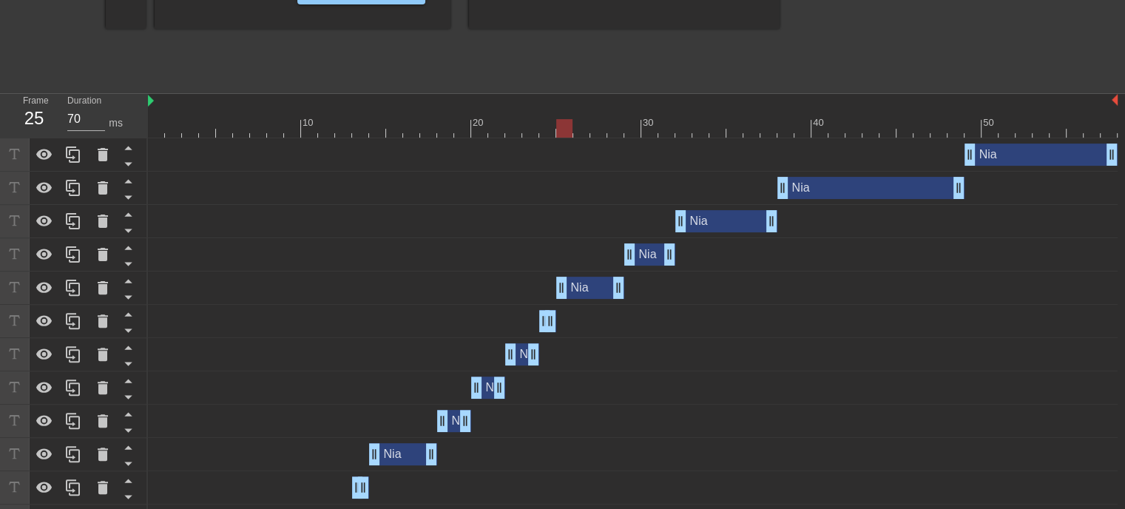
click at [452, 419] on div "Nia drag_handle drag_handle" at bounding box center [454, 421] width 34 height 22
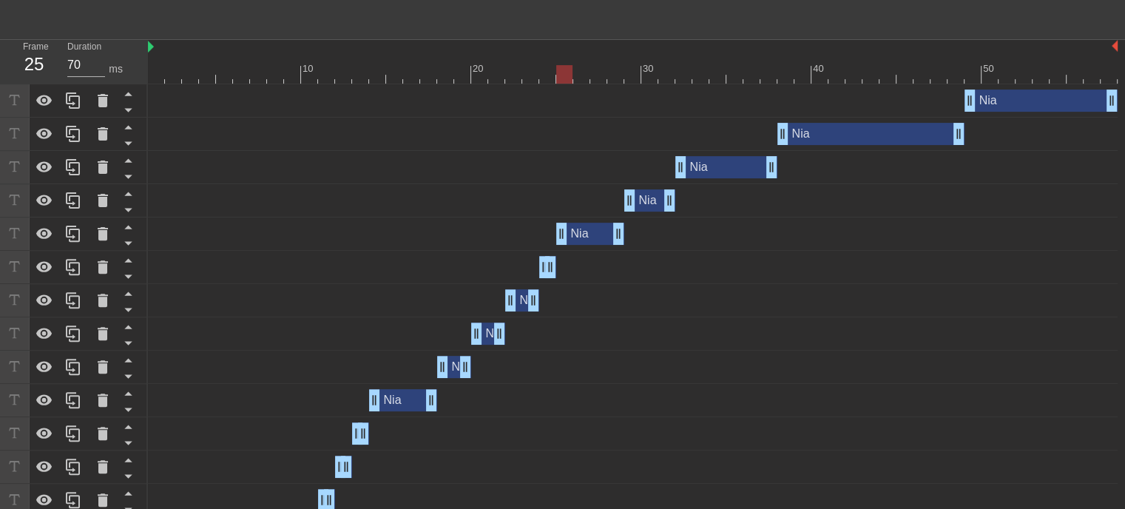
scroll to position [493, 0]
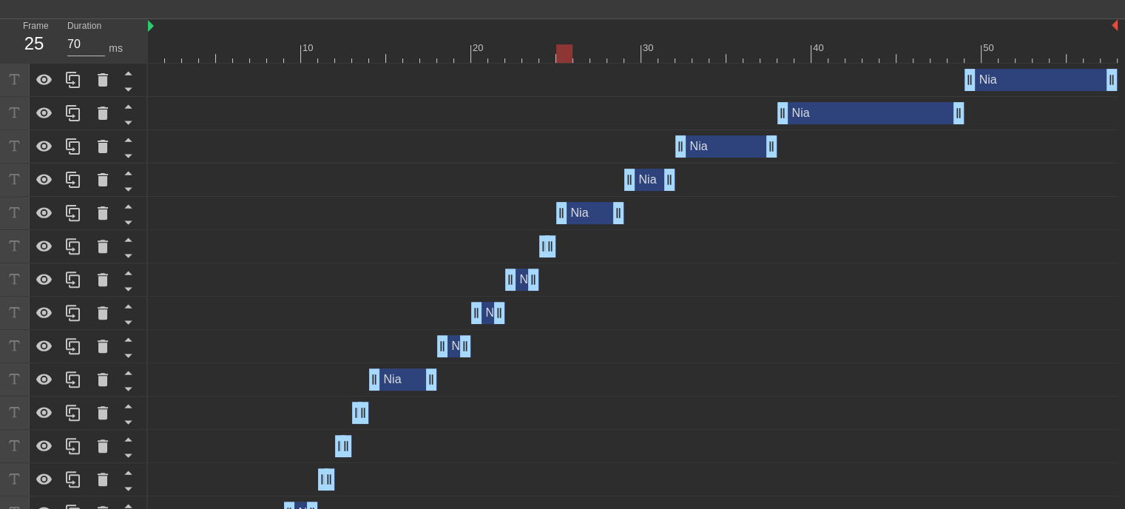
click at [488, 312] on div "Nia drag_handle drag_handle" at bounding box center [488, 313] width 34 height 22
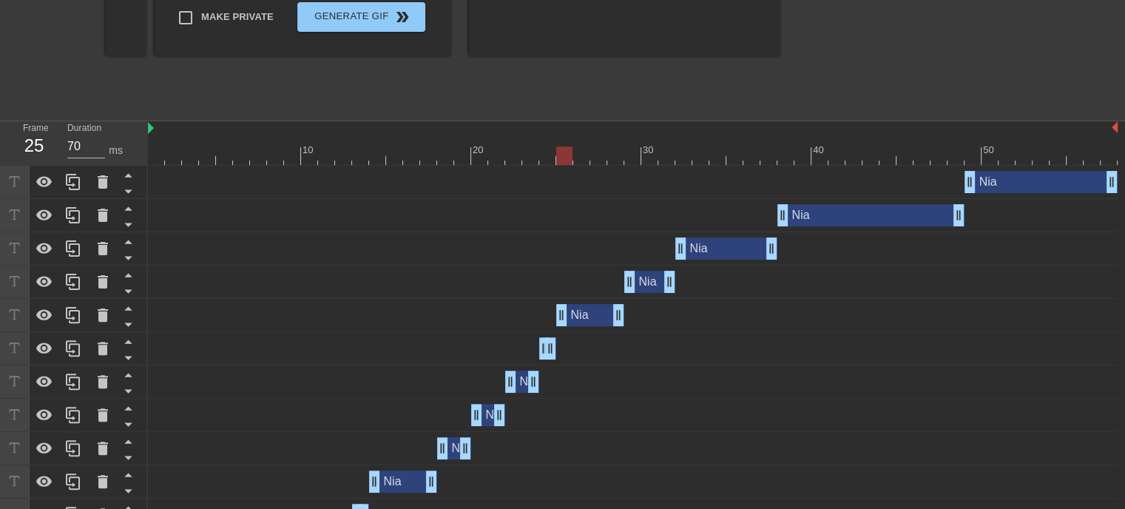
scroll to position [476, 0]
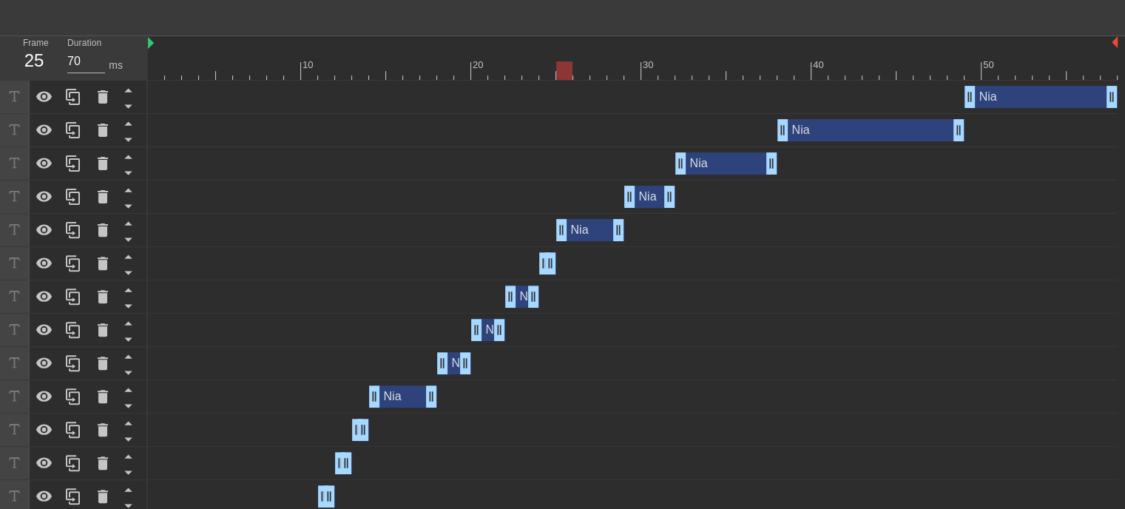
click at [521, 297] on div "Nia drag_handle drag_handle" at bounding box center [522, 297] width 34 height 22
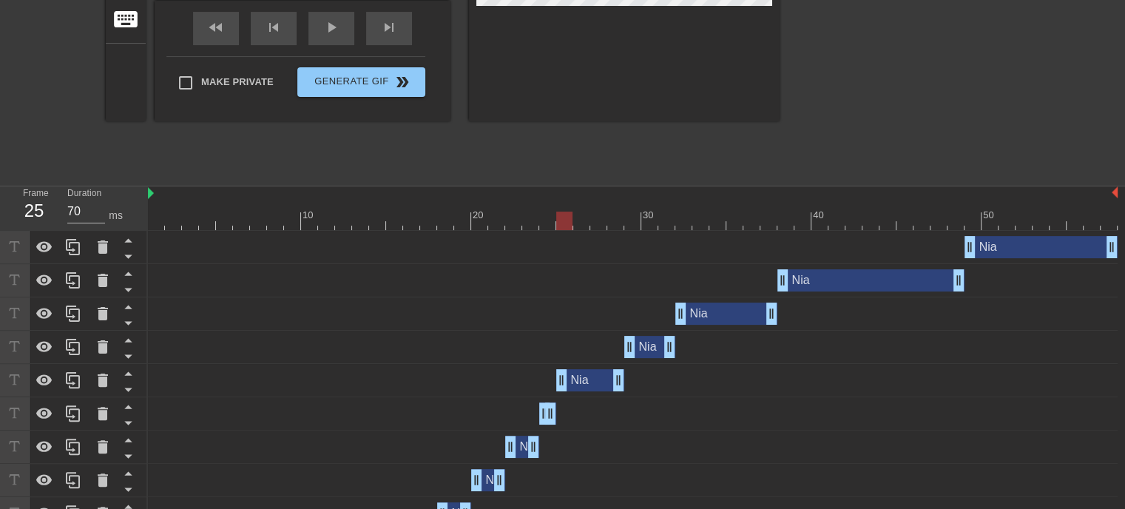
scroll to position [370, 0]
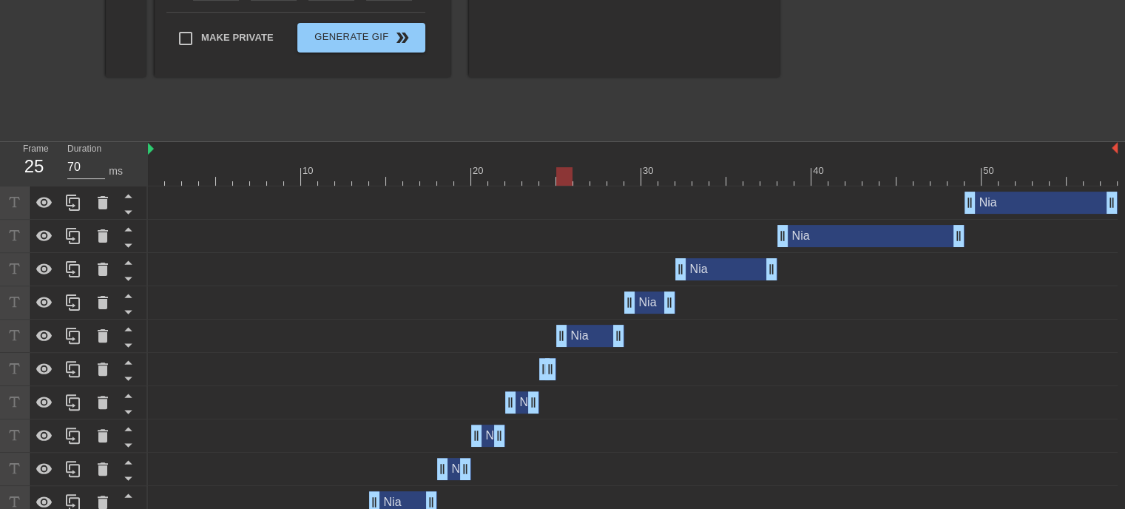
click at [520, 399] on div "Nia drag_handle drag_handle" at bounding box center [522, 402] width 34 height 22
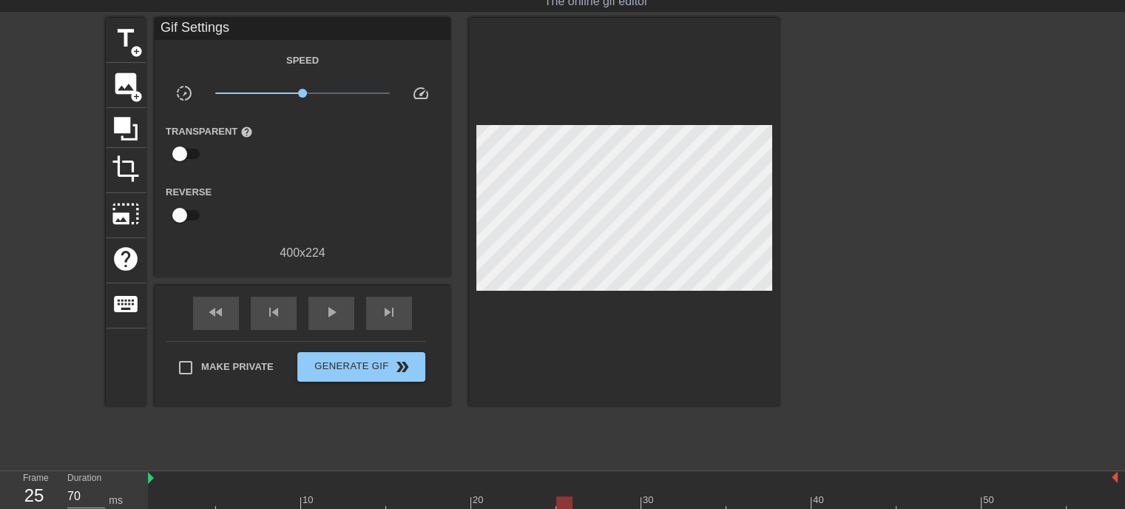
scroll to position [42, 0]
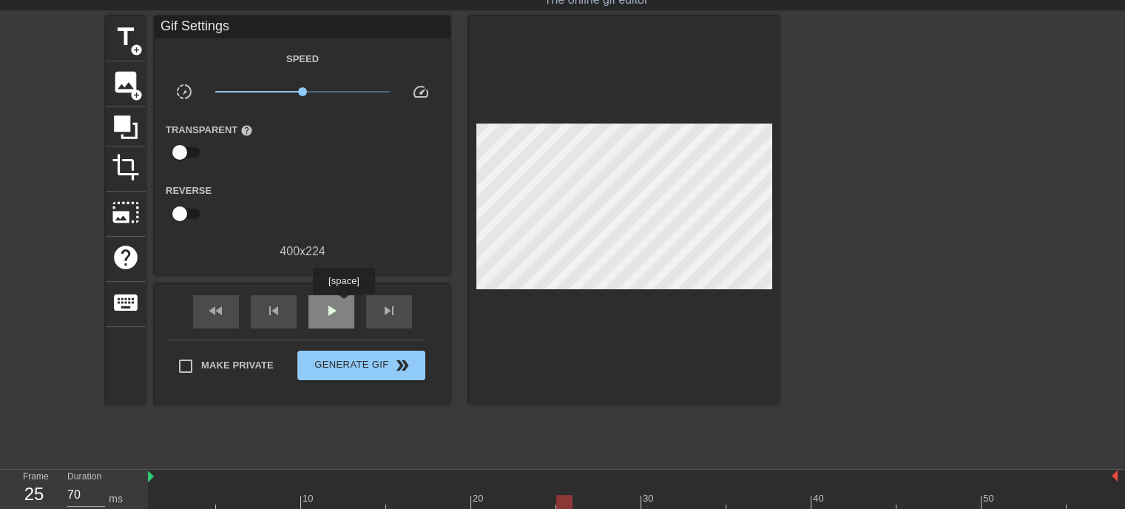
click at [328, 308] on span "play_arrow" at bounding box center [332, 311] width 18 height 18
click at [328, 308] on span "pause" at bounding box center [332, 311] width 18 height 18
click at [328, 308] on span "play_arrow" at bounding box center [332, 311] width 18 height 18
click at [328, 308] on span "pause" at bounding box center [332, 311] width 18 height 18
click at [328, 308] on span "play_arrow" at bounding box center [332, 311] width 18 height 18
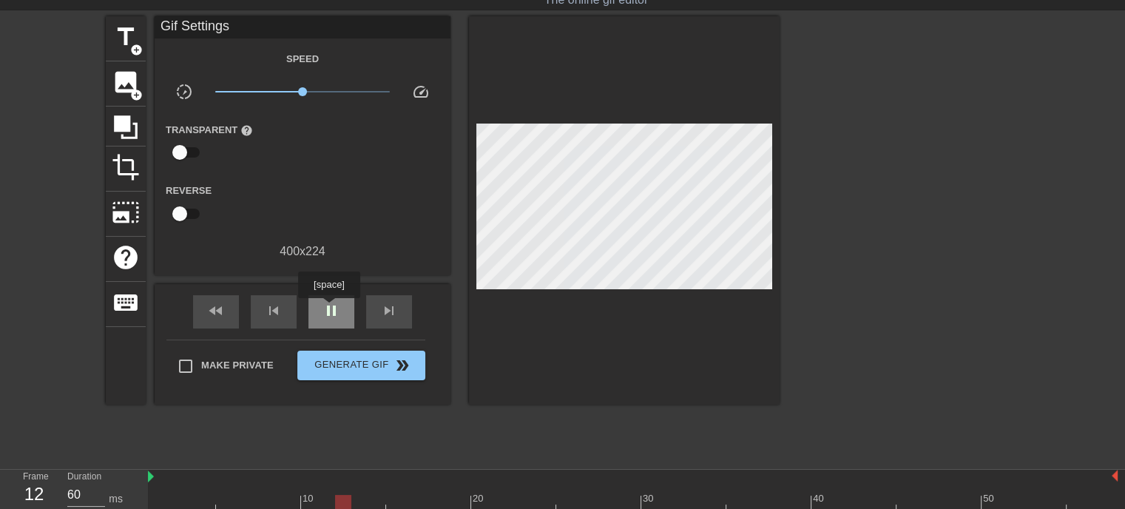
click at [328, 308] on span "pause" at bounding box center [332, 311] width 18 height 18
click at [328, 308] on span "play_arrow" at bounding box center [332, 311] width 18 height 18
click at [328, 308] on span "pause" at bounding box center [332, 311] width 18 height 18
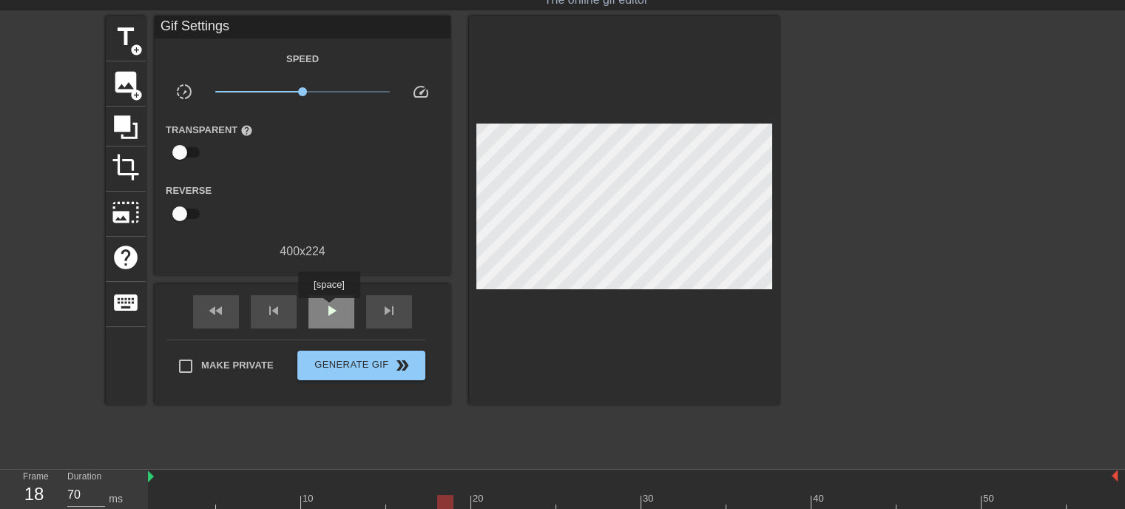
click at [328, 308] on span "play_arrow" at bounding box center [332, 311] width 18 height 18
click at [328, 308] on span "pause" at bounding box center [332, 311] width 18 height 18
click at [328, 308] on span "play_arrow" at bounding box center [332, 311] width 18 height 18
click at [328, 308] on span "pause" at bounding box center [332, 311] width 18 height 18
click at [328, 308] on span "play_arrow" at bounding box center [332, 311] width 18 height 18
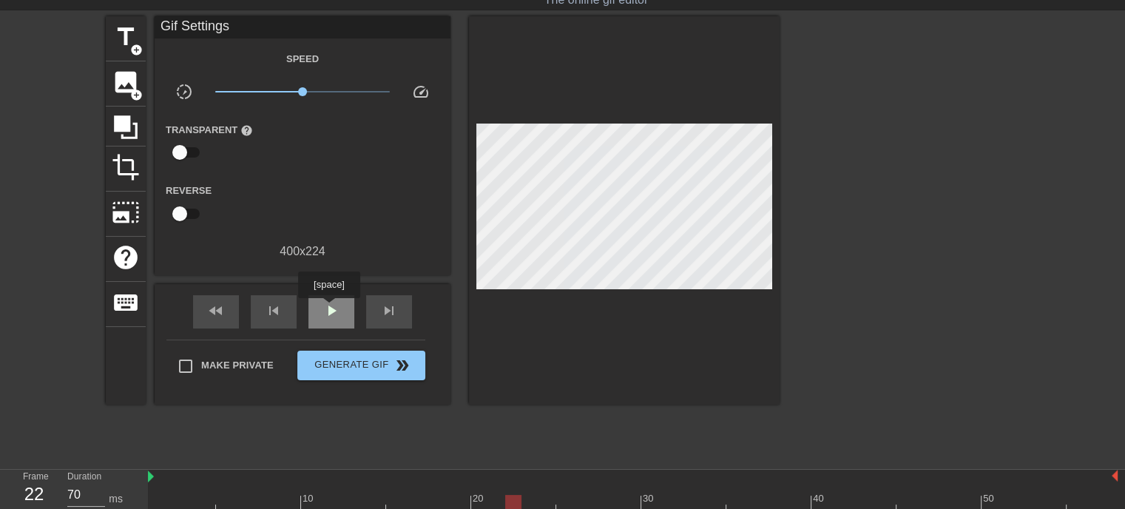
click at [328, 308] on span "play_arrow" at bounding box center [332, 311] width 18 height 18
click at [328, 308] on div "play_arrow" at bounding box center [331, 311] width 46 height 33
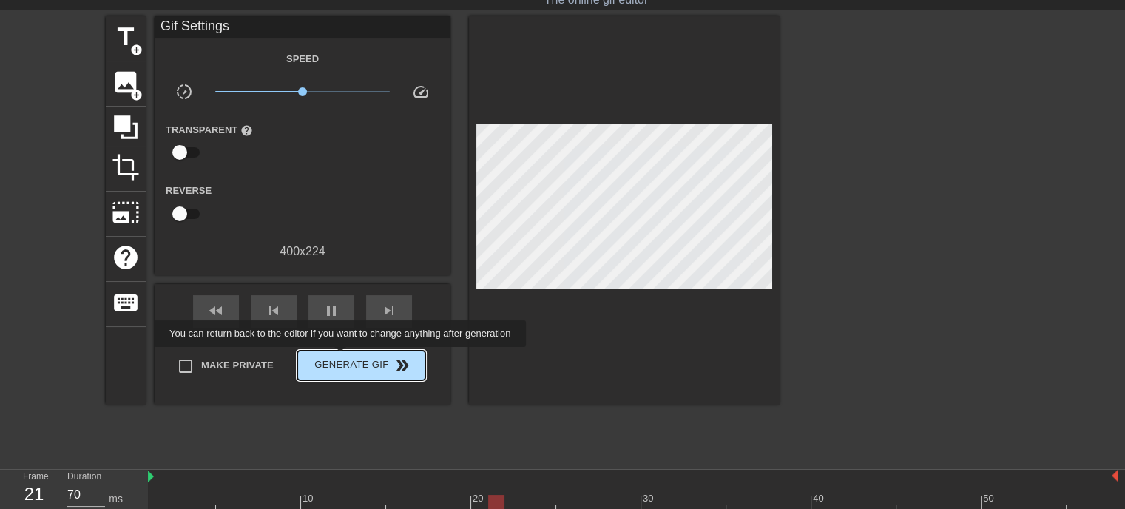
type input "60"
click at [342, 357] on span "Generate Gif double_arrow" at bounding box center [361, 366] width 116 height 18
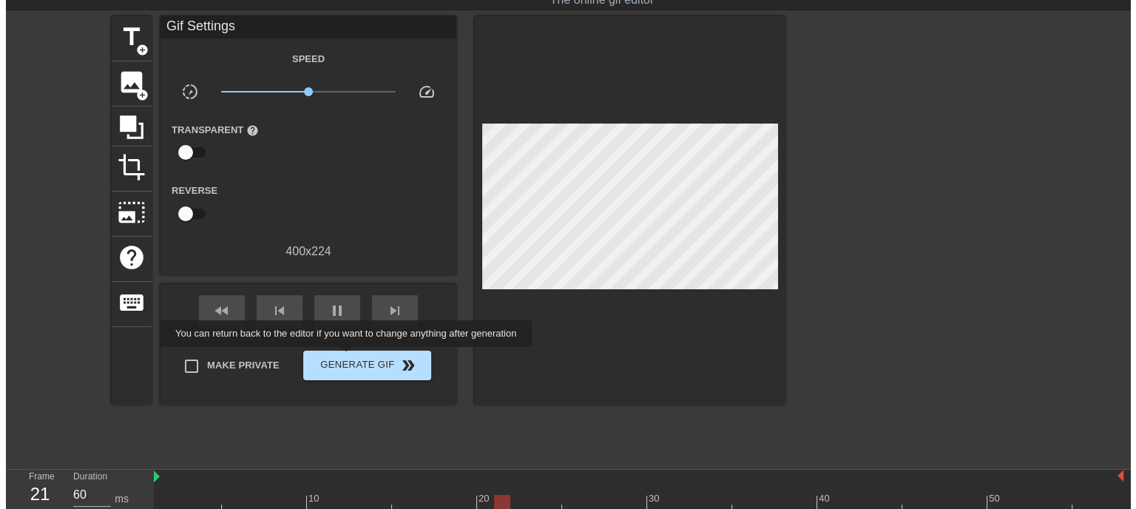
scroll to position [0, 0]
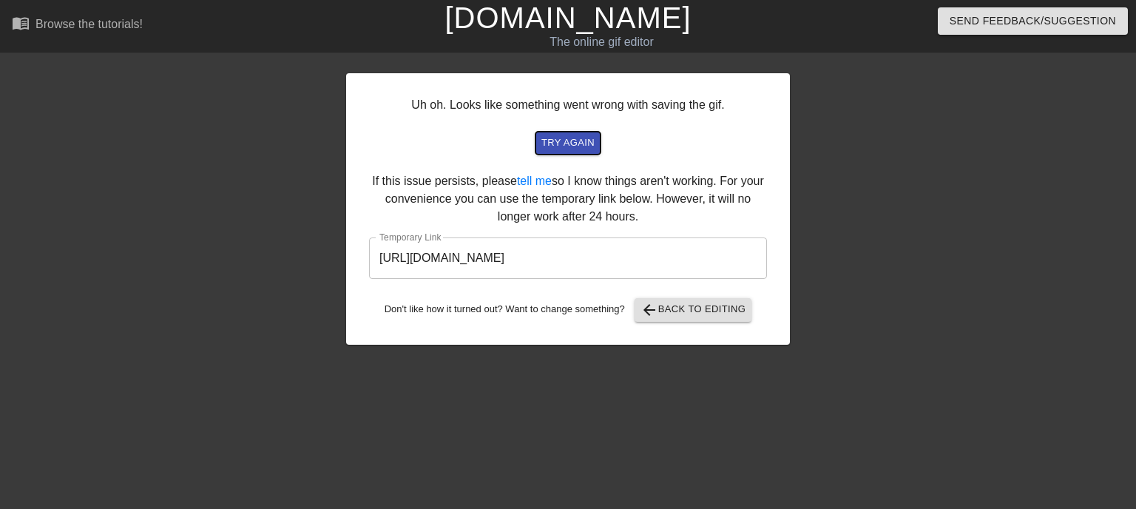
click at [568, 147] on span "try again" at bounding box center [567, 143] width 53 height 17
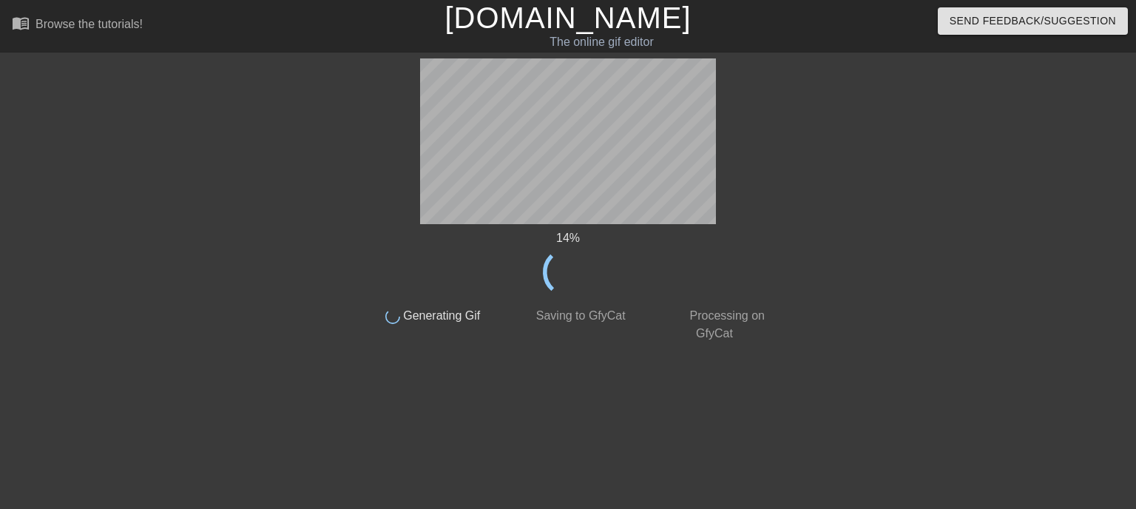
drag, startPoint x: 568, startPoint y: 147, endPoint x: 891, endPoint y: 242, distance: 336.1
click at [891, 242] on div at bounding box center [905, 280] width 222 height 444
